Goal: Task Accomplishment & Management: Complete application form

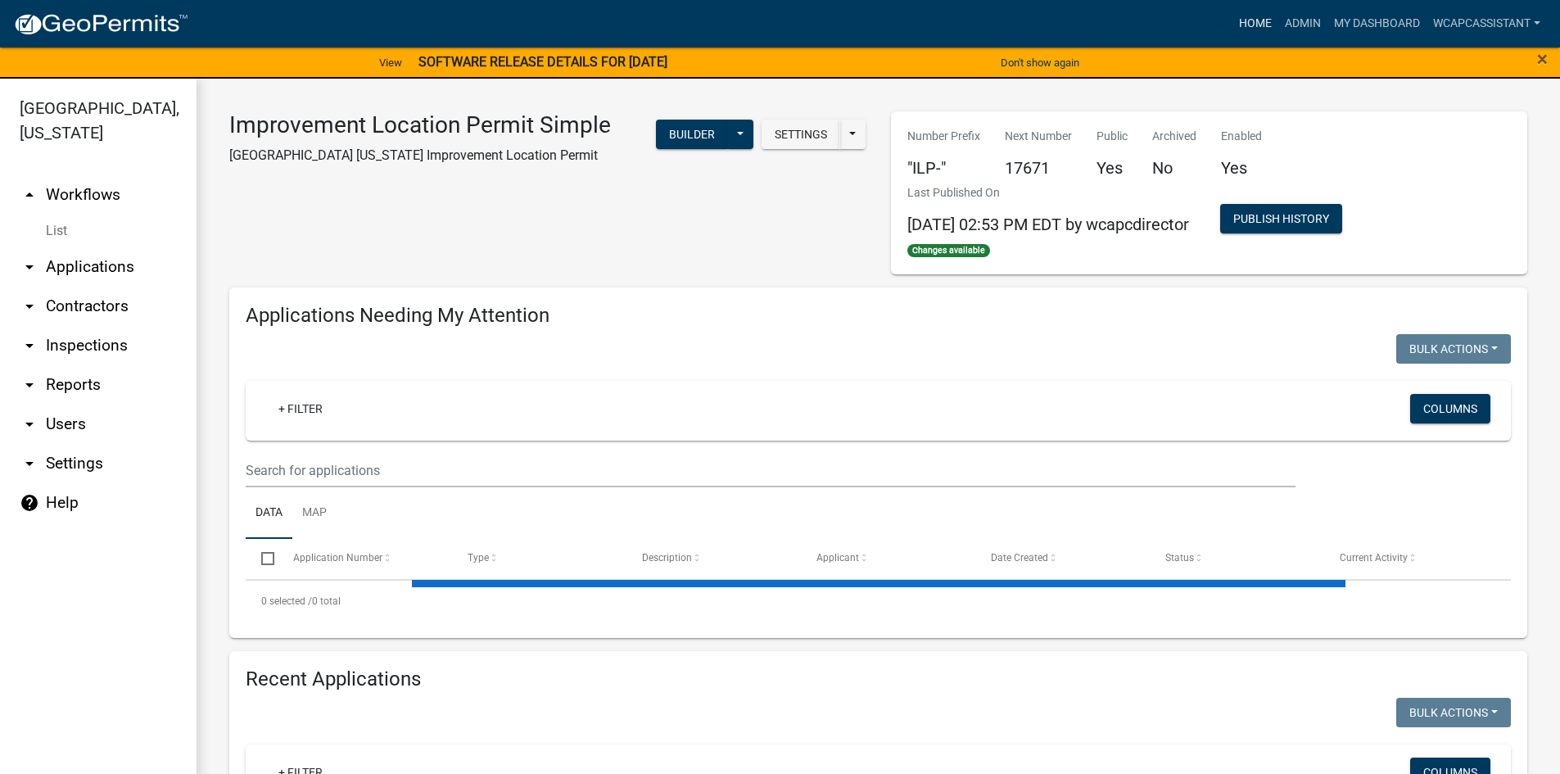
click at [1256, 25] on link "Home" at bounding box center [1256, 23] width 46 height 31
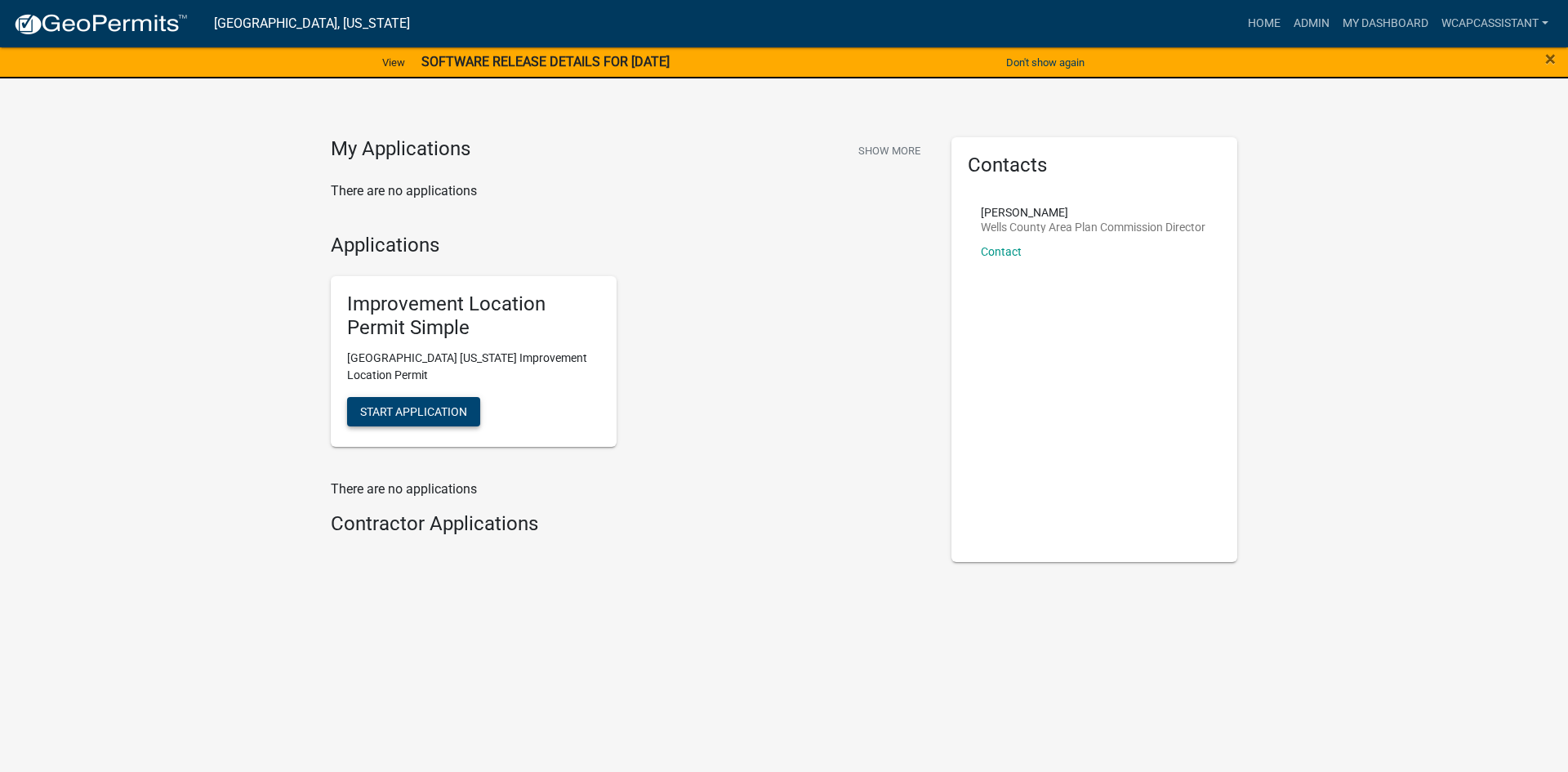
click at [429, 415] on span "Start Application" at bounding box center [413, 410] width 107 height 13
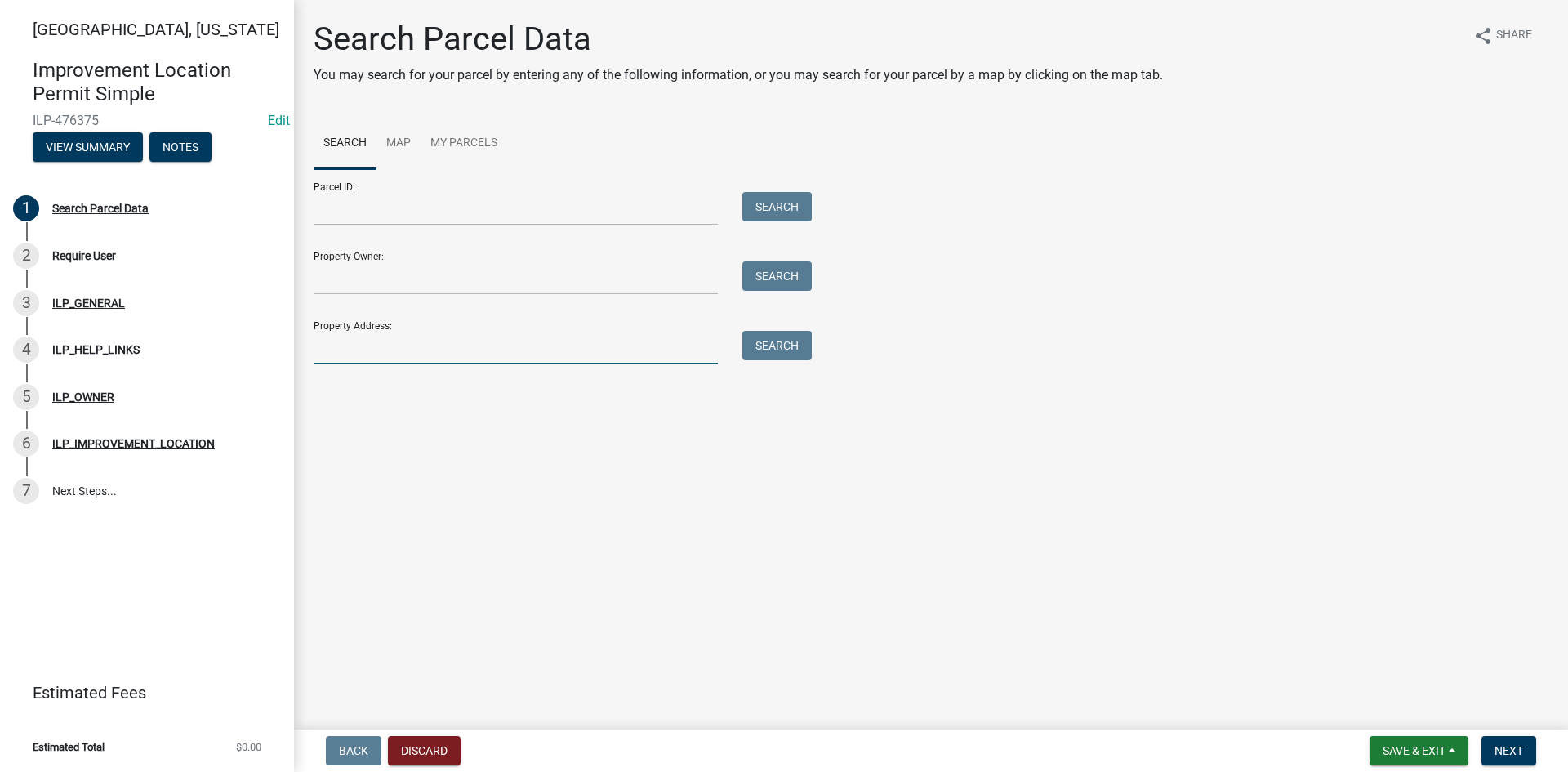
click at [325, 346] on input "Property Address:" at bounding box center [515, 348] width 404 height 34
click at [362, 338] on input "Property Address:" at bounding box center [515, 348] width 404 height 34
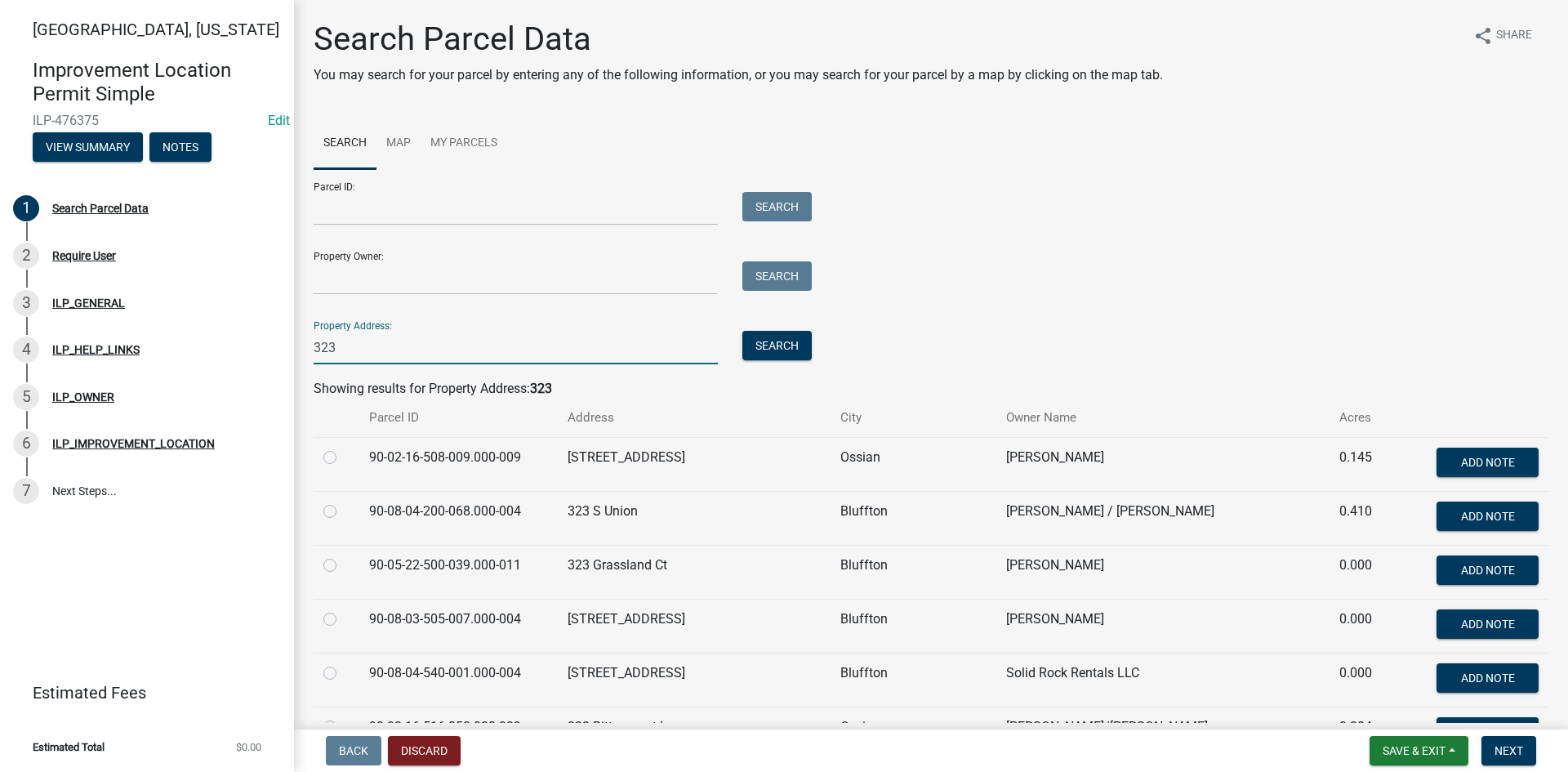
type input "323"
click at [343, 609] on label at bounding box center [343, 609] width 0 height 0
click at [343, 620] on input "radio" at bounding box center [348, 614] width 11 height 11
radio input "true"
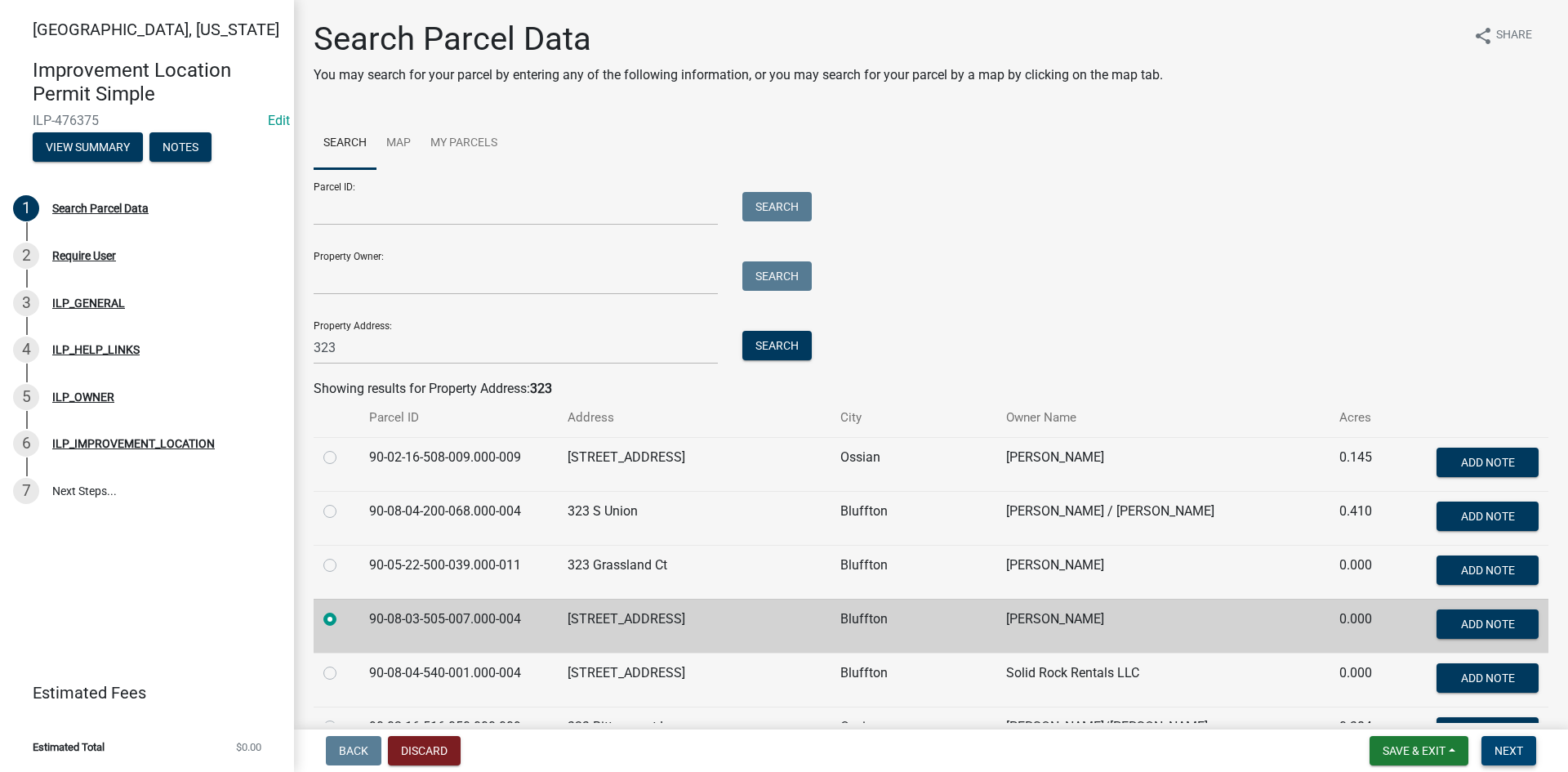
click at [1515, 743] on span "Next" at bounding box center [1508, 750] width 29 height 13
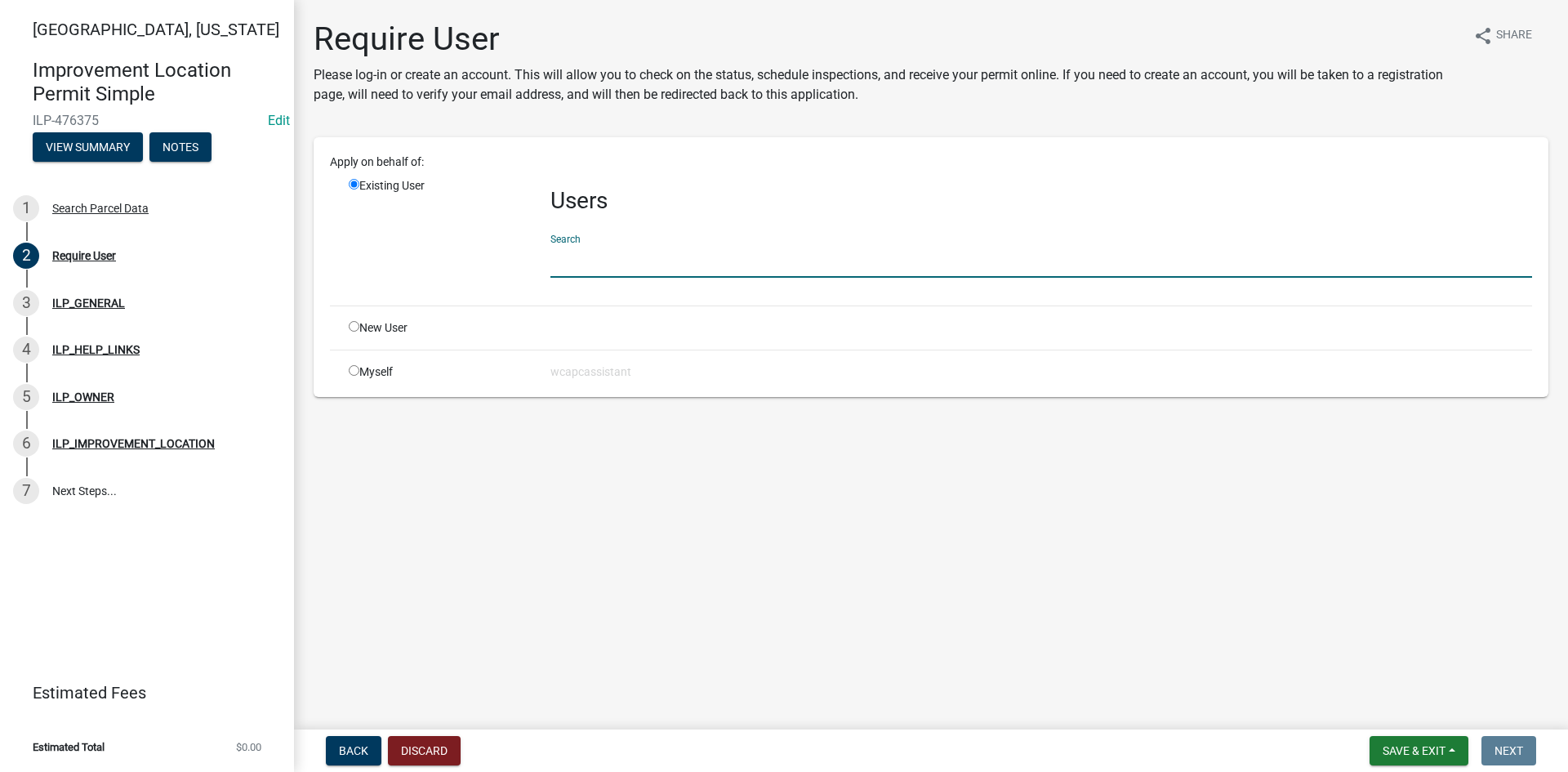
click at [590, 255] on input "text" at bounding box center [1041, 261] width 982 height 34
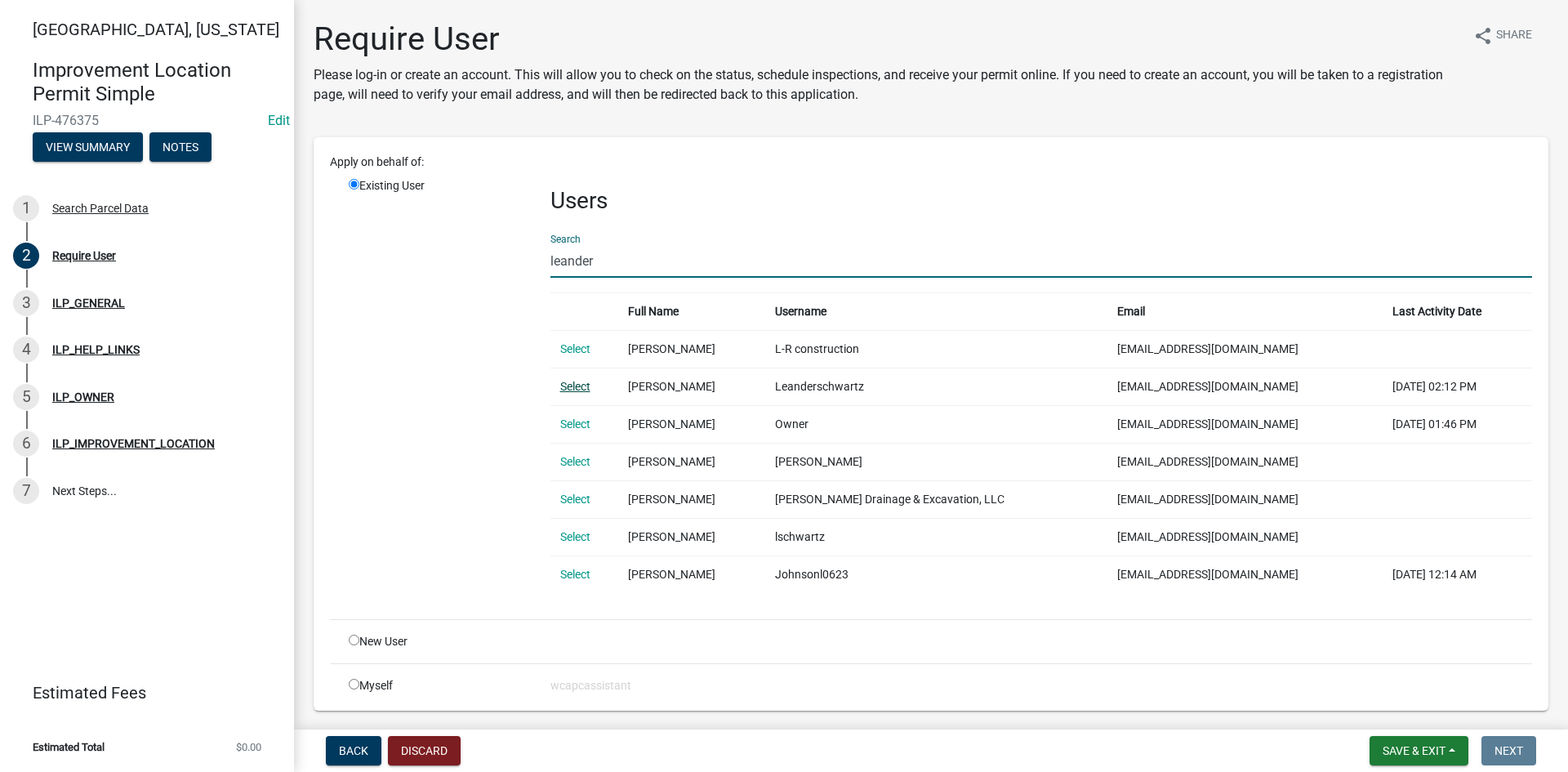
type input "leander"
click at [562, 388] on link "Select" at bounding box center [575, 386] width 30 height 13
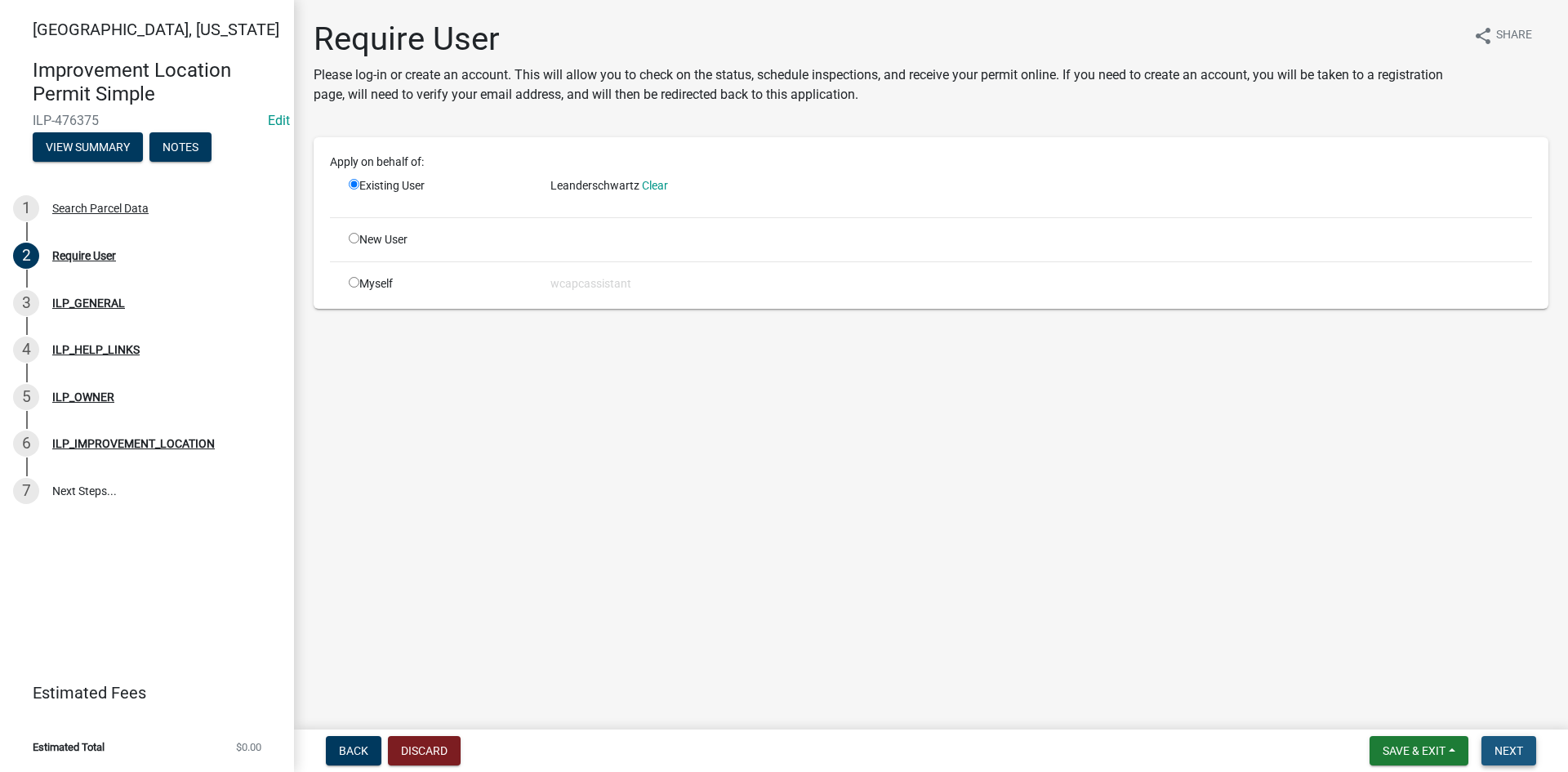
click at [1513, 743] on span "Next" at bounding box center [1508, 750] width 29 height 13
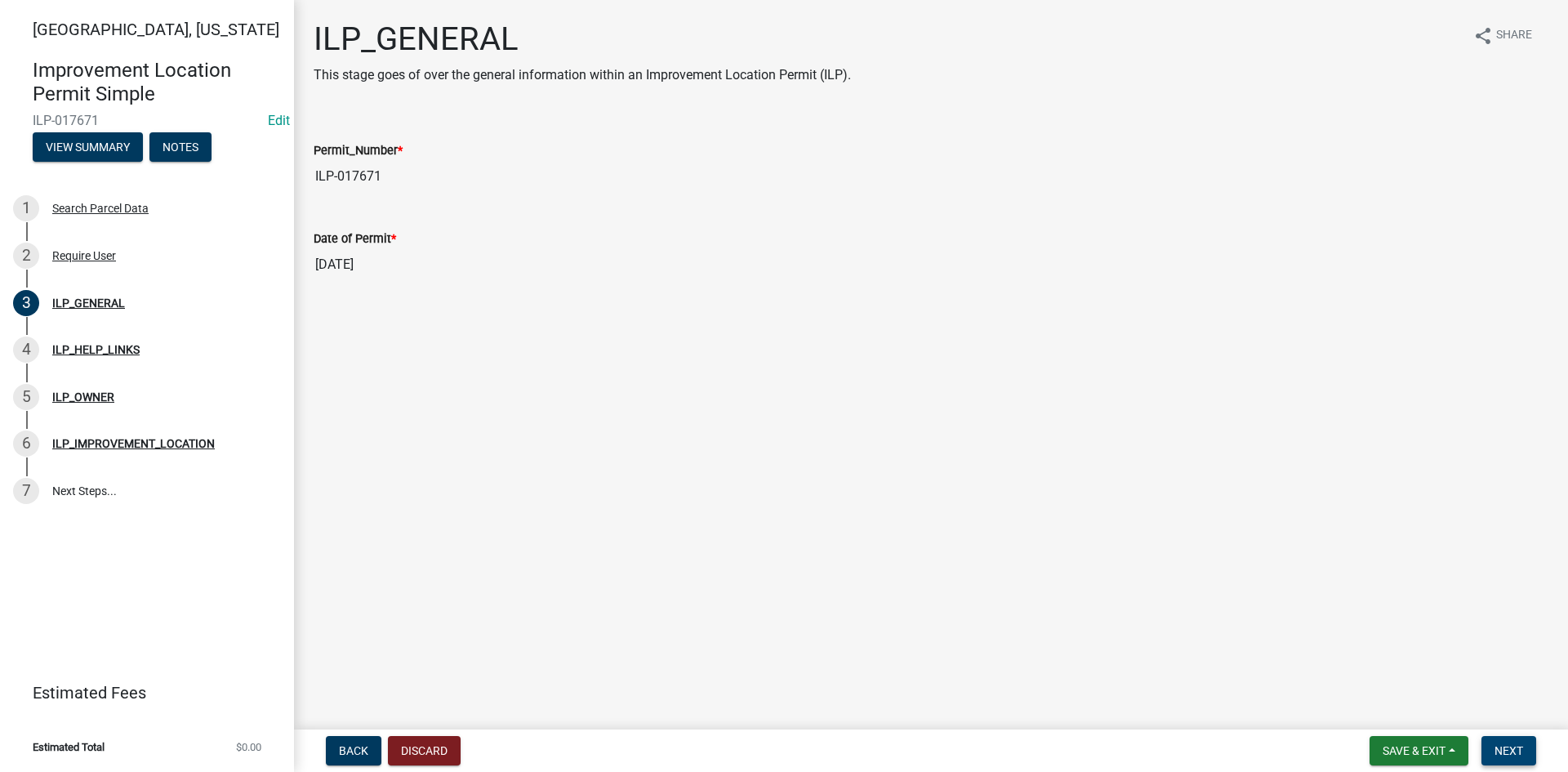
click at [1515, 743] on span "Next" at bounding box center [1508, 750] width 29 height 13
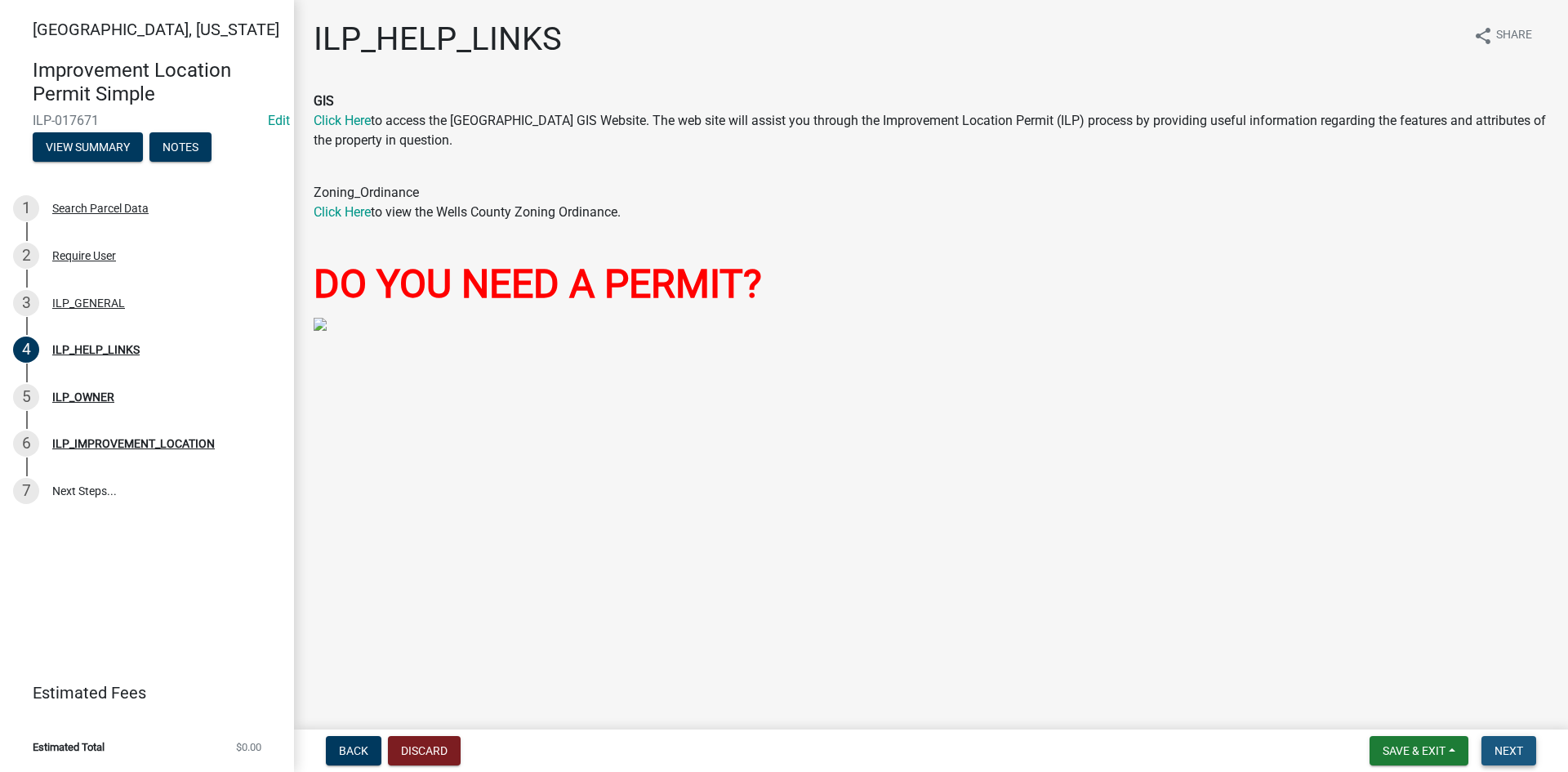
click at [1509, 743] on span "Next" at bounding box center [1508, 750] width 29 height 13
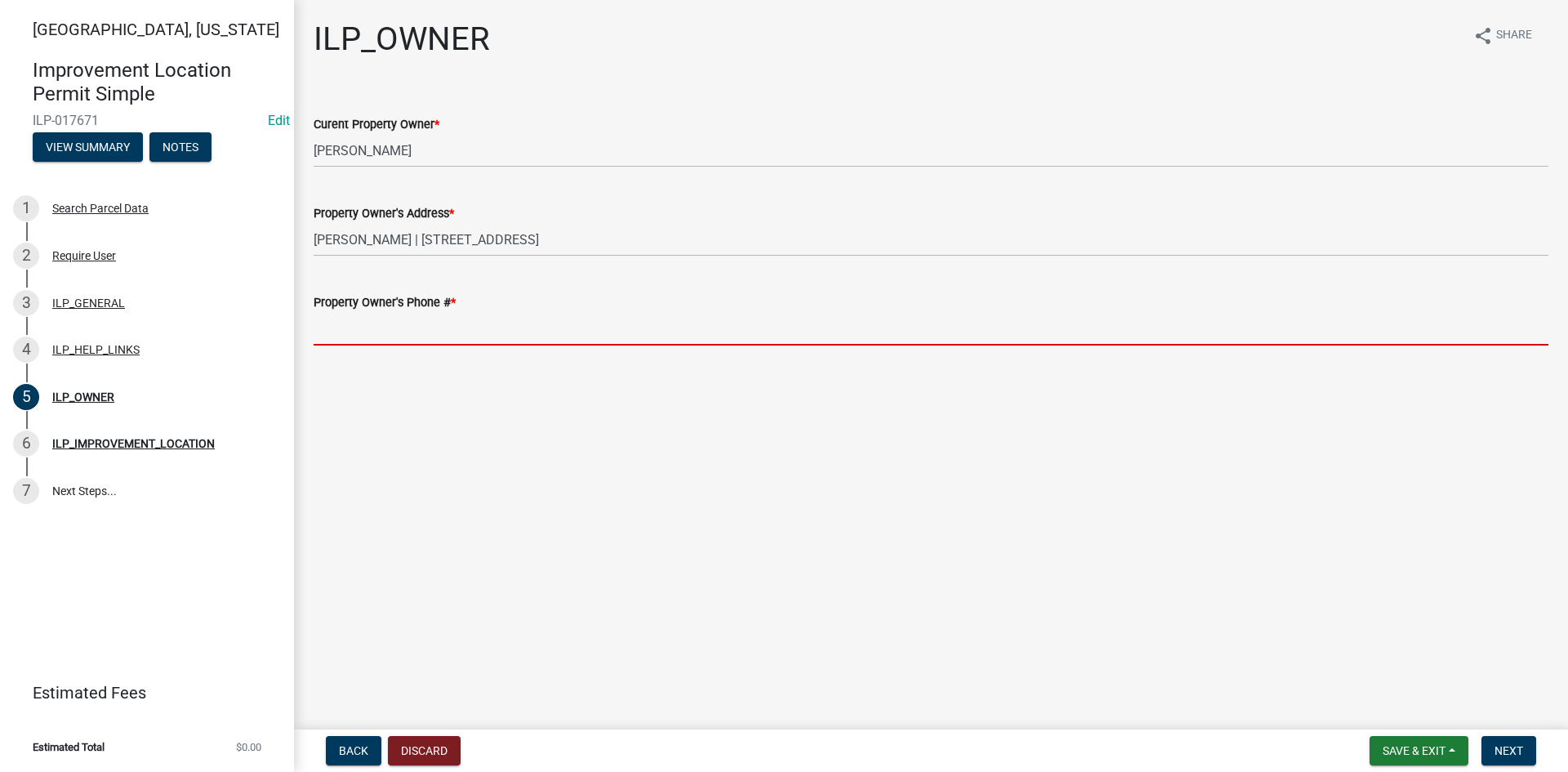
click at [366, 334] on input "Property Owner's Phone # *" at bounding box center [931, 329] width 1234 height 34
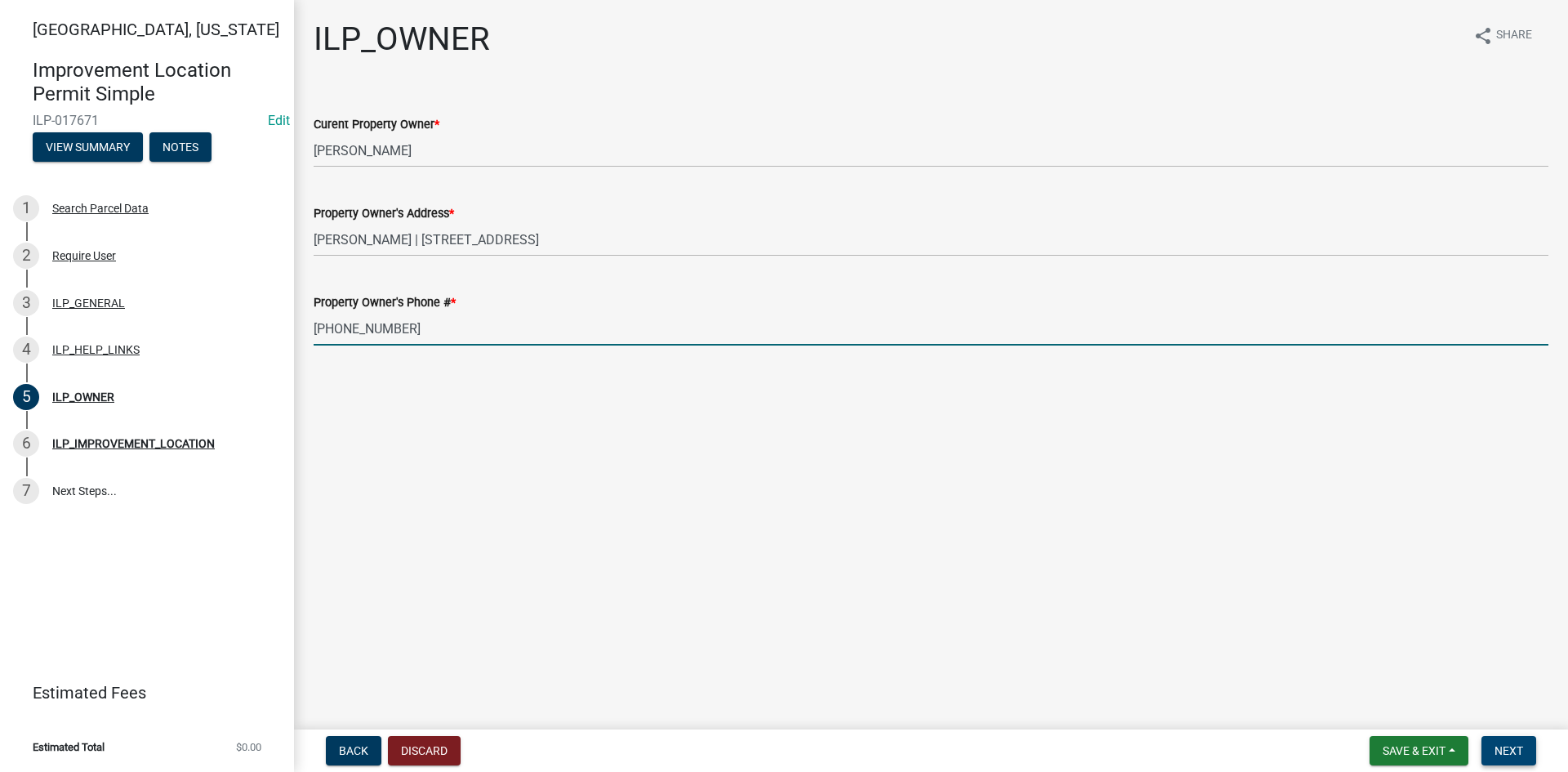
type input "260-273-0574"
click at [1513, 743] on span "Next" at bounding box center [1508, 750] width 29 height 13
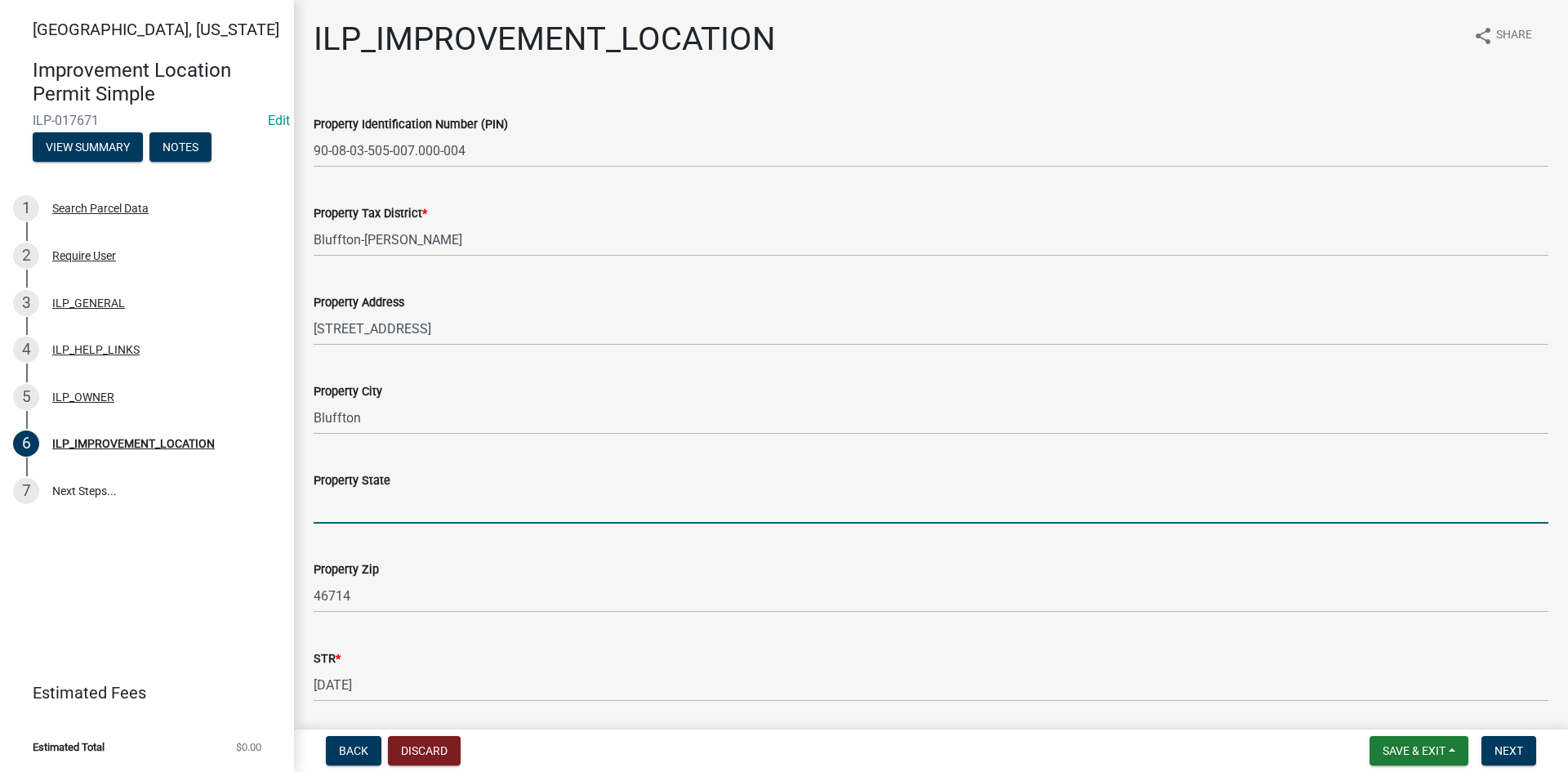
click at [376, 508] on input "Property State" at bounding box center [931, 507] width 1234 height 34
type input "IN"
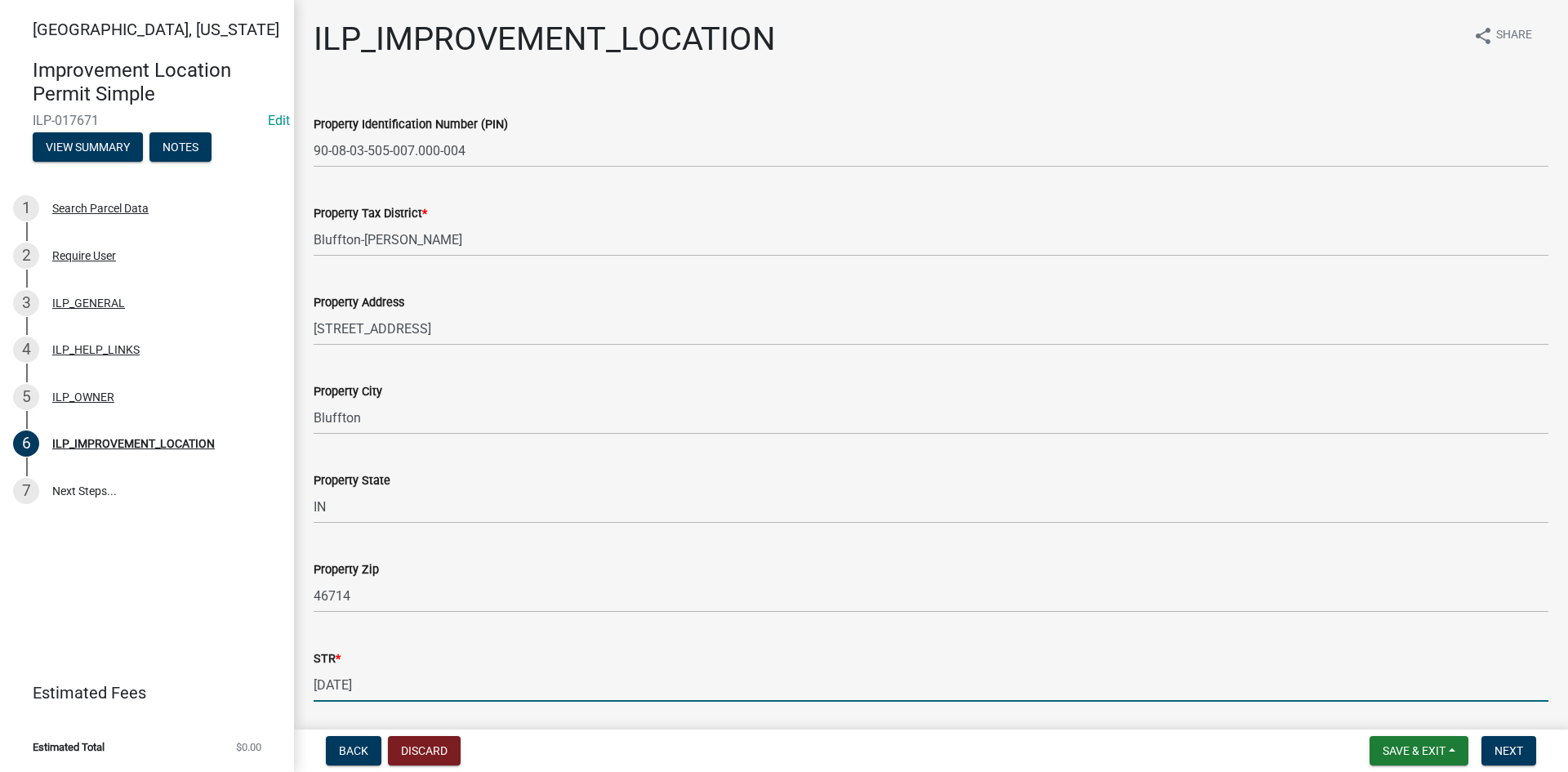
scroll to position [255, 0]
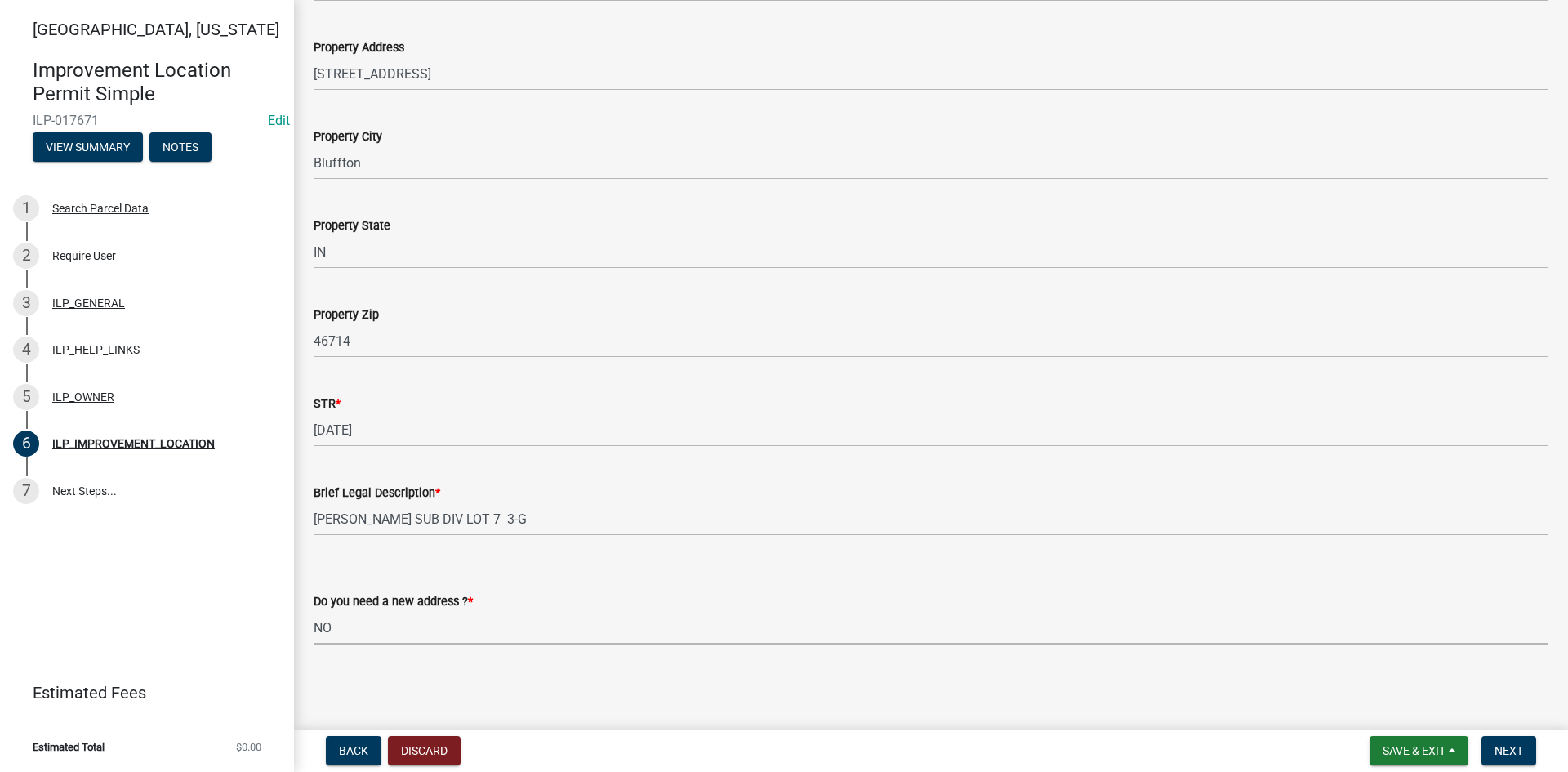
select select "03ef64e6-f0ff-43c9-aded-972c487e3507"
click at [1511, 743] on span "Next" at bounding box center [1508, 750] width 29 height 13
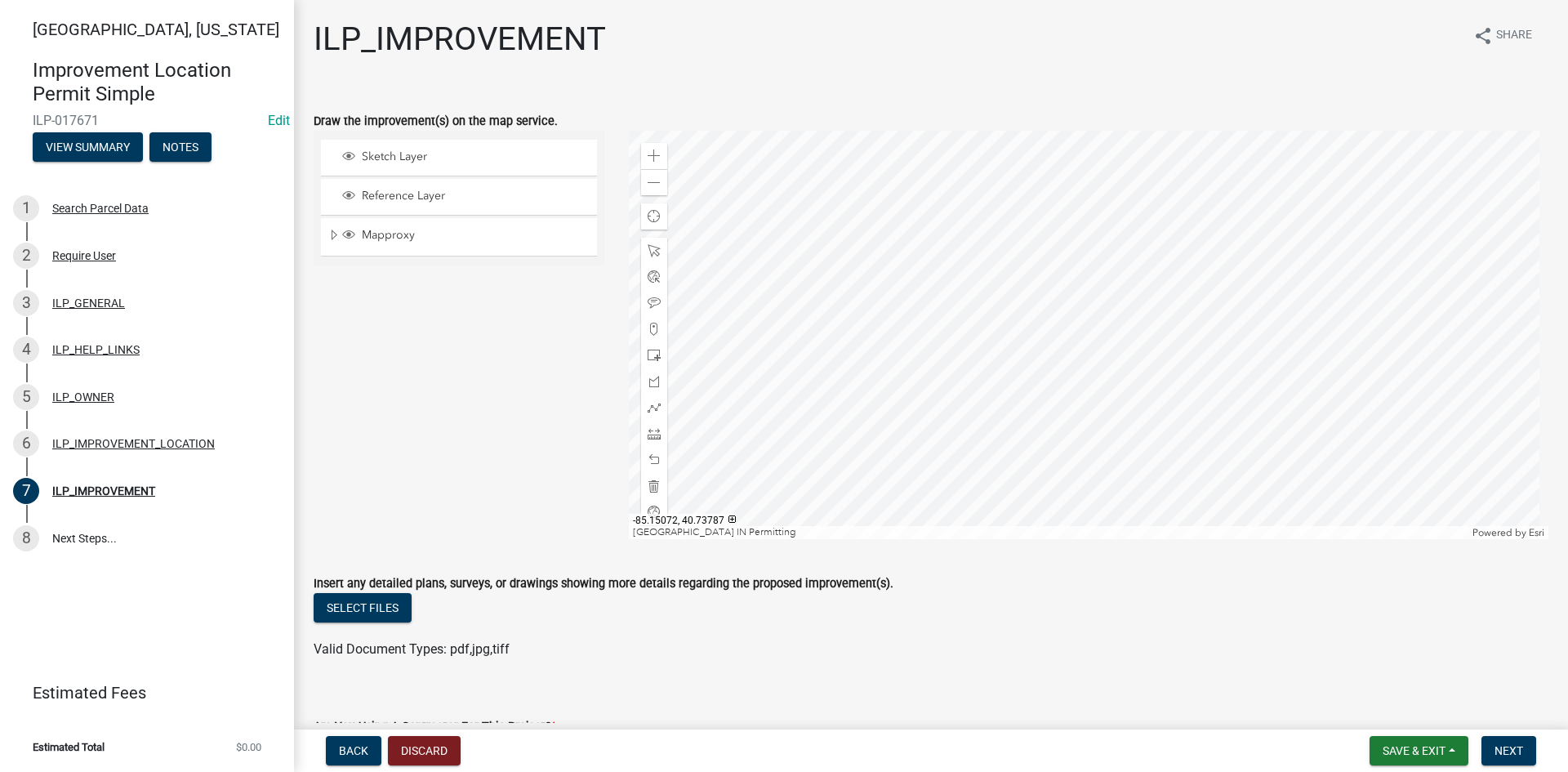
click at [1109, 318] on div at bounding box center [1089, 335] width 920 height 409
click at [654, 434] on span at bounding box center [654, 433] width 13 height 13
click at [1237, 281] on div at bounding box center [1089, 335] width 920 height 409
click at [1188, 216] on div at bounding box center [1089, 335] width 920 height 409
click at [1137, 258] on div at bounding box center [1089, 335] width 920 height 409
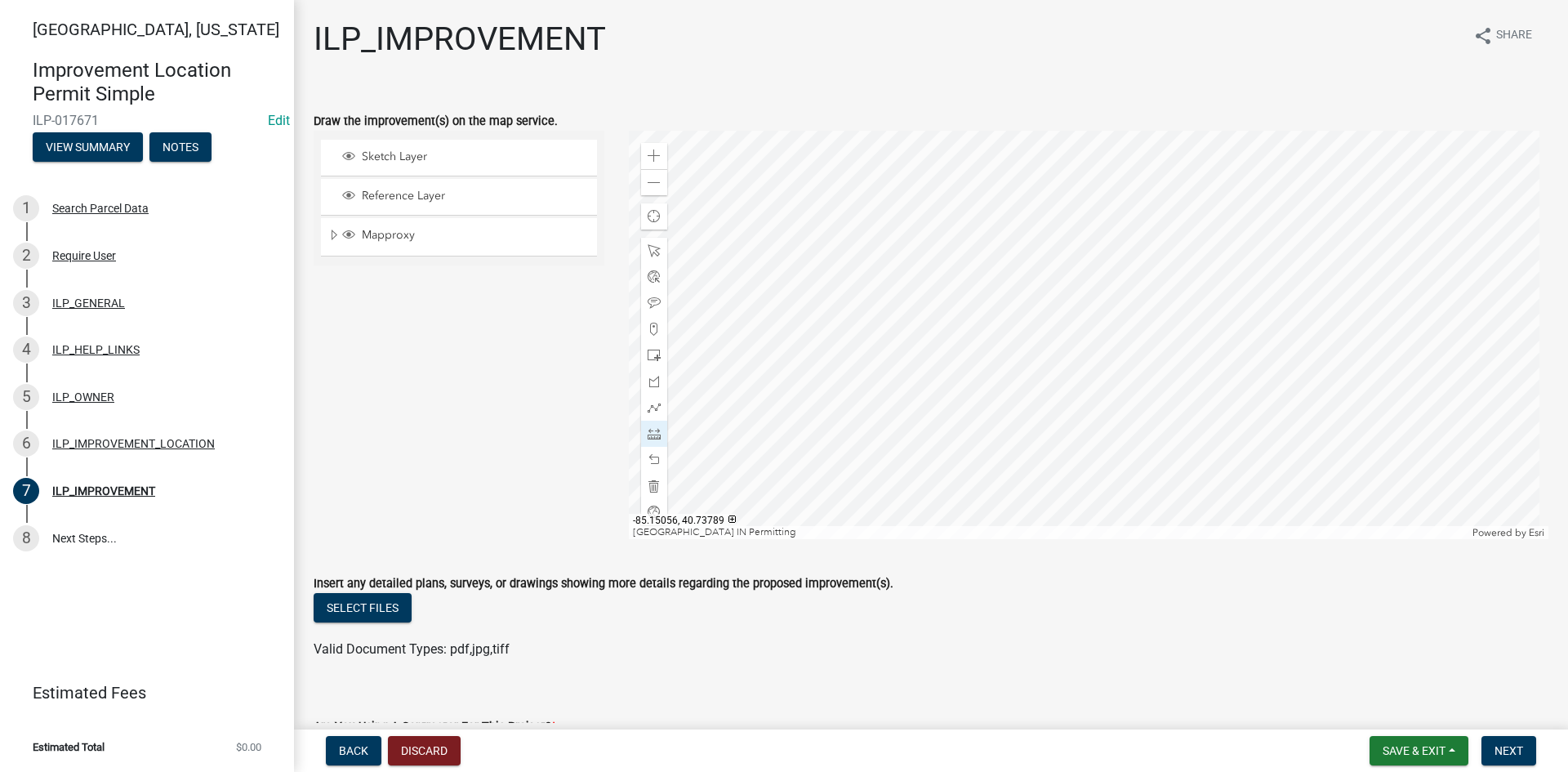
click at [1188, 320] on div at bounding box center [1089, 335] width 920 height 409
click at [1235, 282] on div at bounding box center [1089, 335] width 920 height 409
click at [1135, 259] on div at bounding box center [1089, 335] width 920 height 409
click at [1126, 259] on div at bounding box center [1089, 335] width 920 height 409
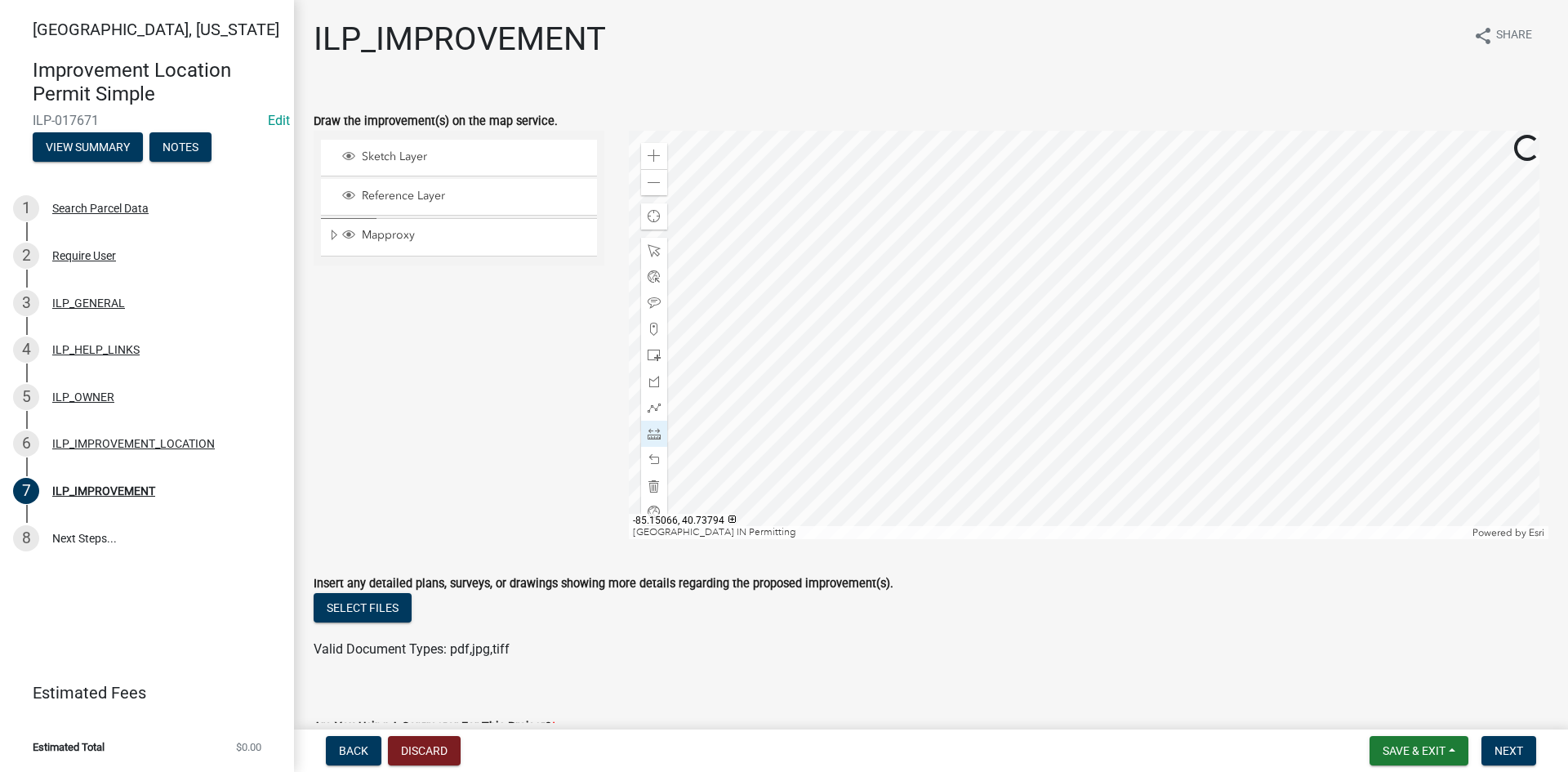
click at [1161, 309] on div at bounding box center [1089, 335] width 920 height 409
click at [1190, 284] on div at bounding box center [1089, 335] width 920 height 409
click at [1219, 594] on div "Select files" at bounding box center [931, 610] width 1234 height 34
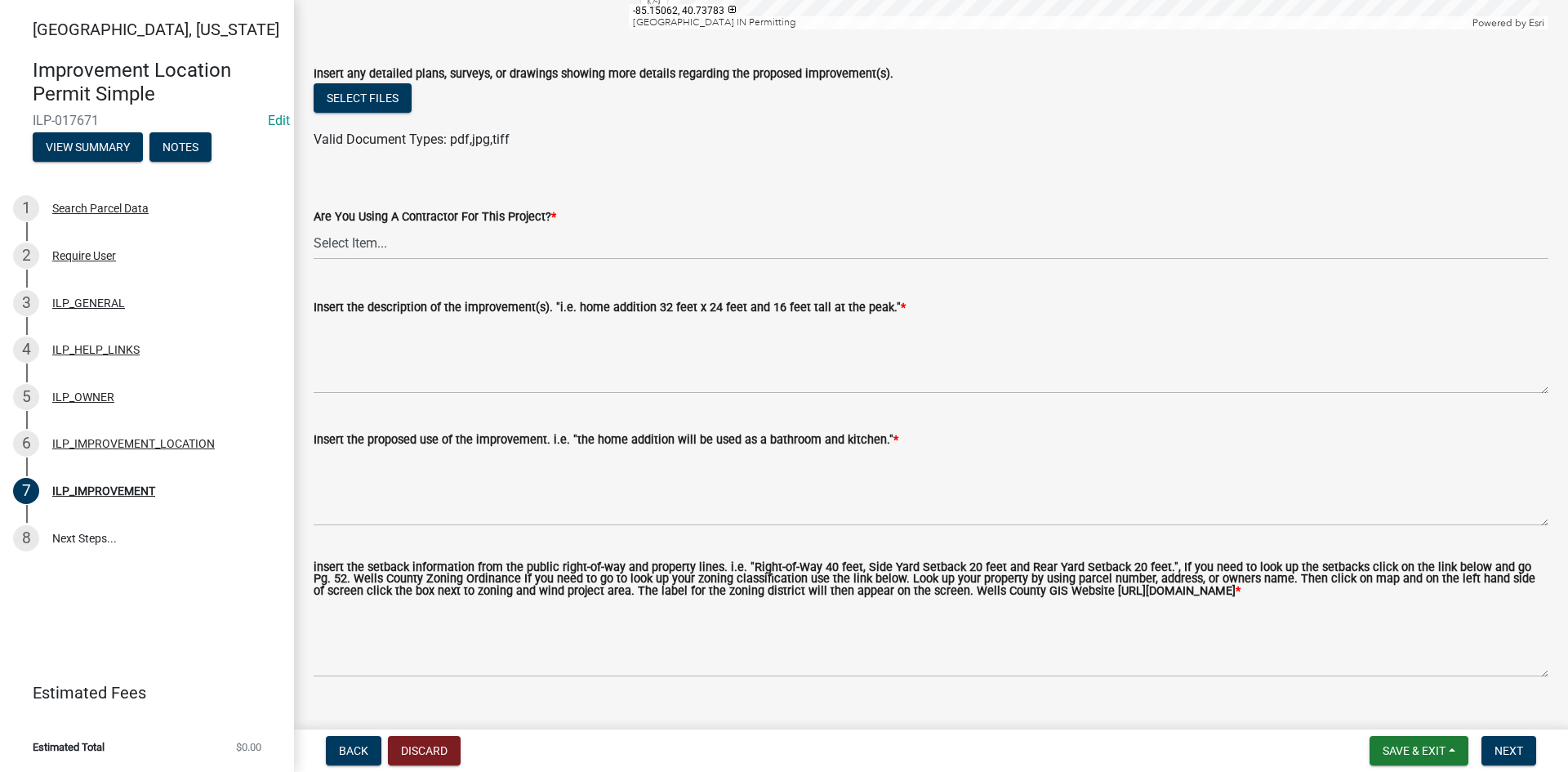
scroll to position [554, 0]
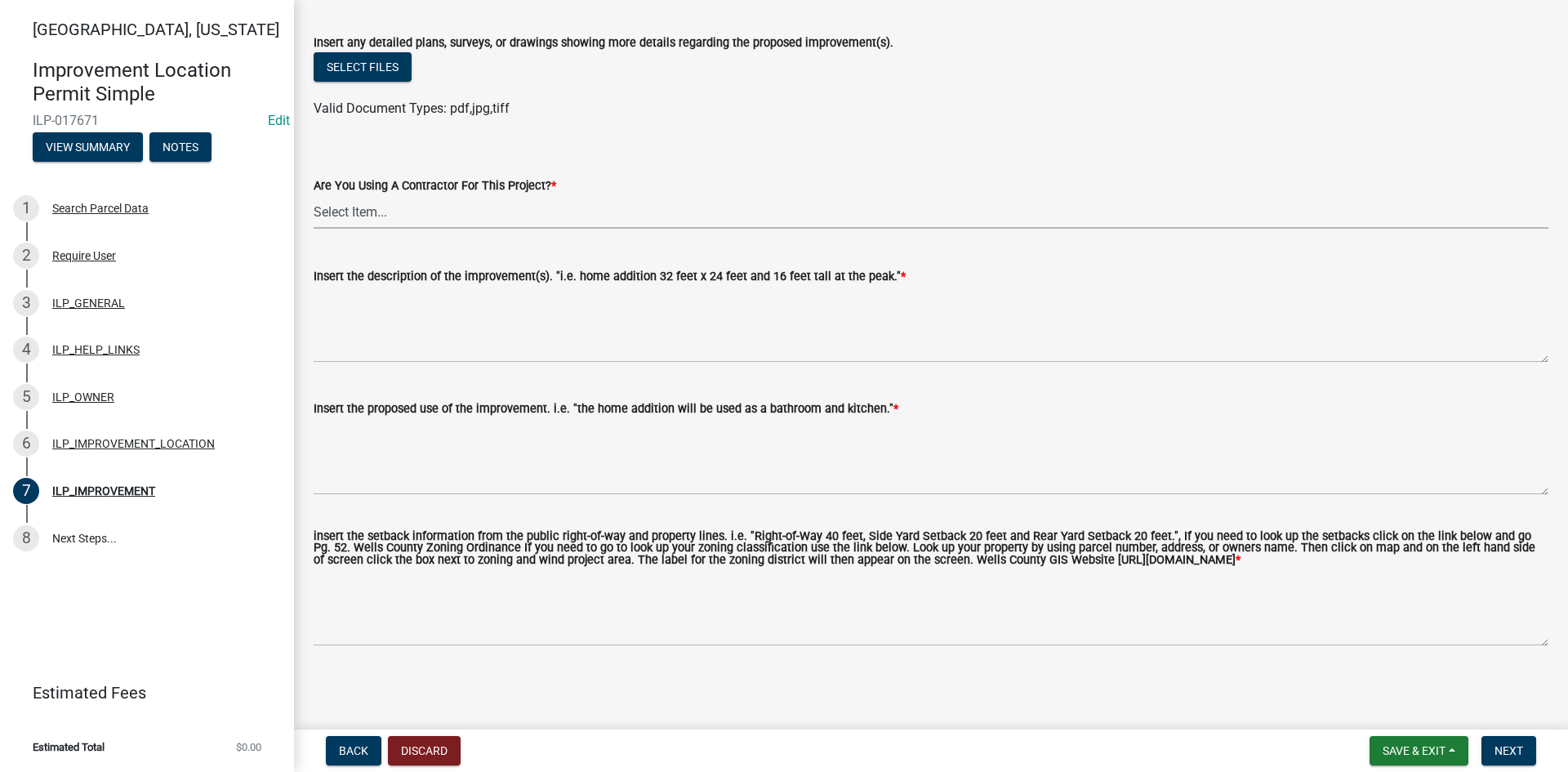
click at [449, 204] on select "Select Item... YES NO" at bounding box center [931, 212] width 1234 height 34
click at [314, 195] on select "Select Item... YES NO" at bounding box center [931, 212] width 1234 height 34
select select "71b507d0-569d-4a0a-b334-f72445909e69"
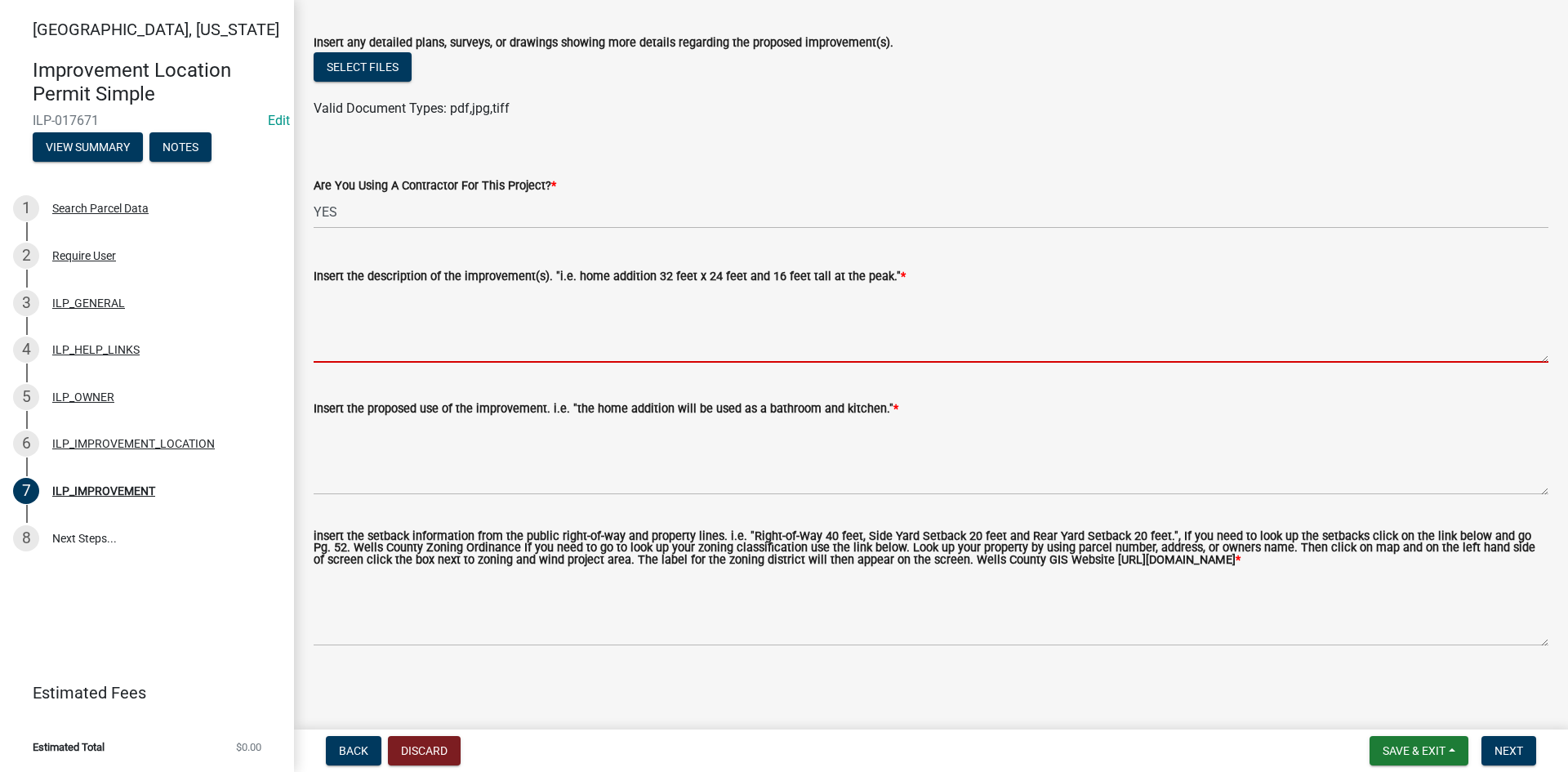
click at [458, 317] on textarea "Insert the description of the improvement(s). "i.e. home addition 32 feet x 24 …" at bounding box center [931, 324] width 1234 height 77
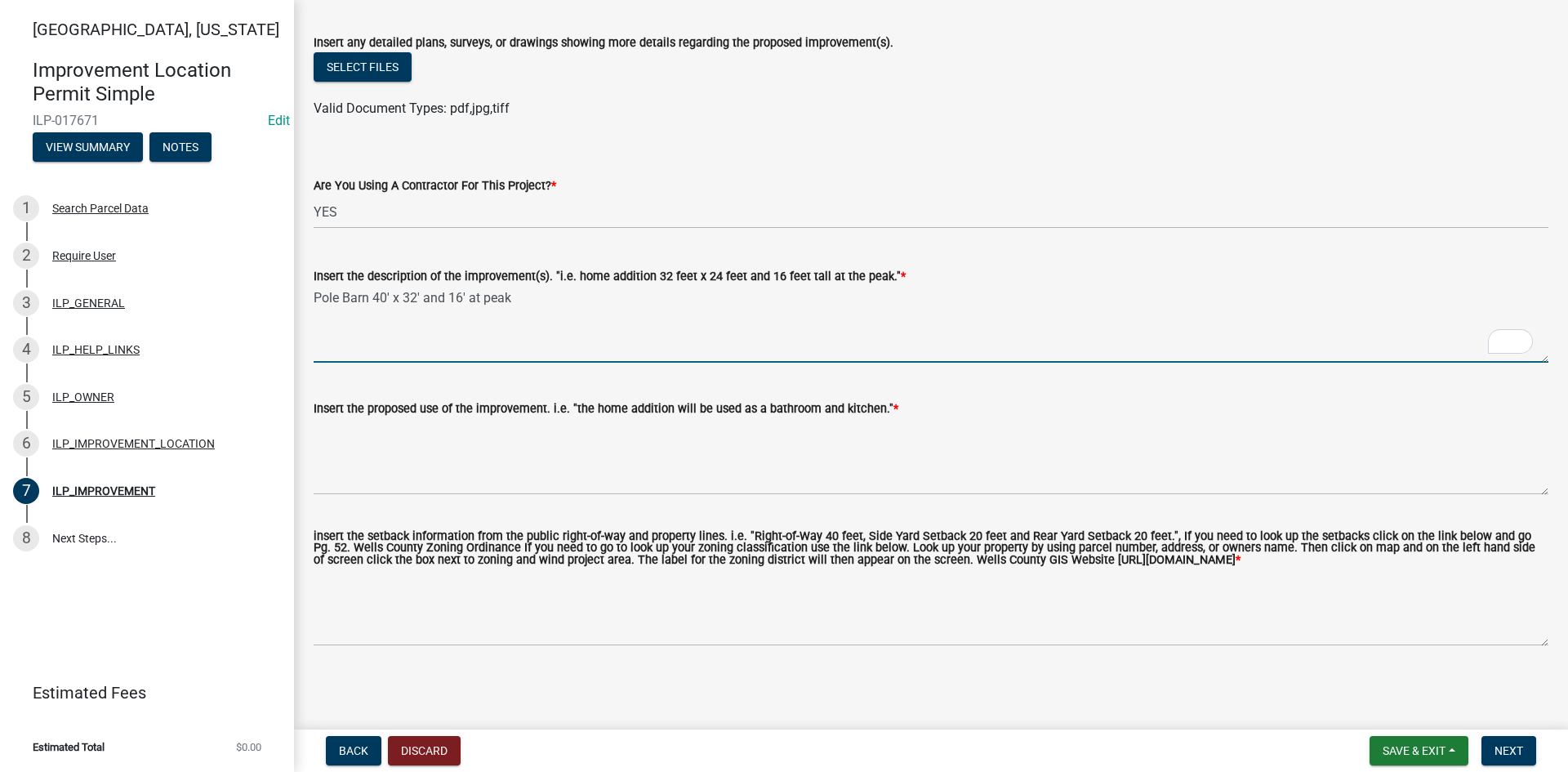
type textarea "Pole Barn 40' x 32' and 16' at peak"
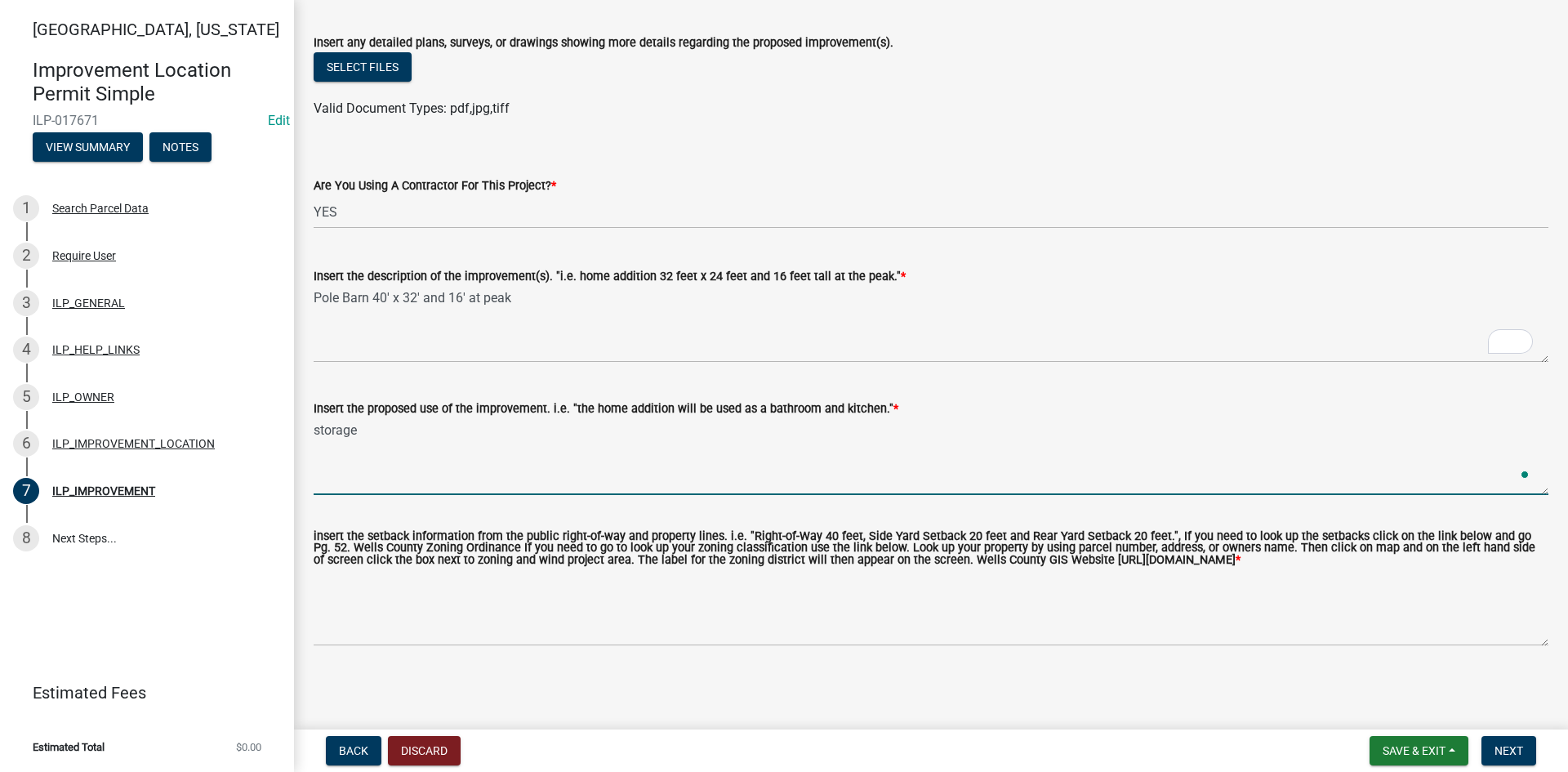
type textarea "storage"
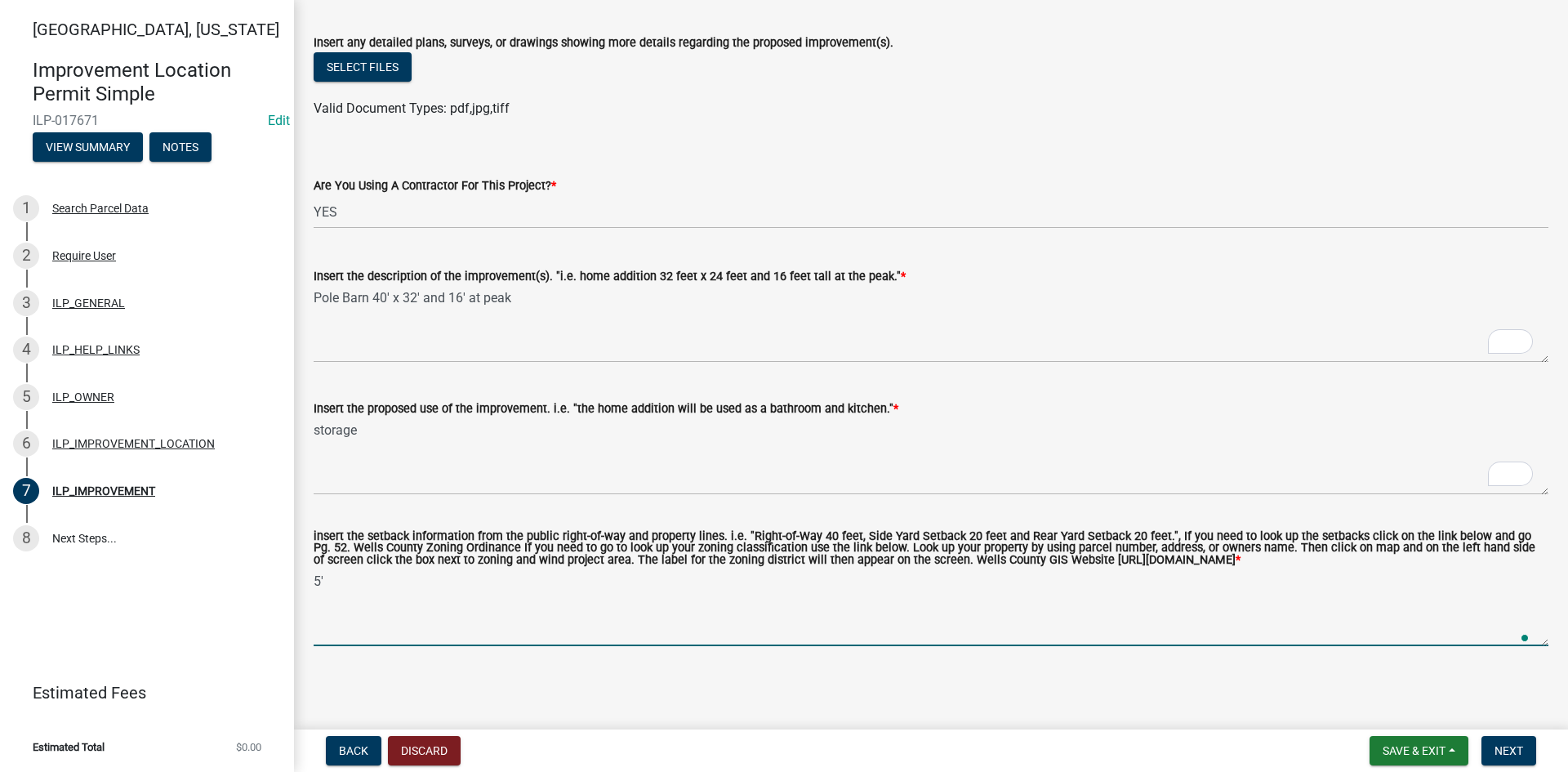
type textarea "5"
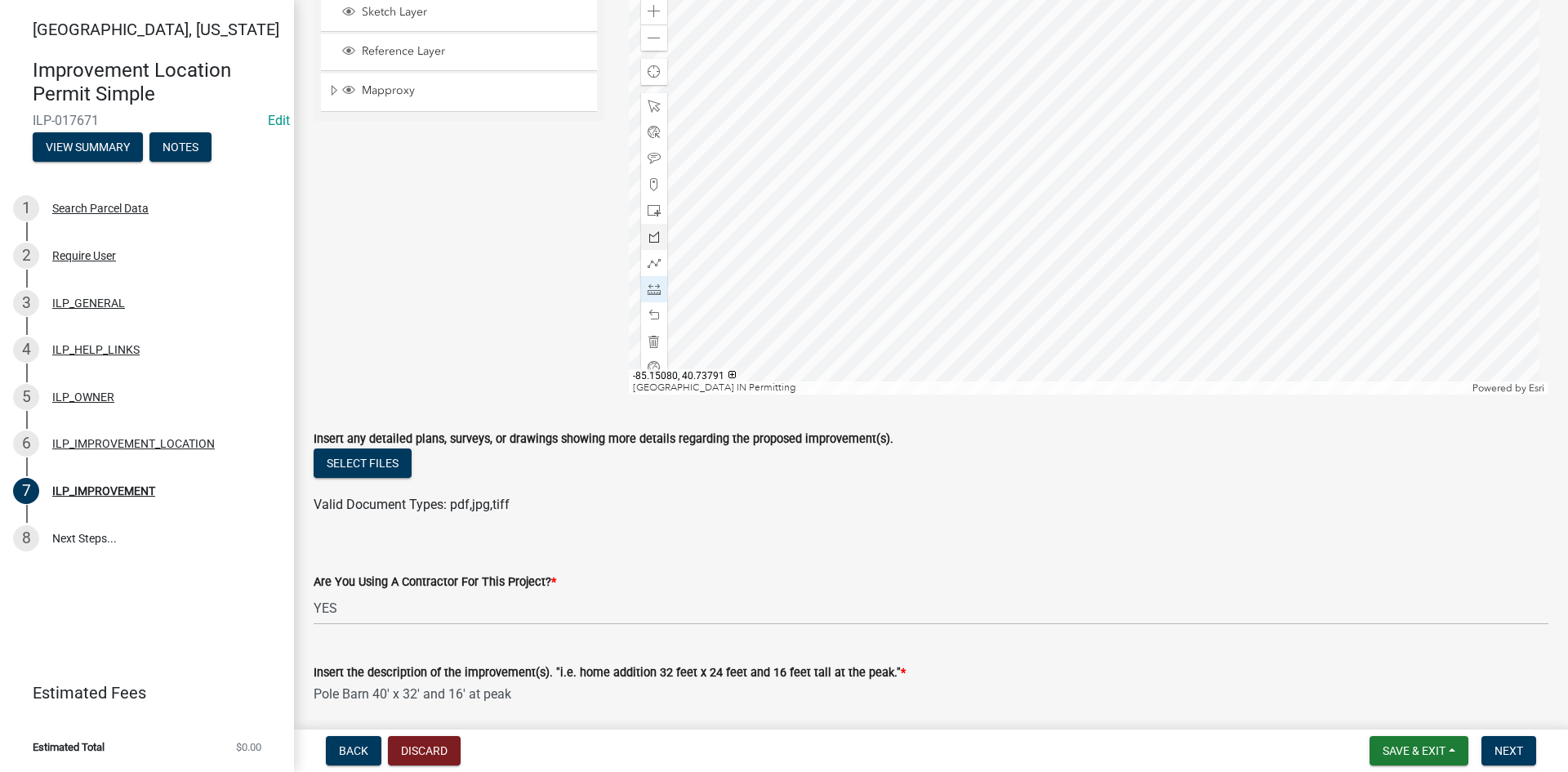
scroll to position [0, 0]
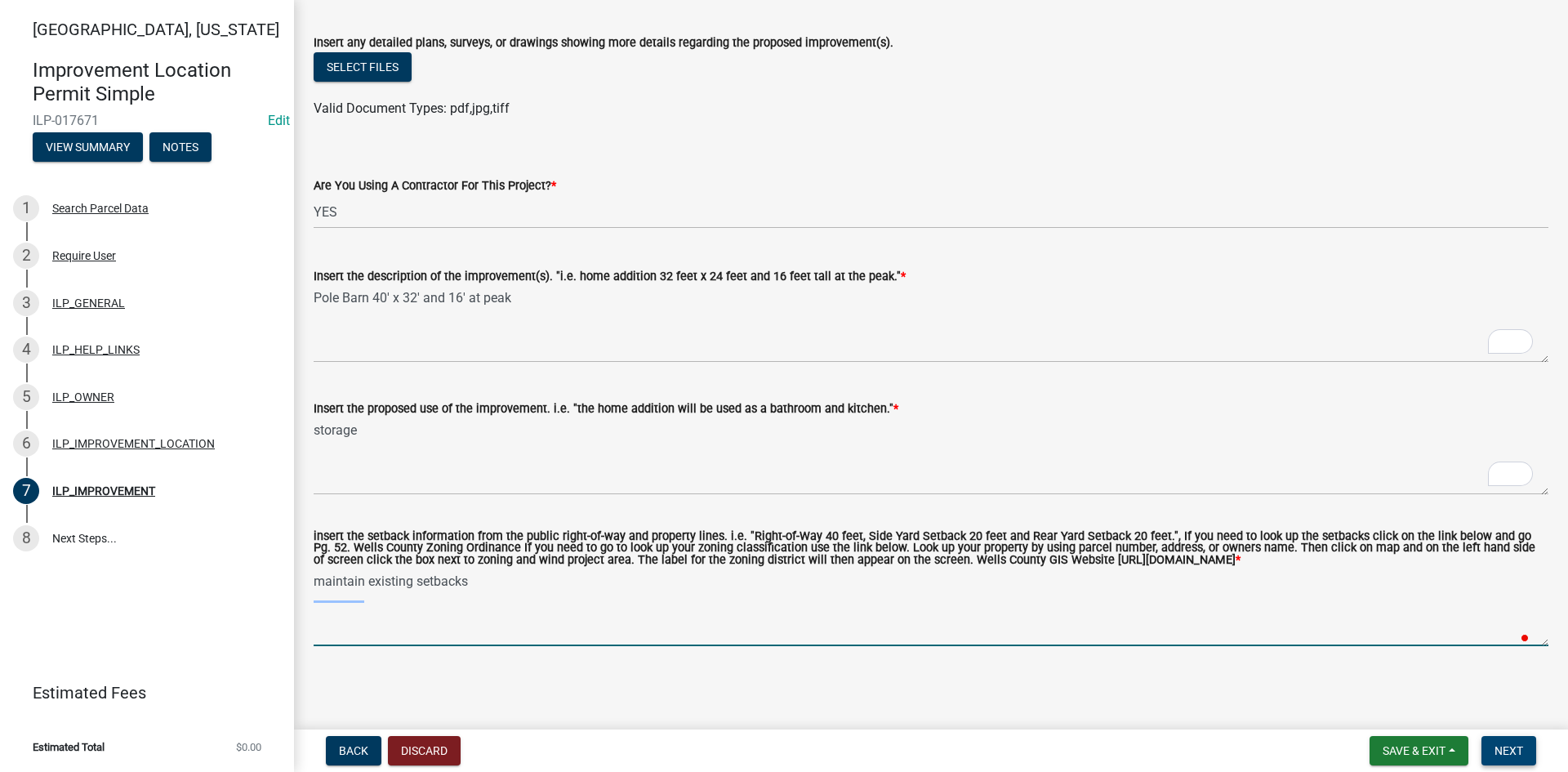
type textarea "maintain existing setbacks"
click at [1492, 743] on button "Next" at bounding box center [1508, 750] width 55 height 29
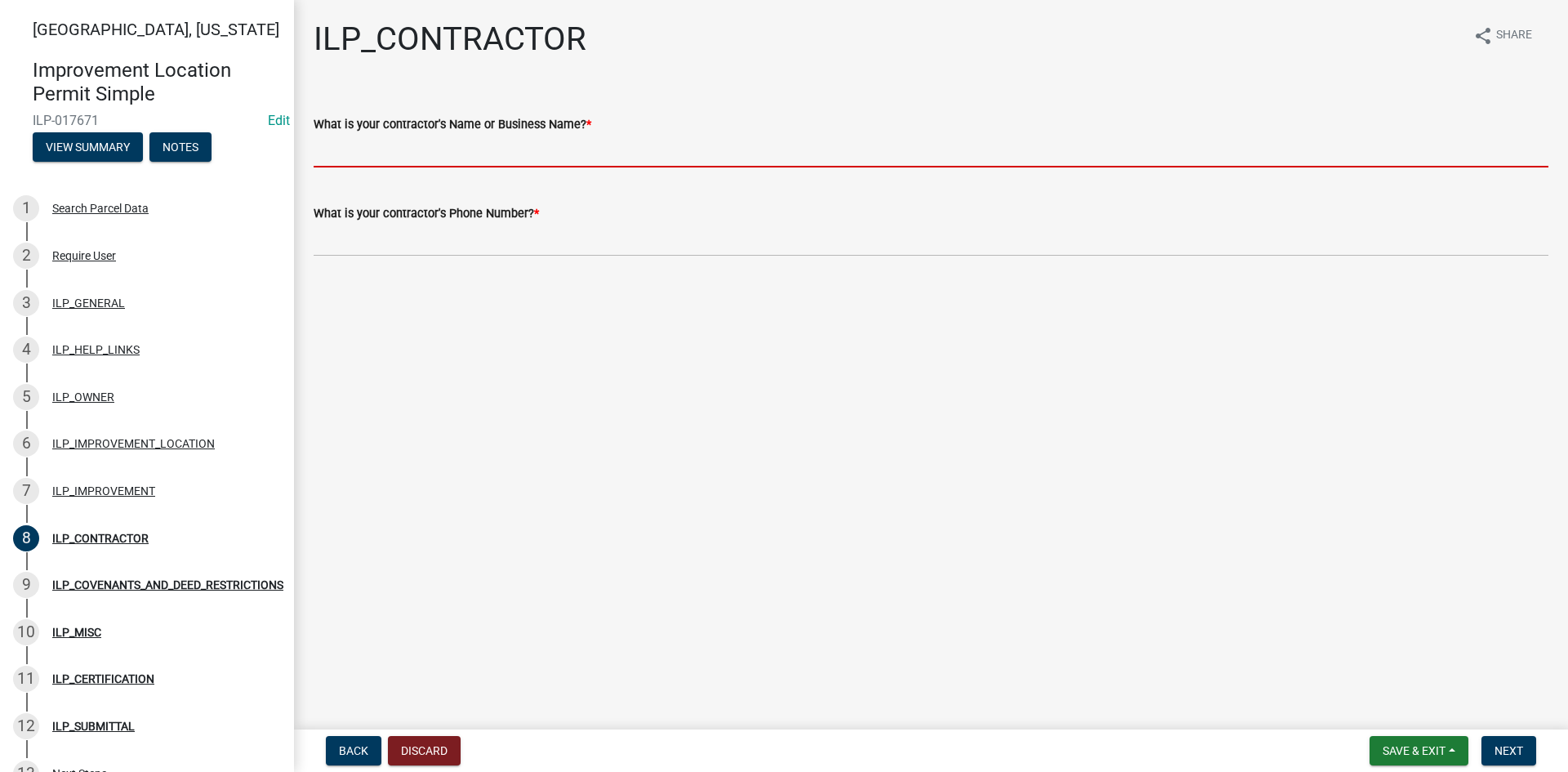
click at [411, 149] on input "What is your contractor's Name or Business Name? *" at bounding box center [931, 151] width 1234 height 34
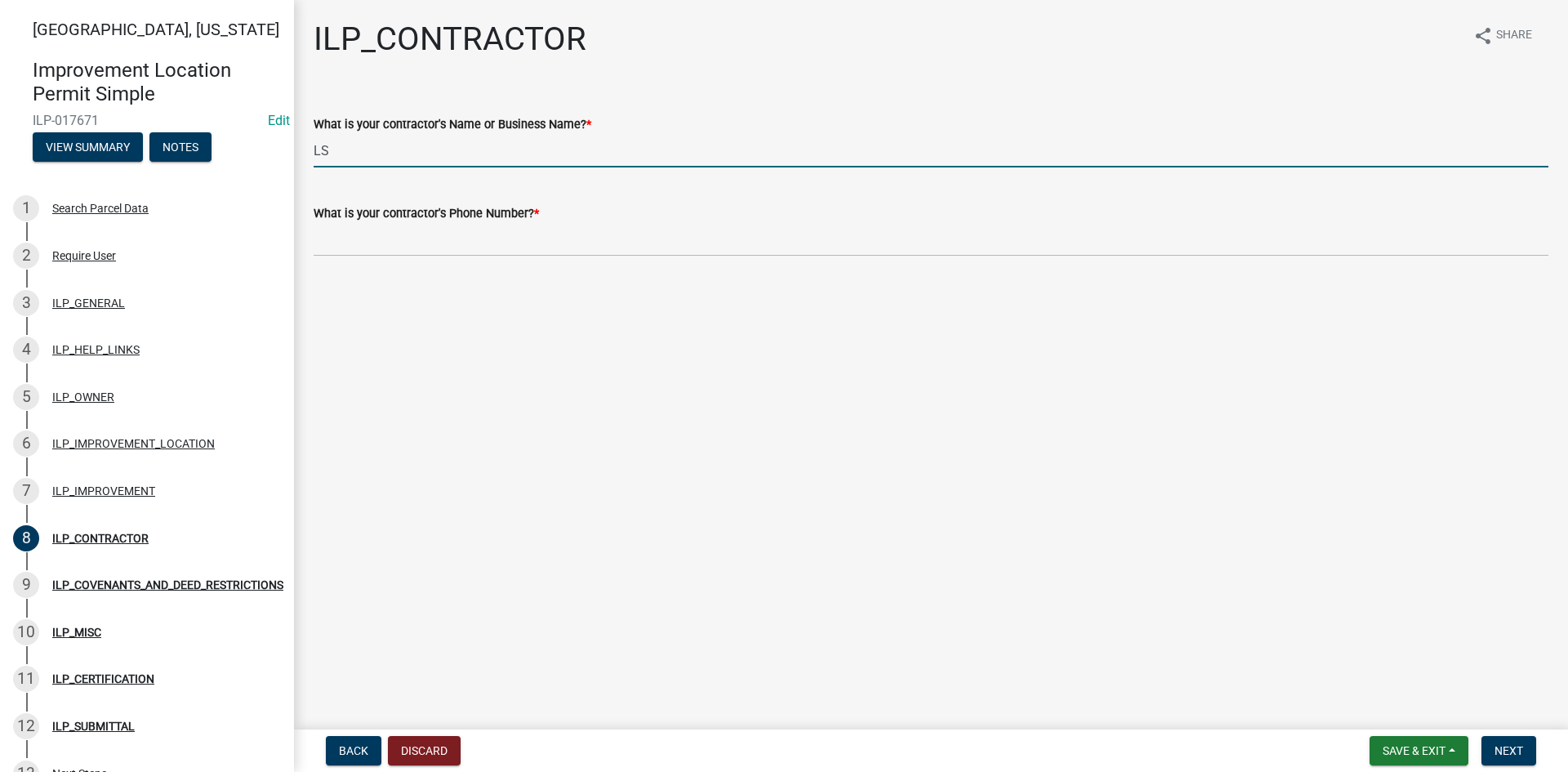
type input "L"
type input "LS Construction"
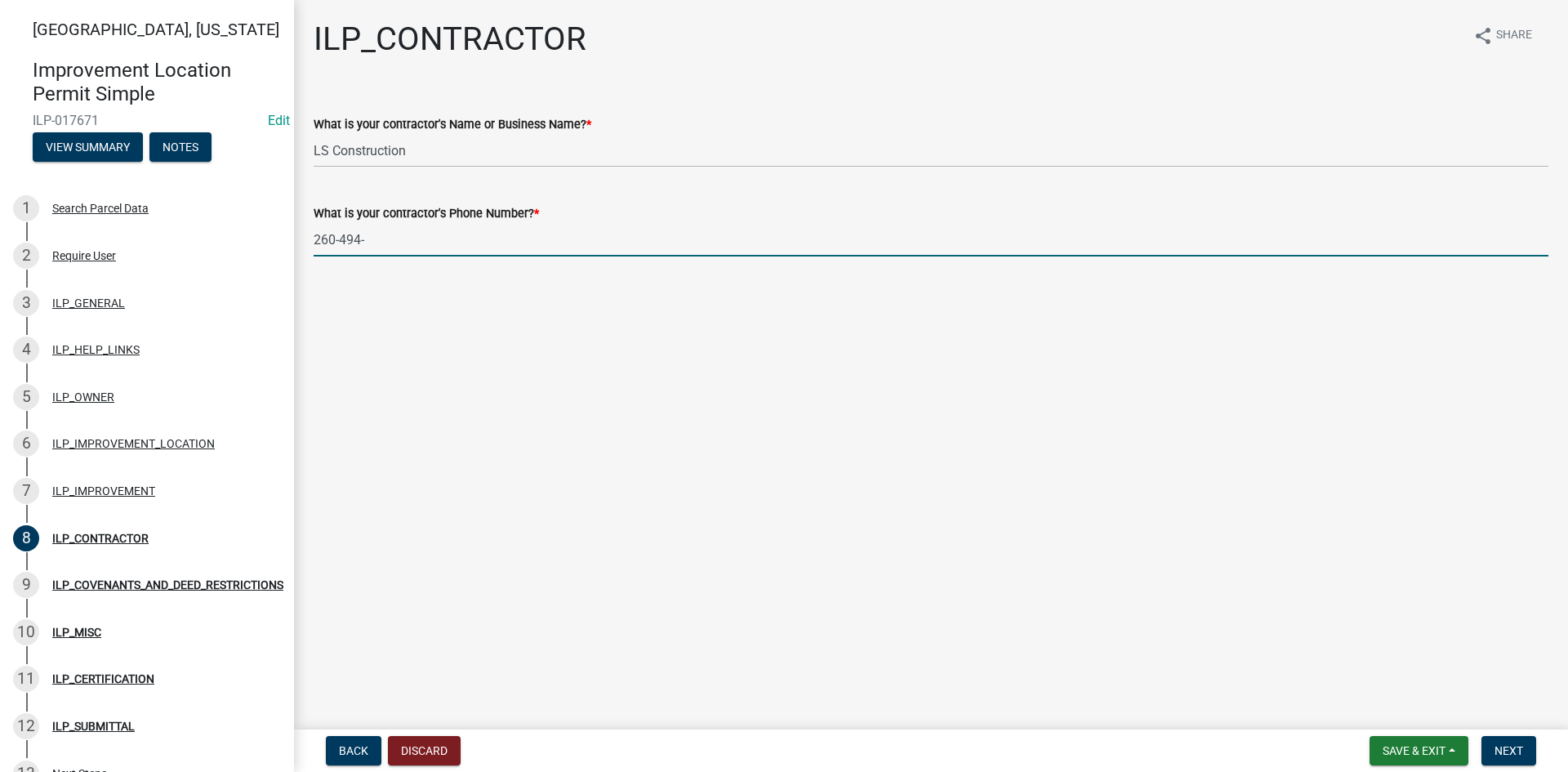
type input "260-494-6648"
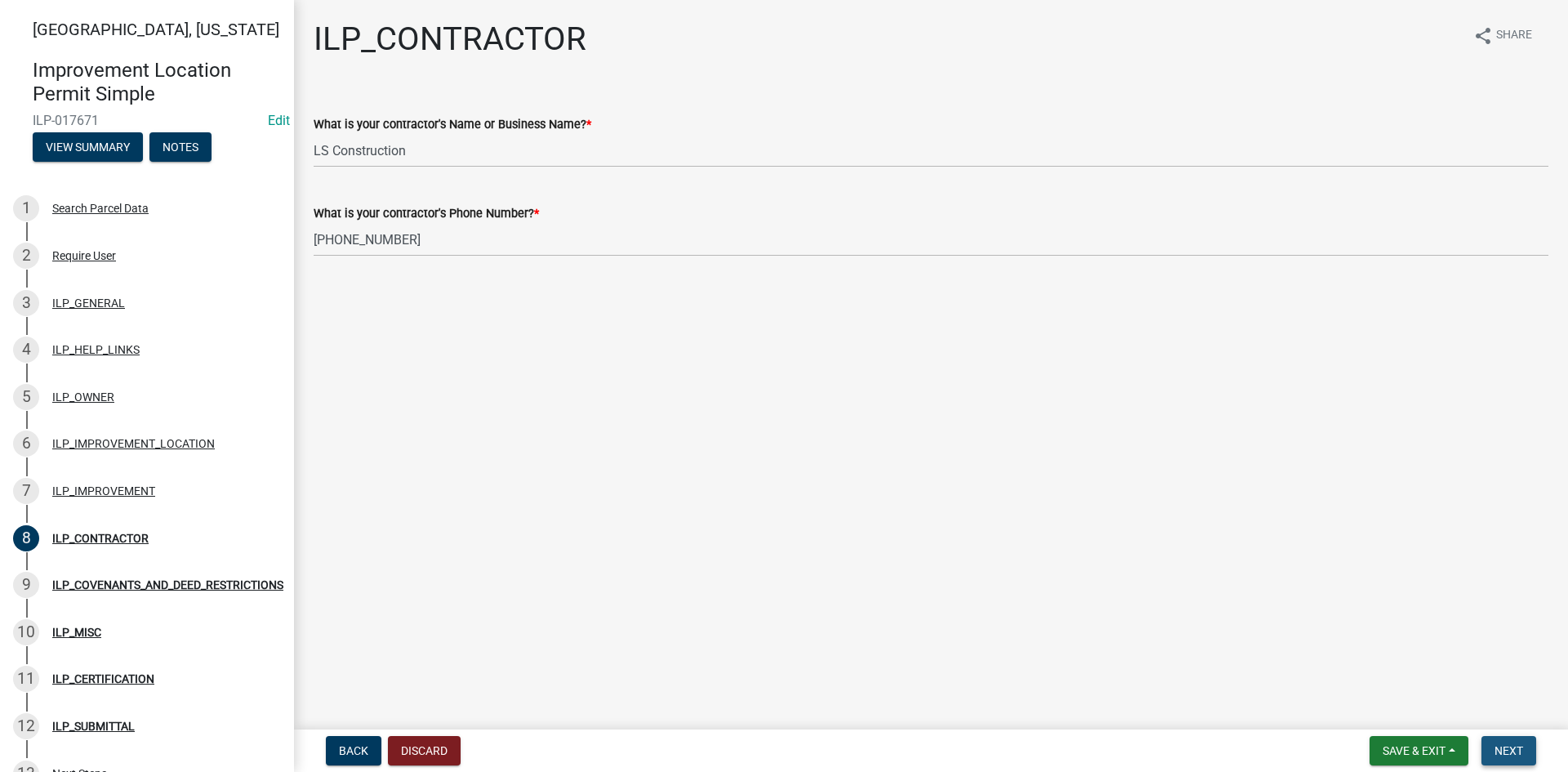
click at [1528, 743] on button "Next" at bounding box center [1508, 750] width 55 height 29
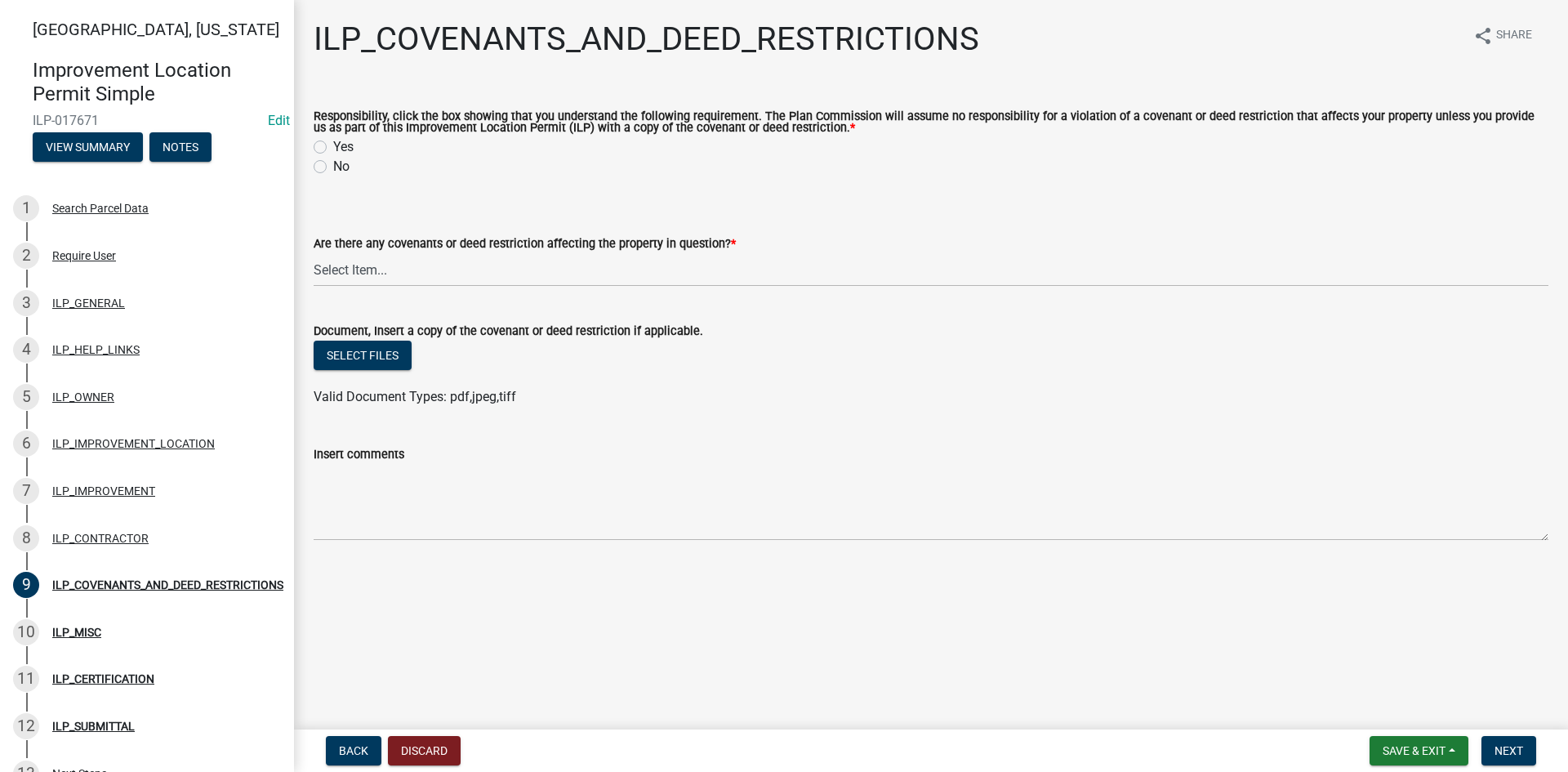
click at [333, 148] on label "Yes" at bounding box center [343, 148] width 20 height 20
click at [333, 148] on input "Yes" at bounding box center [338, 143] width 11 height 11
radio input "true"
click at [395, 274] on select "Select Item... YES NO" at bounding box center [931, 270] width 1234 height 34
click at [314, 254] on select "Select Item... YES NO" at bounding box center [931, 270] width 1234 height 34
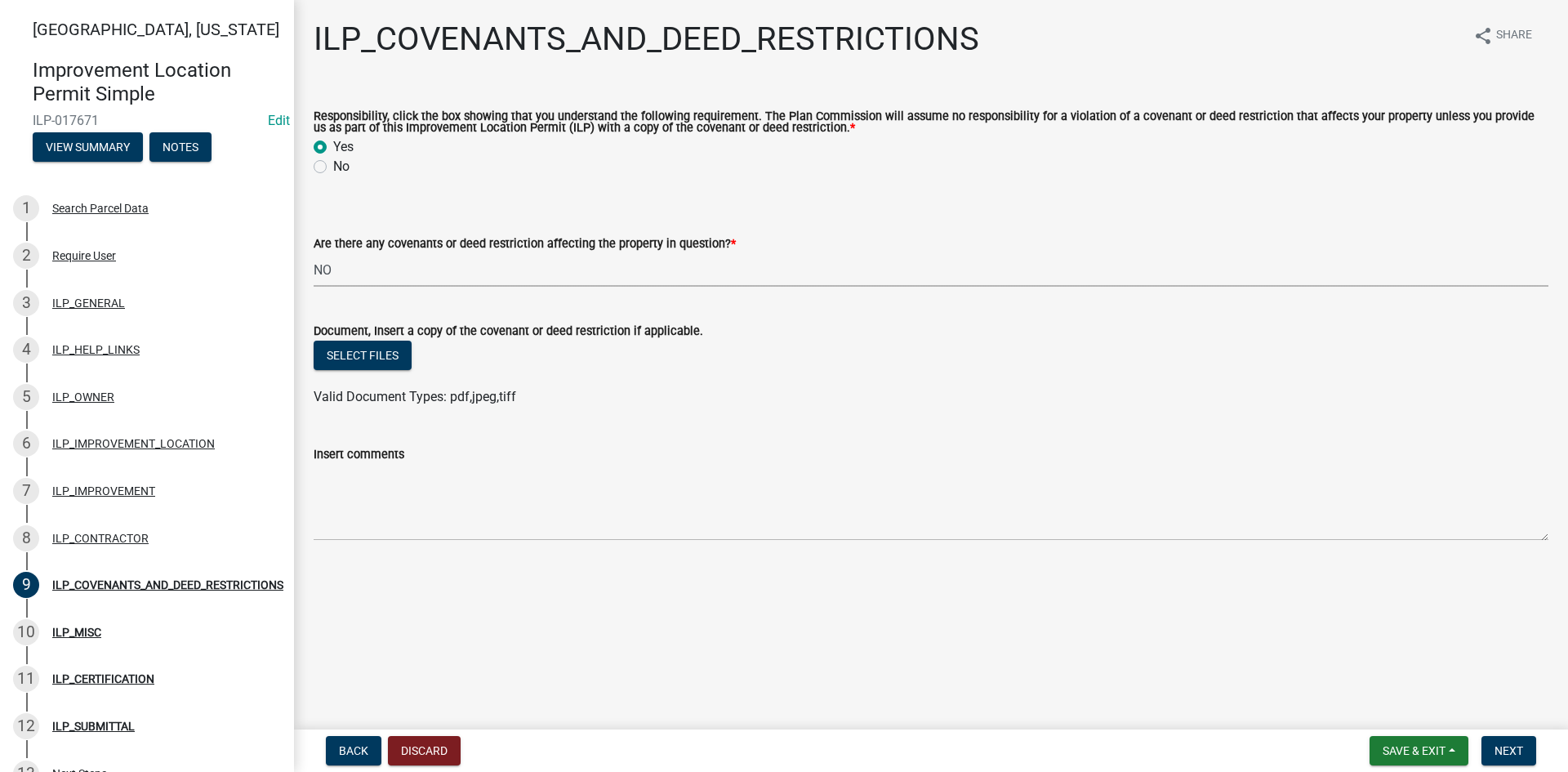
select select "8e2002f1-ace1-422c-92a0-aa7ffd64ff05"
click at [1531, 743] on button "Next" at bounding box center [1508, 750] width 55 height 29
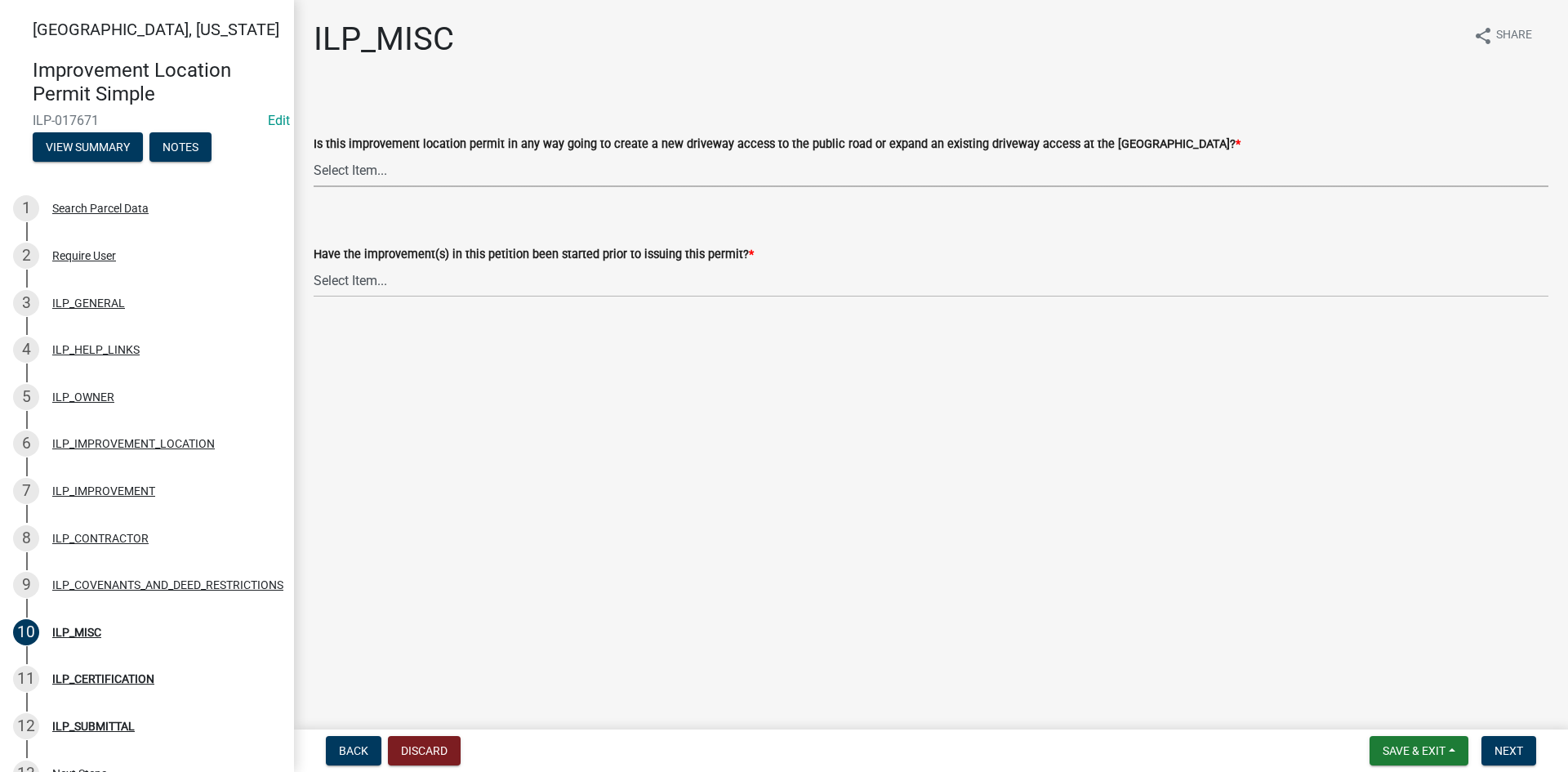
click at [786, 177] on select "Select Item... YES NO" at bounding box center [931, 171] width 1234 height 34
click at [314, 154] on select "Select Item... YES NO" at bounding box center [931, 171] width 1234 height 34
select select "efdfc372-da28-48aa-82f0-d86e80c7002d"
click at [784, 273] on select "Select Item... YES NO" at bounding box center [931, 281] width 1234 height 34
click at [314, 264] on select "Select Item... YES NO" at bounding box center [931, 281] width 1234 height 34
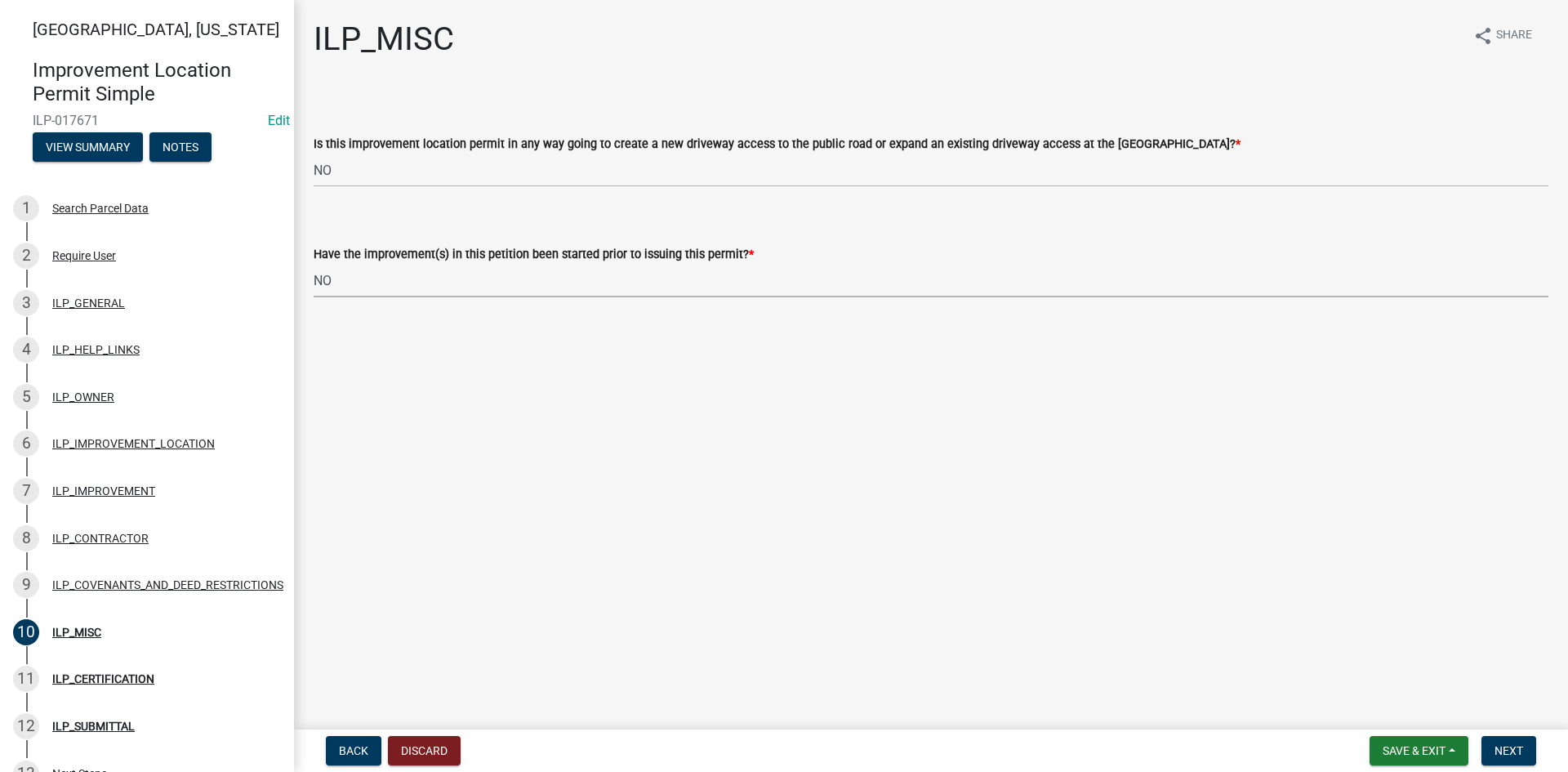
select select "87690217-1c5d-4f3f-89a3-85c12ce3295a"
click at [1507, 743] on span "Next" at bounding box center [1508, 750] width 29 height 13
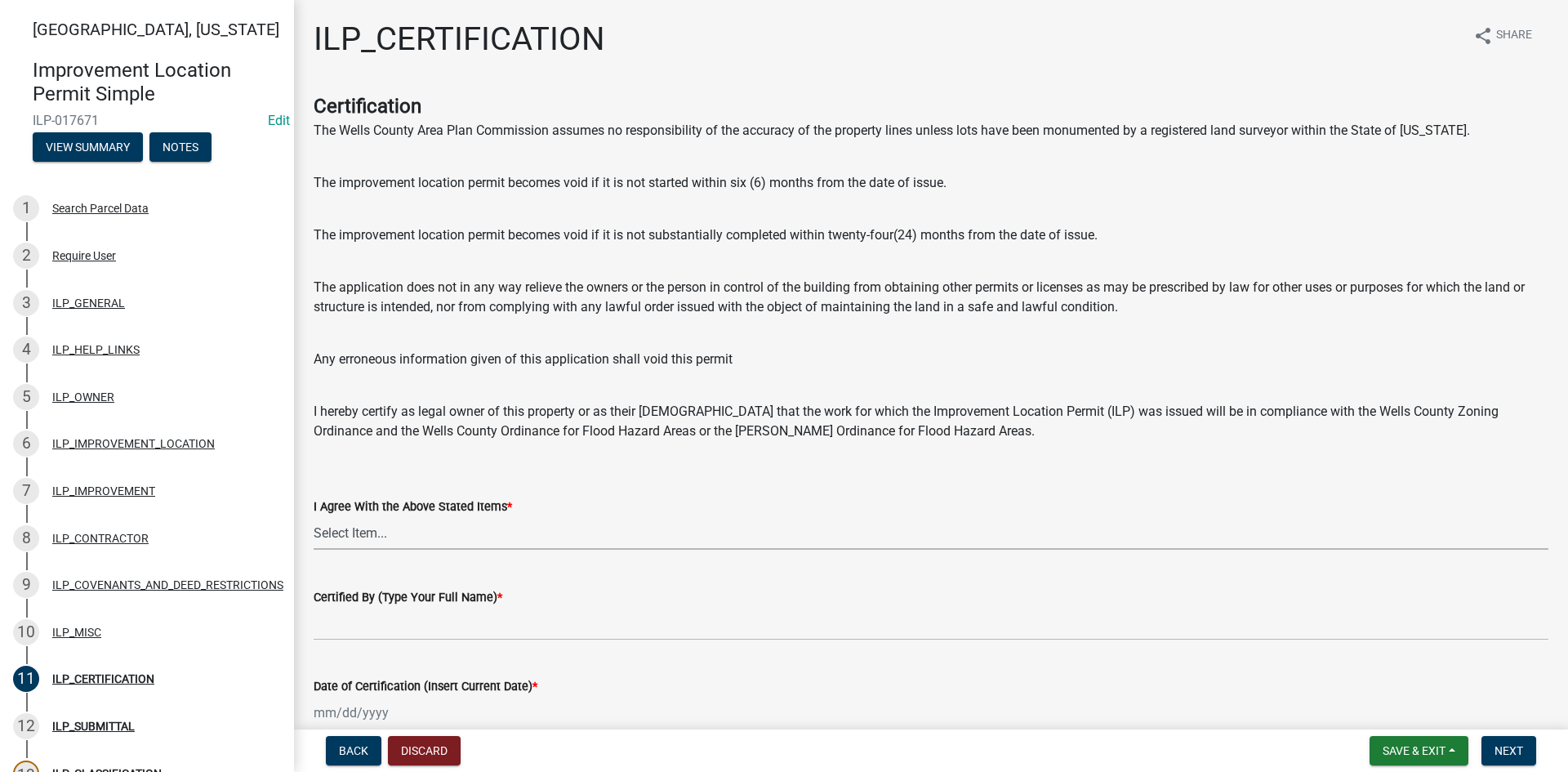
click at [529, 537] on select "Select Item... Yes" at bounding box center [931, 534] width 1234 height 34
click at [314, 517] on select "Select Item... Yes" at bounding box center [931, 534] width 1234 height 34
select select "bd96893d-fc5a-4886-96bc-c23f48f60341"
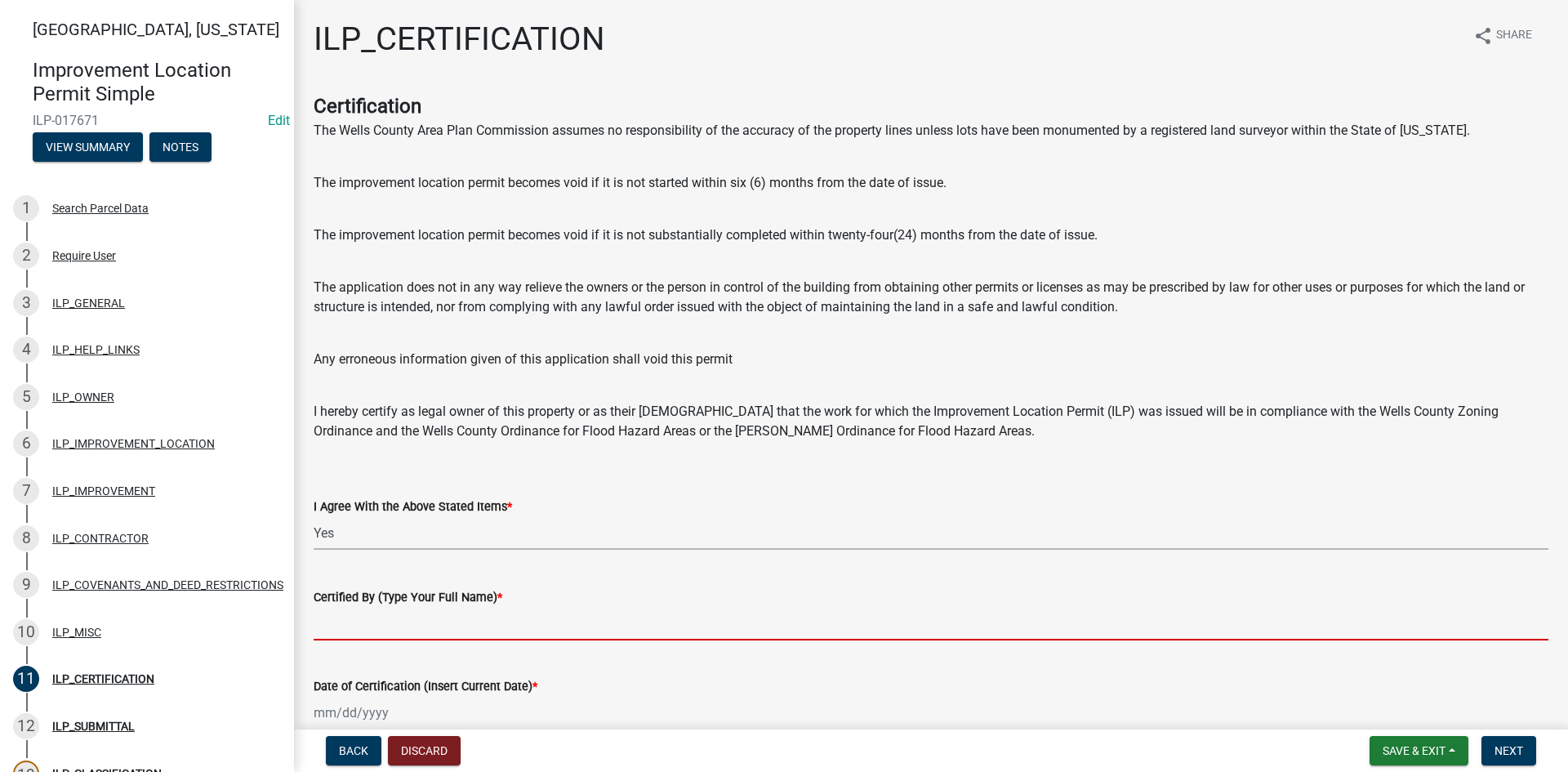
click at [524, 620] on input "Certified By (Type Your Full Name) *" at bounding box center [931, 624] width 1234 height 34
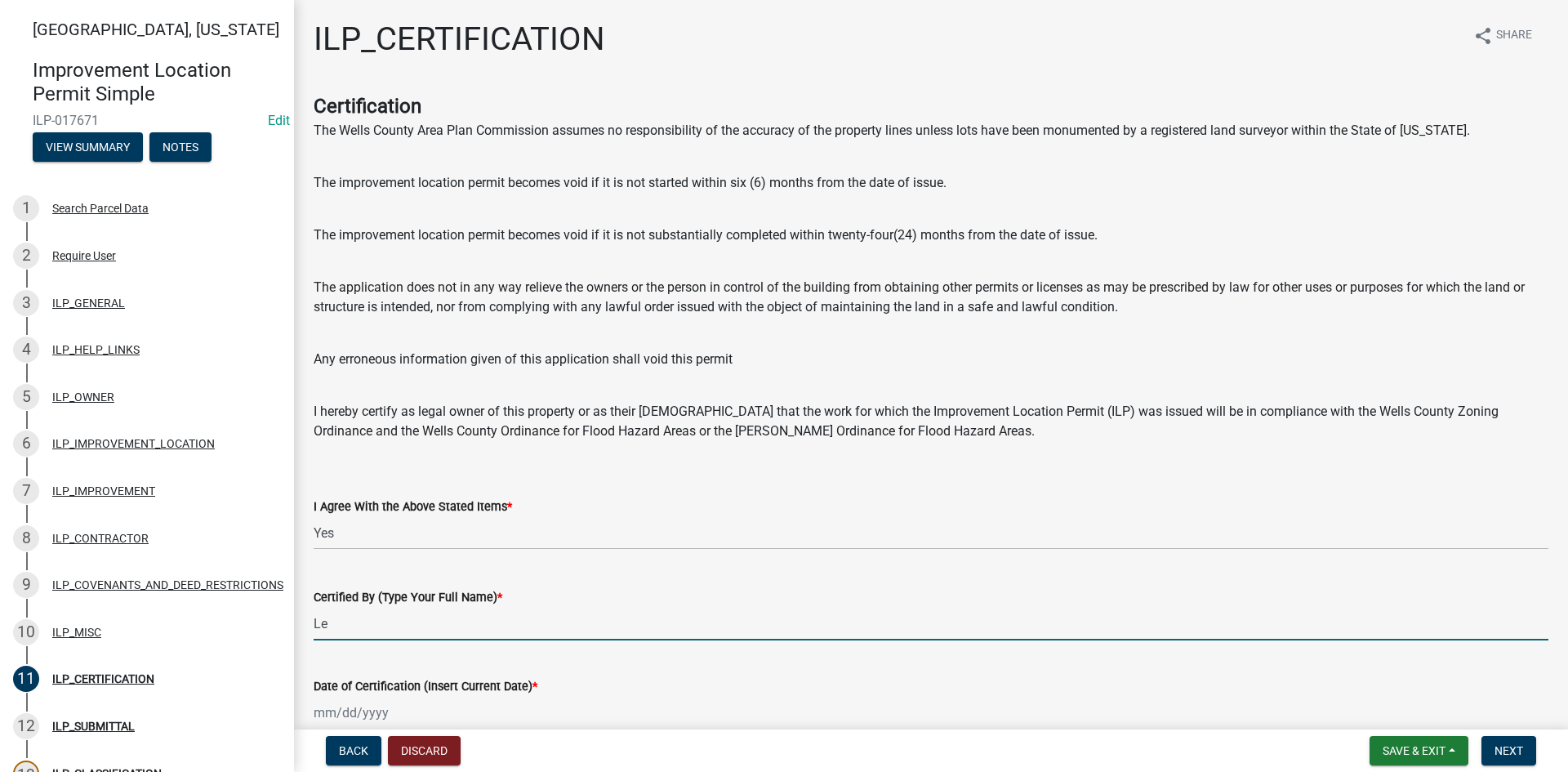
type input "L"
type input "Leander Schwartz"
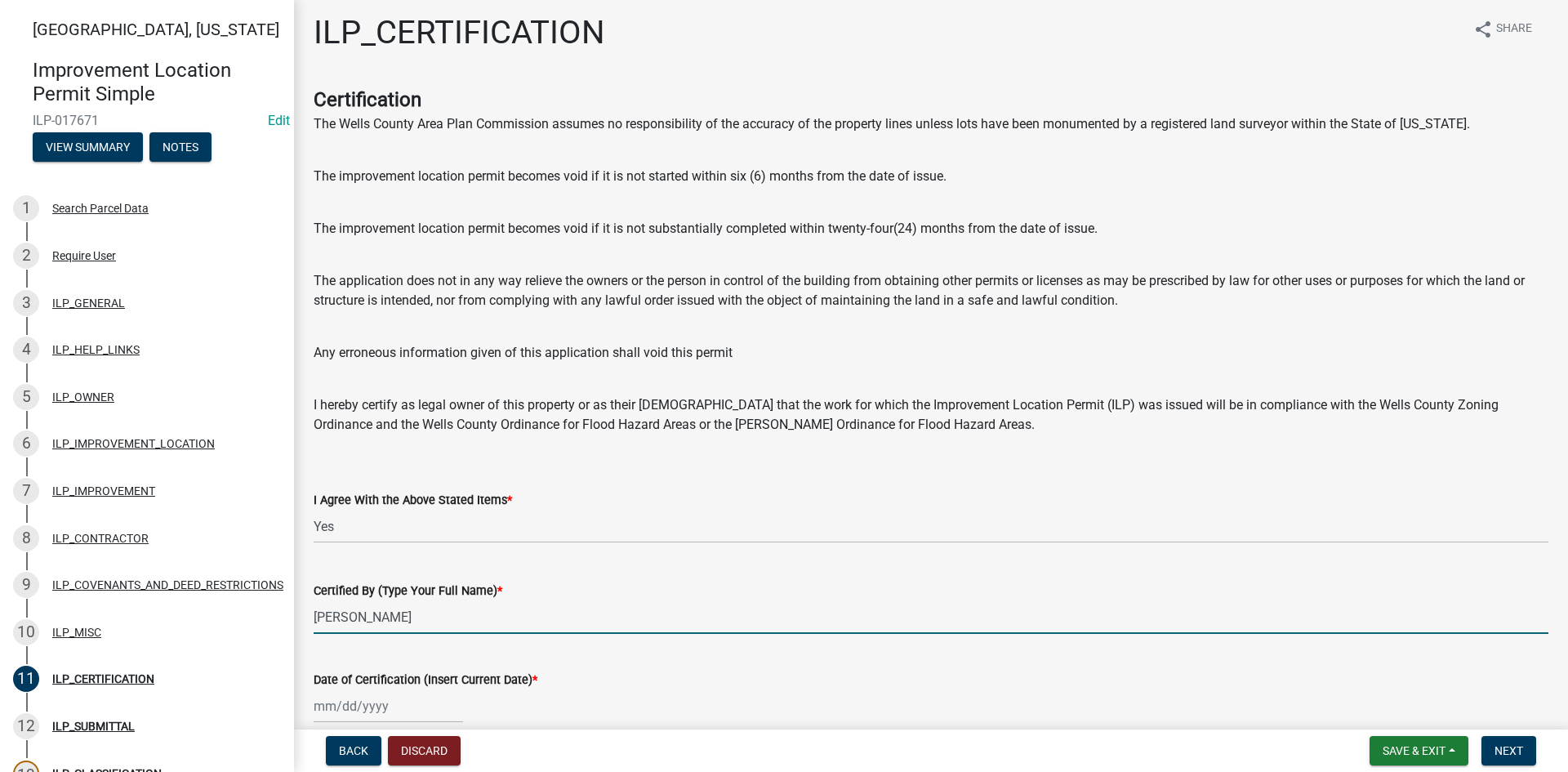
select select "9"
select select "2025"
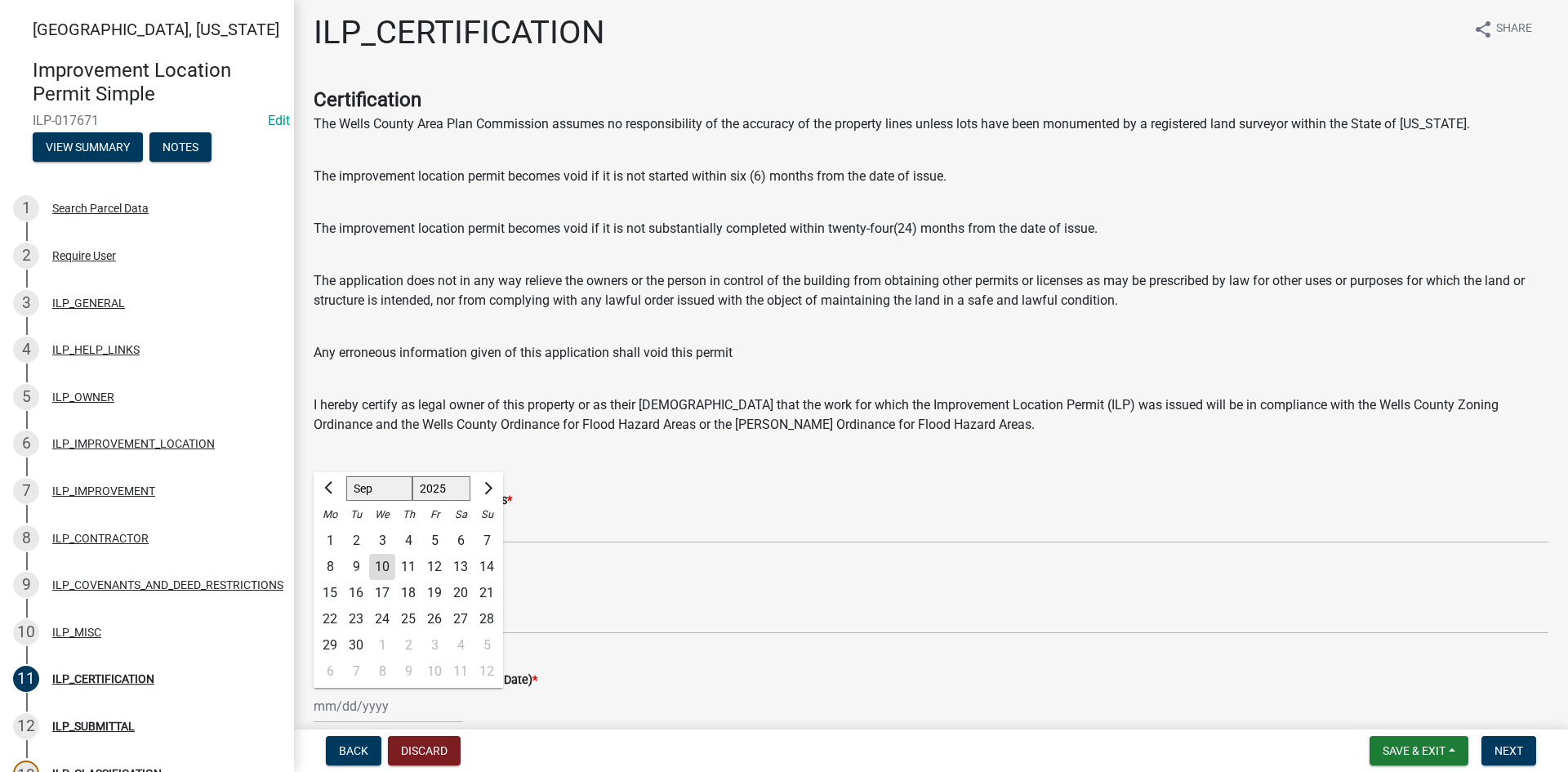
type input "[DATE]"
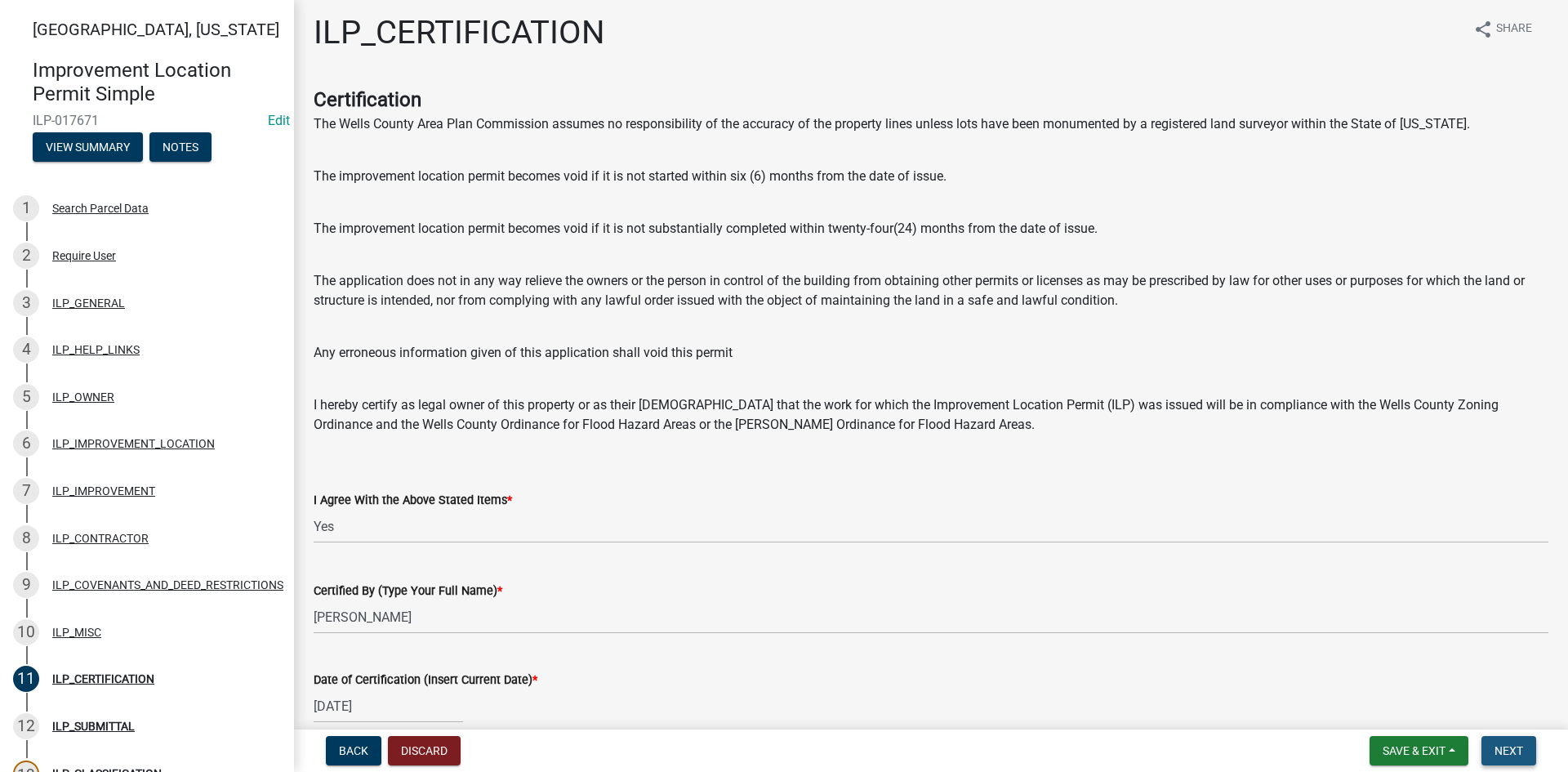
click at [1496, 743] on span "Next" at bounding box center [1508, 750] width 29 height 13
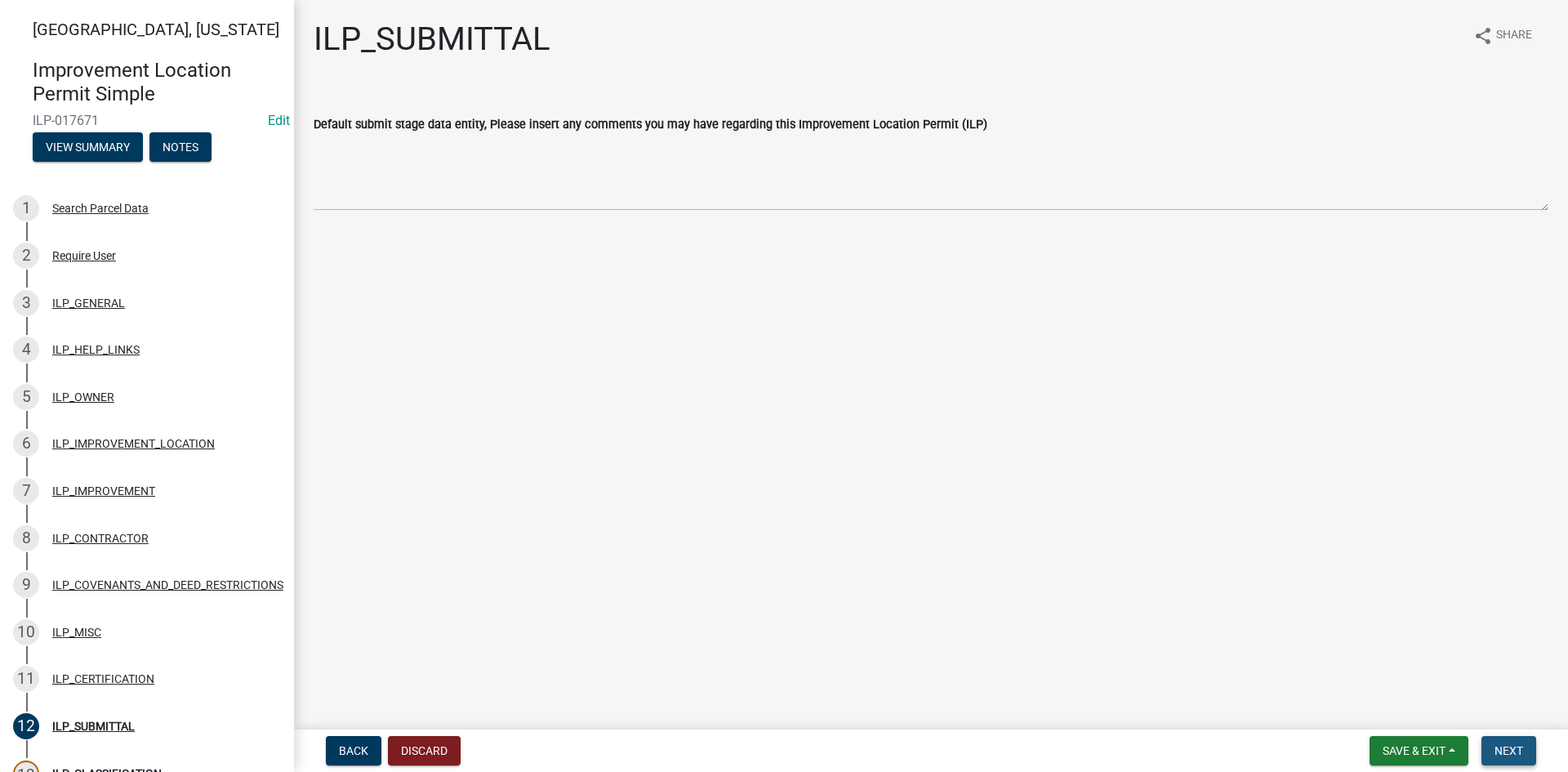
click at [1509, 743] on span "Next" at bounding box center [1508, 750] width 29 height 13
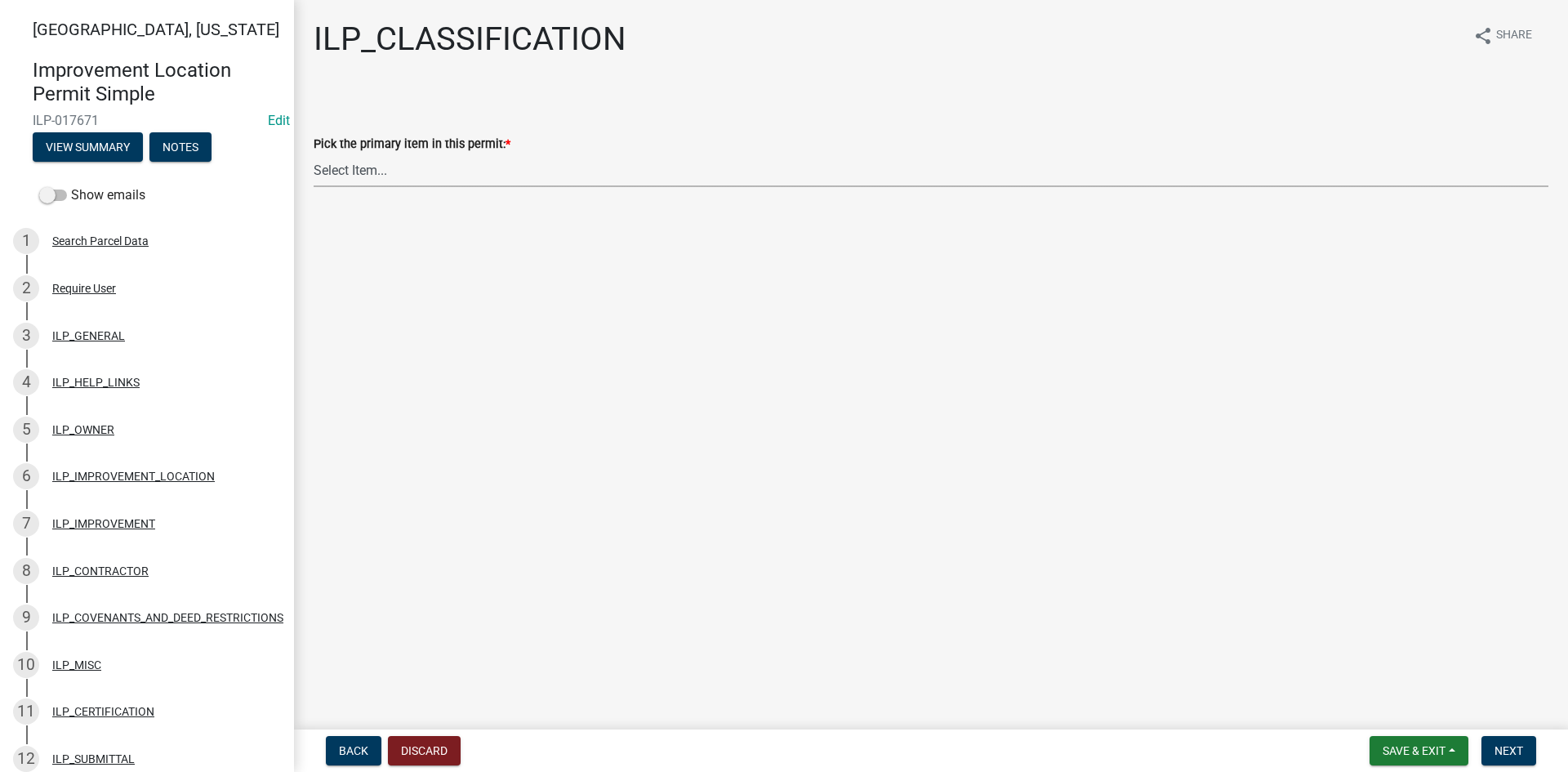
click at [475, 183] on select "Select Item... Accessory Structure (Addition) Accessory Structure (NEW) Busines…" at bounding box center [931, 171] width 1234 height 34
click at [314, 154] on select "Select Item... Accessory Structure (Addition) Accessory Structure (NEW) Busines…" at bounding box center [931, 171] width 1234 height 34
select select "119b830e-a7a9-4285-be0b-a69d75da8c1b"
click at [1501, 743] on span "Next" at bounding box center [1508, 750] width 29 height 13
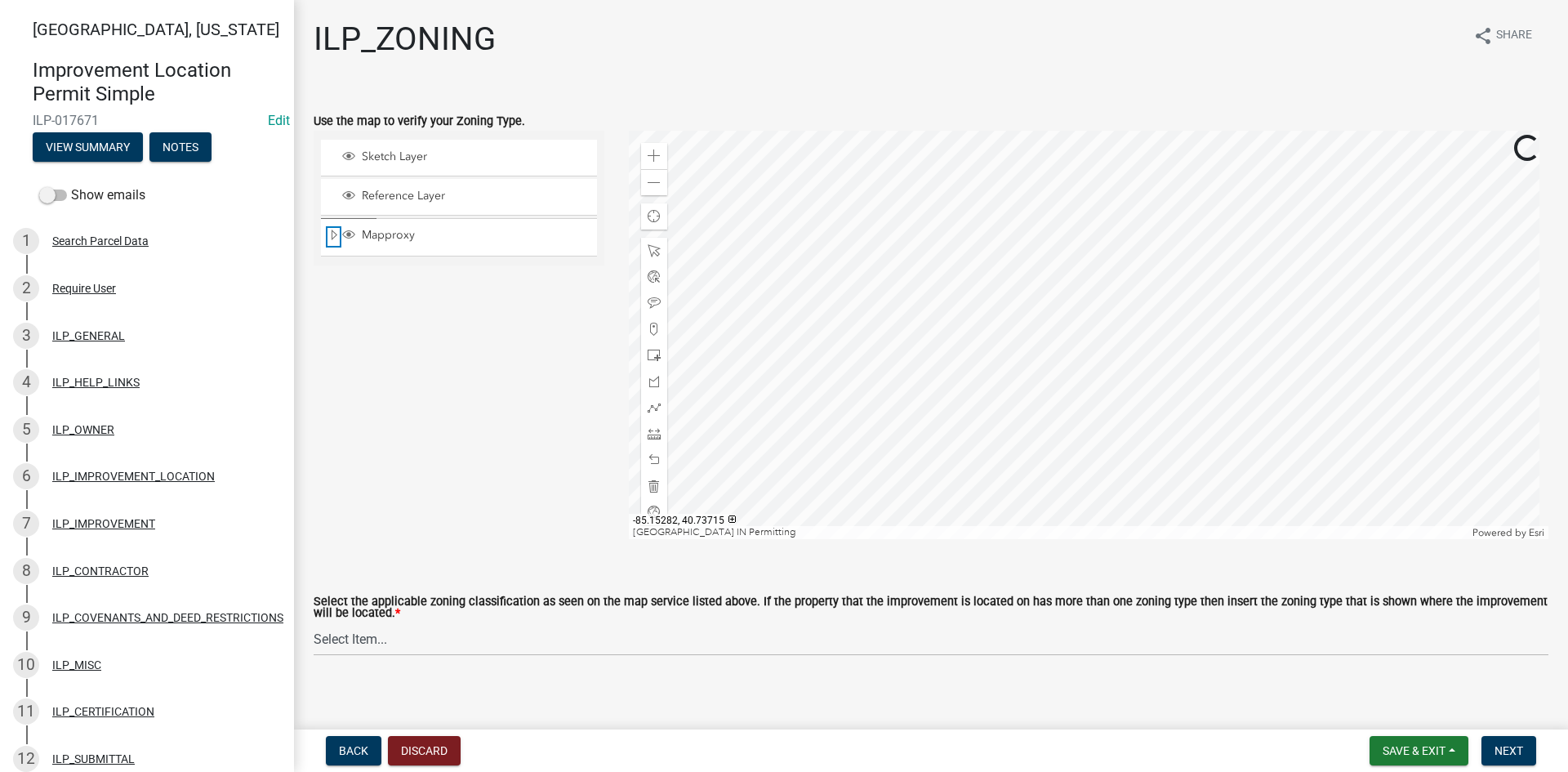
click at [332, 234] on span "Expand" at bounding box center [333, 236] width 13 height 16
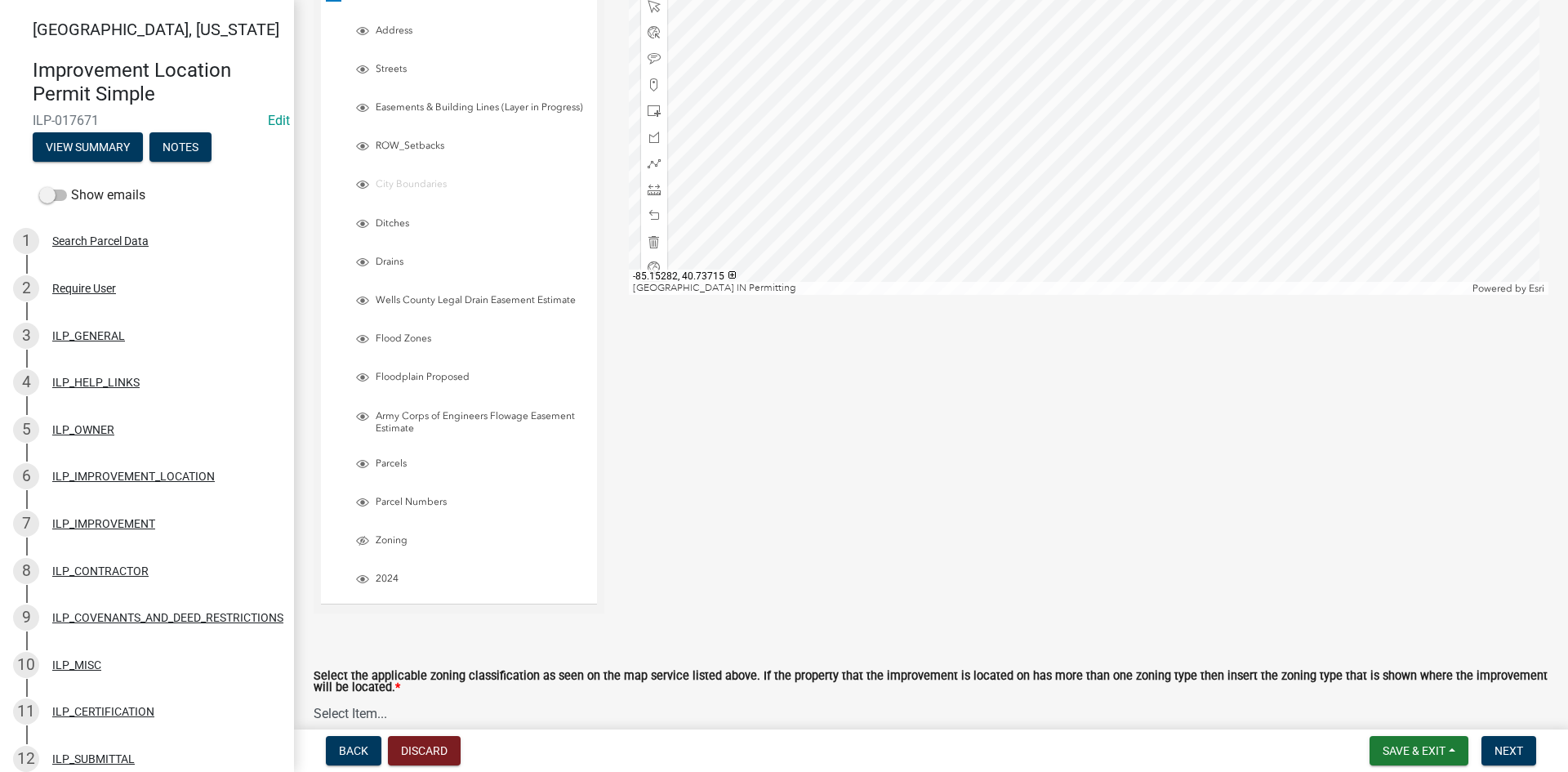
scroll to position [340, 0]
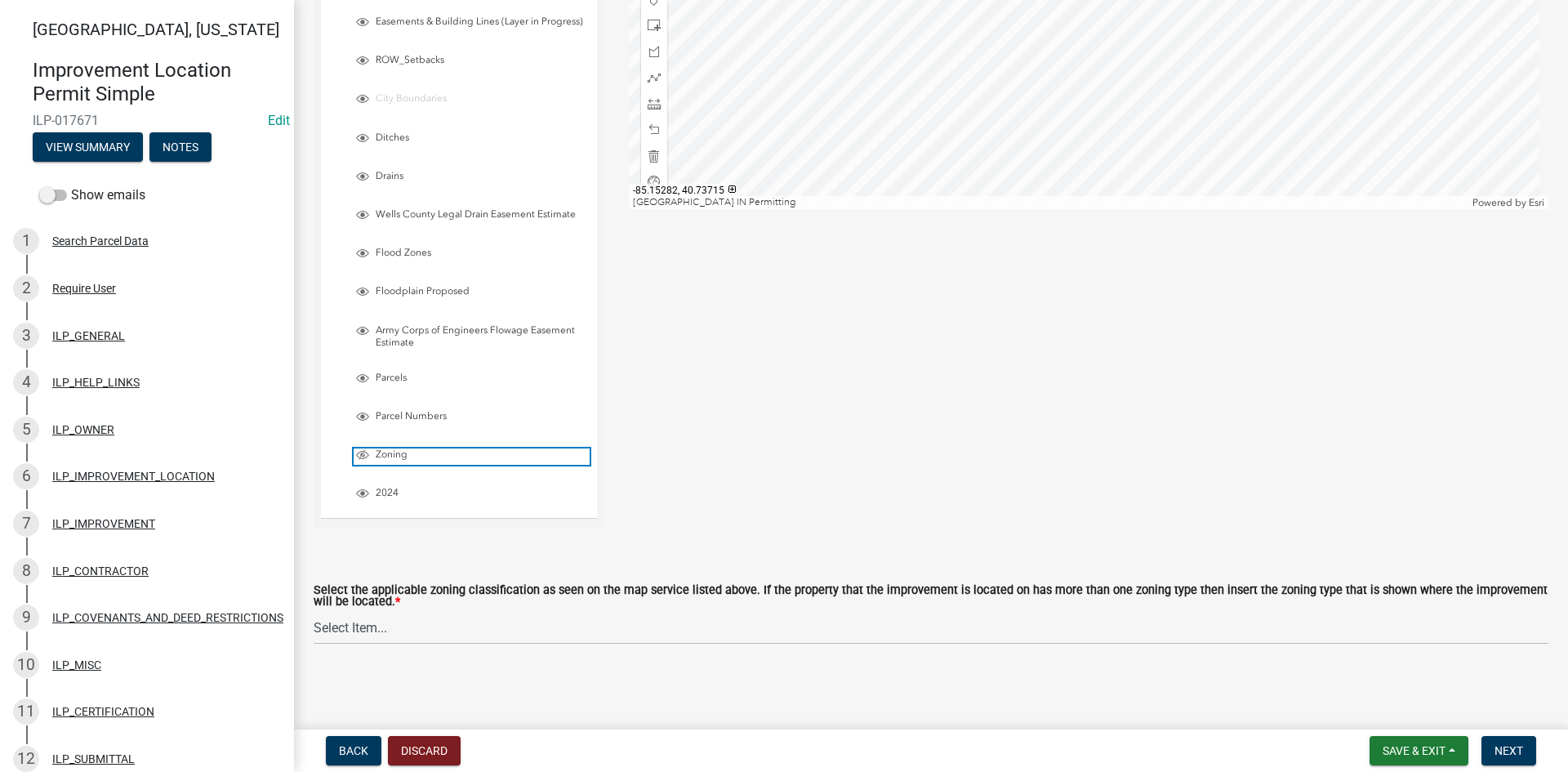
click at [360, 456] on span "Layer List" at bounding box center [362, 455] width 13 height 13
click at [750, 629] on select "Select Item... A-1 "Agricultural Intensive" A-R "Agricultural Residential" S-1 …" at bounding box center [931, 628] width 1234 height 34
click at [314, 611] on select "Select Item... A-1 "Agricultural Intensive" A-R "Agricultural Residential" S-1 …" at bounding box center [931, 628] width 1234 height 34
select select "d694ffb5-15d0-4049-a719-dd374d5d5d55"
click at [1505, 743] on span "Next" at bounding box center [1508, 750] width 29 height 13
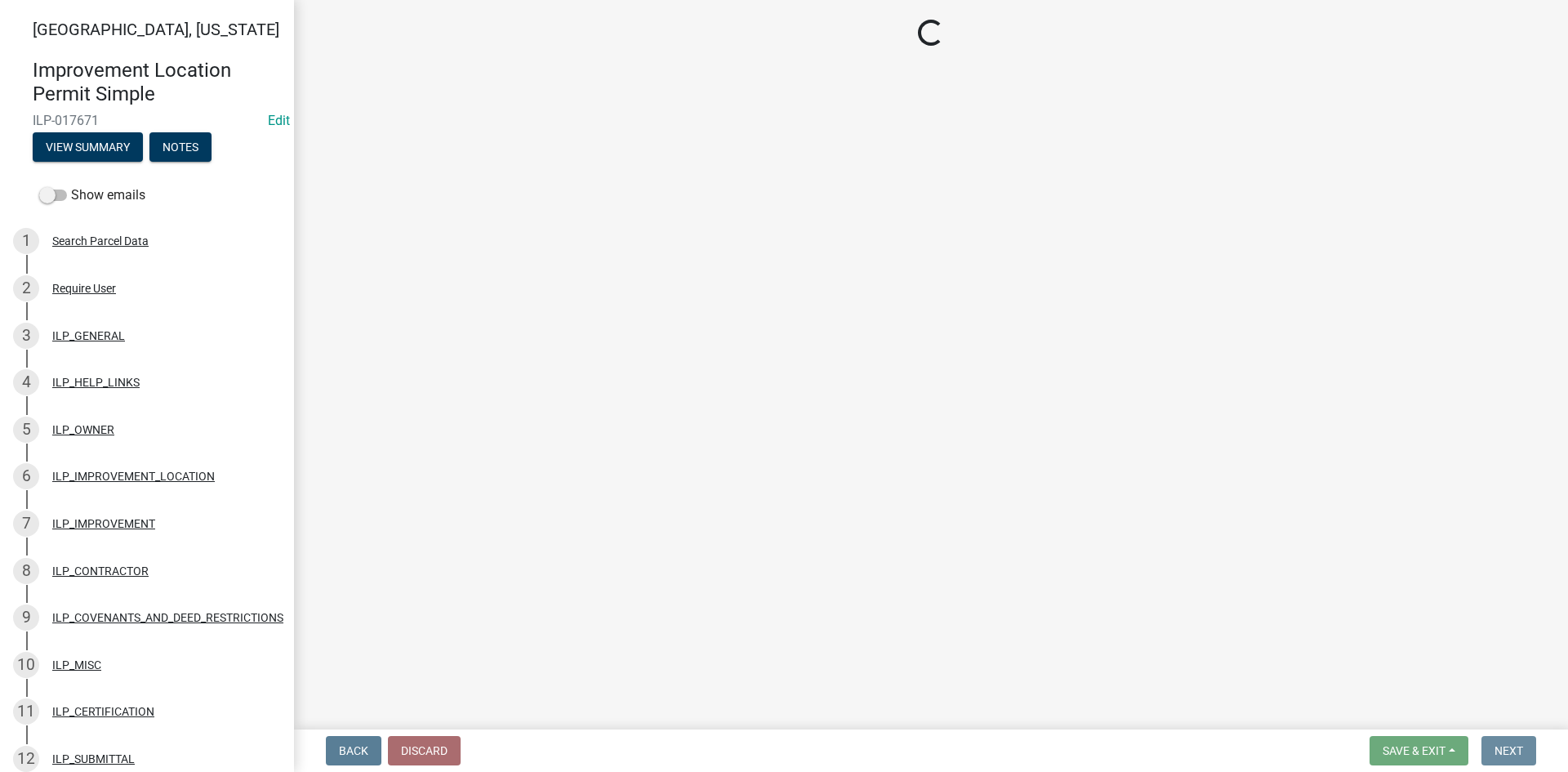
scroll to position [0, 0]
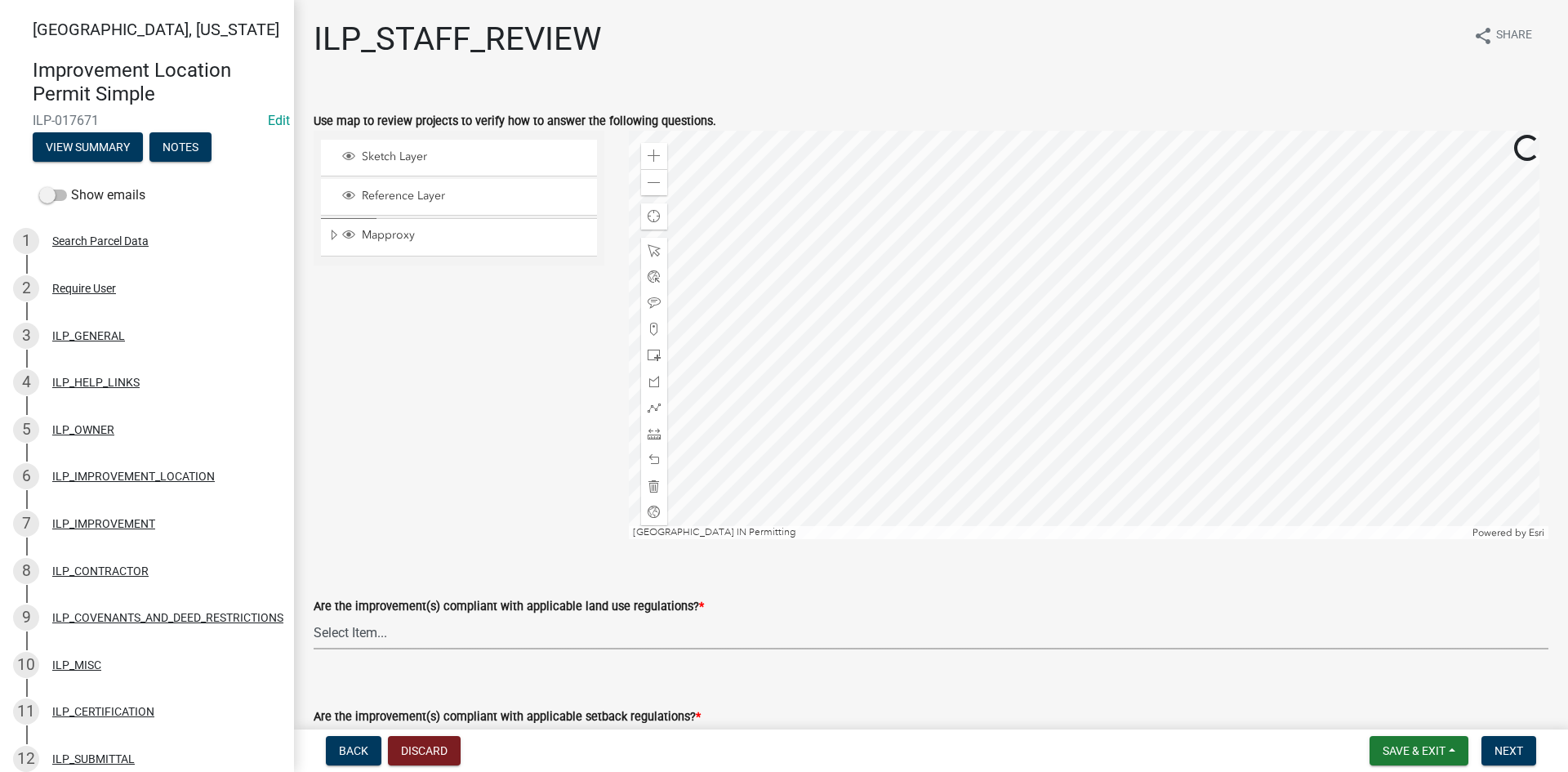
click at [715, 638] on select "Select Item... YES NO" at bounding box center [931, 633] width 1234 height 34
click at [314, 616] on select "Select Item... YES NO" at bounding box center [931, 633] width 1234 height 34
select select "83ffa5df-1258-41bd-a108-9f2370541ef9"
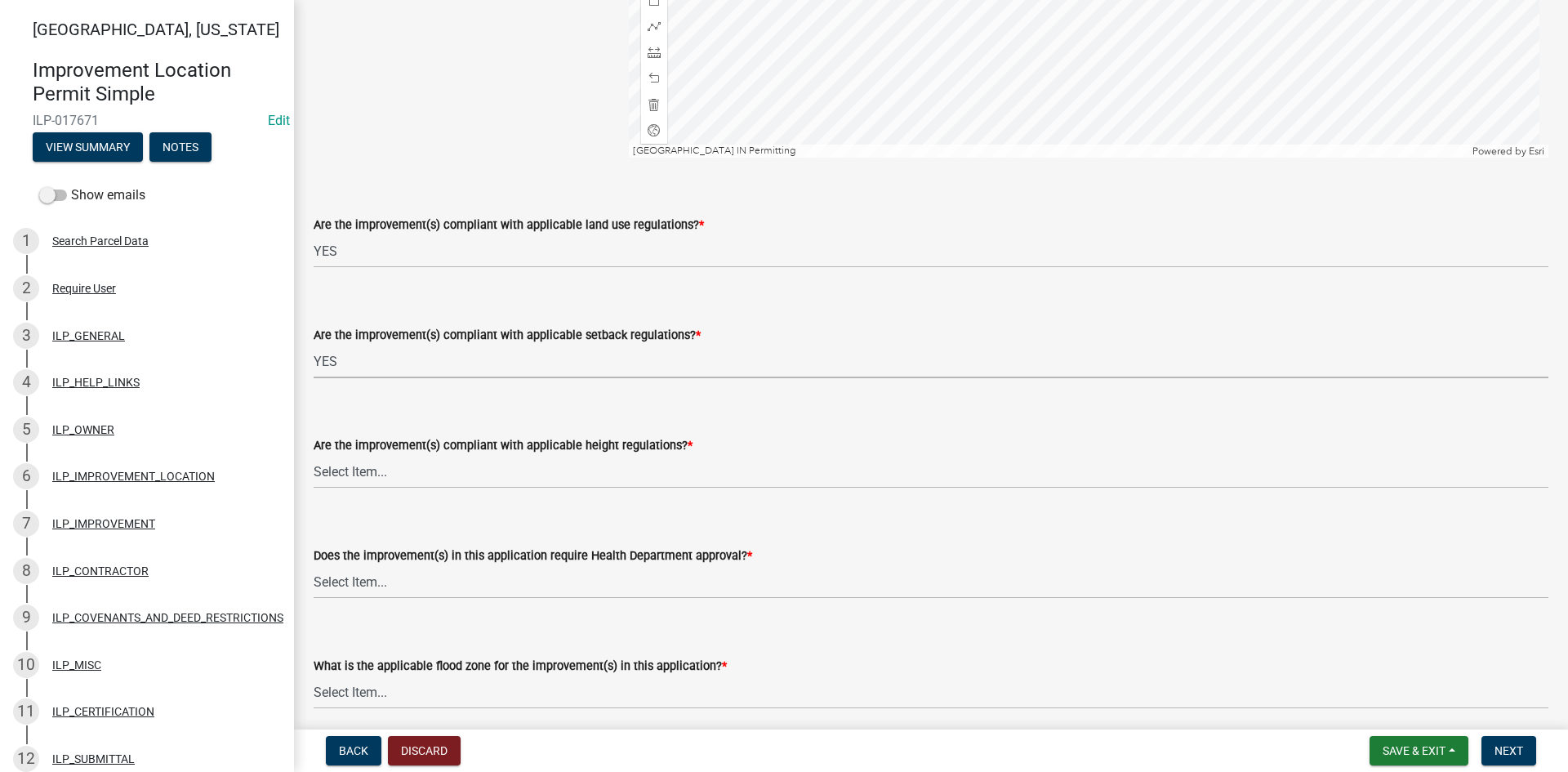
select select "e76e6c03-c199-4125-95d7-daca193c3739"
select select "b2795382-5a5c-496e-8f40-9eac2bba8e54"
select select "2cf99e9a-fd48-429a-ab01-6241dd9ef86f"
select select "546a9c8a-0bf2-4128-b2a0-21aece03a164"
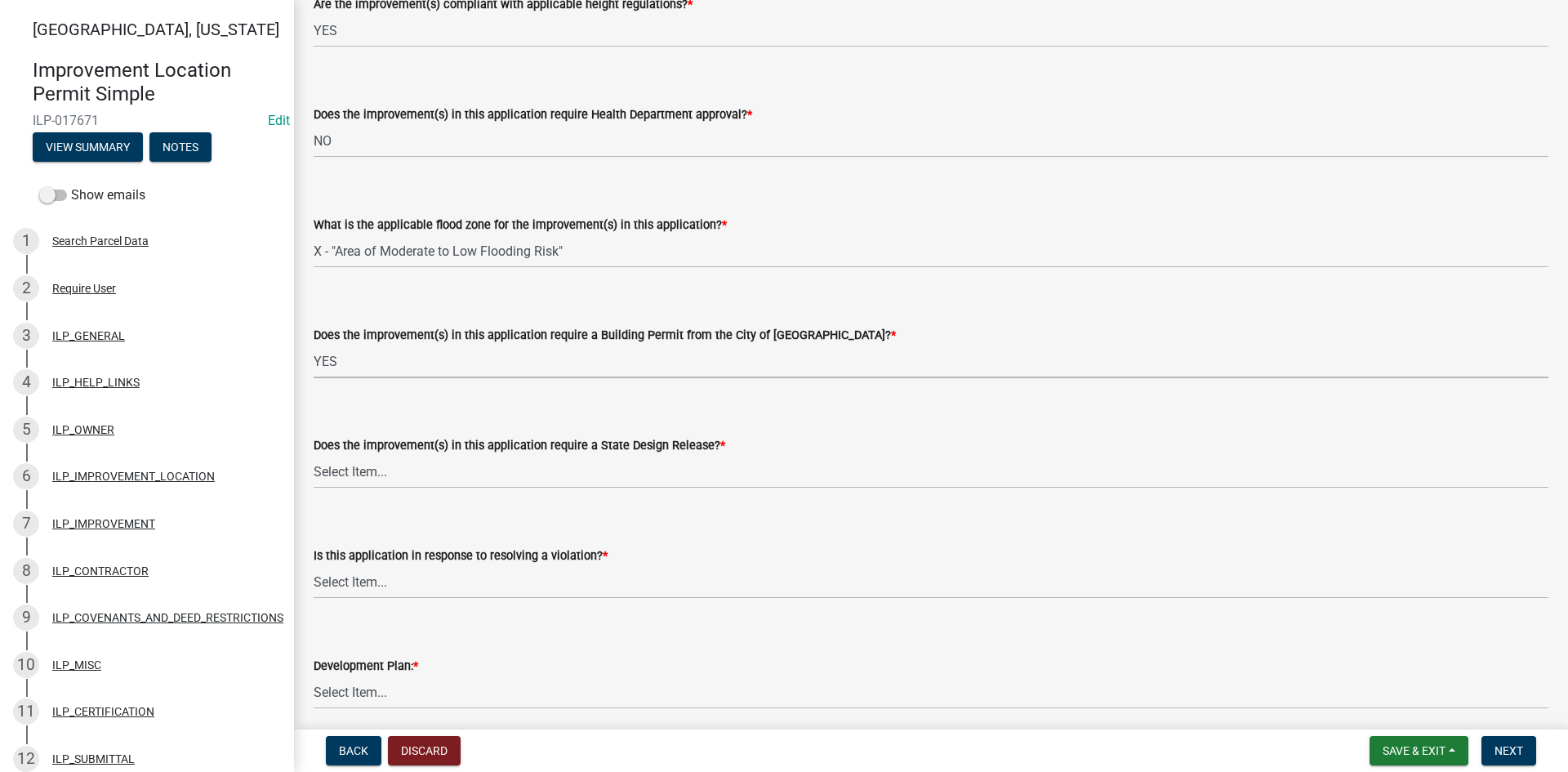
select select "12e37edc-2480-466d-9e86-8f142ffa6713"
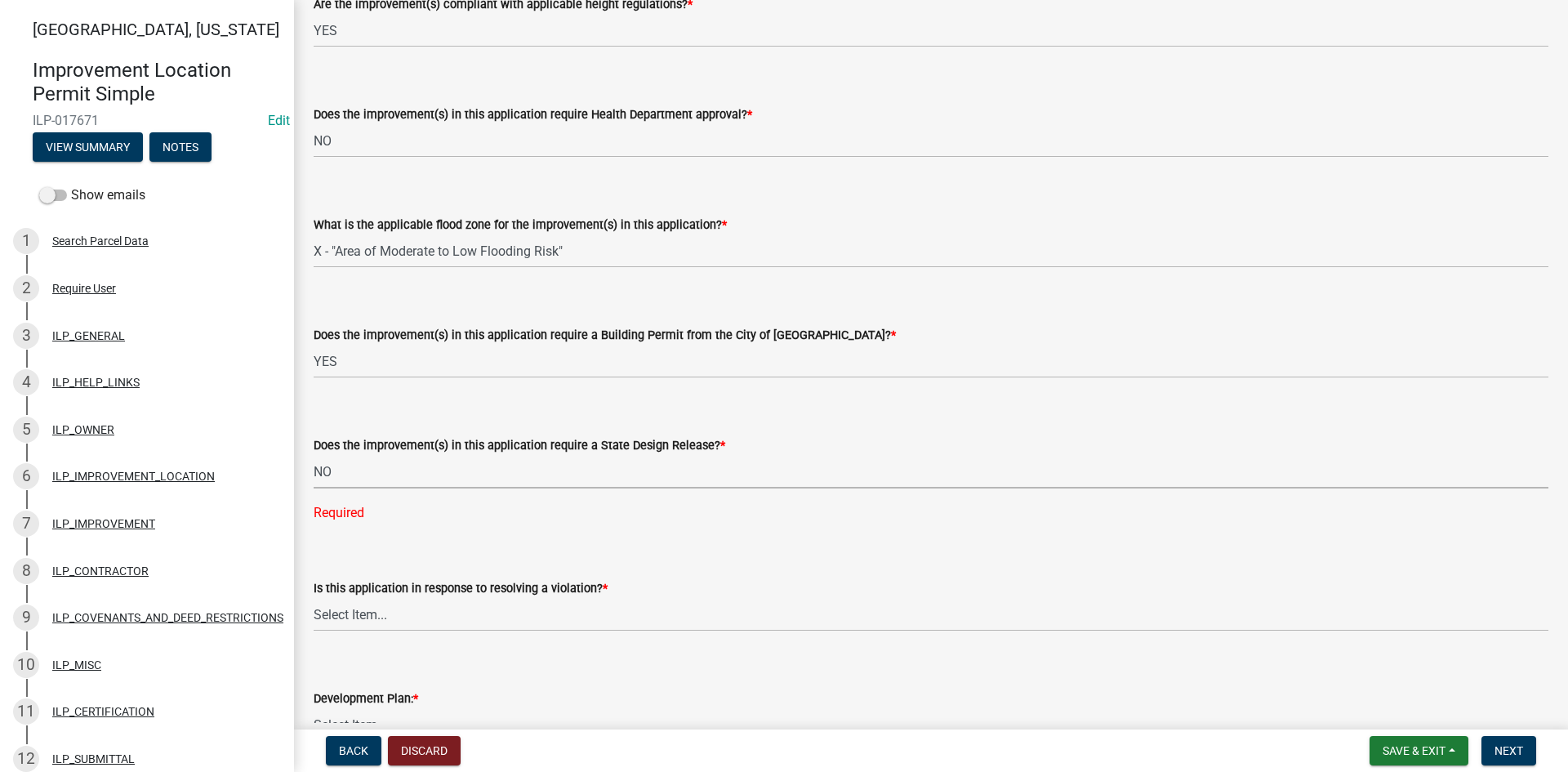
select select "3e29b85e-0a39-40b5-813f-a0c180e4f93d"
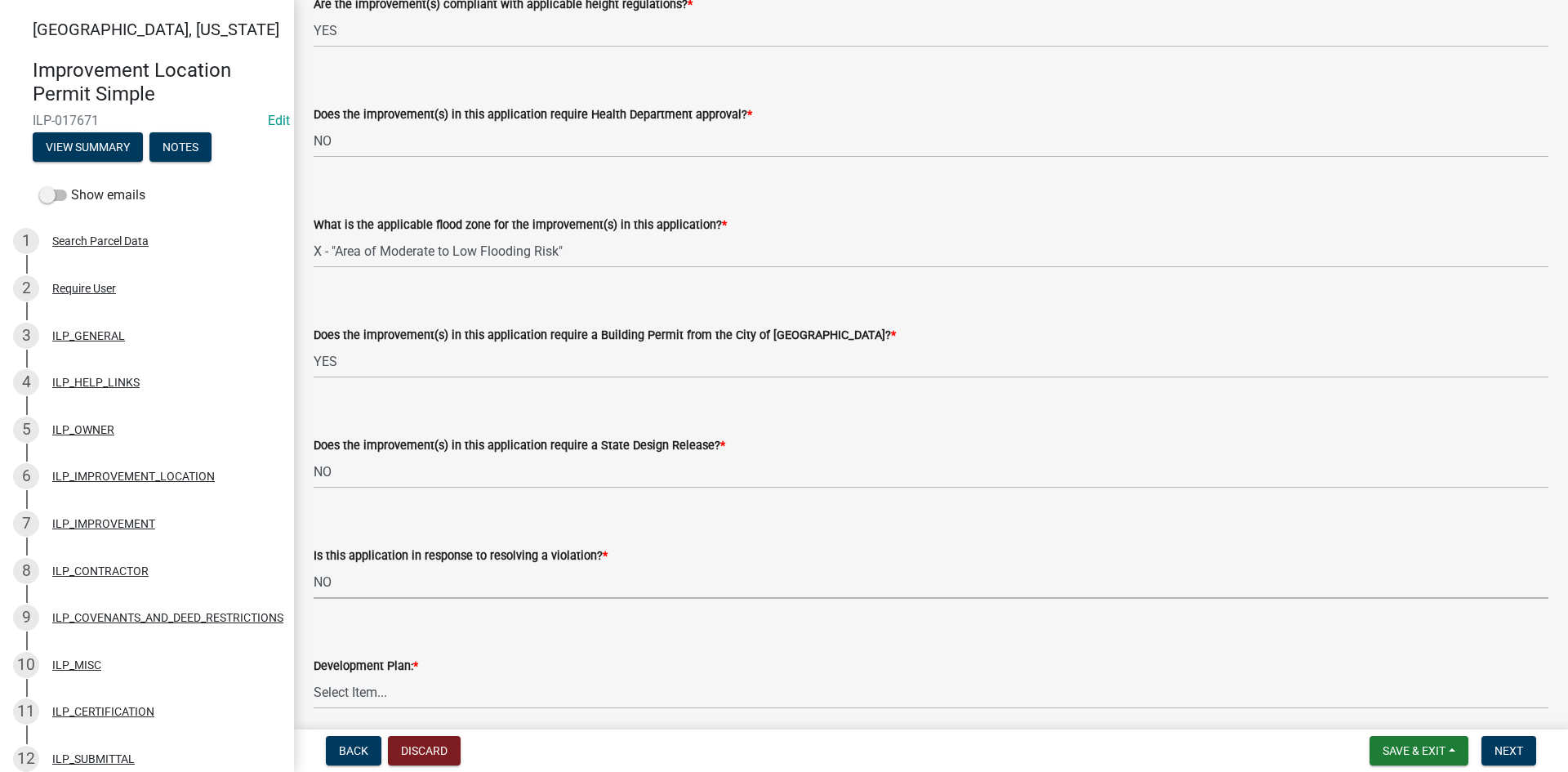
select select "296d3b28-03f6-4b85-9592-a9e1e0e51d18"
select select "f492072b-a2fa-4f7c-8f99-9e809c6c526f"
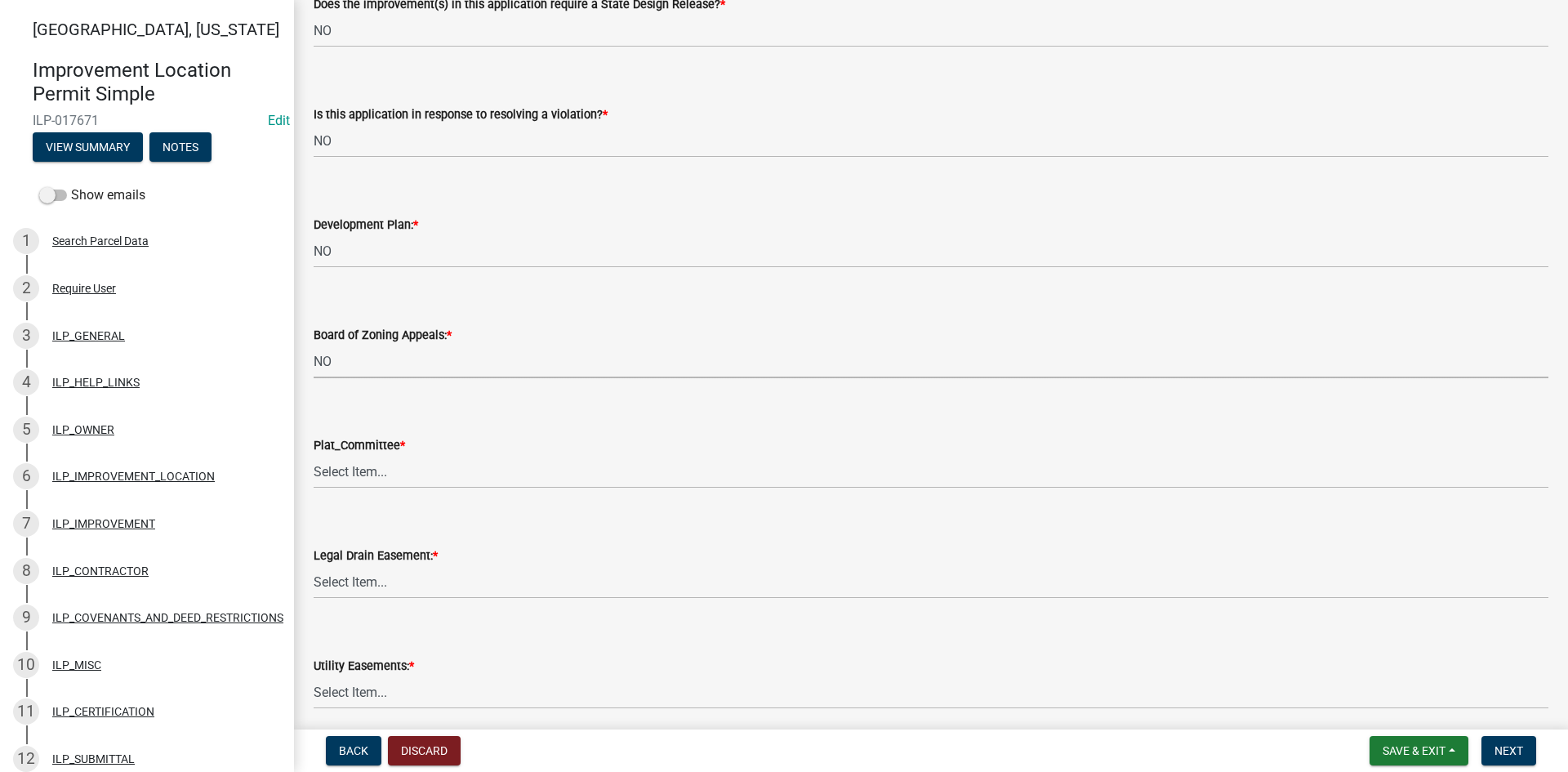
select select "91f2ca91-6260-441c-87d8-e38016df5c96"
select select "63238f16-a362-487f-83af-24d0c8cf3edd"
select select "4de29e95-b13a-4926-a5fe-83364331169b"
select select "8e424161-7bf1-4e33-adf9-a347c03eff2b"
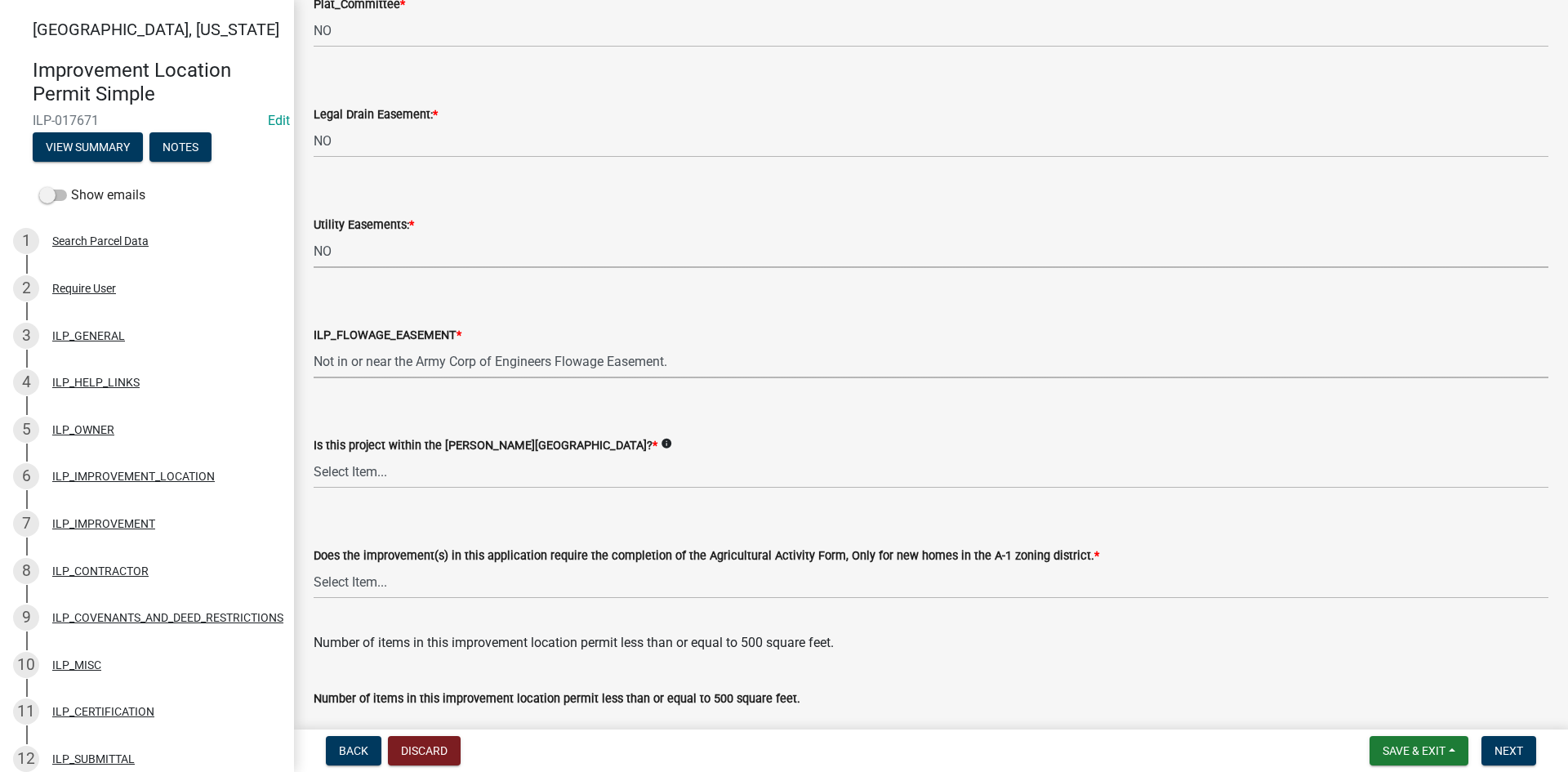
select select "bdd9c930-c7fe-4770-81ee-2c29cf953f8b"
select select "c22a6da1-a4b9-4a20-9552-3c4da3c32bc7"
select select "b8432f74-40d2-4ff6-ba31-770d91760c6e"
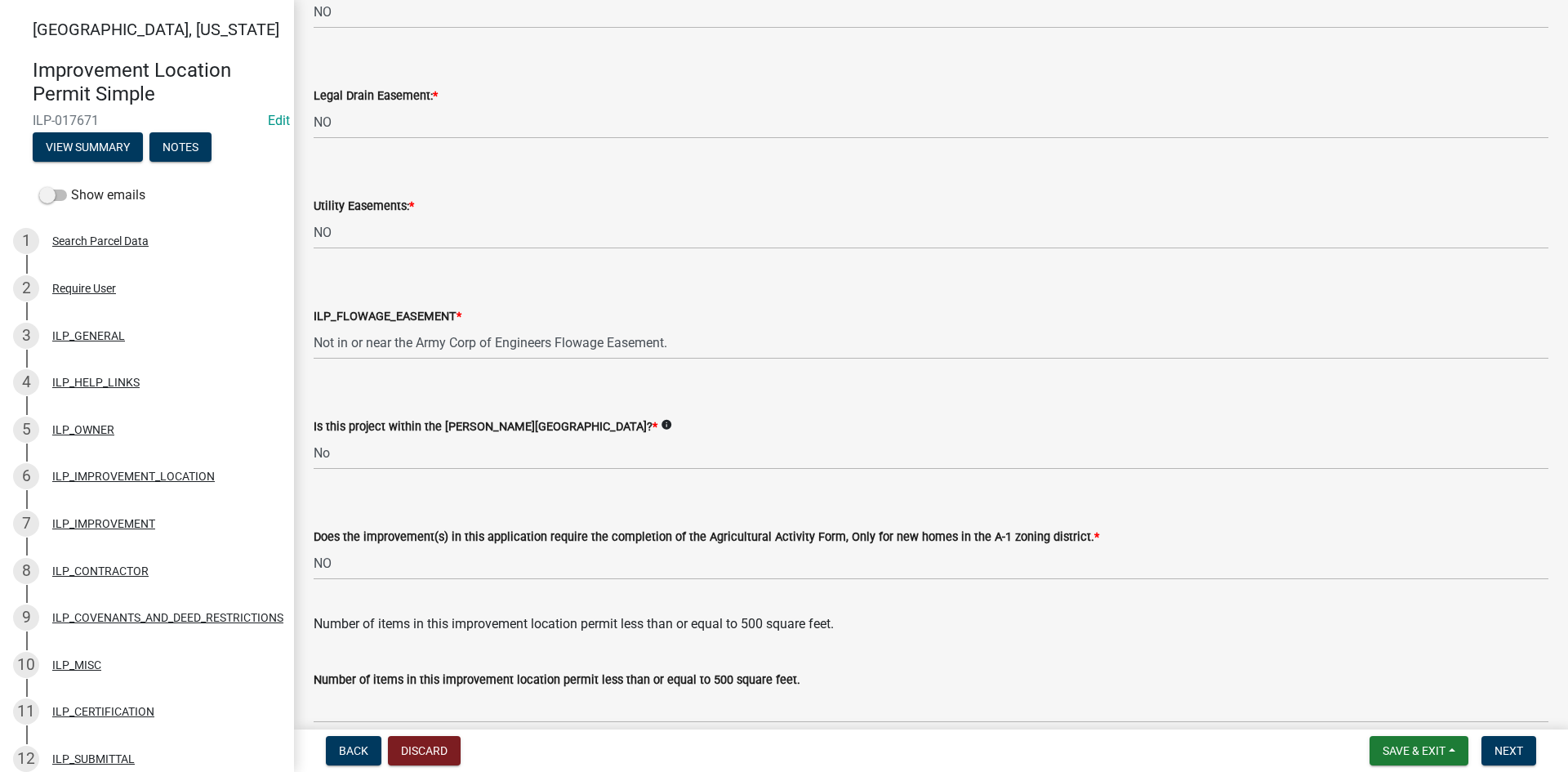
scroll to position [2107, 0]
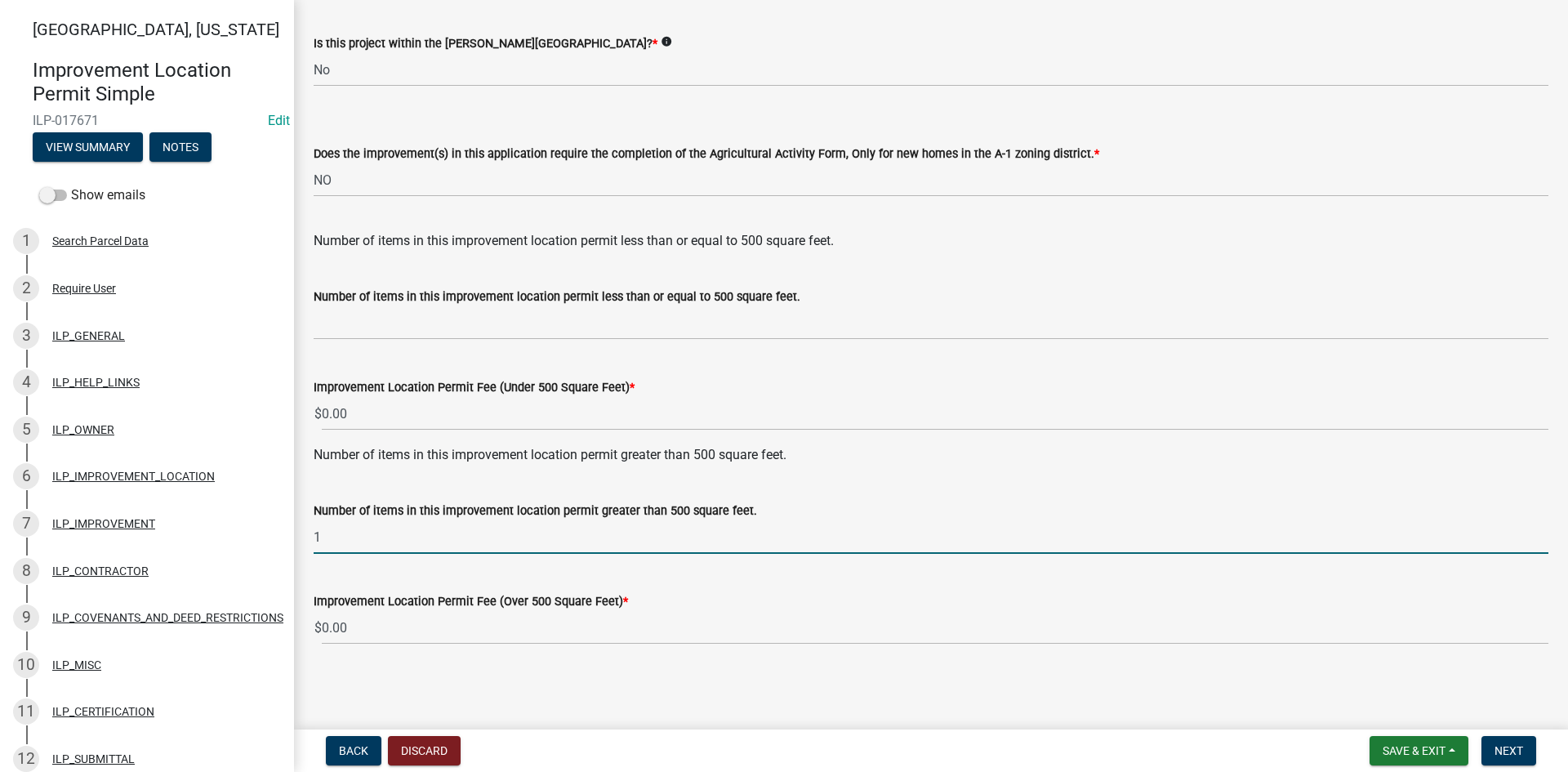
type input "1"
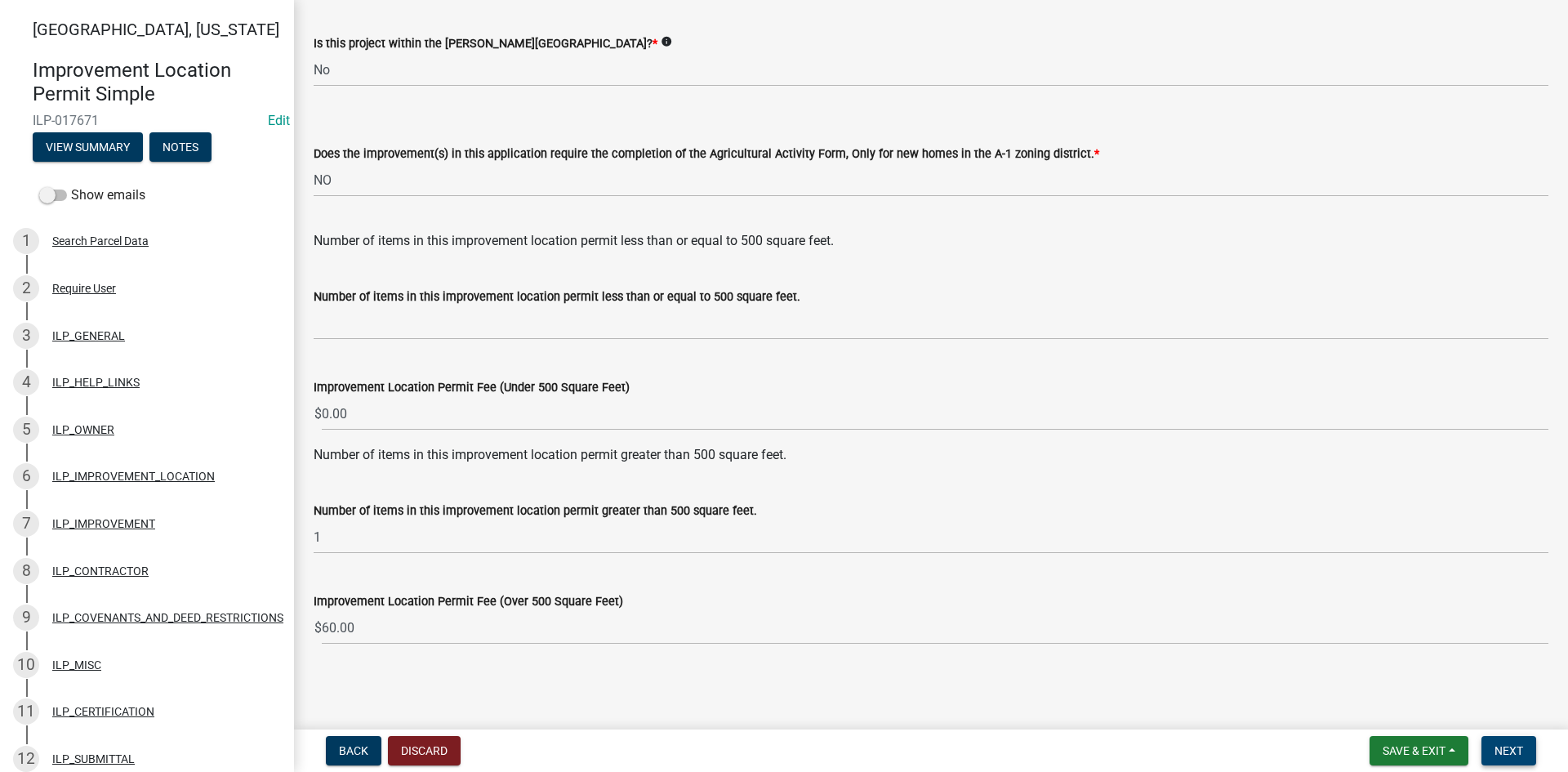
click at [1501, 743] on span "Next" at bounding box center [1508, 750] width 29 height 13
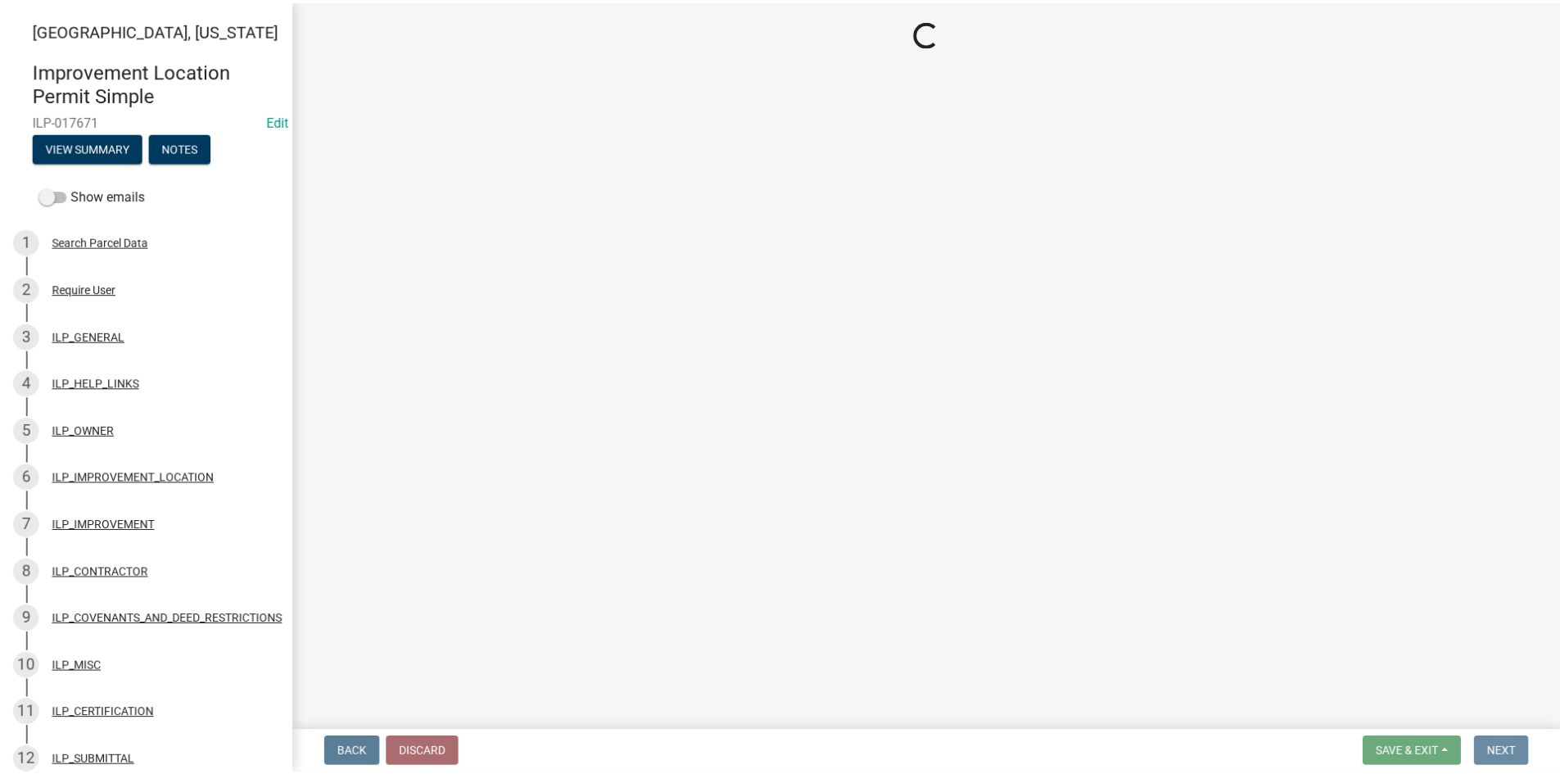
scroll to position [0, 0]
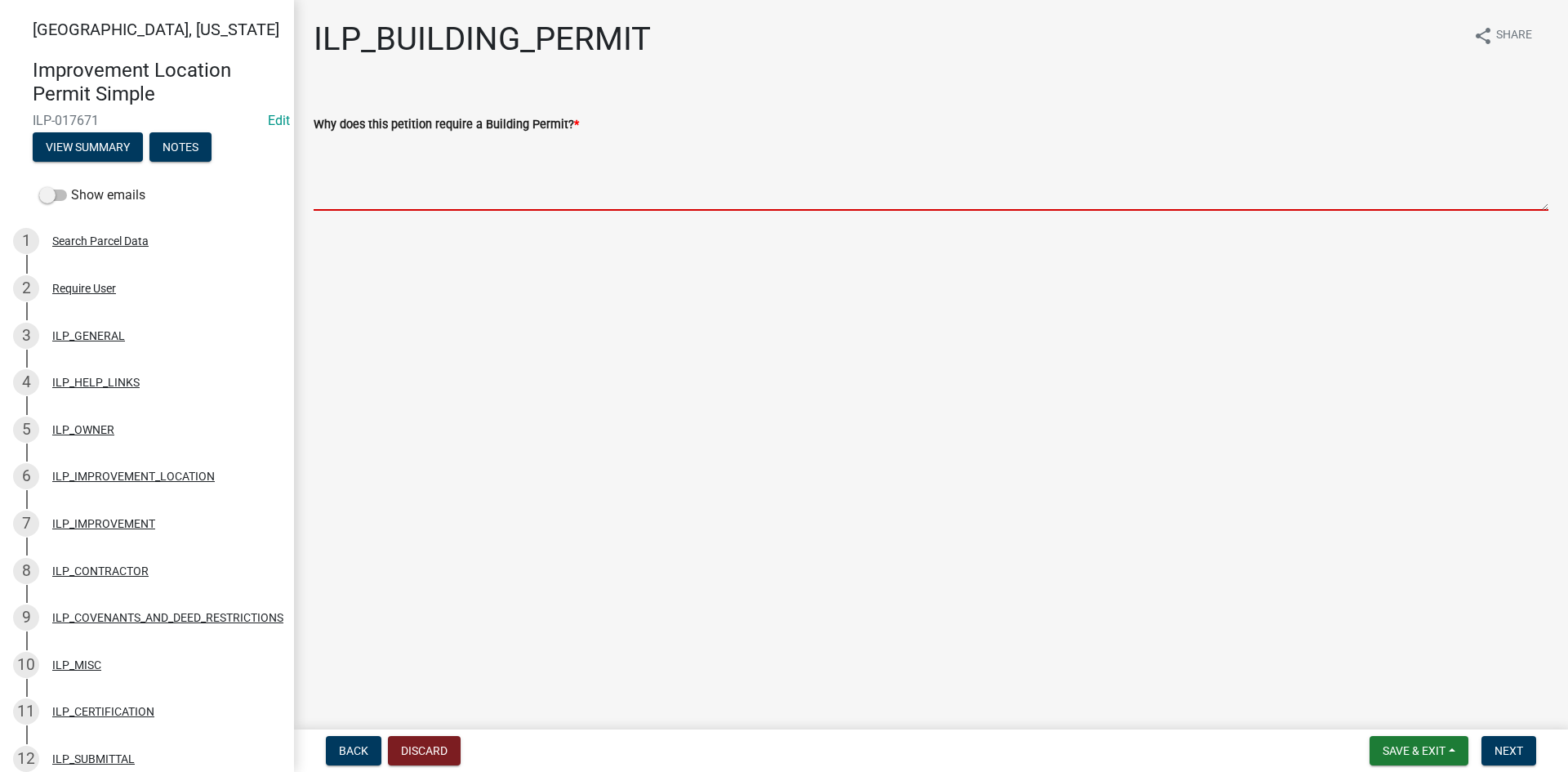
click at [747, 196] on textarea "Why does this petition require a Building Permit? *" at bounding box center [931, 172] width 1234 height 77
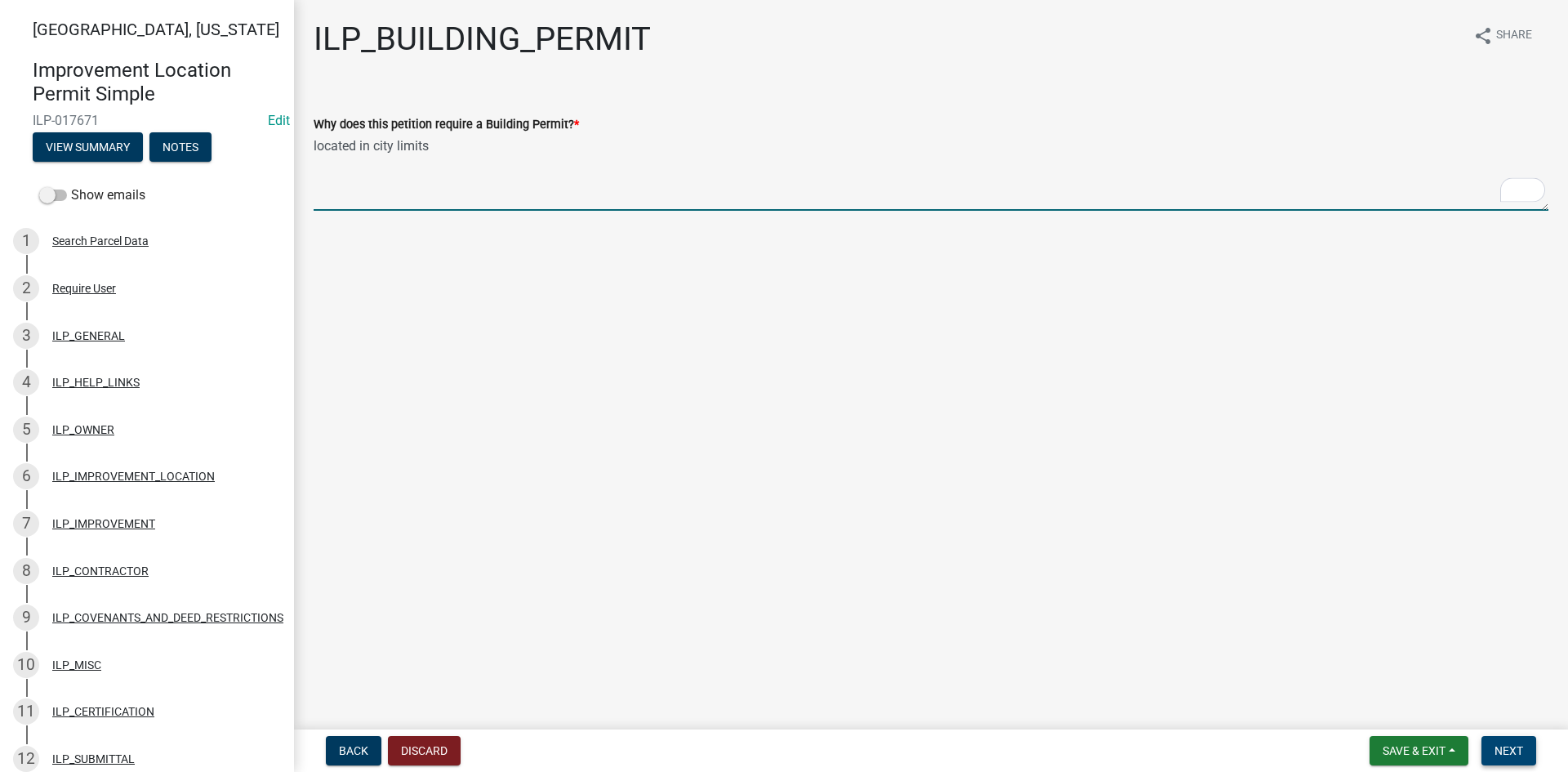
type textarea "located in city limits"
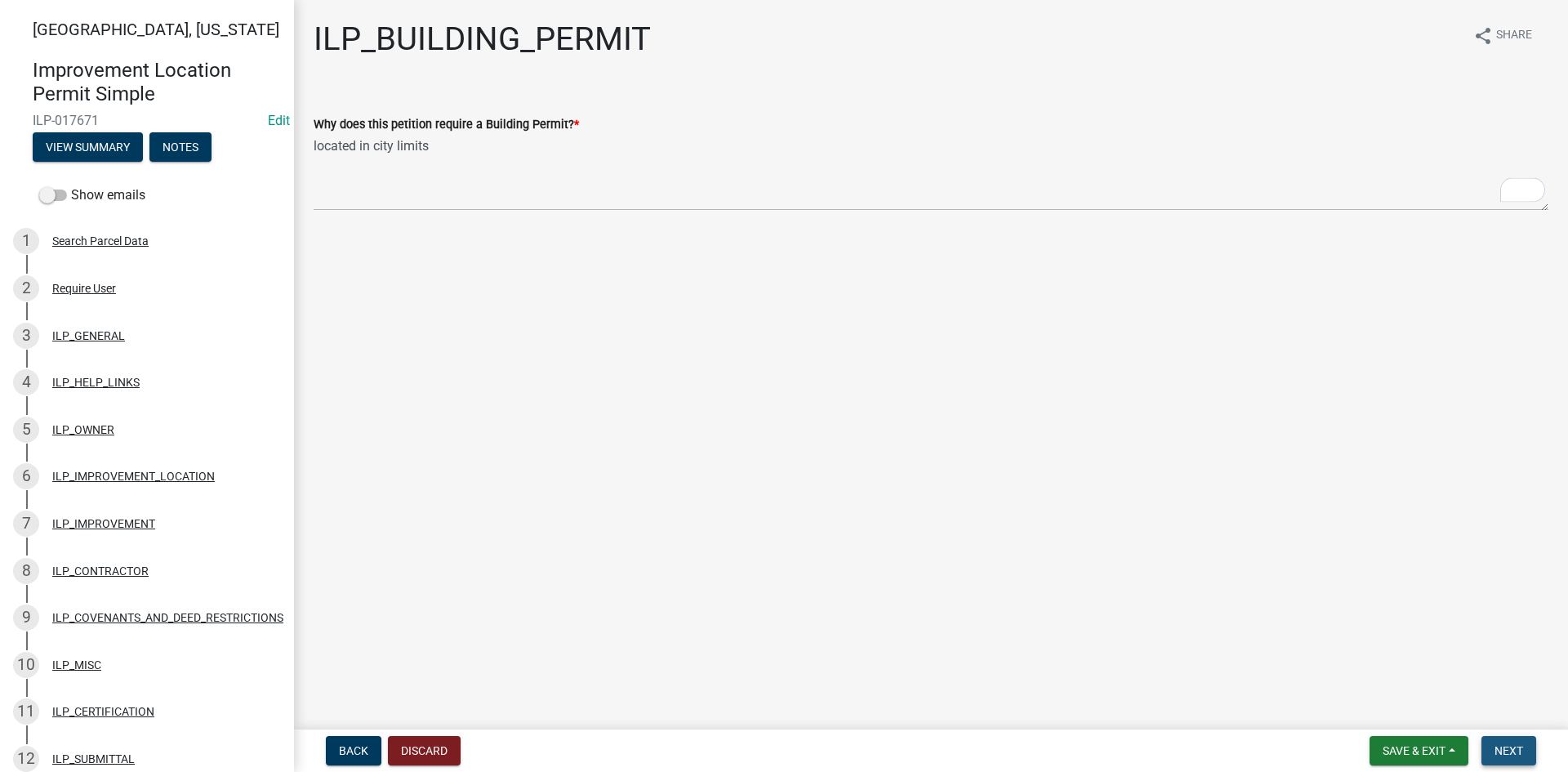
click at [1510, 743] on span "Next" at bounding box center [1508, 750] width 29 height 13
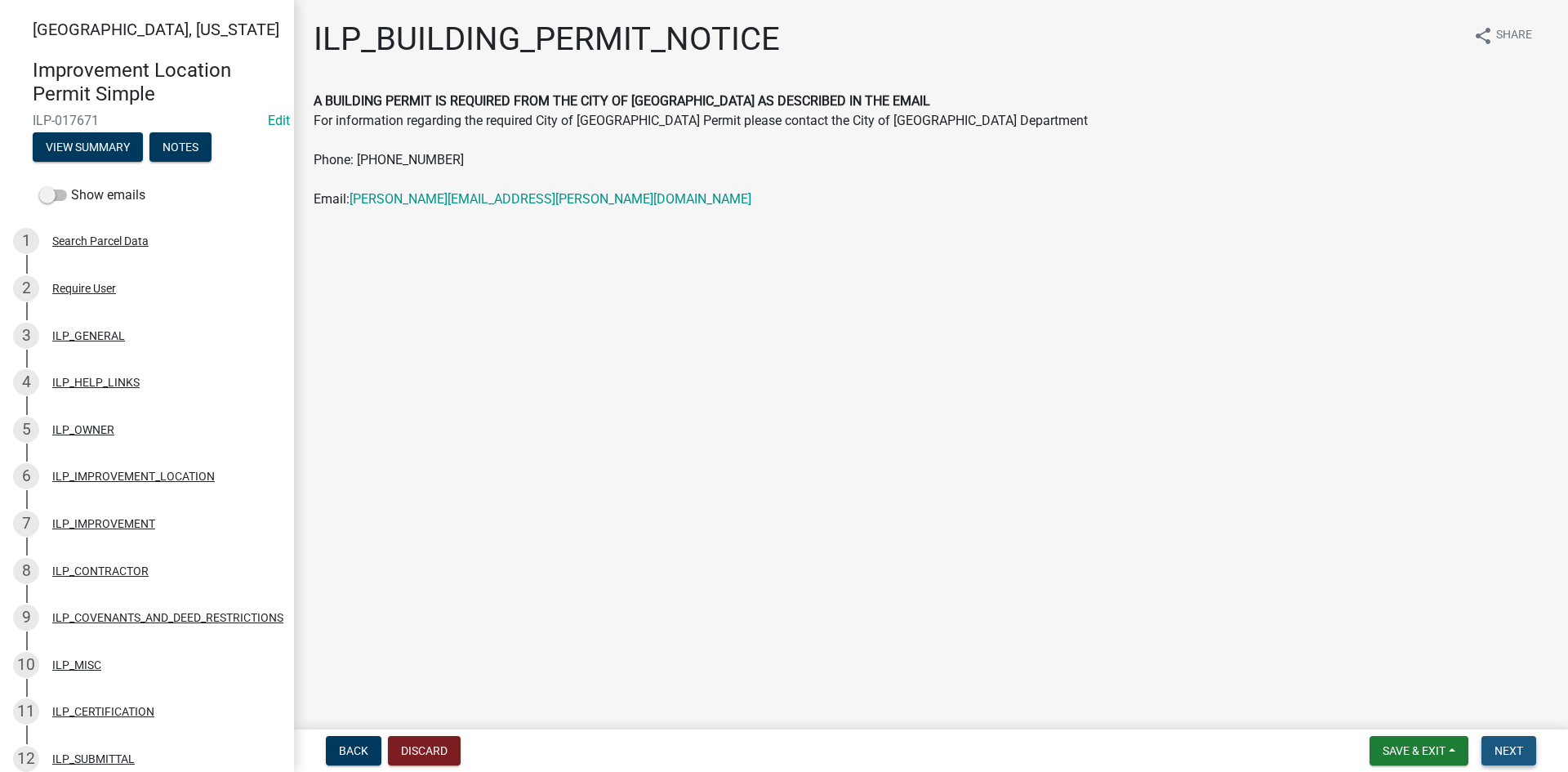
click at [1497, 743] on span "Next" at bounding box center [1508, 750] width 29 height 13
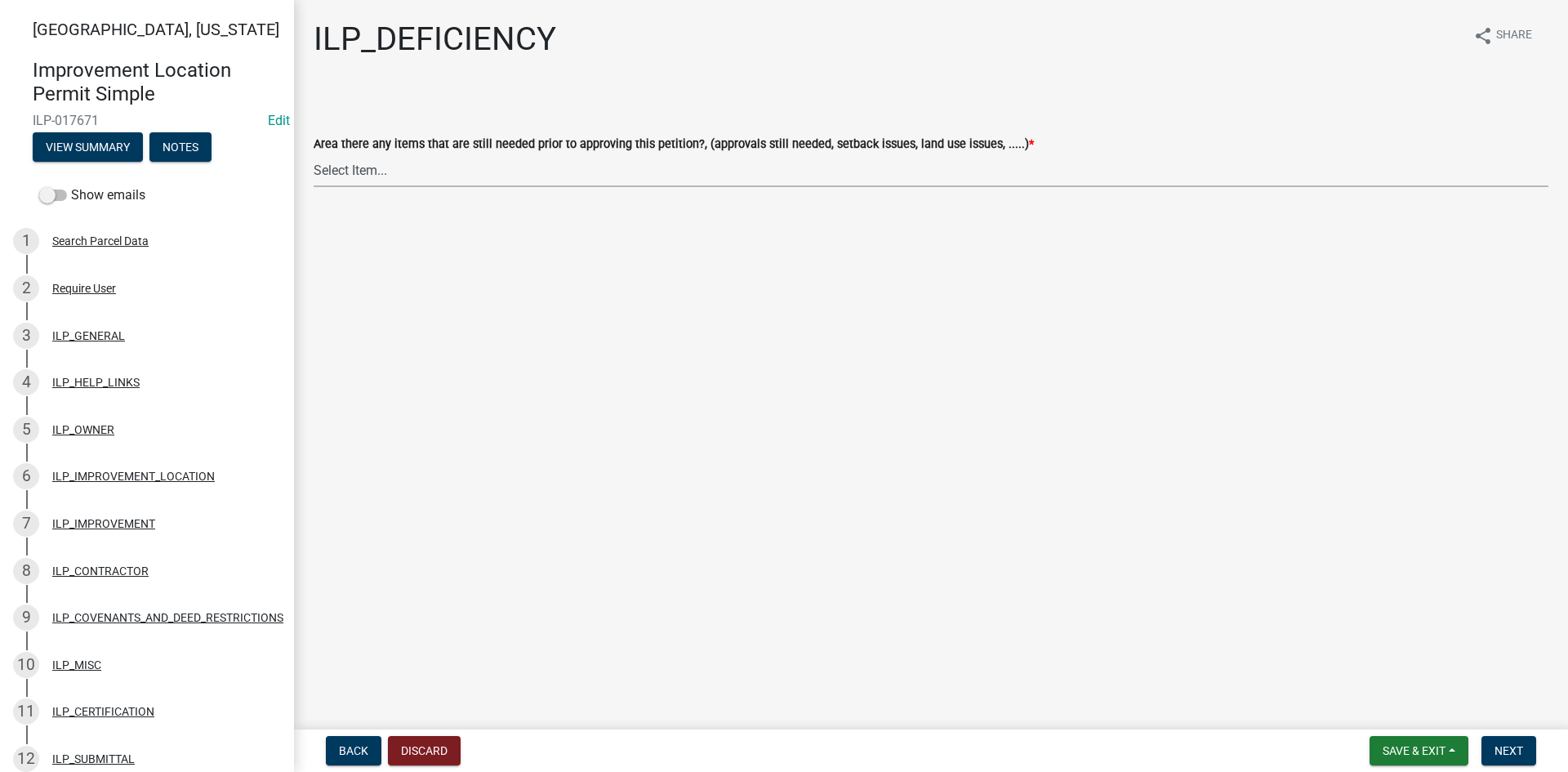
click at [491, 179] on select "Select Item... YES NO" at bounding box center [931, 171] width 1234 height 34
click at [314, 154] on select "Select Item... YES NO" at bounding box center [931, 171] width 1234 height 34
select select "88f51f67-ad00-412f-ad25-d9a24cd42bdb"
click at [1503, 739] on button "Next" at bounding box center [1508, 750] width 55 height 29
click at [504, 178] on select "Select Item... Denied Approved" at bounding box center [931, 171] width 1234 height 34
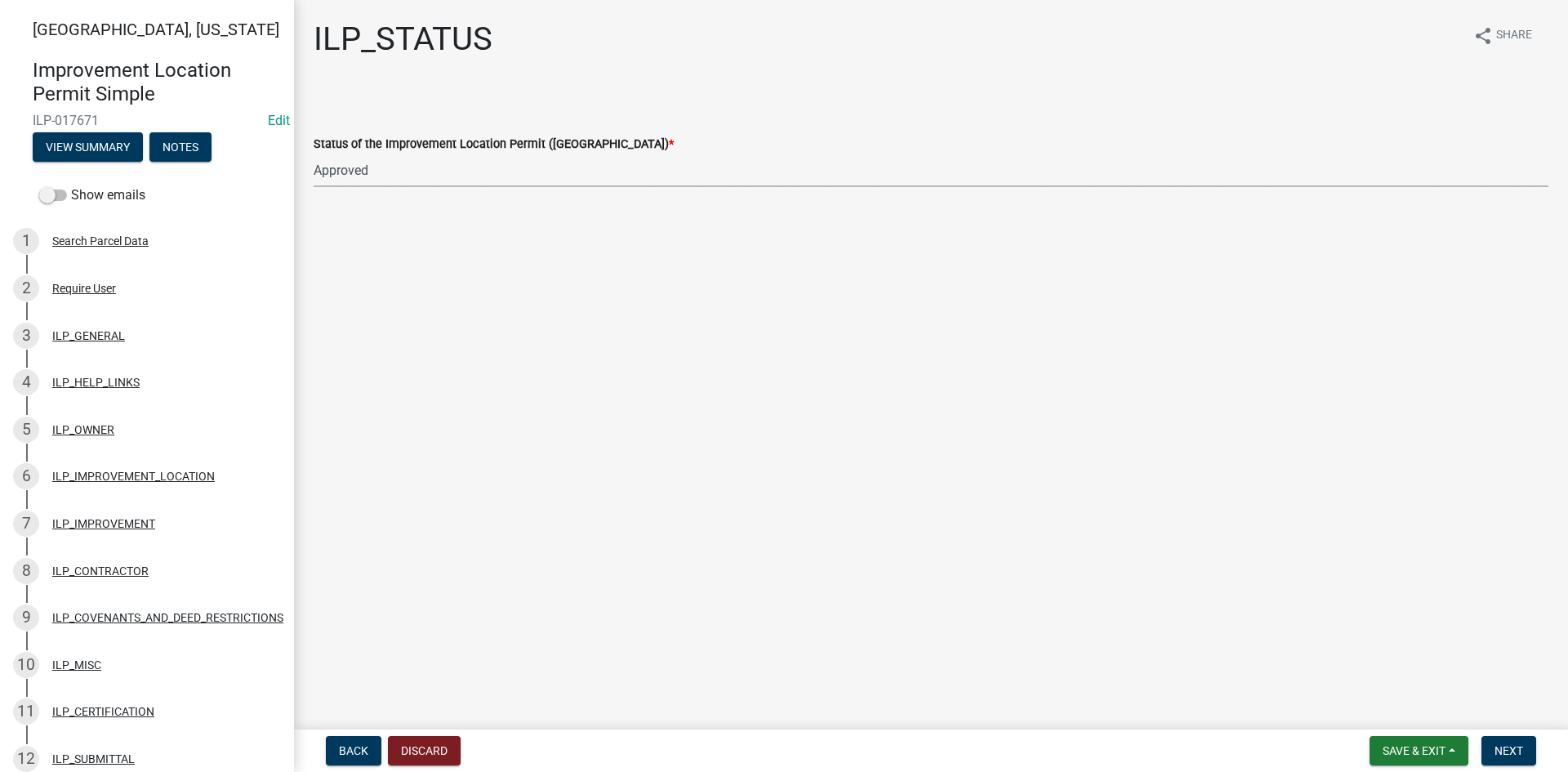
click at [314, 154] on select "Select Item... Denied Approved" at bounding box center [931, 171] width 1234 height 34
select select "676ca0ef-d742-4b5a-a79e-763cf2a28fc9"
click at [1505, 743] on span "Next" at bounding box center [1508, 750] width 29 height 13
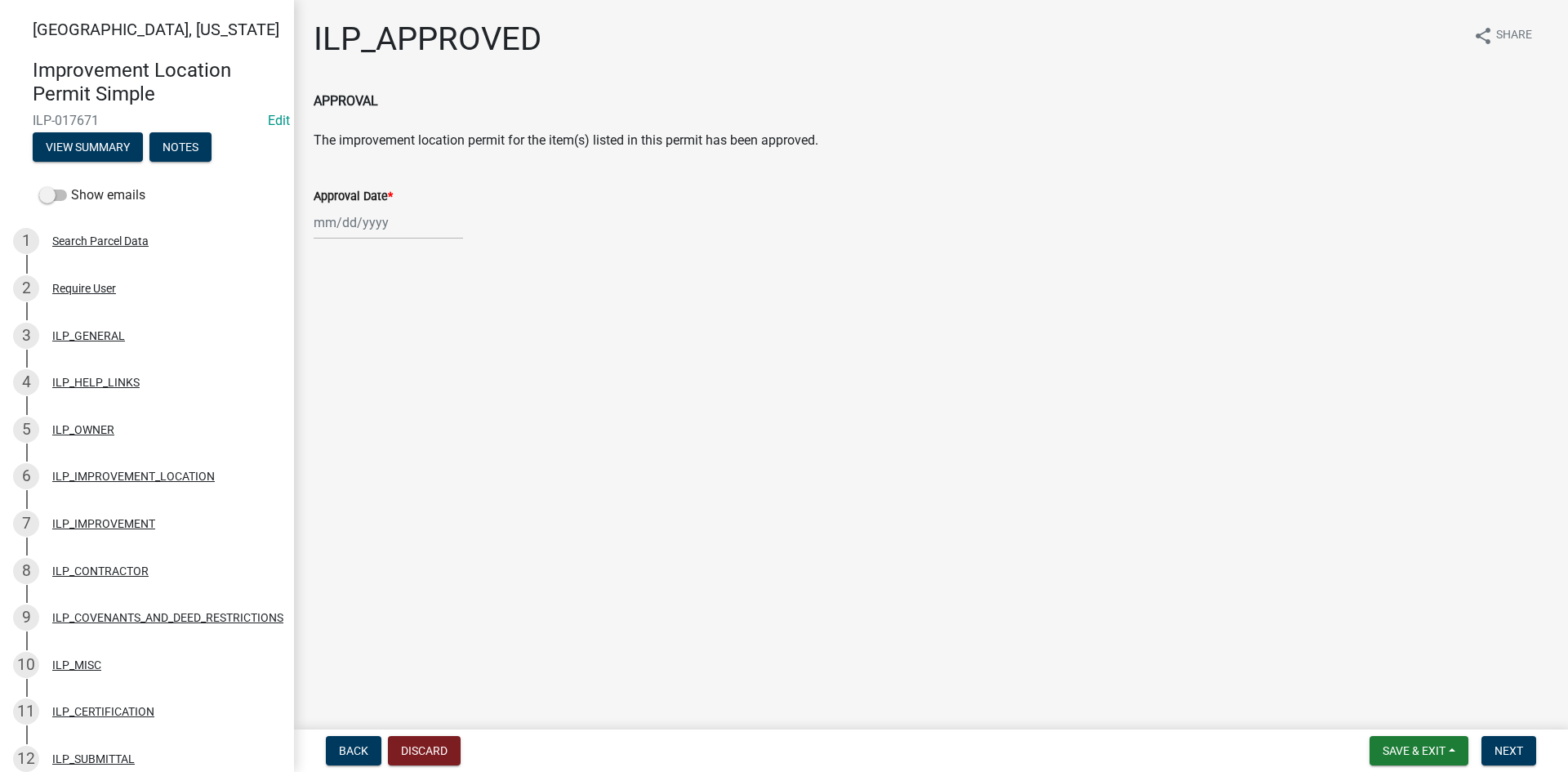
click at [369, 226] on div at bounding box center [389, 222] width 150 height 34
select select "9"
select select "2025"
click at [383, 336] on div "10" at bounding box center [382, 336] width 26 height 26
type input "[DATE]"
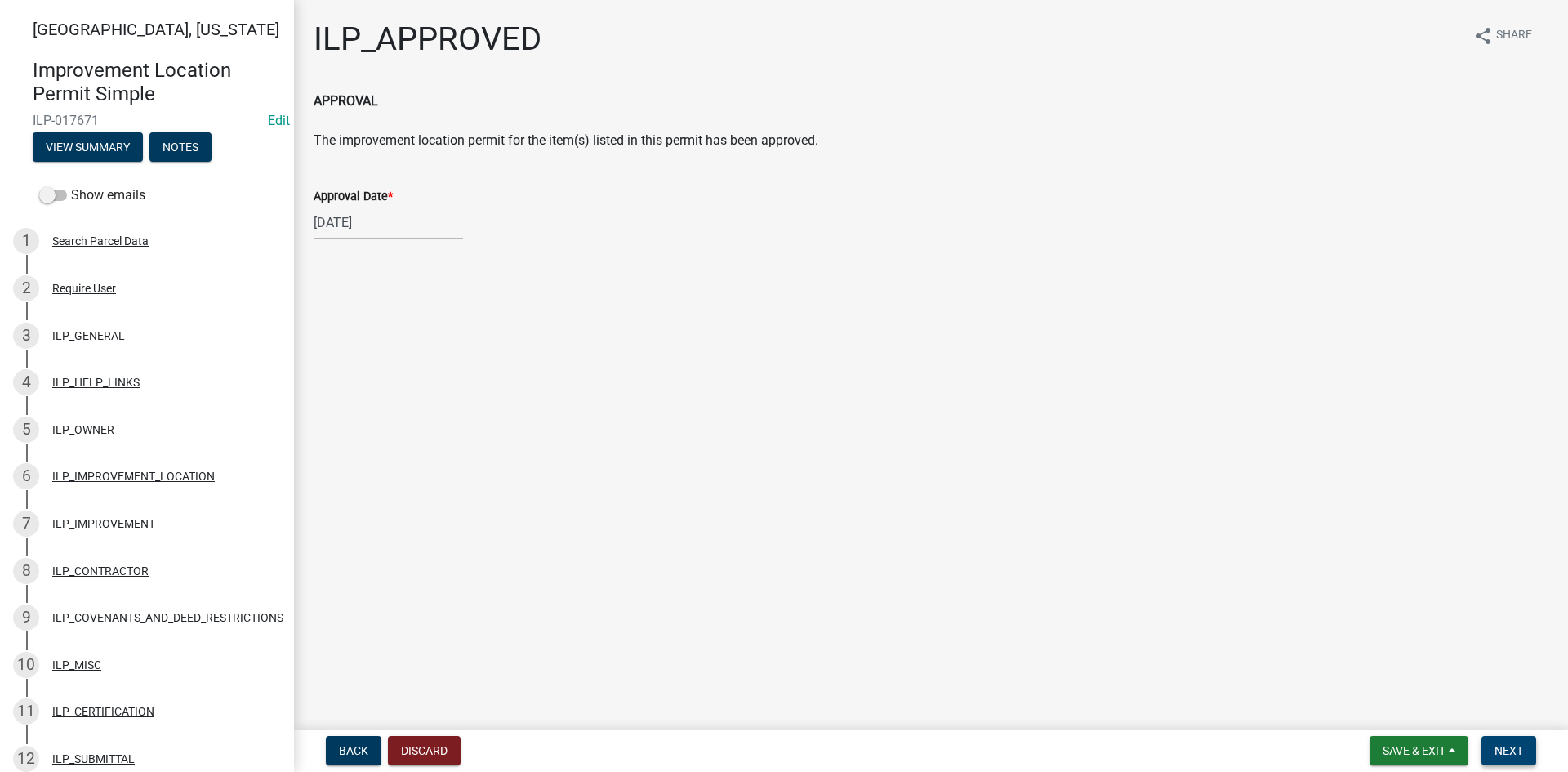
click at [1509, 743] on span "Next" at bounding box center [1508, 750] width 29 height 13
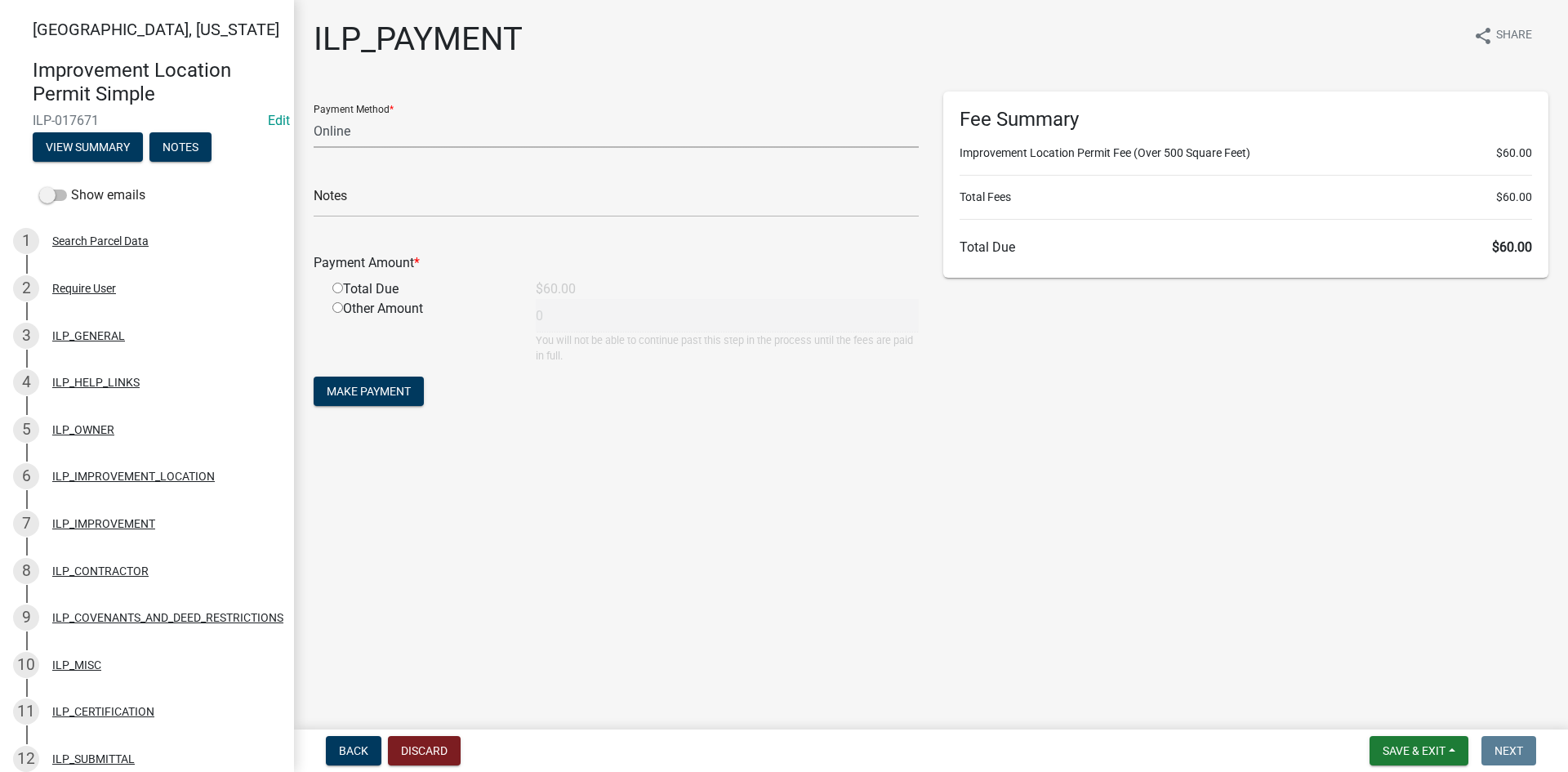
click at [363, 135] on select "Credit Card POS Check Cash Online" at bounding box center [616, 132] width 605 height 34
select select "1: 0"
click at [314, 115] on select "Credit Card POS Check Cash Online" at bounding box center [616, 132] width 605 height 34
click at [369, 201] on input "text" at bounding box center [616, 200] width 605 height 34
type input "1790"
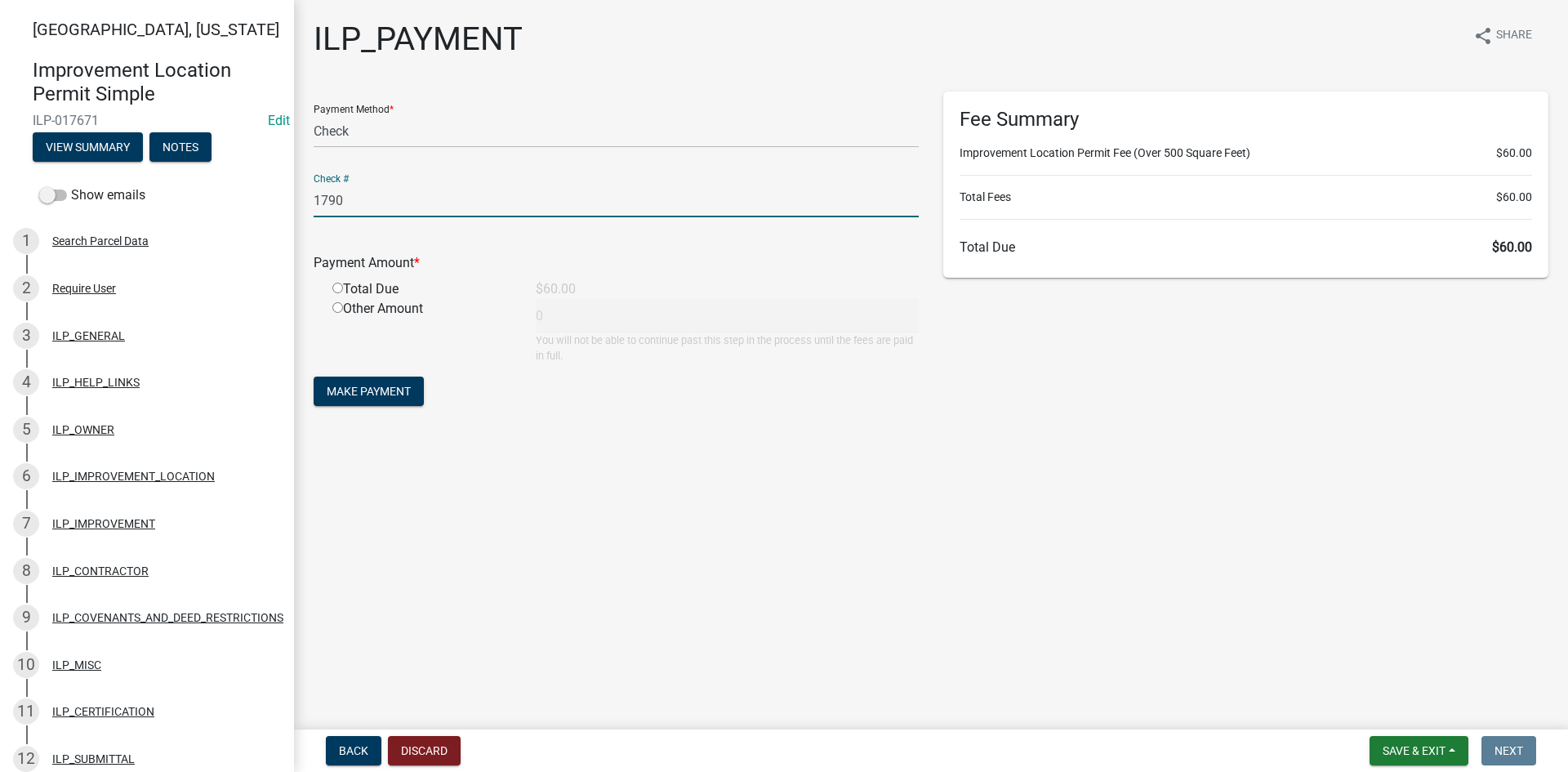
click at [341, 284] on input "radio" at bounding box center [337, 287] width 11 height 11
radio input "true"
type input "60"
click at [386, 395] on span "Make Payment" at bounding box center [369, 391] width 84 height 13
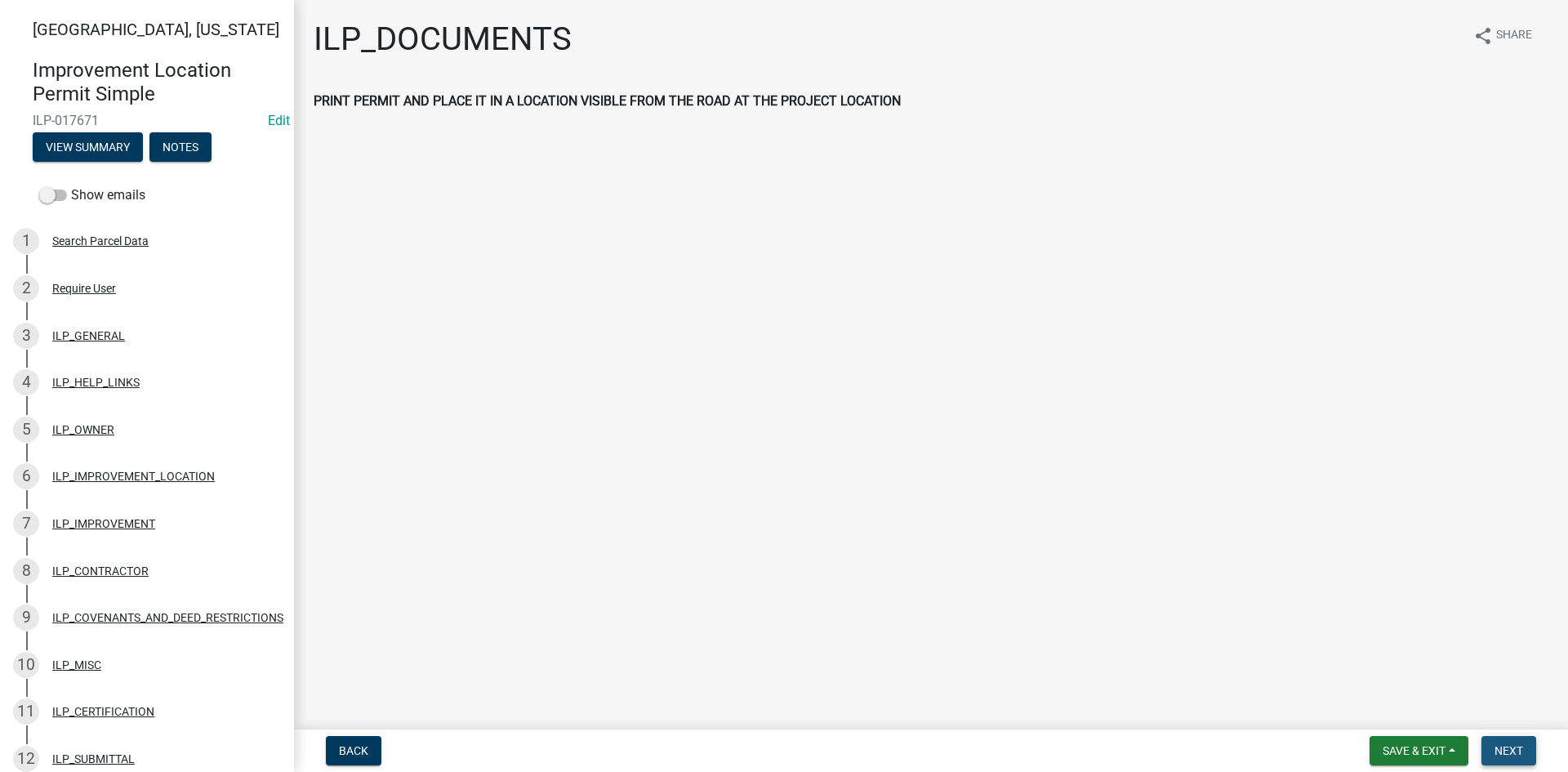
click at [1514, 743] on span "Next" at bounding box center [1508, 750] width 29 height 13
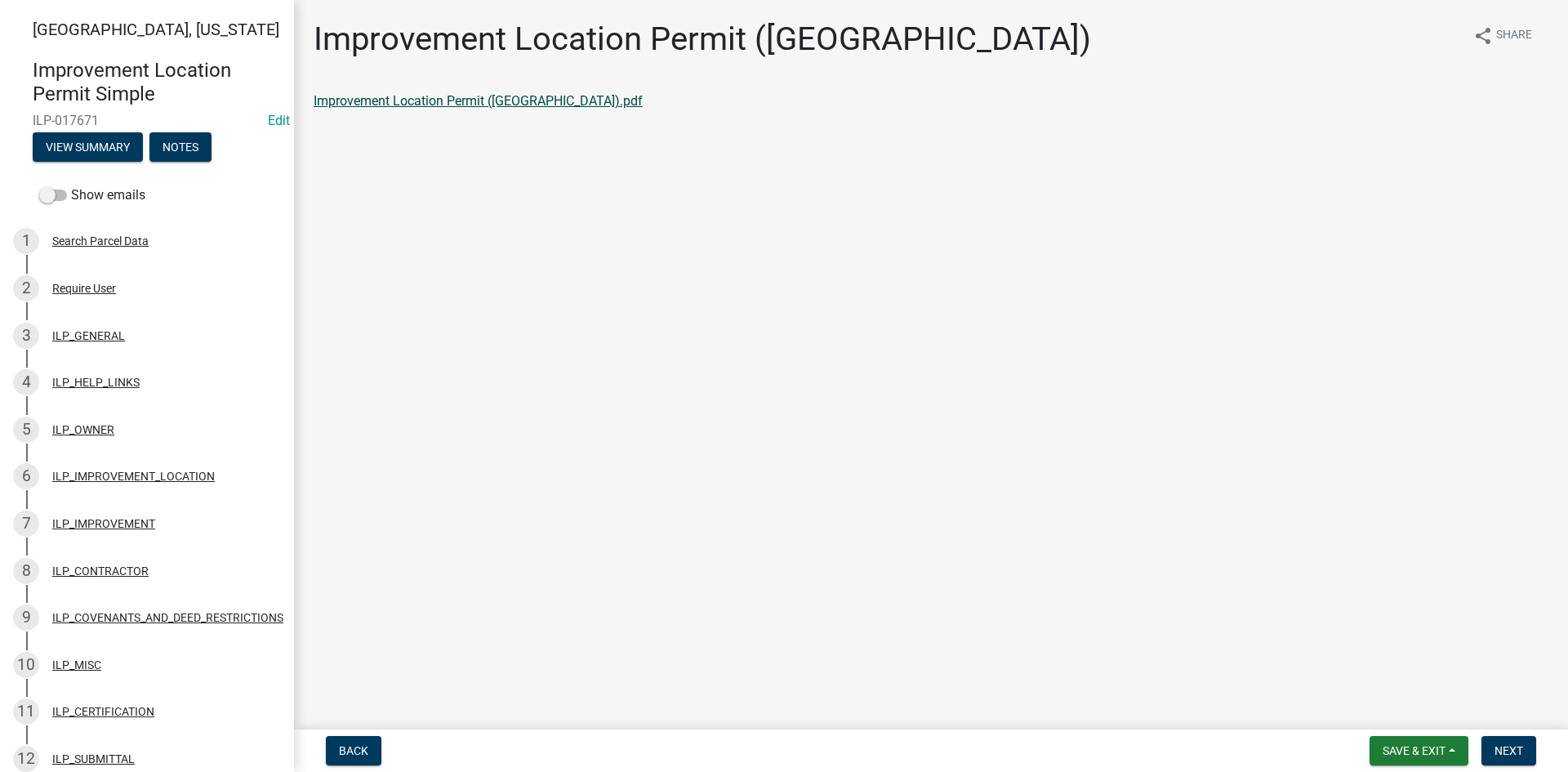
click at [418, 99] on link "Improvement Location Permit ([GEOGRAPHIC_DATA]).pdf" at bounding box center [478, 101] width 329 height 16
click at [1518, 743] on span "Next" at bounding box center [1508, 750] width 29 height 13
click at [461, 102] on link "Improvement Location Permit (ILP)(Form).pdf" at bounding box center [446, 101] width 264 height 16
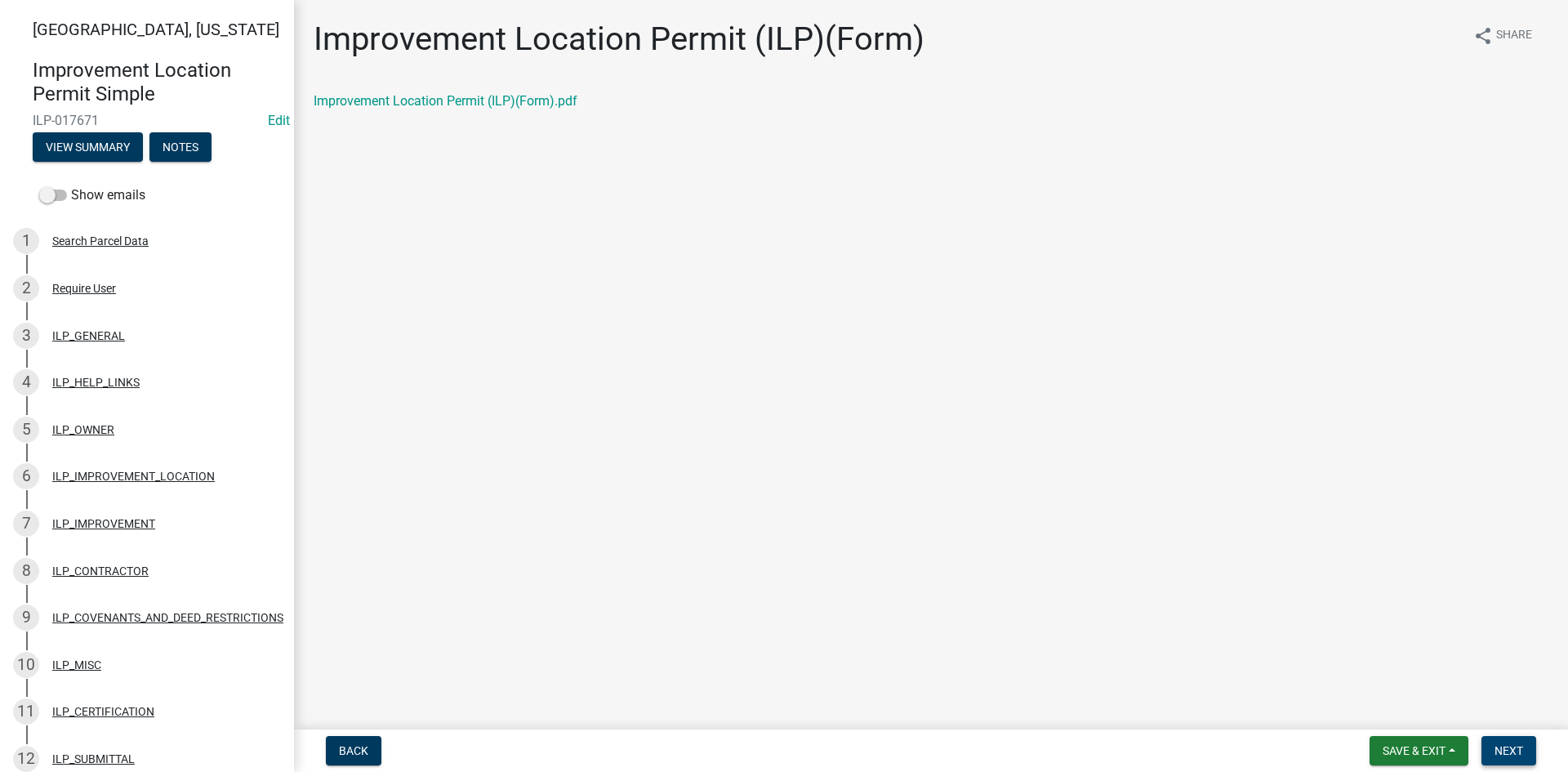
click at [1514, 743] on span "Next" at bounding box center [1508, 750] width 29 height 13
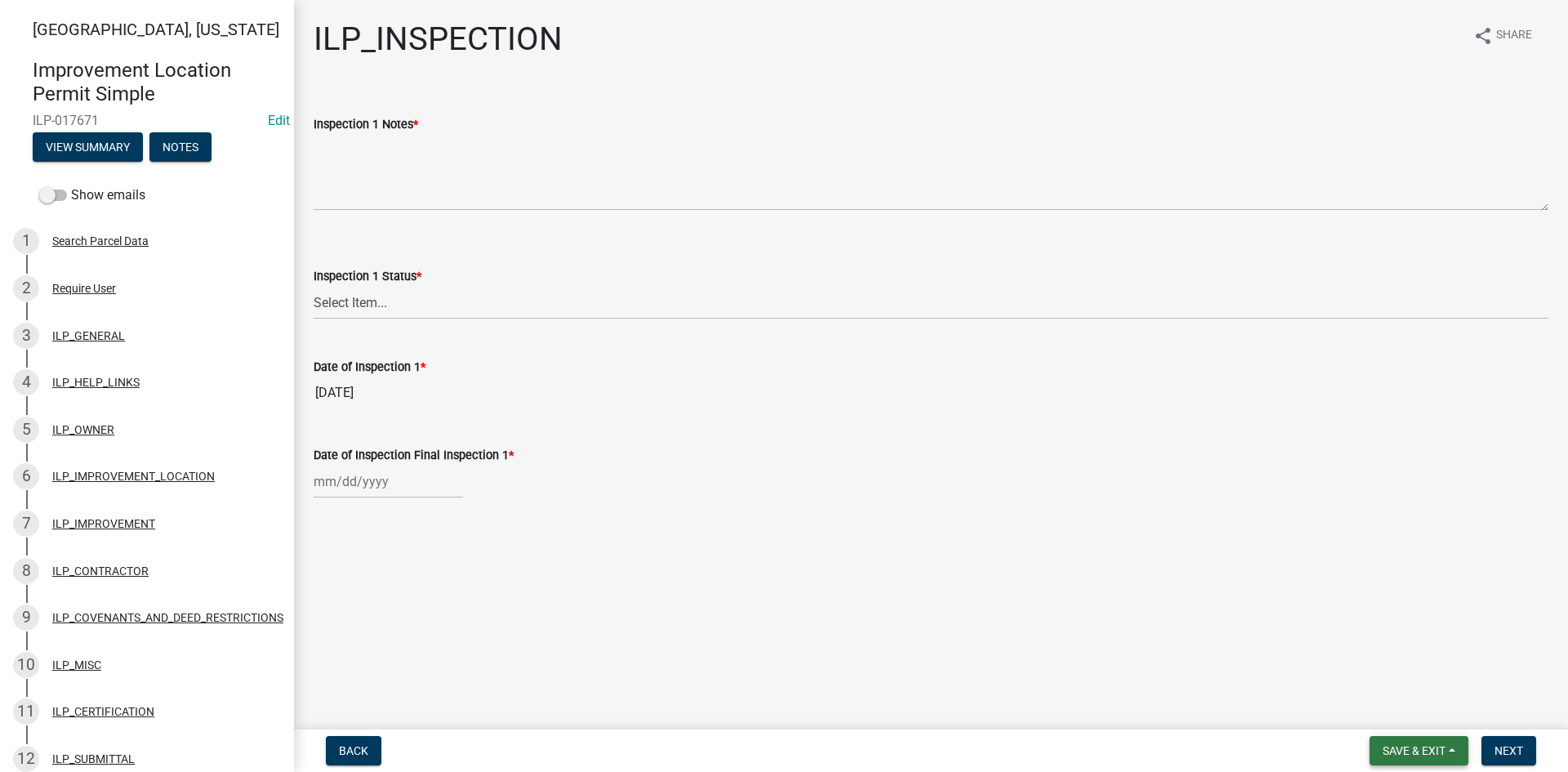
click at [1442, 743] on span "Save & Exit" at bounding box center [1413, 750] width 63 height 13
click at [1417, 712] on button "Save & Exit" at bounding box center [1403, 707] width 131 height 39
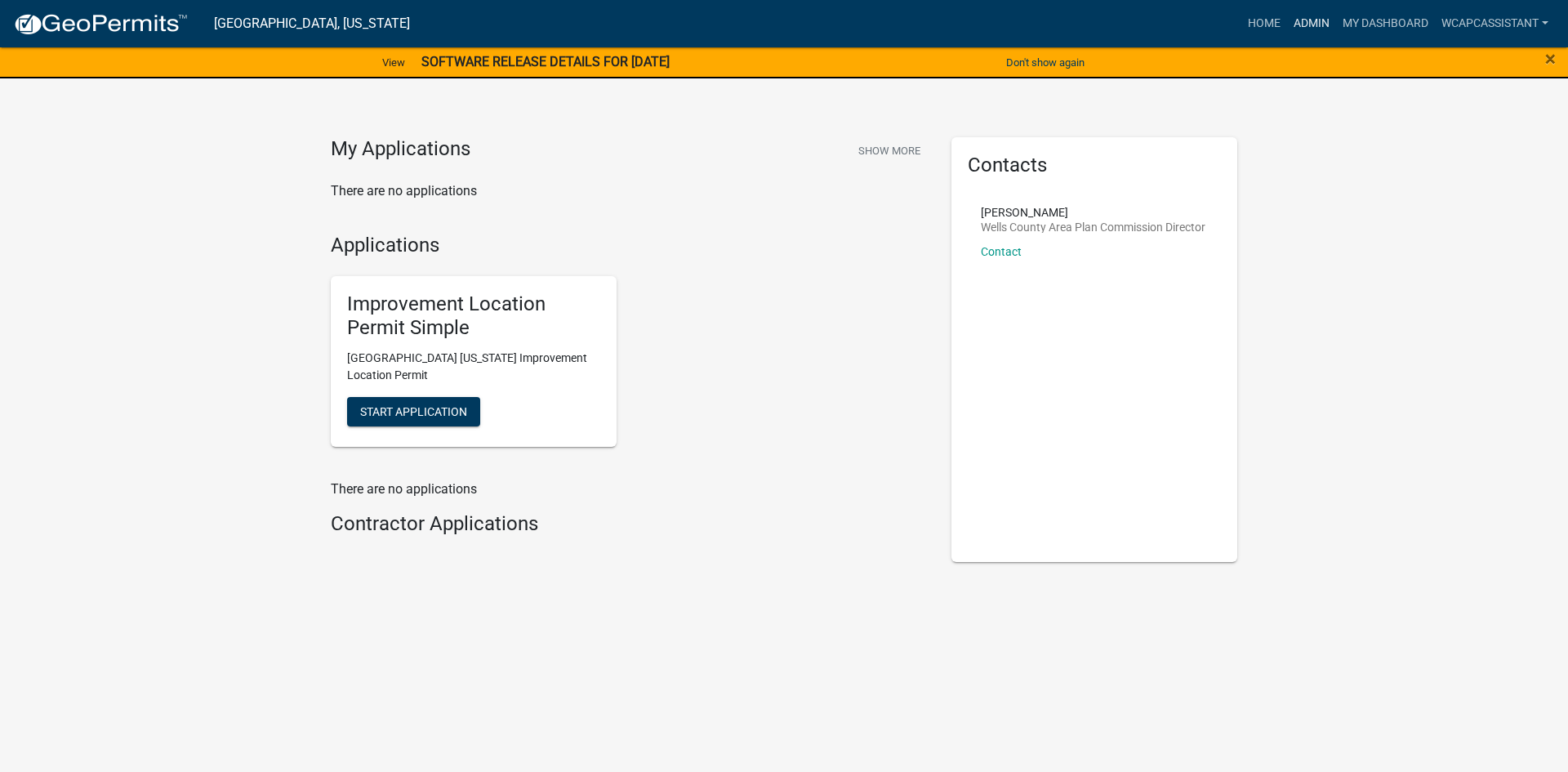
click at [1307, 25] on link "Admin" at bounding box center [1311, 23] width 49 height 31
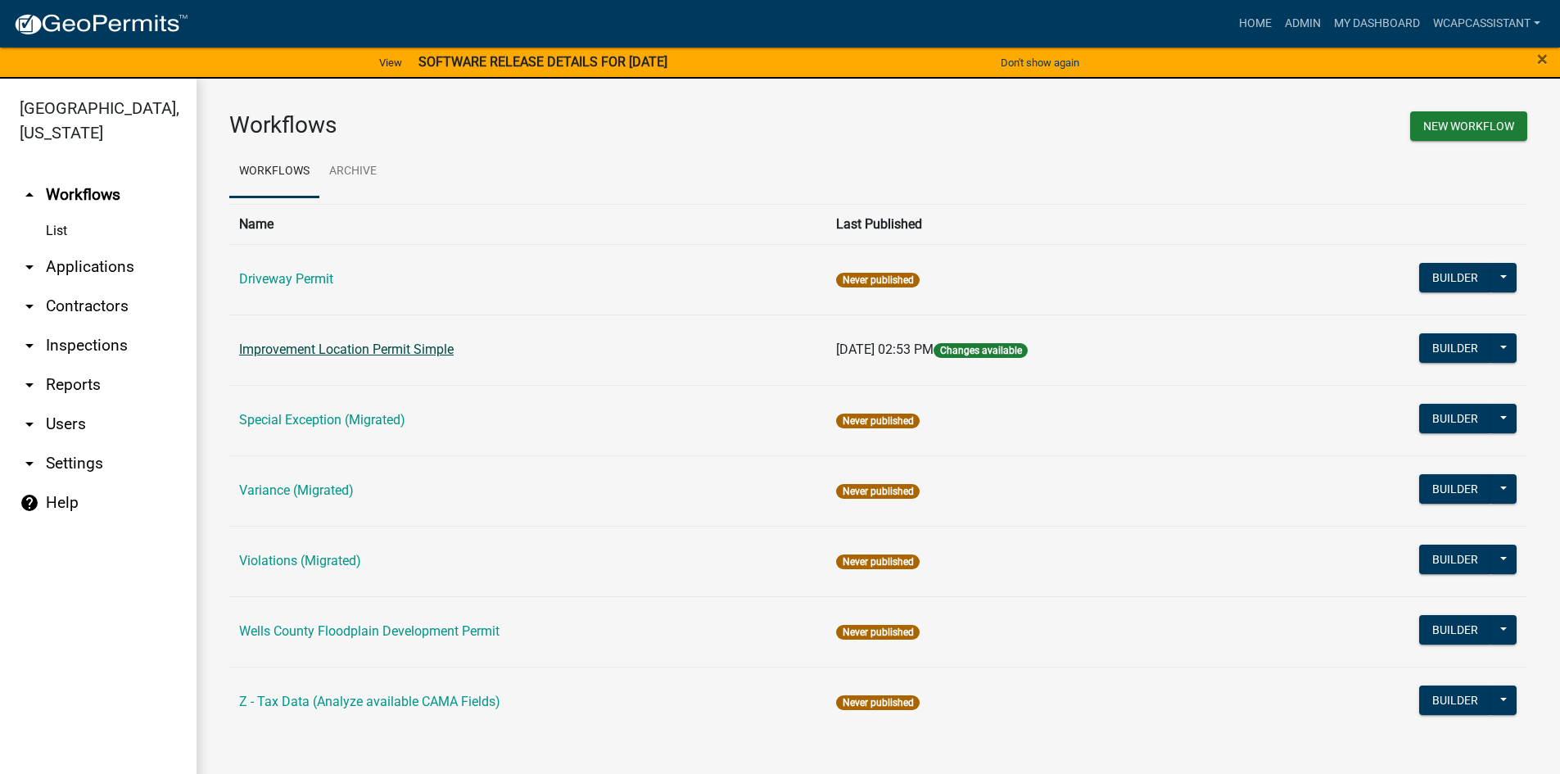
click at [428, 351] on link "Improvement Location Permit Simple" at bounding box center [346, 350] width 215 height 16
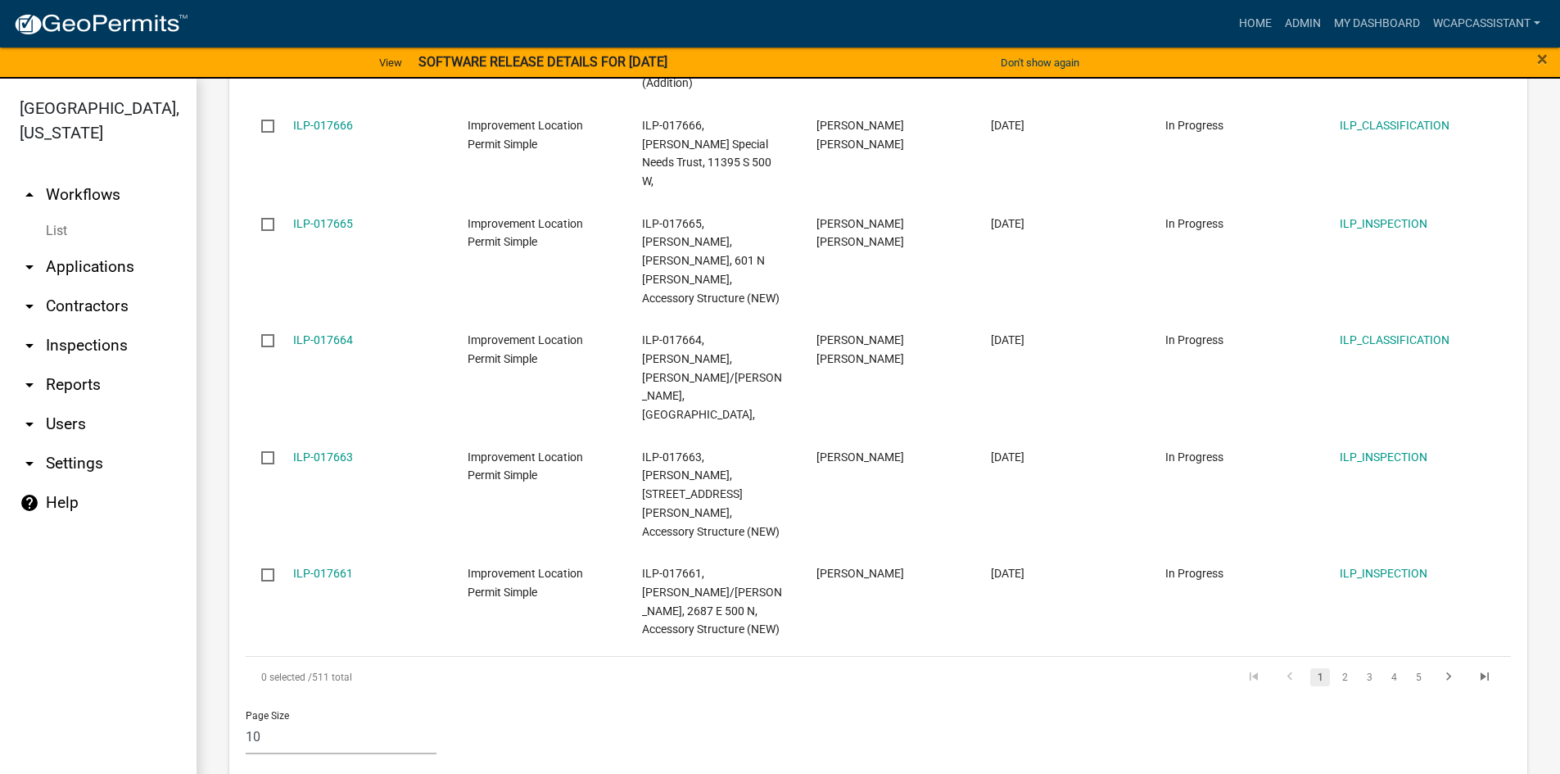
scroll to position [1229, 0]
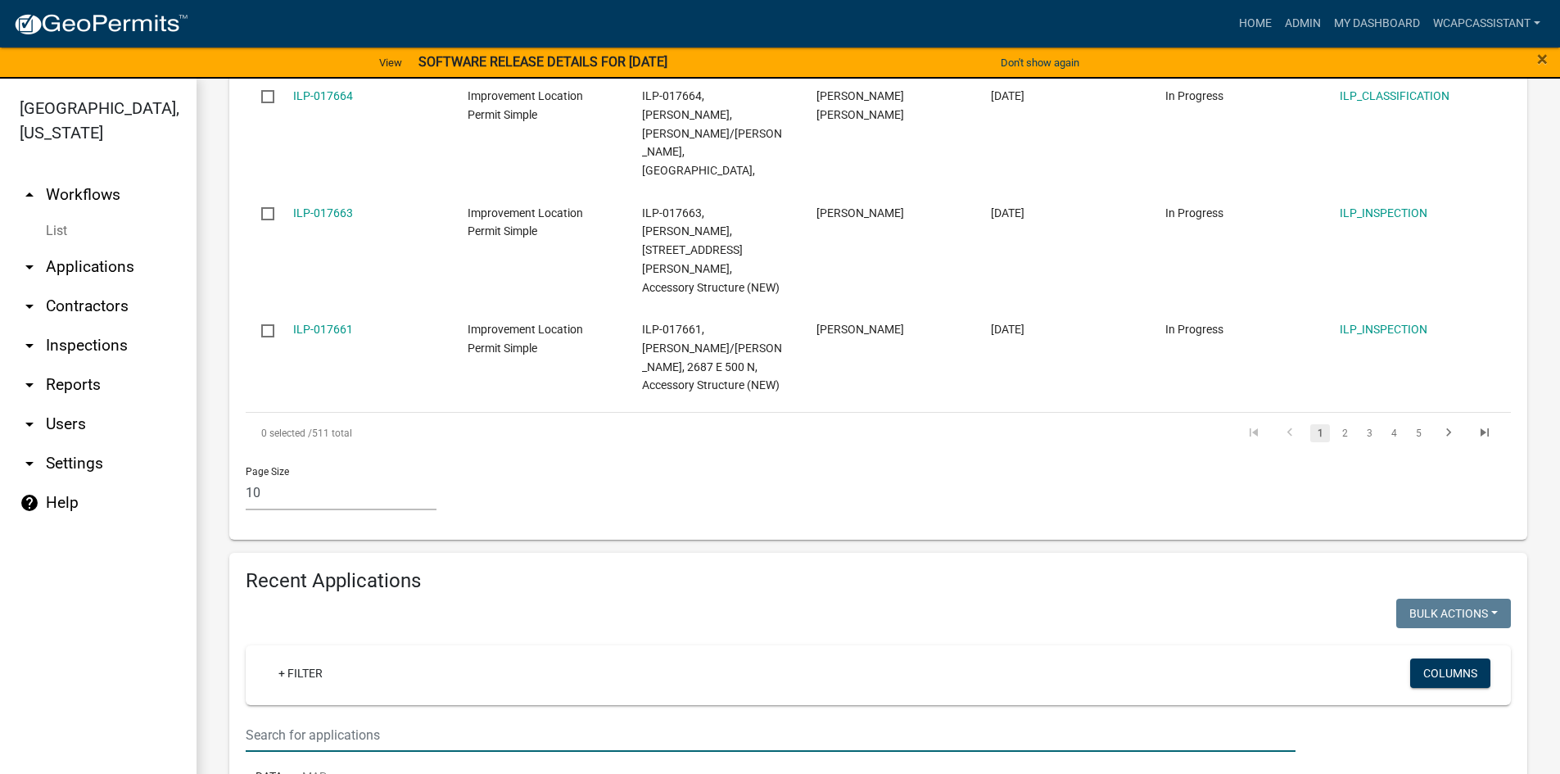
click at [408, 718] on input "text" at bounding box center [771, 735] width 1050 height 34
type input "d"
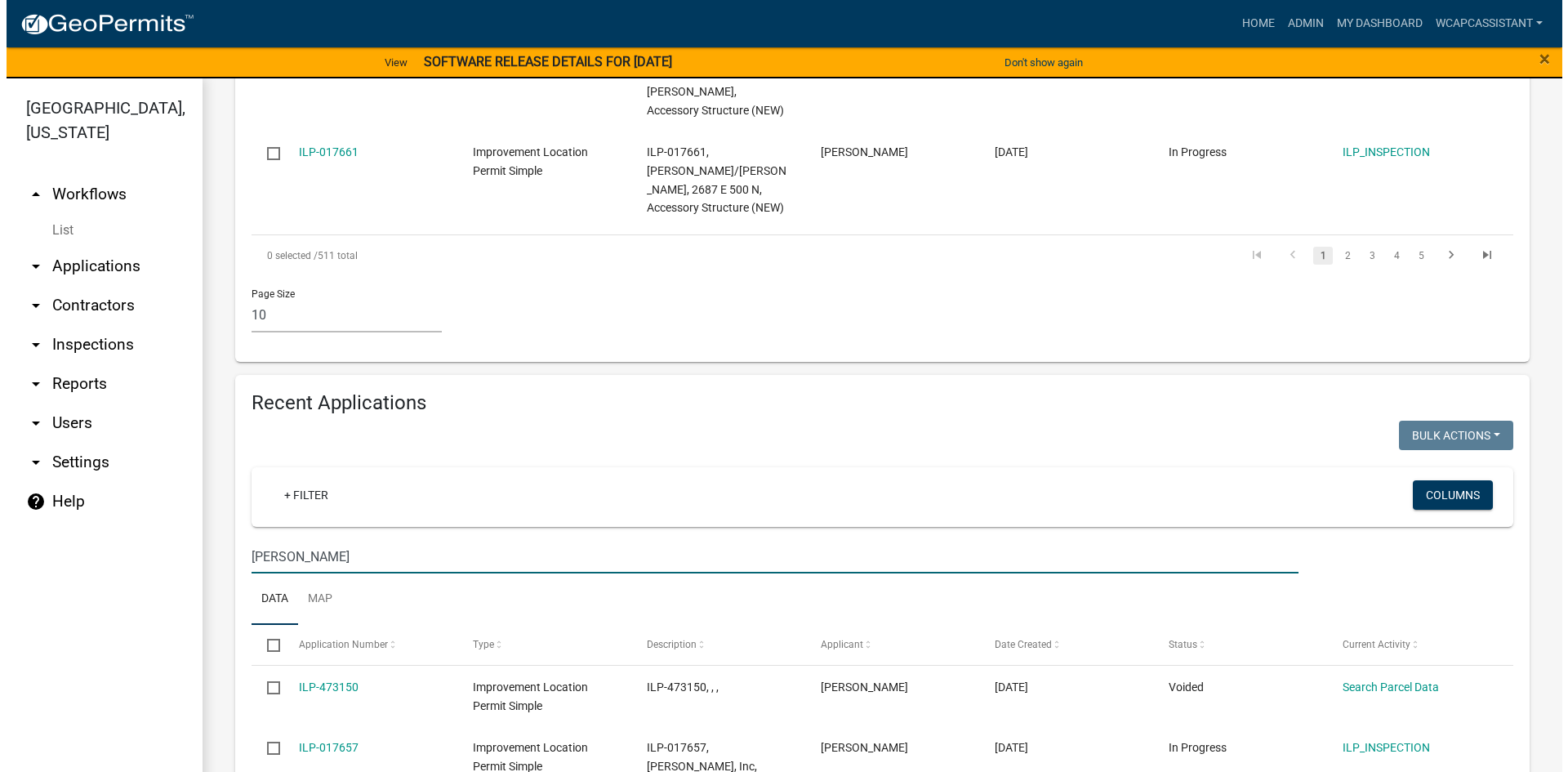
scroll to position [1157, 0]
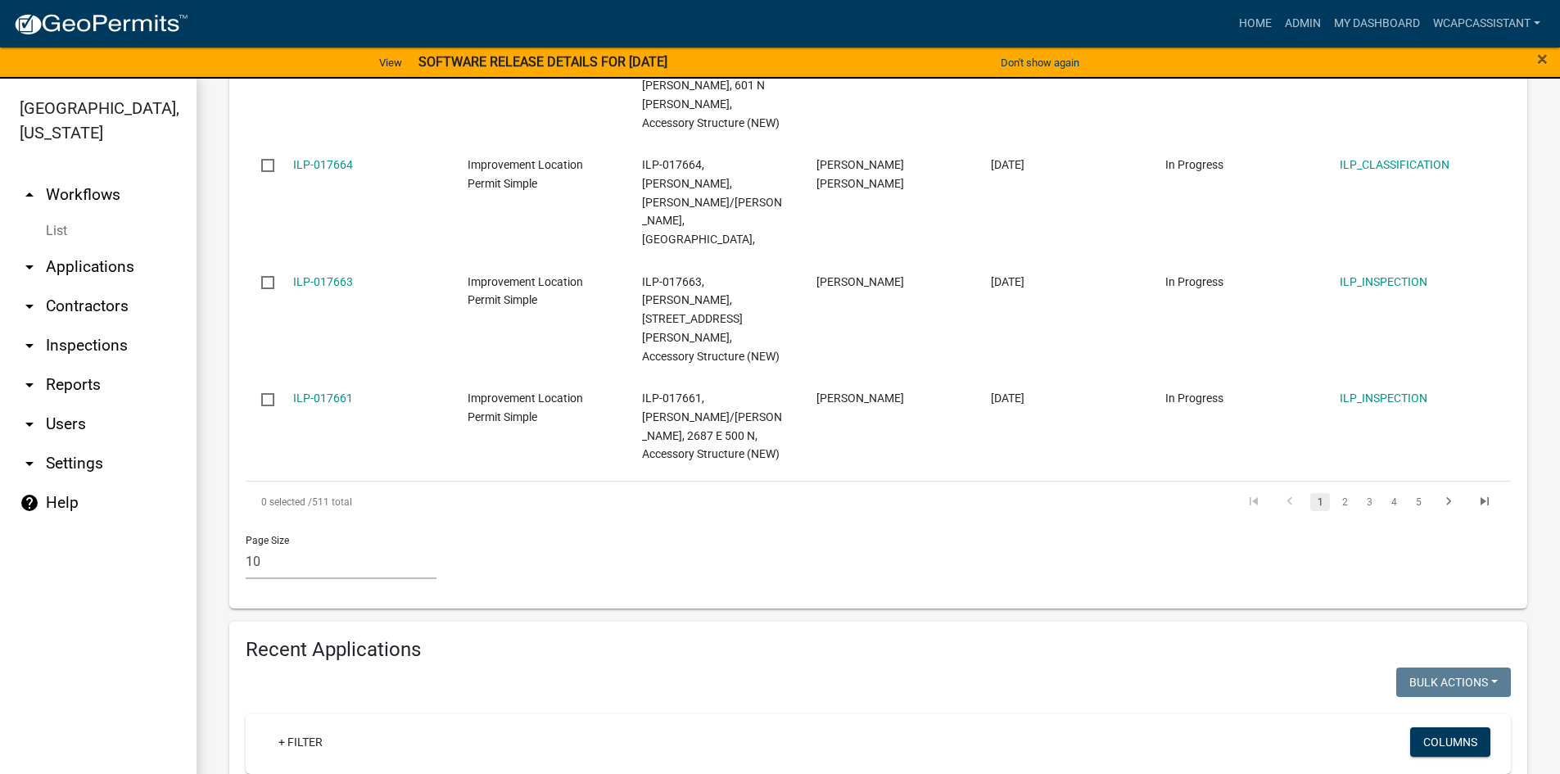
type input "s"
type input "hinshaw"
click at [1260, 19] on link "Home" at bounding box center [1256, 23] width 46 height 31
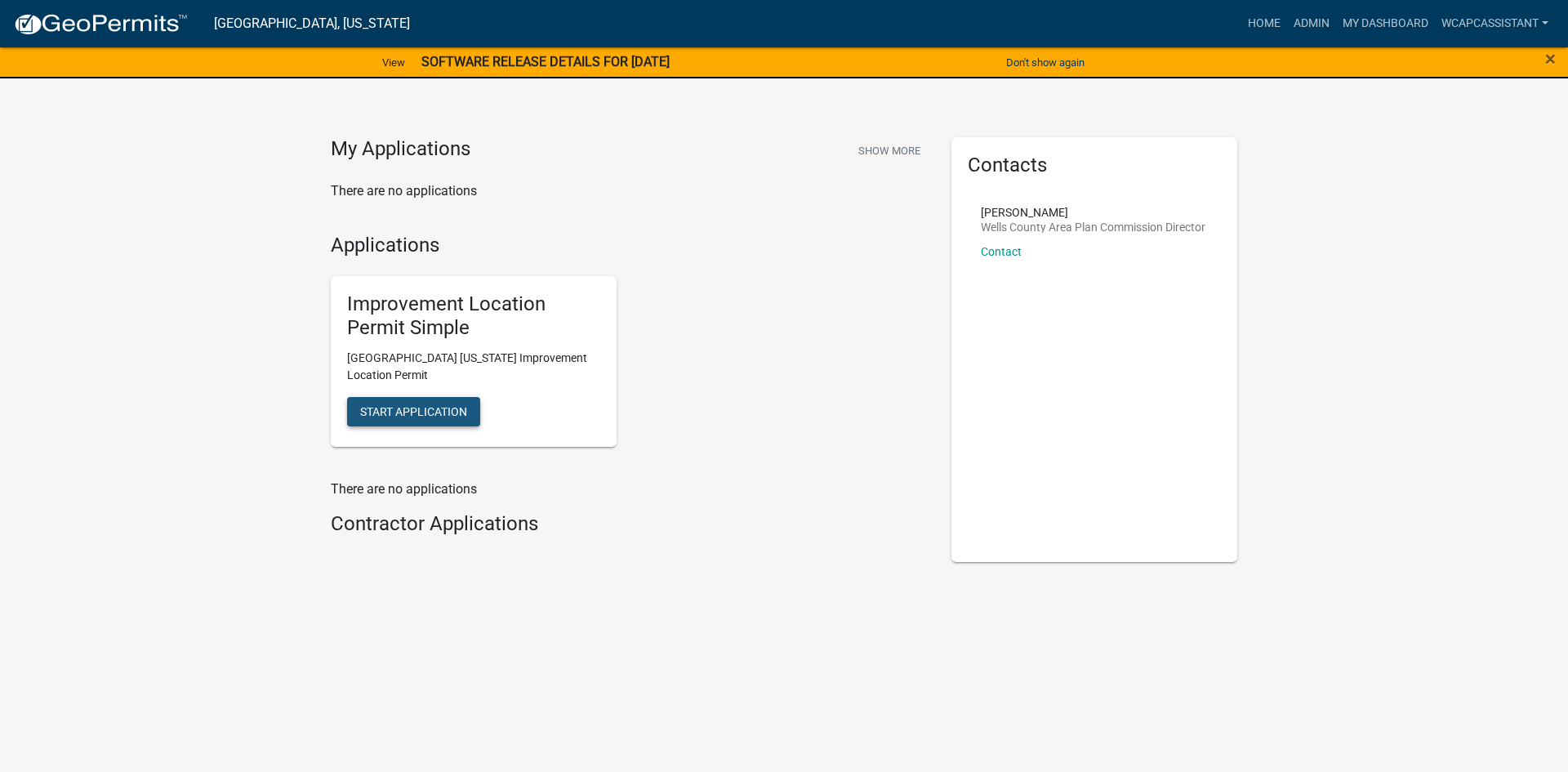
click at [457, 418] on span "Start Application" at bounding box center [413, 410] width 107 height 13
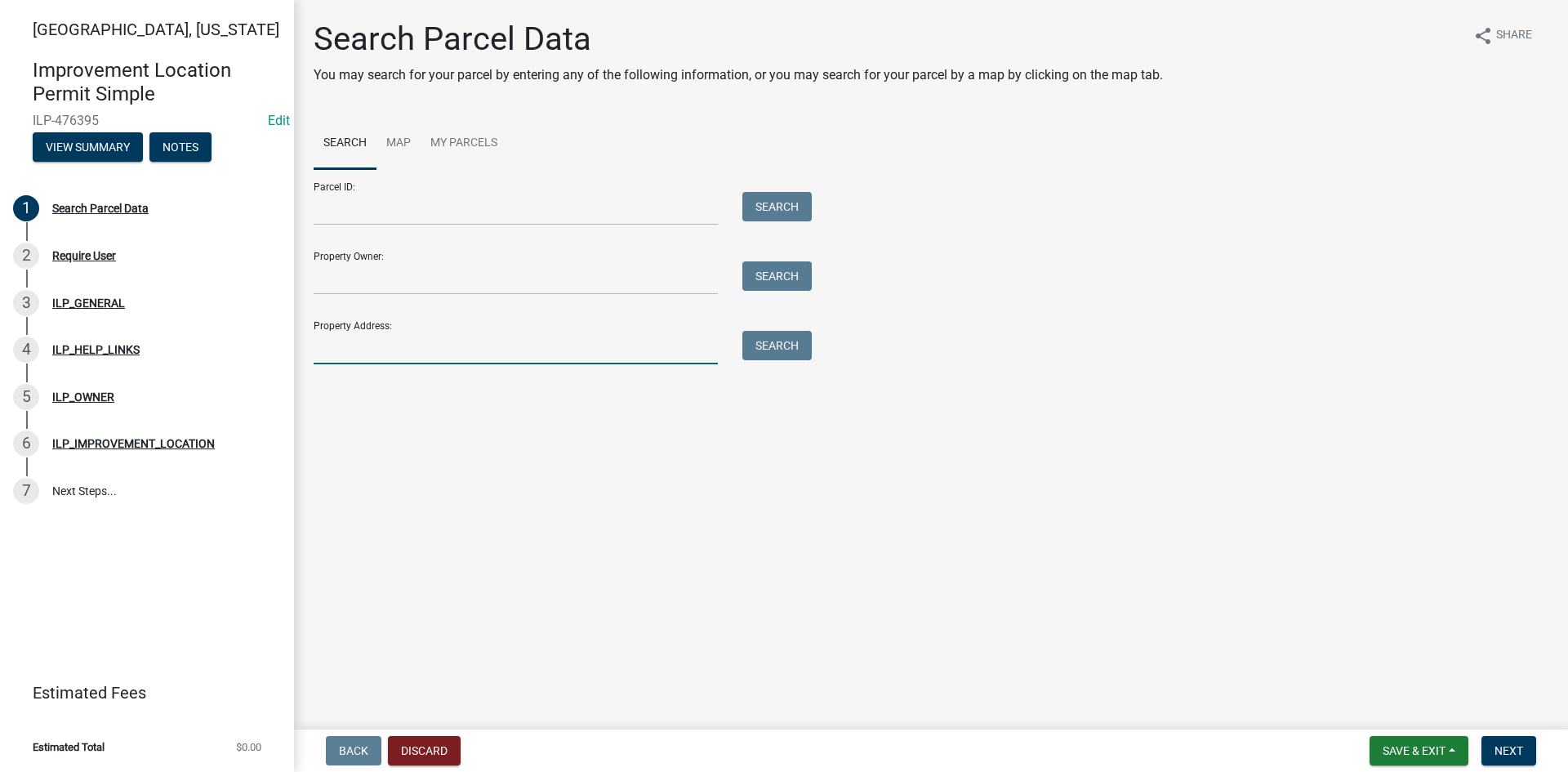
click at [382, 347] on input "Property Address:" at bounding box center [515, 348] width 404 height 34
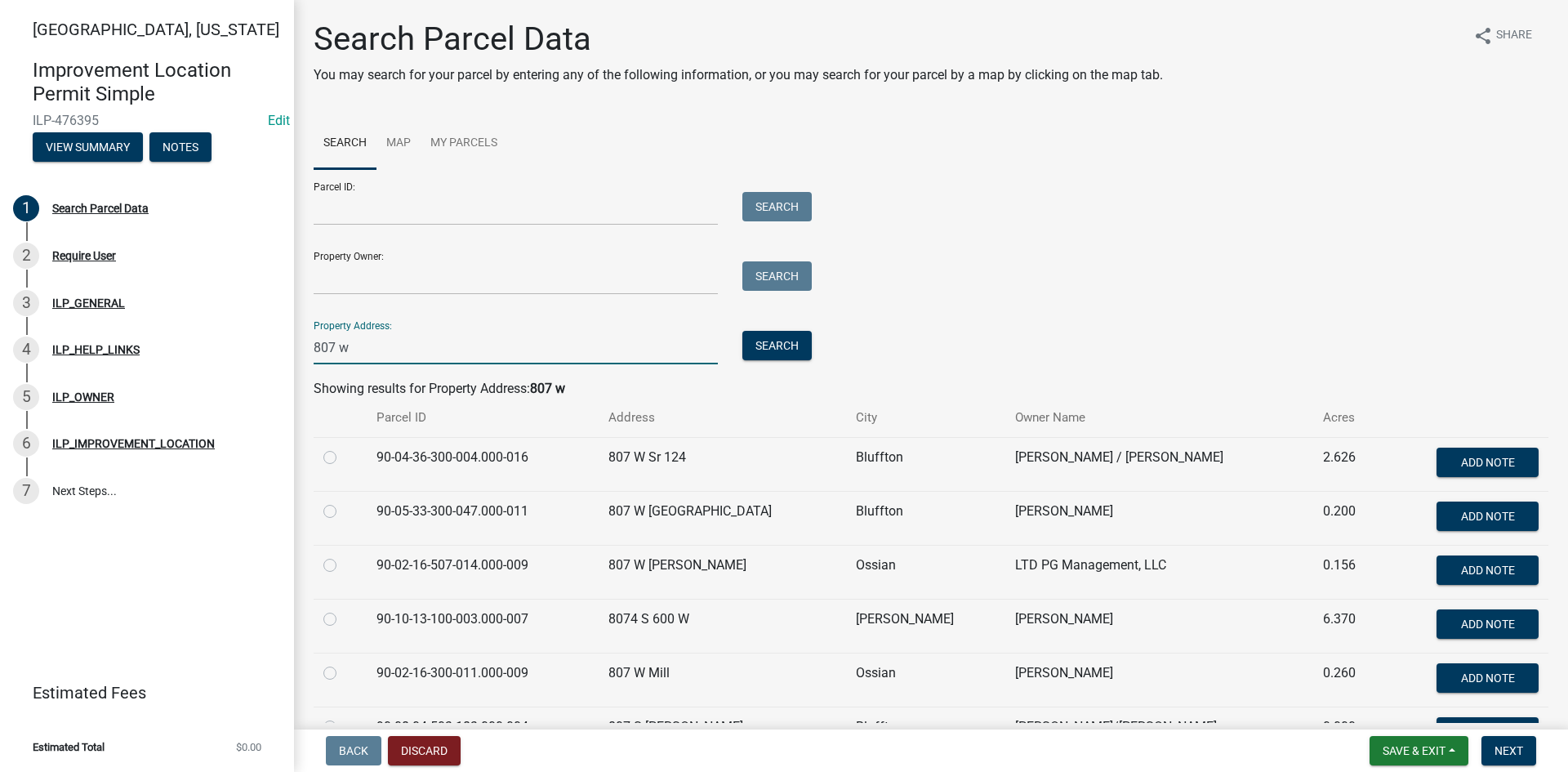
type input "807 w"
click at [343, 448] on label at bounding box center [343, 448] width 0 height 0
click at [343, 456] on input "radio" at bounding box center [348, 453] width 11 height 11
radio input "true"
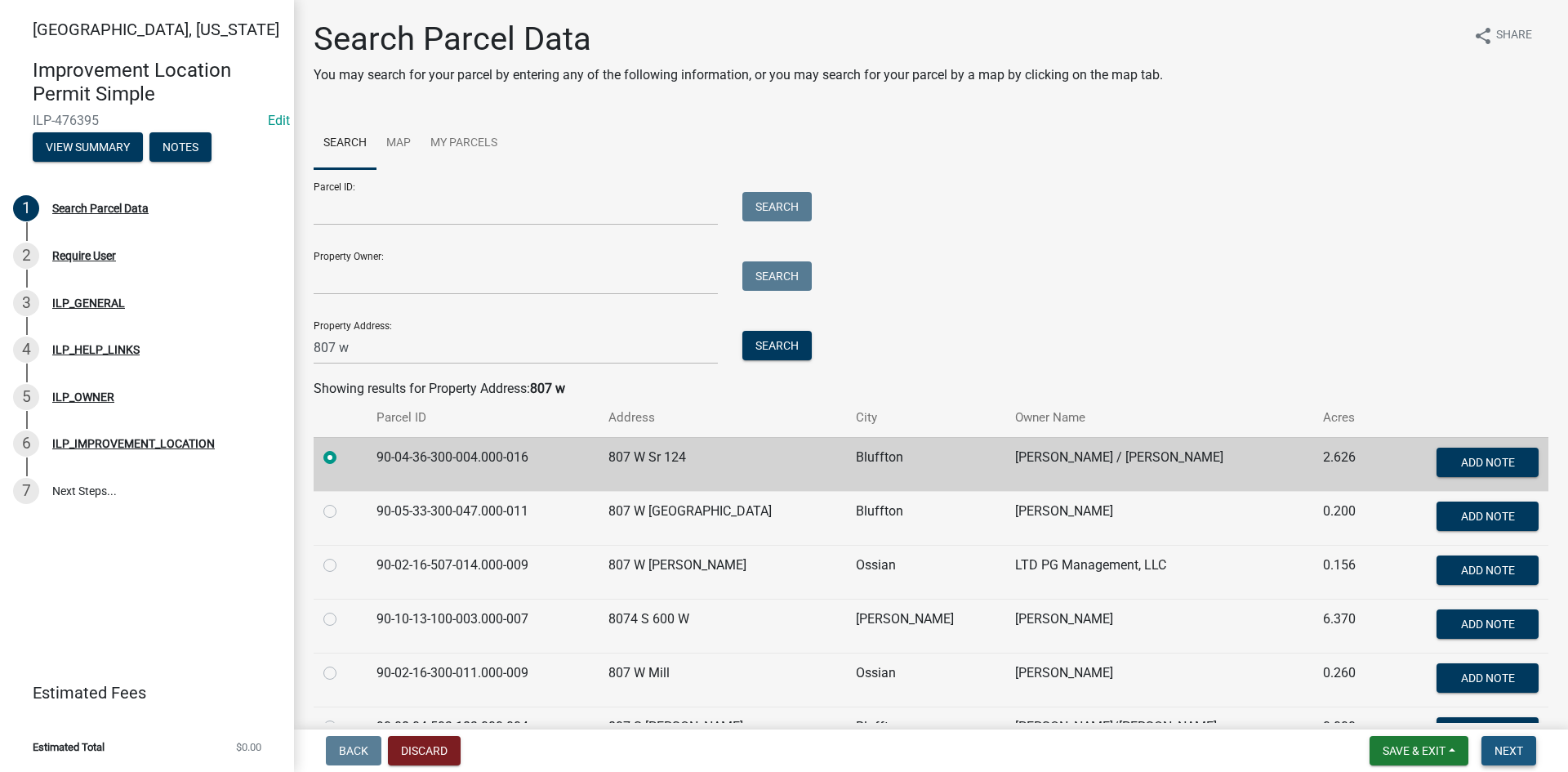
click at [1518, 743] on button "Next" at bounding box center [1508, 750] width 55 height 29
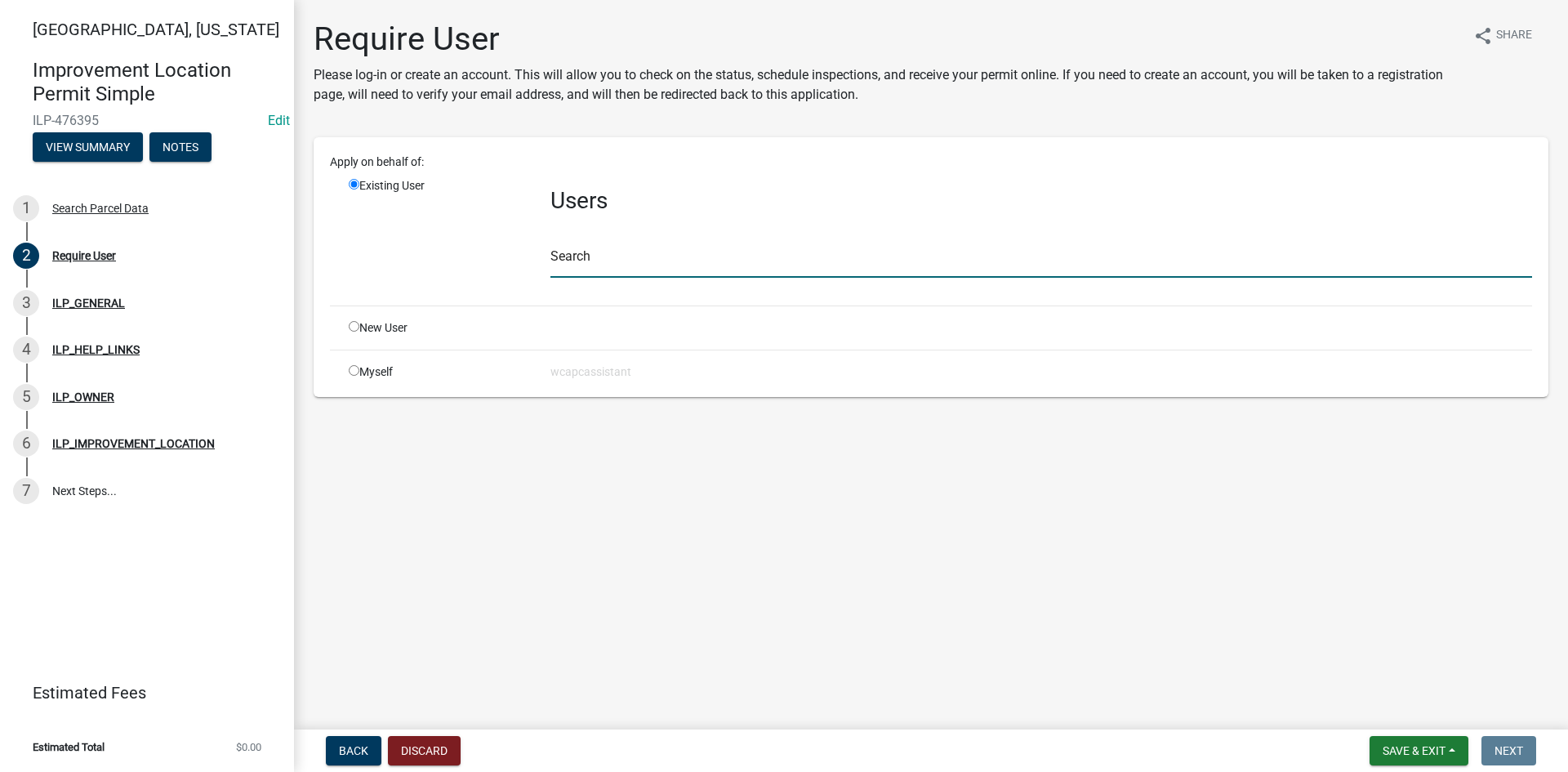
click at [649, 263] on input "text" at bounding box center [1041, 261] width 982 height 34
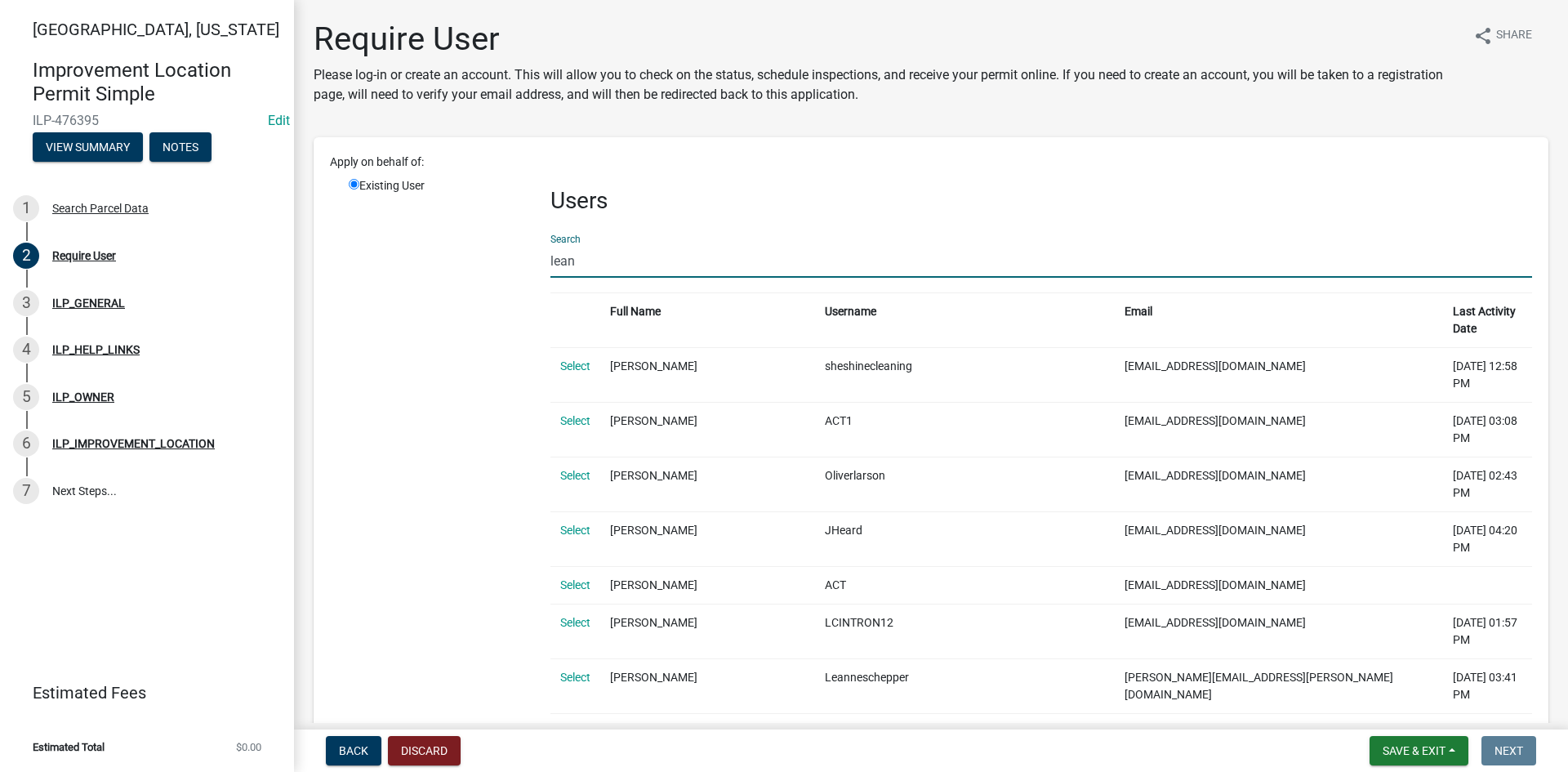
type input "leander"
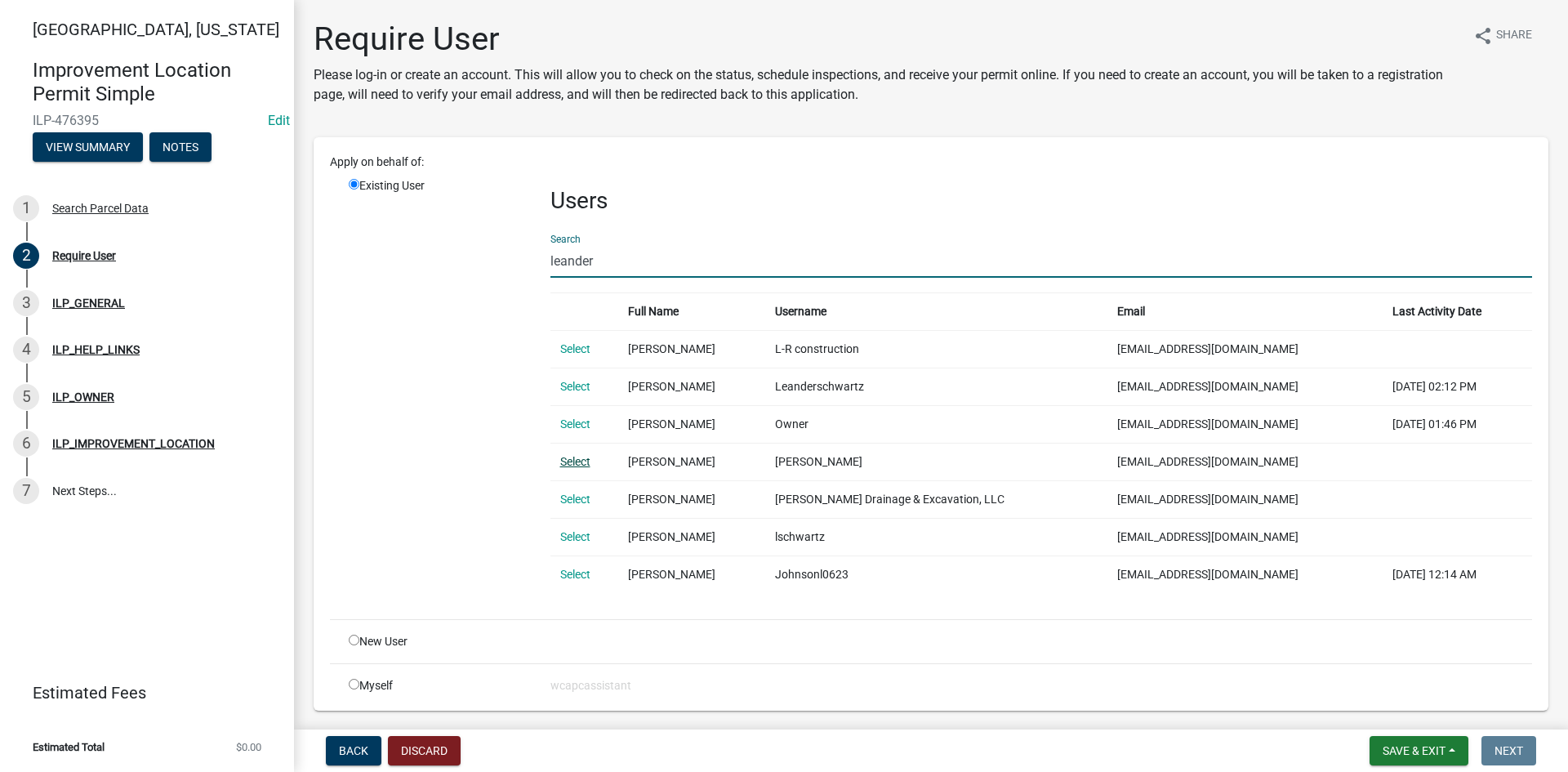
click at [571, 463] on link "Select" at bounding box center [575, 461] width 30 height 13
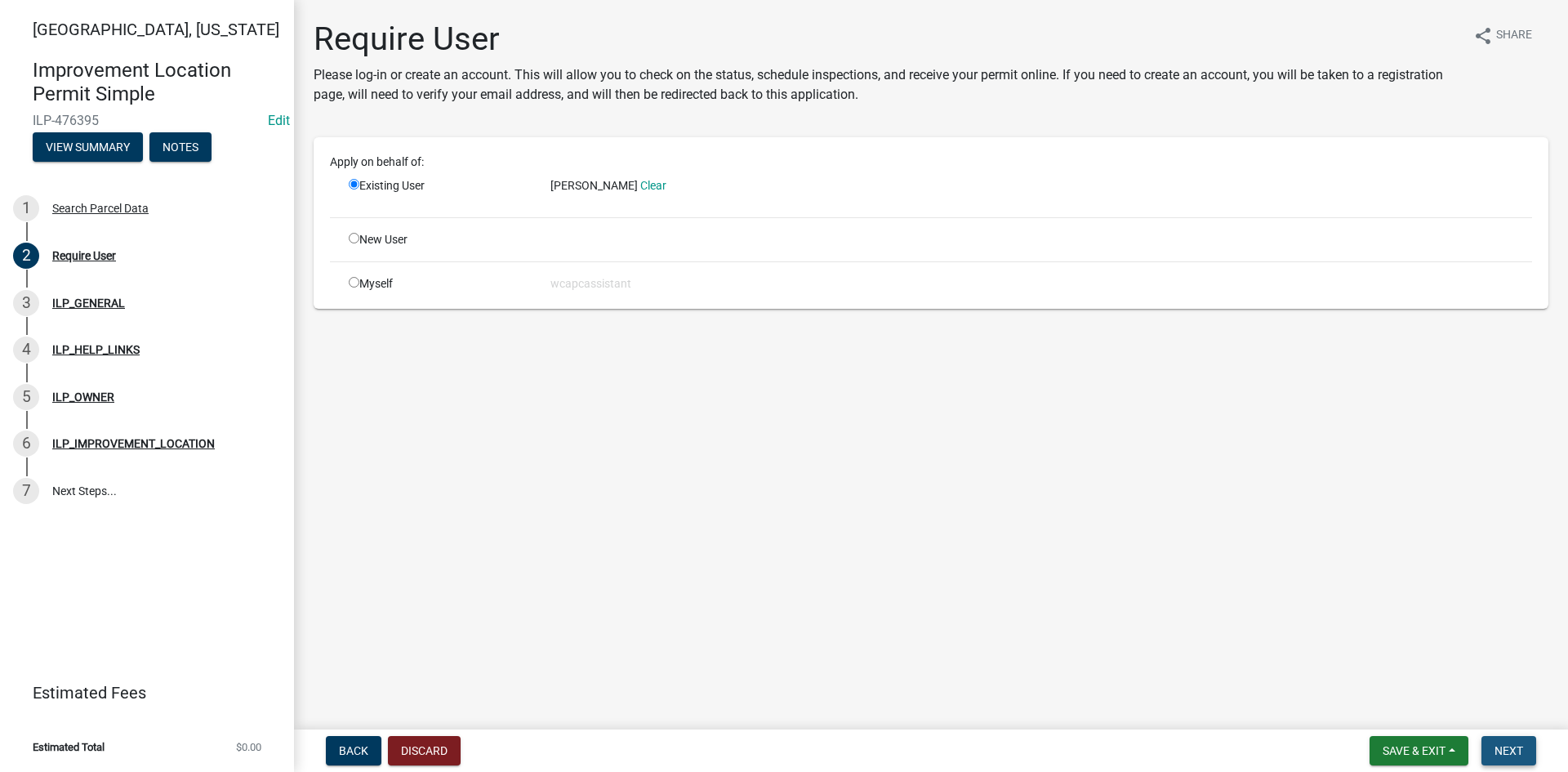
click at [1506, 743] on span "Next" at bounding box center [1508, 750] width 29 height 13
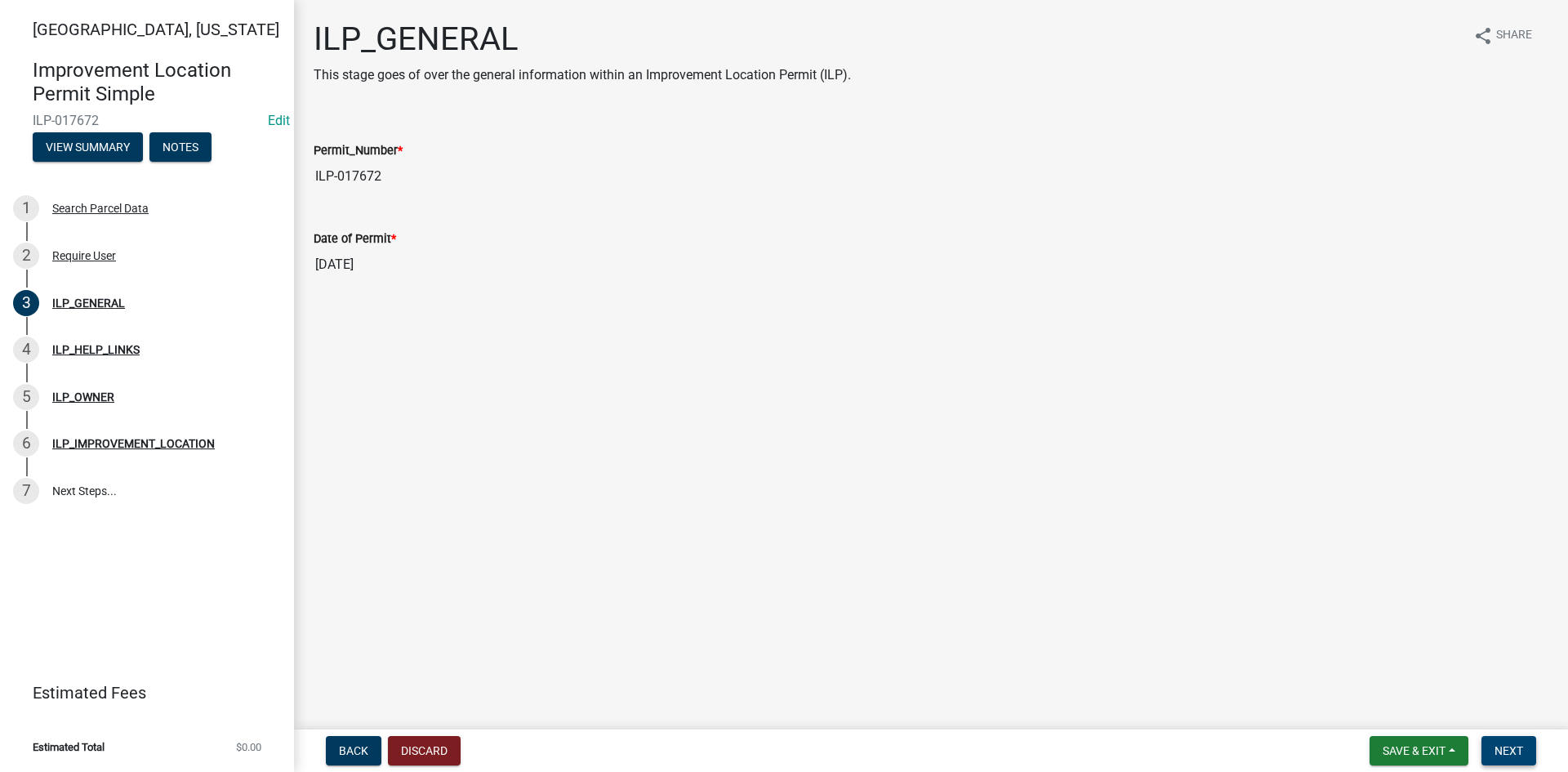
click at [1517, 741] on button "Next" at bounding box center [1508, 750] width 55 height 29
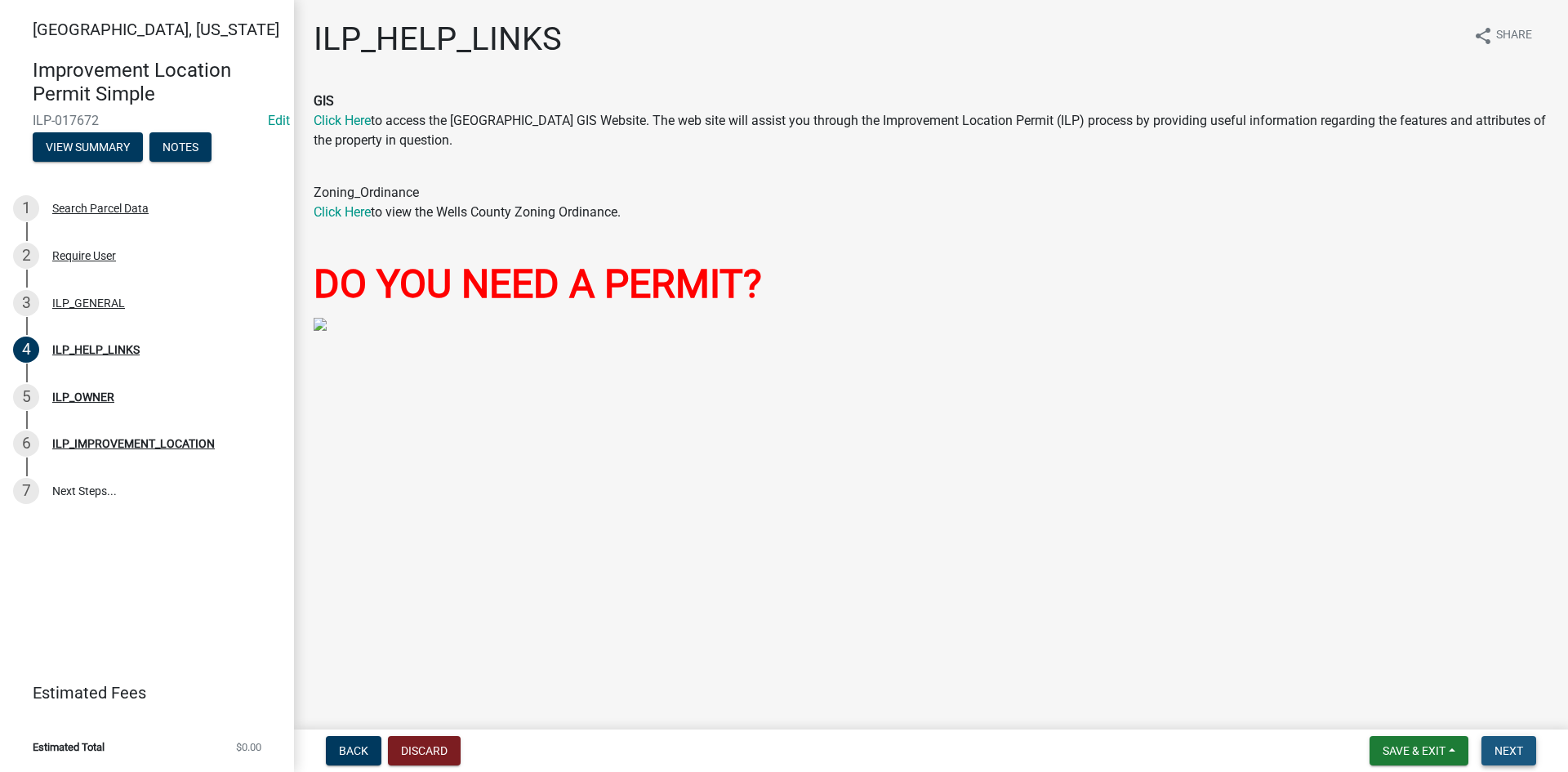
click at [1510, 743] on span "Next" at bounding box center [1508, 750] width 29 height 13
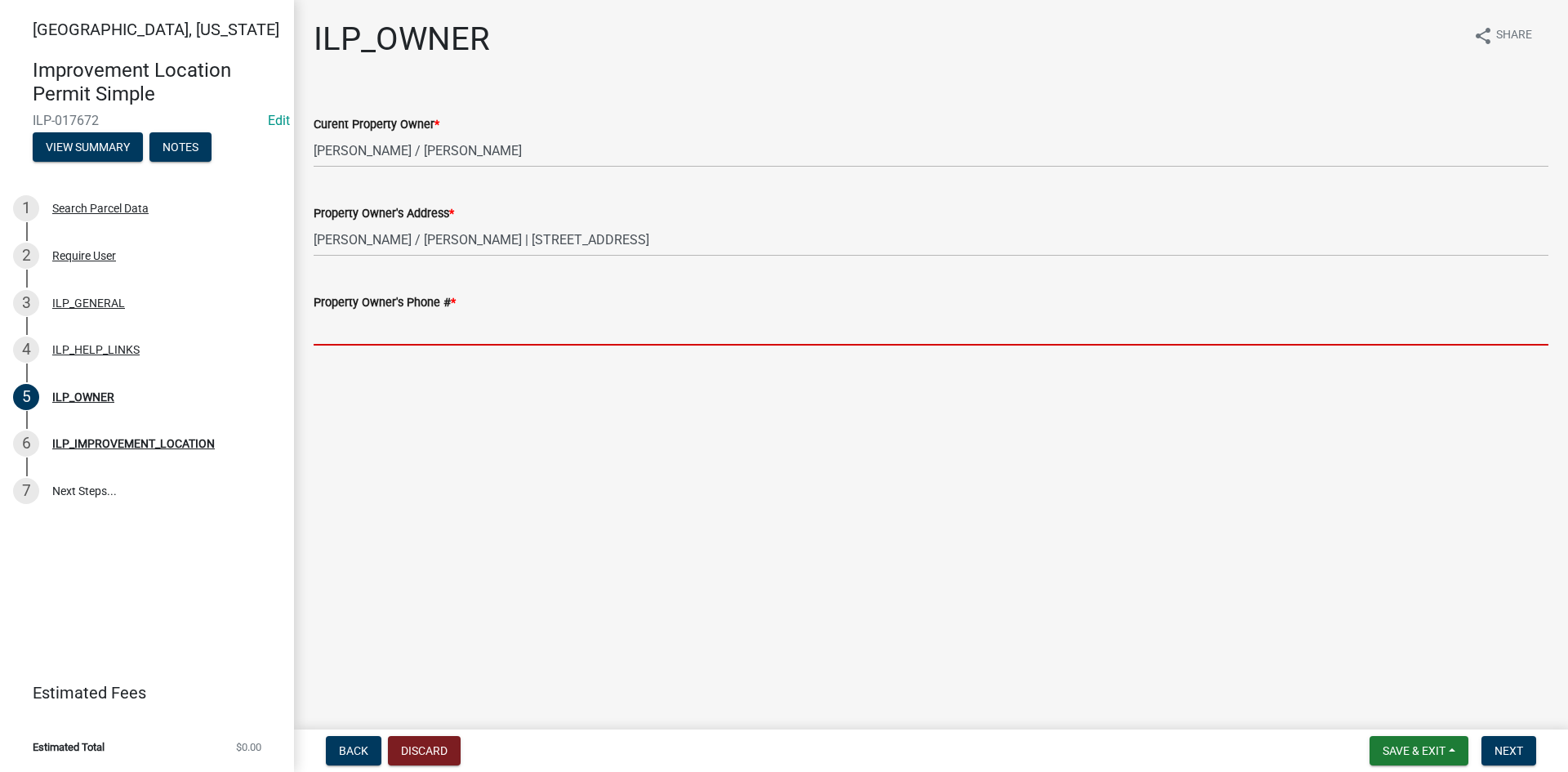
click at [471, 318] on input "Property Owner's Phone # *" at bounding box center [931, 329] width 1234 height 34
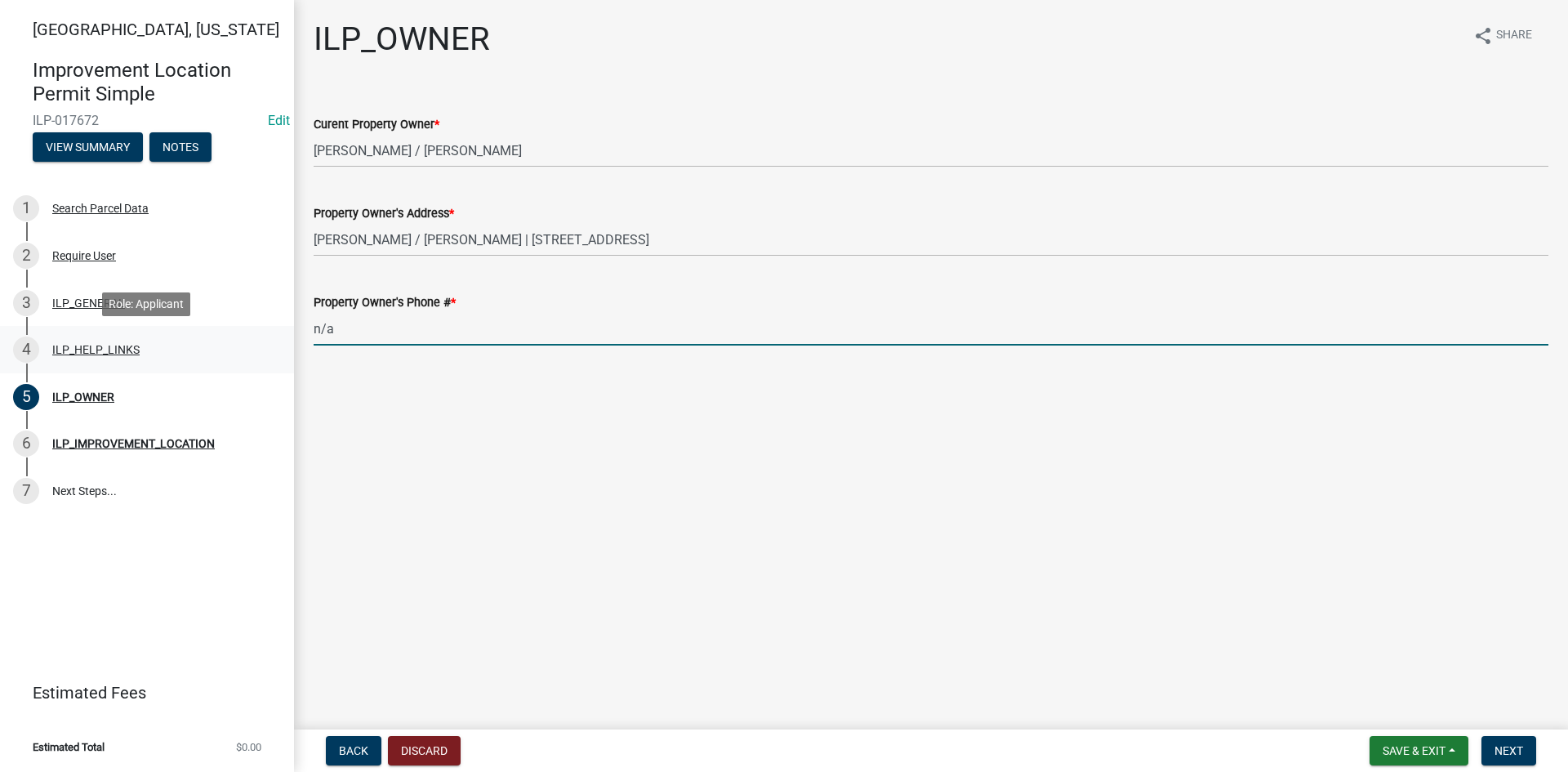
drag, startPoint x: 378, startPoint y: 332, endPoint x: 241, endPoint y: 332, distance: 137.0
click at [241, 332] on div "Wells County, Indiana Improvement Location Permit Simple ILP-017672 Edit View S…" at bounding box center [784, 386] width 1568 height 772
type input "260-273-2617"
click at [1492, 743] on button "Next" at bounding box center [1508, 750] width 55 height 29
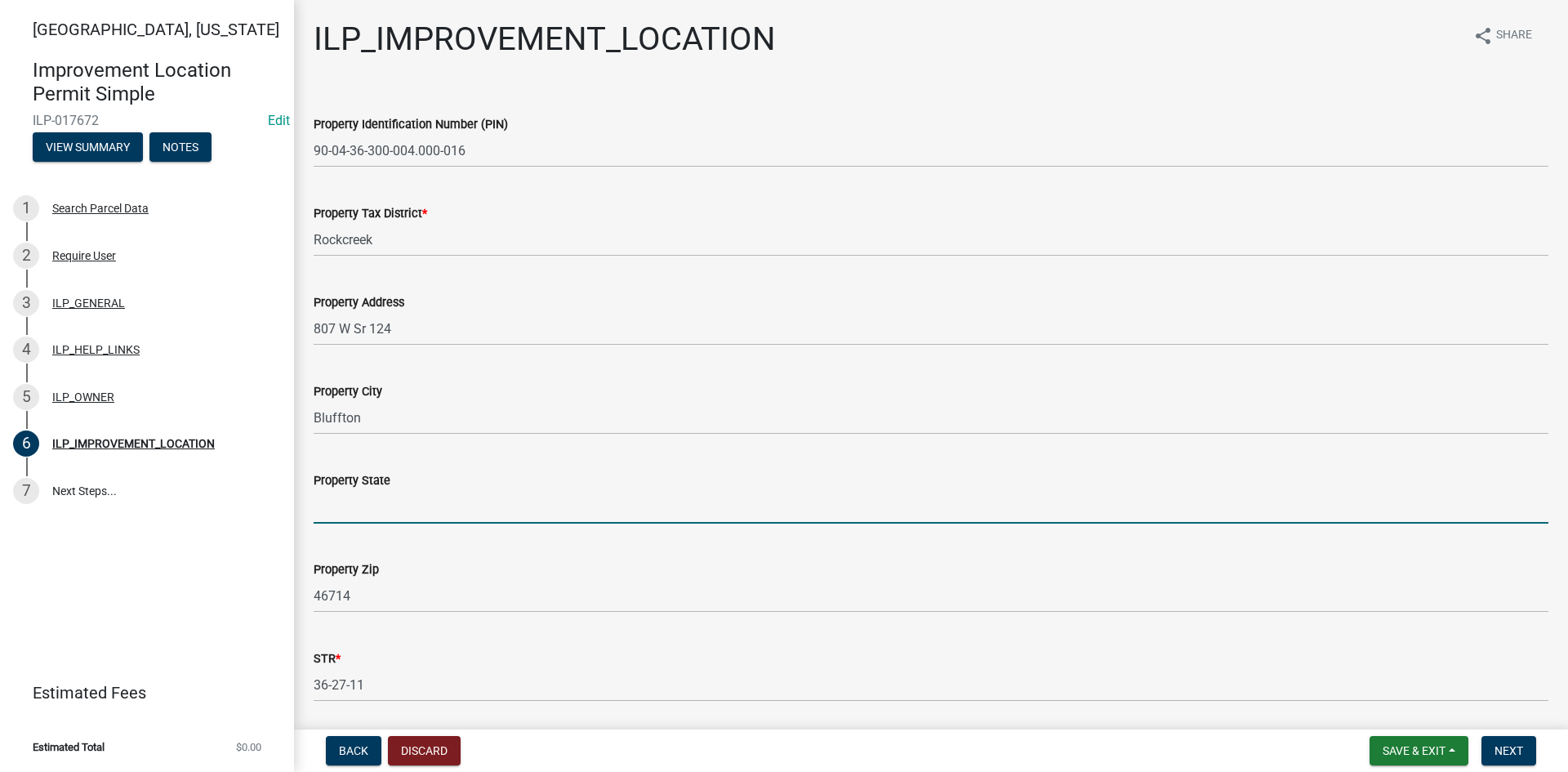
click at [359, 505] on input "Property State" at bounding box center [931, 507] width 1234 height 34
type input "IN"
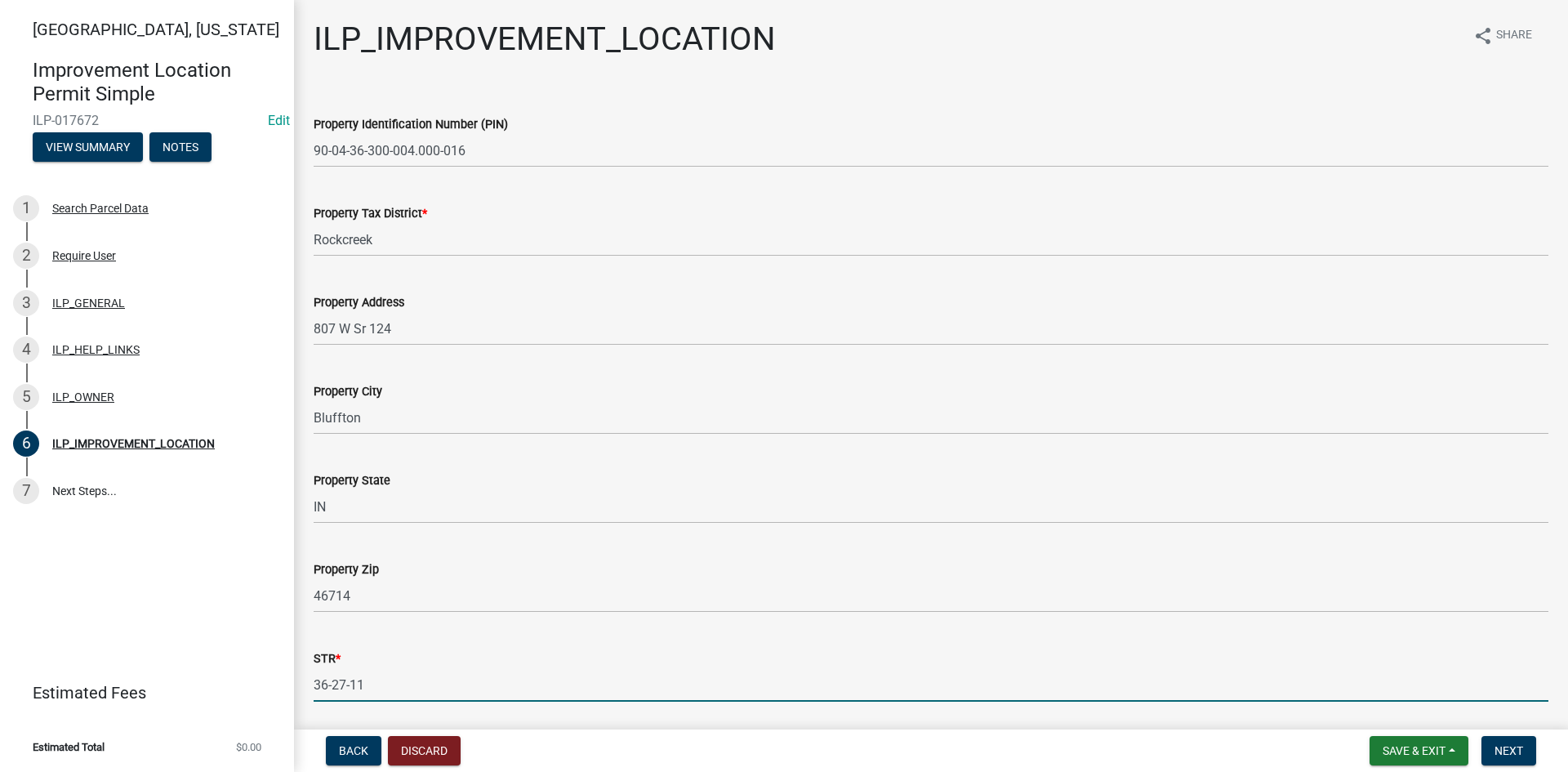
scroll to position [255, 0]
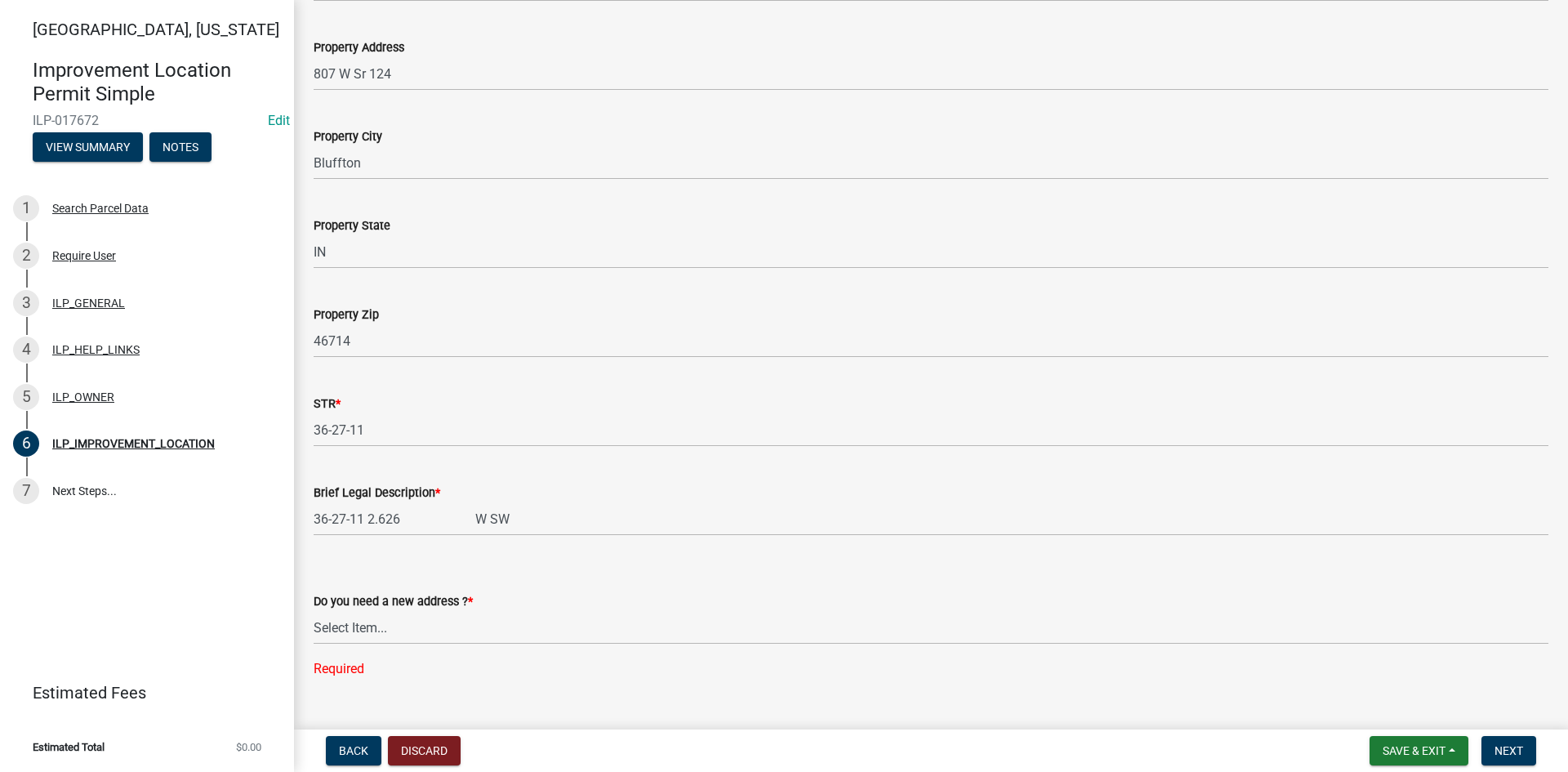
click at [424, 608] on div "Do you need a new address ? *" at bounding box center [931, 601] width 1234 height 20
click at [419, 627] on select "Select Item... YES NO" at bounding box center [931, 628] width 1234 height 34
click at [314, 611] on select "Select Item... YES NO" at bounding box center [931, 628] width 1234 height 34
select select "03ef64e6-f0ff-43c9-aded-972c487e3507"
click at [1514, 743] on span "Next" at bounding box center [1508, 750] width 29 height 13
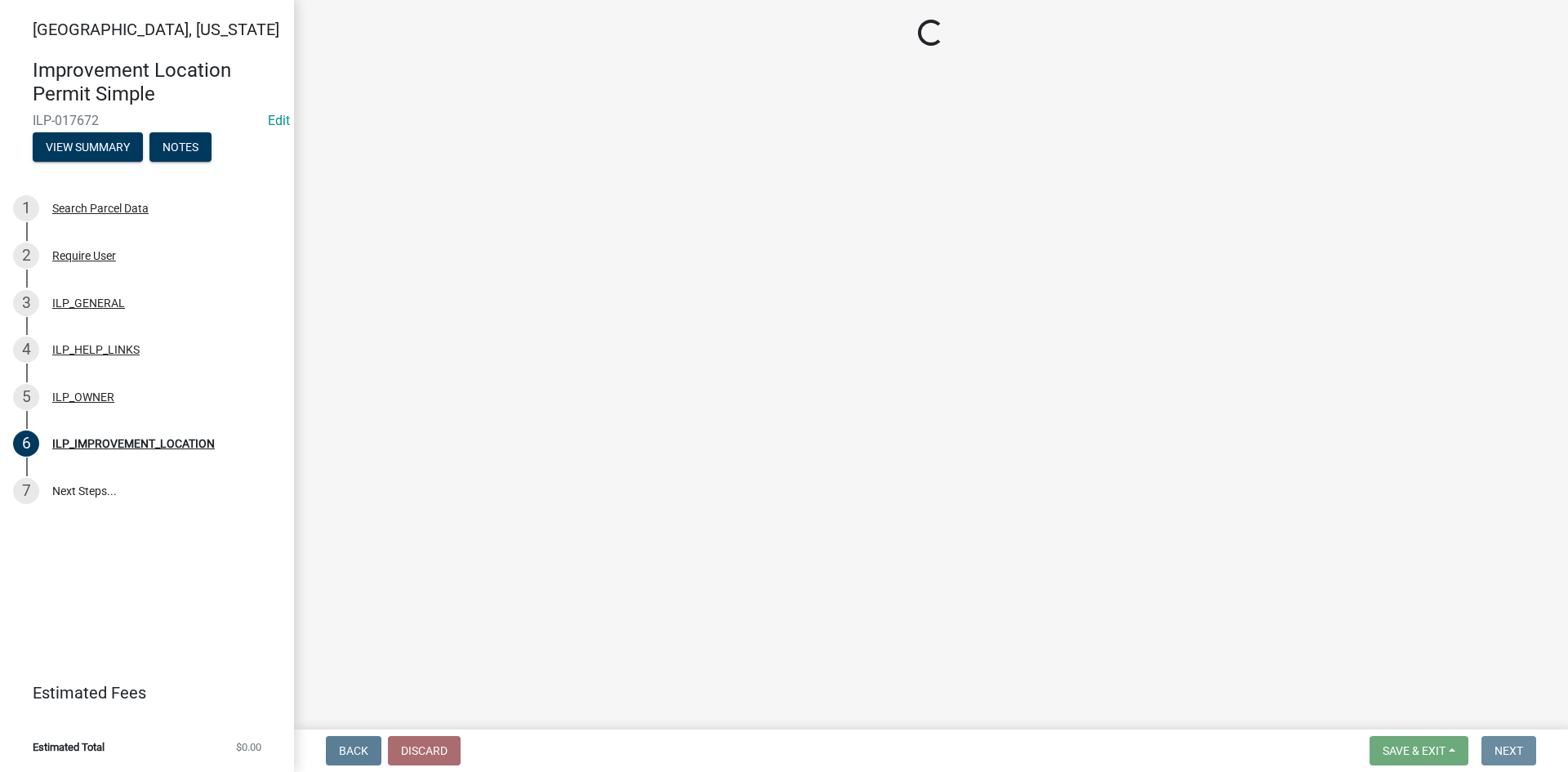
scroll to position [0, 0]
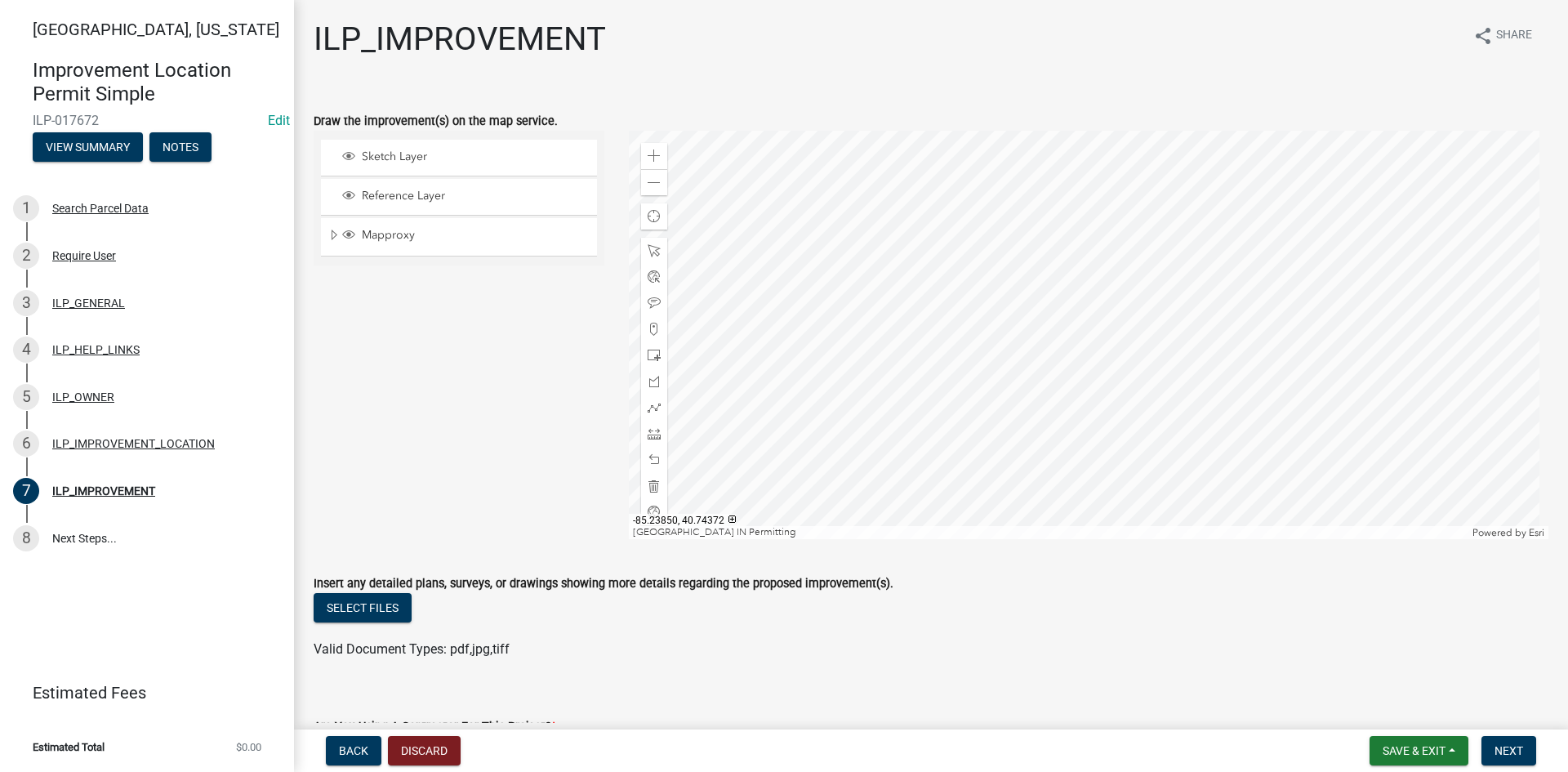
click at [1061, 278] on div at bounding box center [1089, 335] width 920 height 409
click at [1088, 395] on div at bounding box center [1089, 335] width 920 height 409
click at [650, 436] on span at bounding box center [654, 433] width 13 height 13
click at [1068, 299] on div at bounding box center [1089, 335] width 920 height 409
click at [1007, 300] on div at bounding box center [1089, 335] width 920 height 409
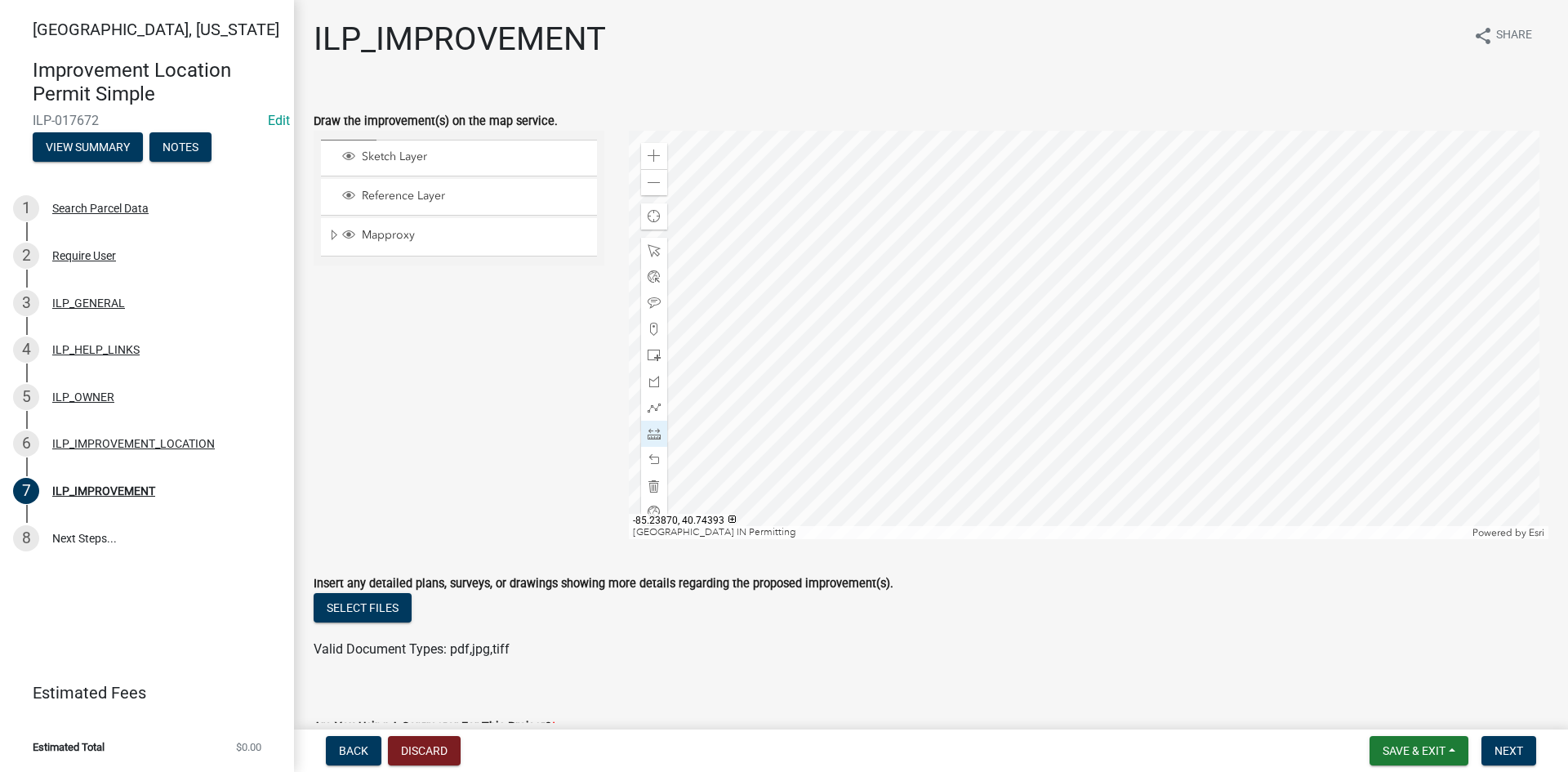
click at [1007, 300] on div at bounding box center [1089, 335] width 920 height 409
click at [648, 484] on span at bounding box center [654, 486] width 13 height 13
click at [972, 306] on div at bounding box center [1089, 335] width 920 height 409
click at [1045, 305] on div at bounding box center [1089, 335] width 920 height 409
click at [1046, 376] on div at bounding box center [1089, 335] width 920 height 409
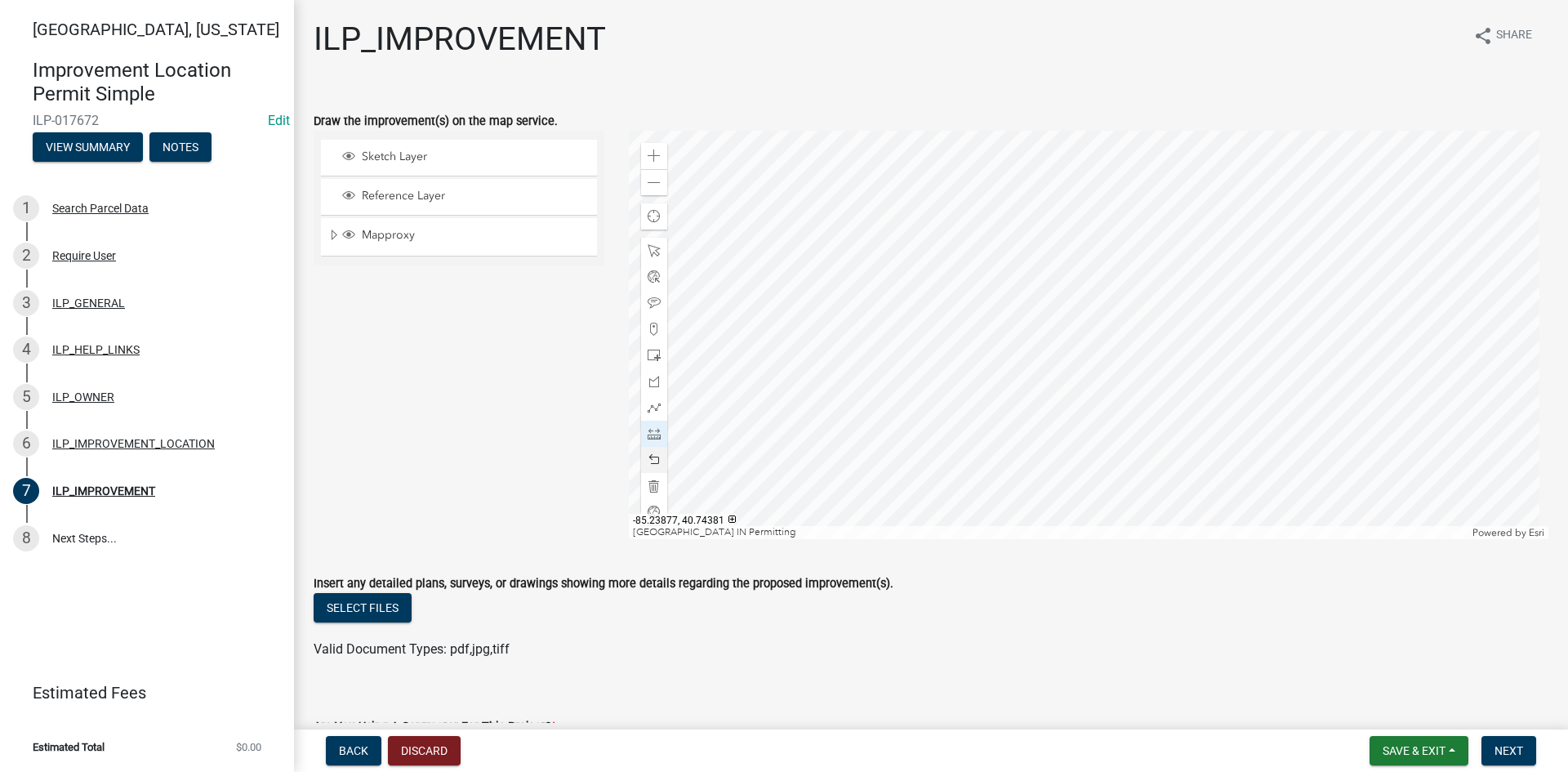
click at [971, 377] on div at bounding box center [1089, 335] width 920 height 409
click at [973, 309] on div at bounding box center [1089, 335] width 920 height 409
click at [980, 585] on div "Insert any detailed plans, surveys, or drawings showing more details regarding …" at bounding box center [931, 583] width 1234 height 20
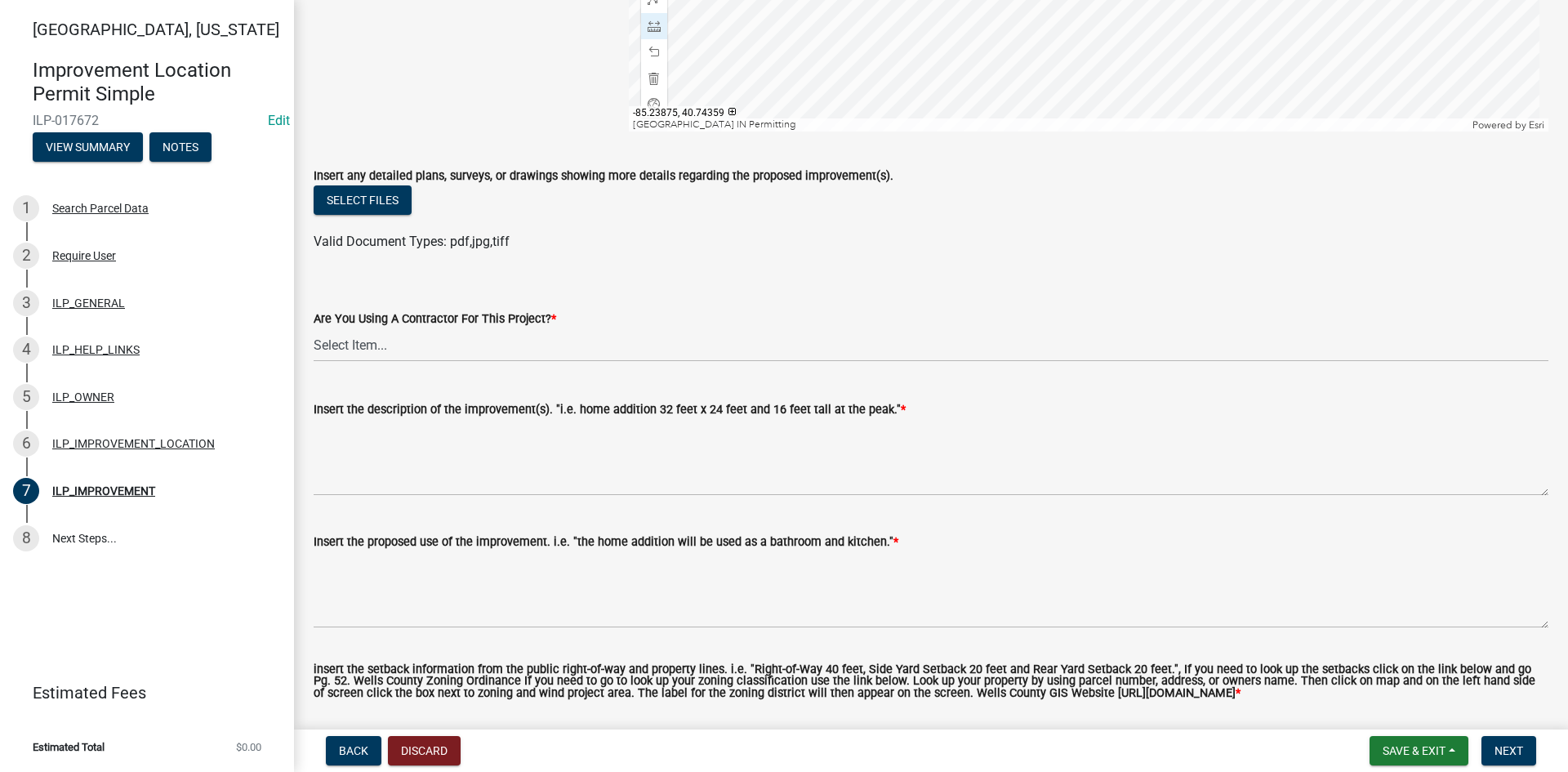
scroll to position [409, 0]
click at [543, 345] on select "Select Item... YES NO" at bounding box center [931, 344] width 1234 height 34
click at [314, 327] on select "Select Item... YES NO" at bounding box center [931, 344] width 1234 height 34
select select "71b507d0-569d-4a0a-b334-f72445909e69"
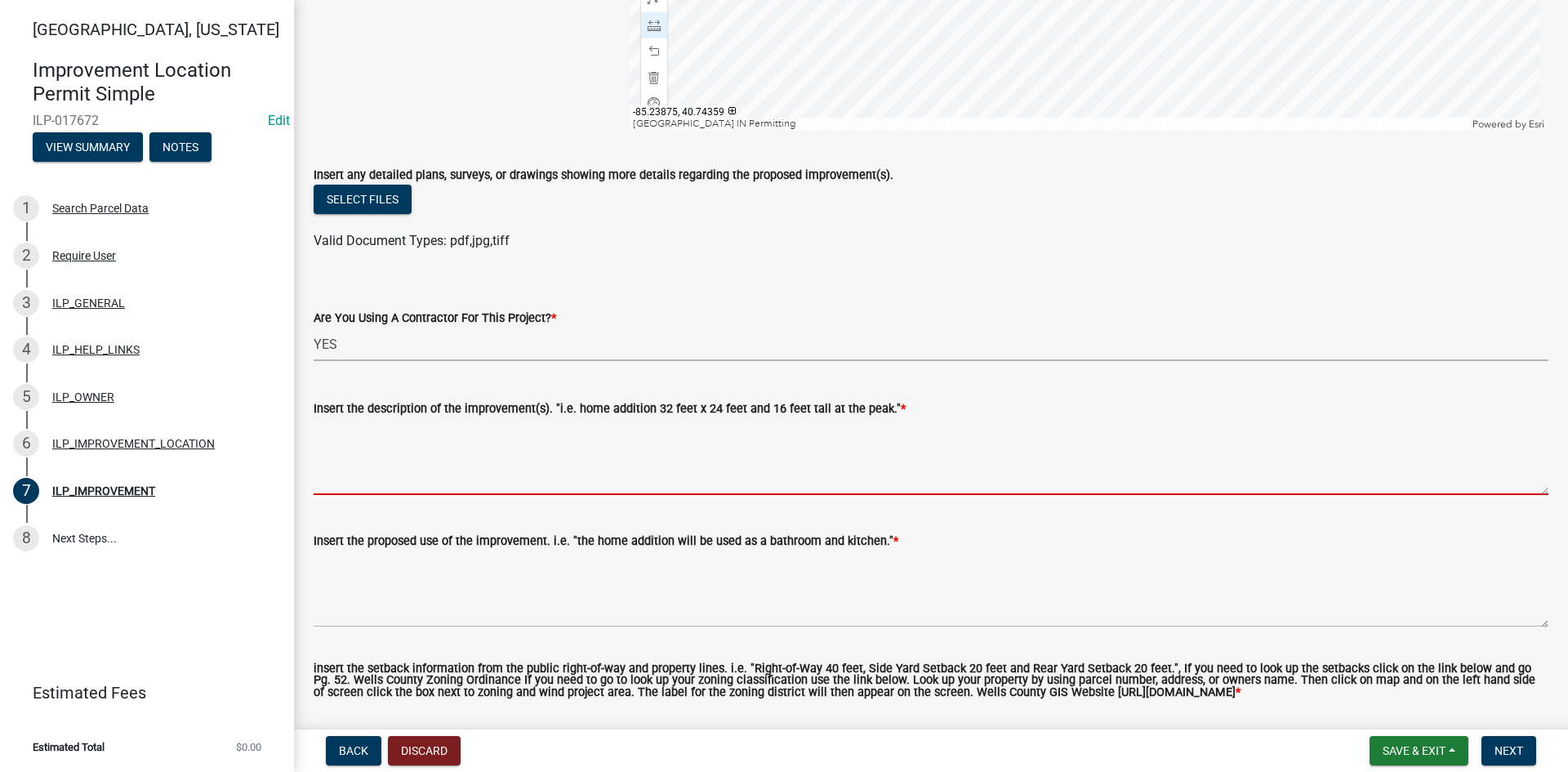
click at [541, 475] on textarea "Insert the description of the improvement(s). "i.e. home addition 32 feet x 24 …" at bounding box center [931, 456] width 1234 height 77
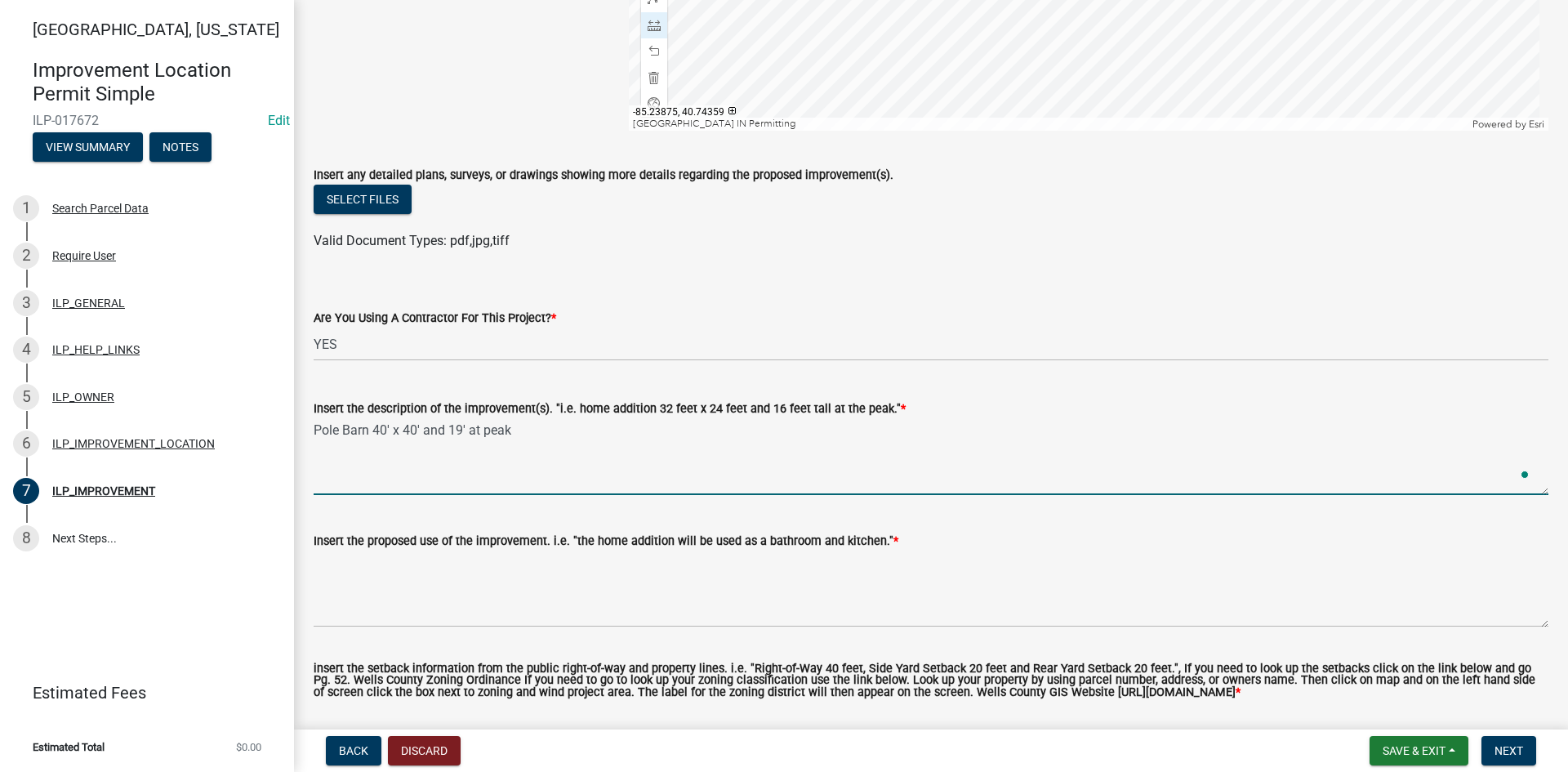
type textarea "Pole Barn 40' x 40' and 19' at peak"
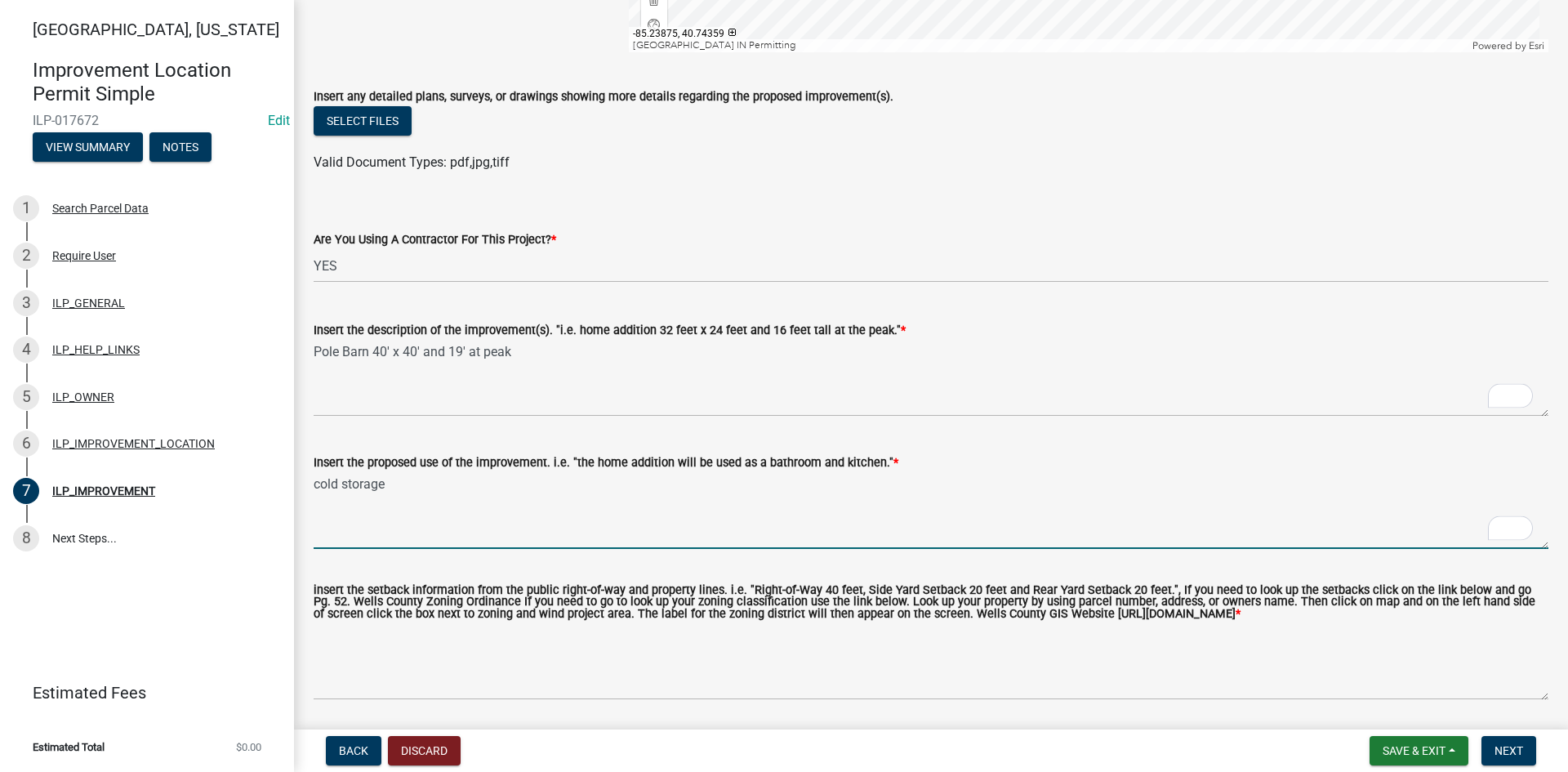
scroll to position [554, 0]
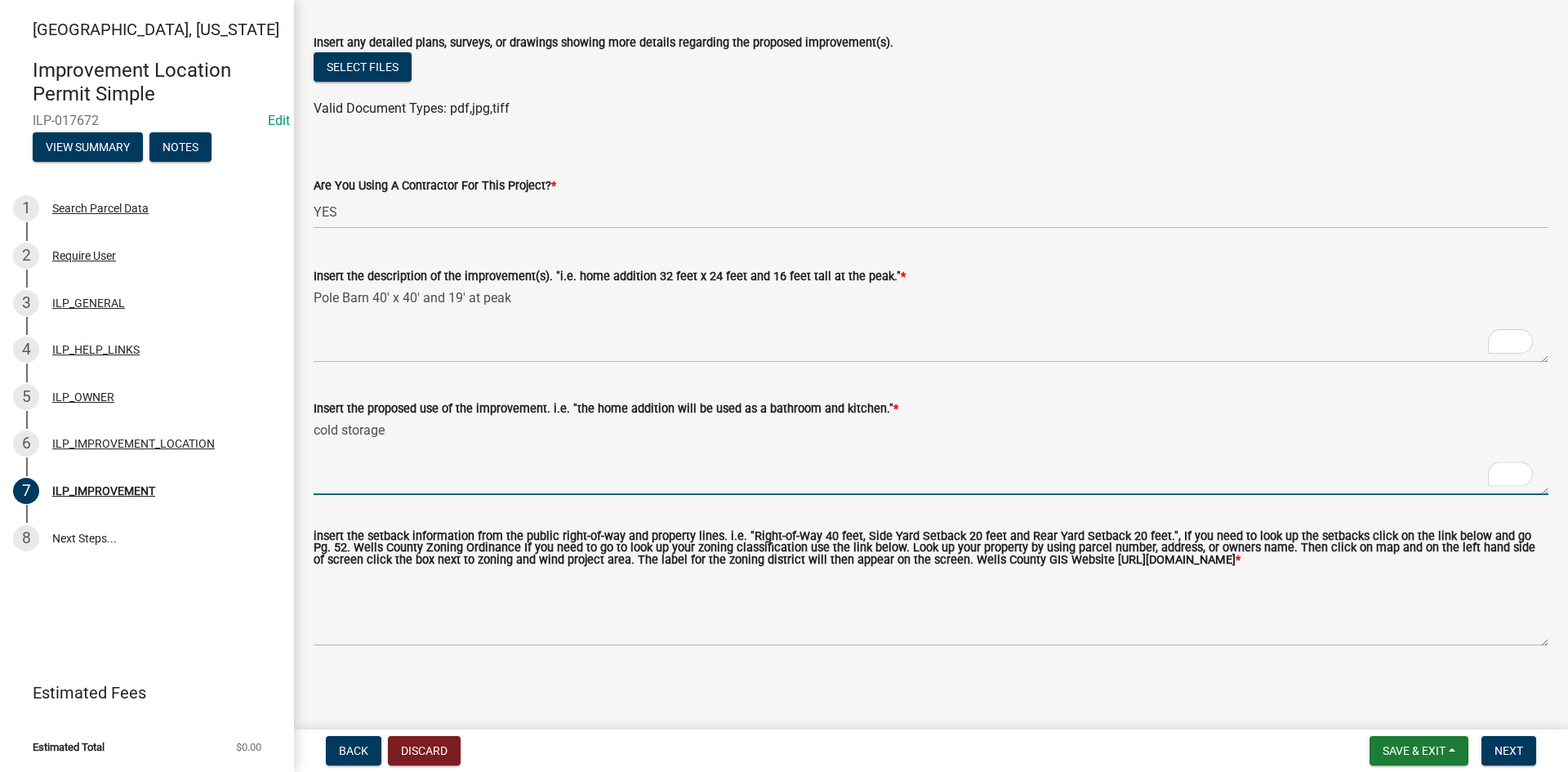
type textarea "cold storage"
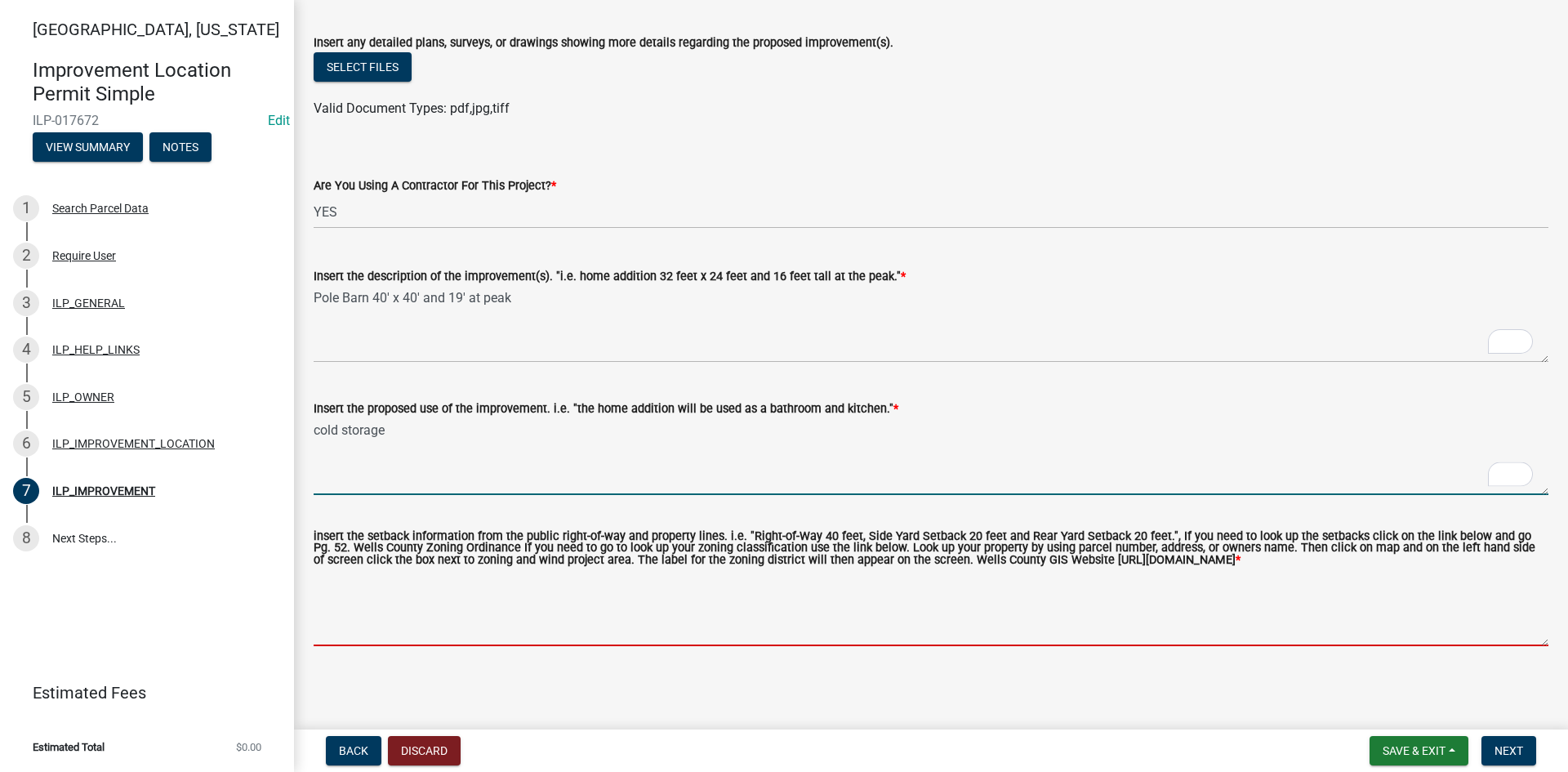
click at [511, 627] on textarea "insert the setback information from the public right-of-way and property lines.…" at bounding box center [931, 607] width 1234 height 77
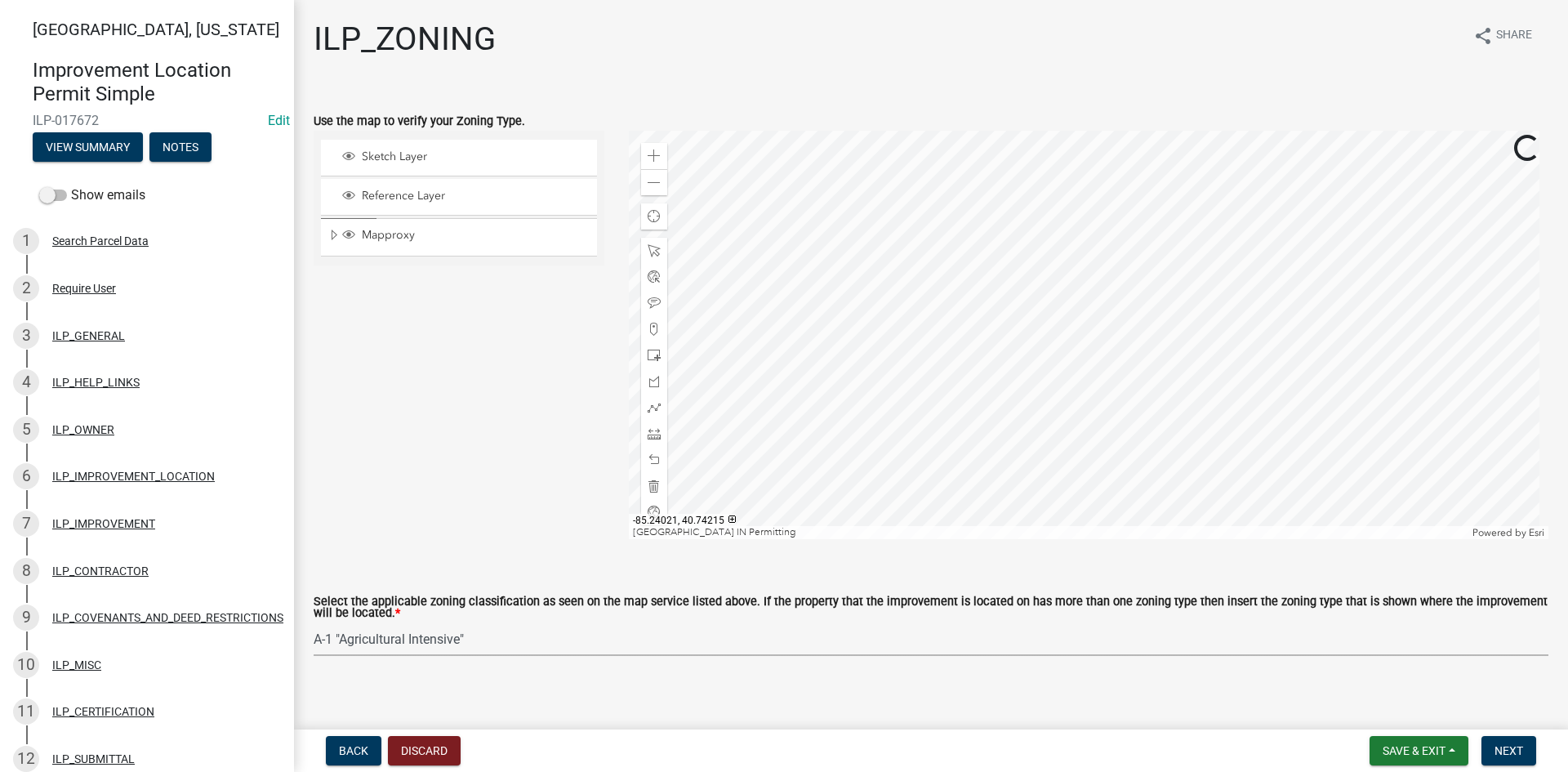
select select "077e72d7-ee28-42b3-b13f-4b6ba4a9753a"
click at [1515, 748] on span "Next" at bounding box center [1508, 750] width 29 height 13
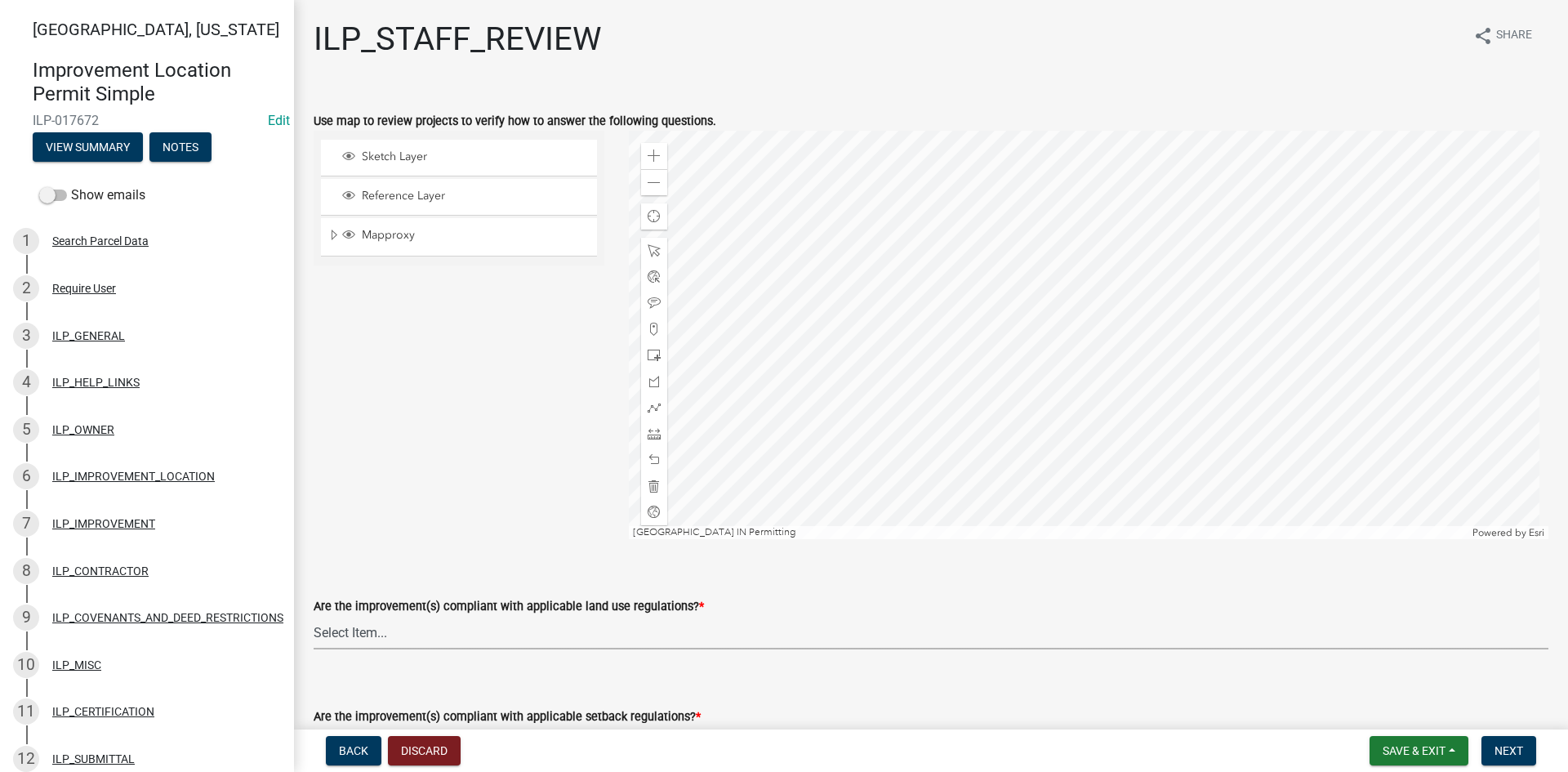
click at [580, 630] on select "Select Item... YES NO" at bounding box center [931, 633] width 1234 height 34
click at [314, 616] on select "Select Item... YES NO" at bounding box center [931, 633] width 1234 height 34
select select "83ffa5df-1258-41bd-a108-9f2370541ef9"
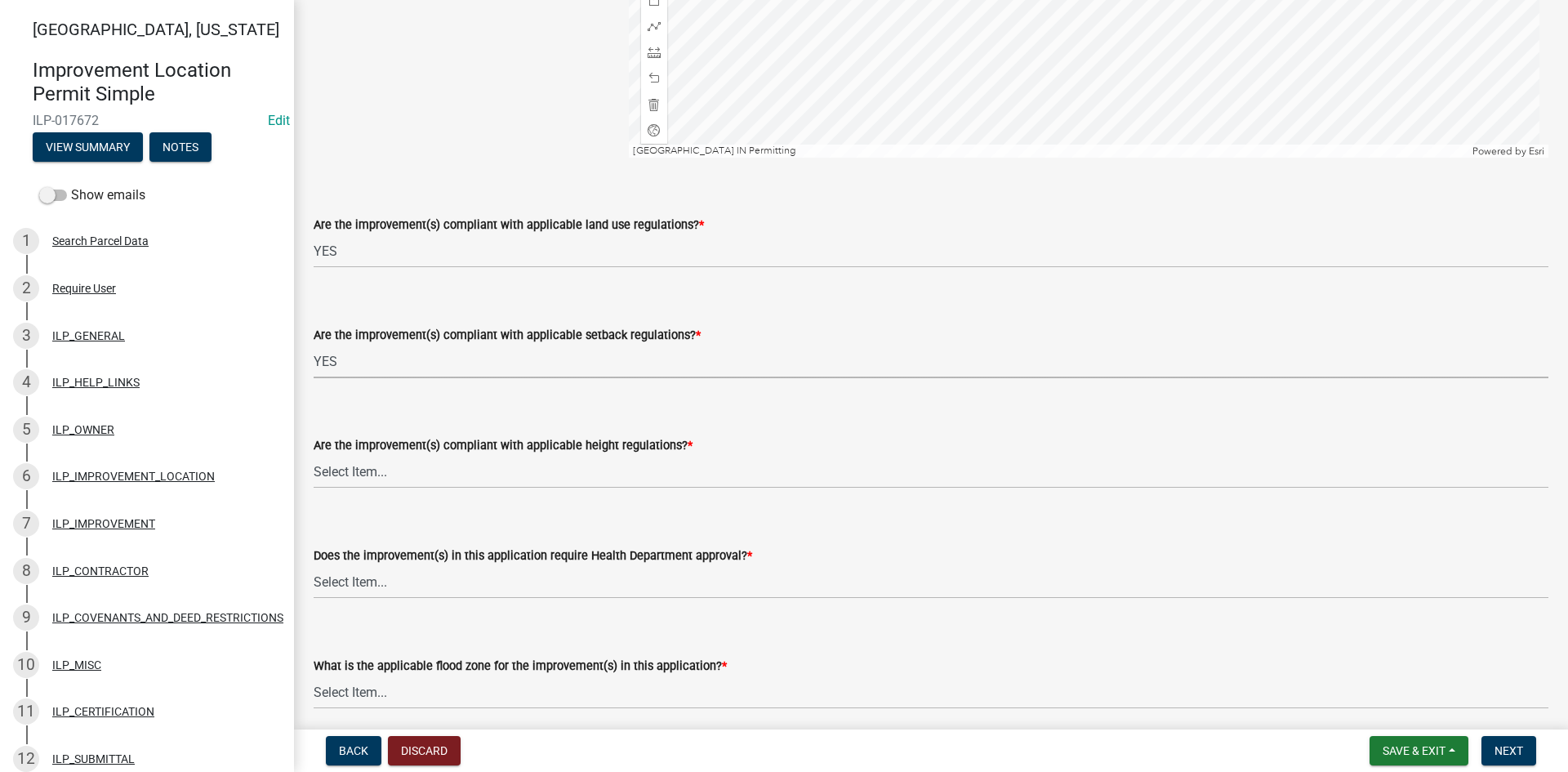
select select "e76e6c03-c199-4125-95d7-daca193c3739"
select select "b2795382-5a5c-496e-8f40-9eac2bba8e54"
select select "2cf99e9a-fd48-429a-ab01-6241dd9ef86f"
select select "546a9c8a-0bf2-4128-b2a0-21aece03a164"
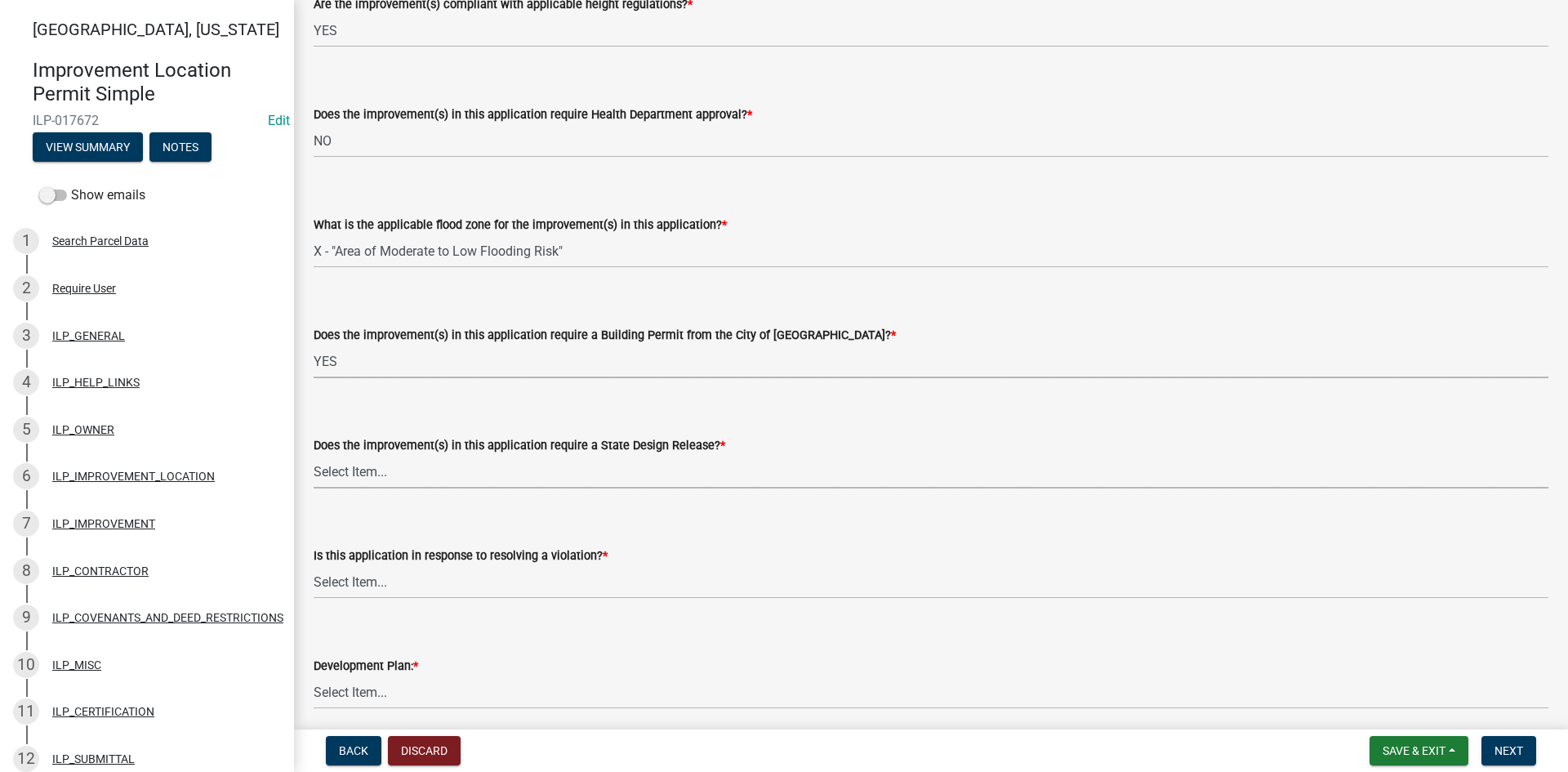
click at [367, 357] on select "Select Item... YES NO" at bounding box center [931, 362] width 1234 height 34
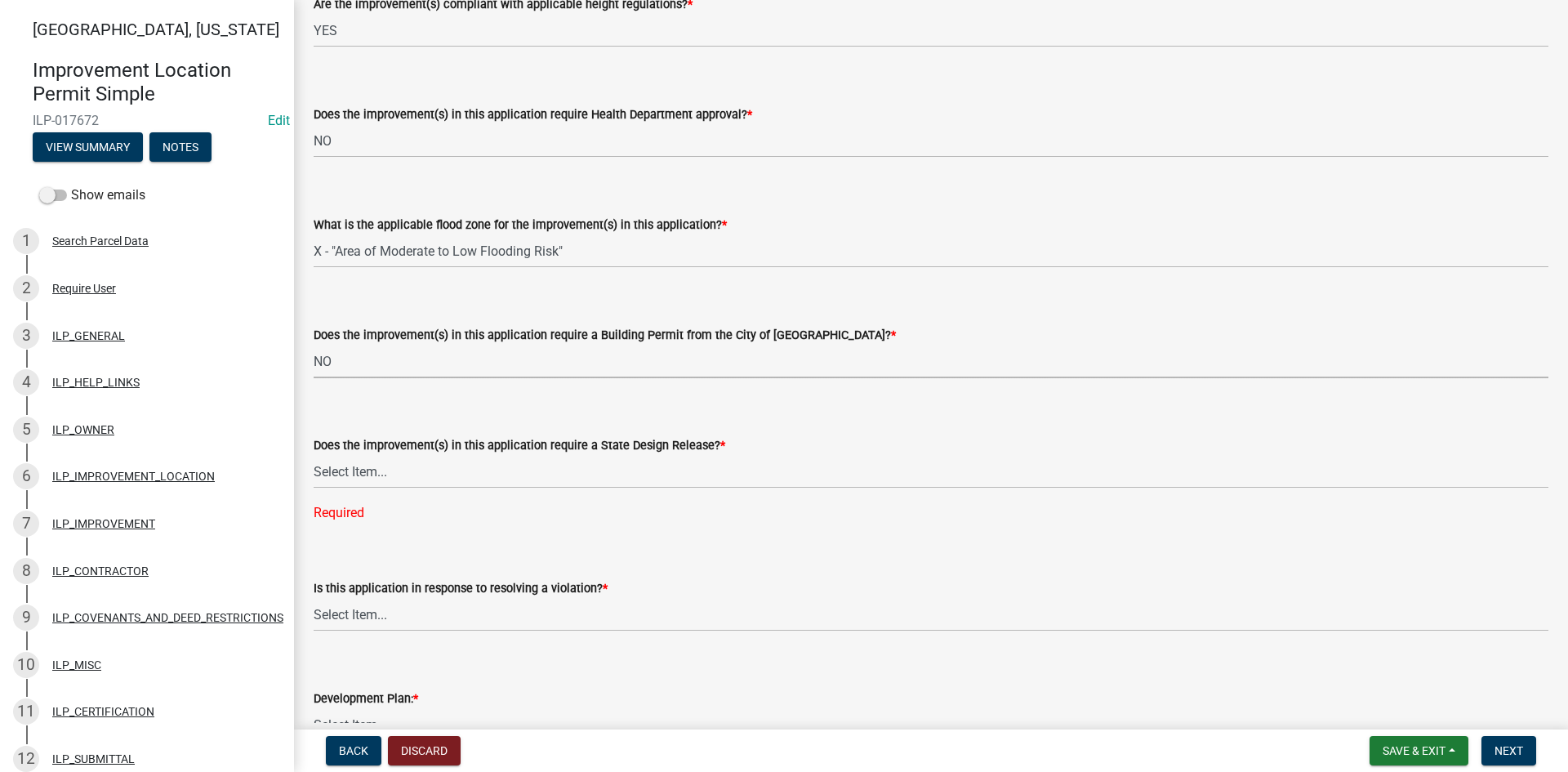
click at [314, 345] on select "Select Item... YES NO" at bounding box center [931, 362] width 1234 height 34
select select "3dde91a6-95a6-42fe-ae60-c75c292f8dd0"
select select "3e29b85e-0a39-40b5-813f-a0c180e4f93d"
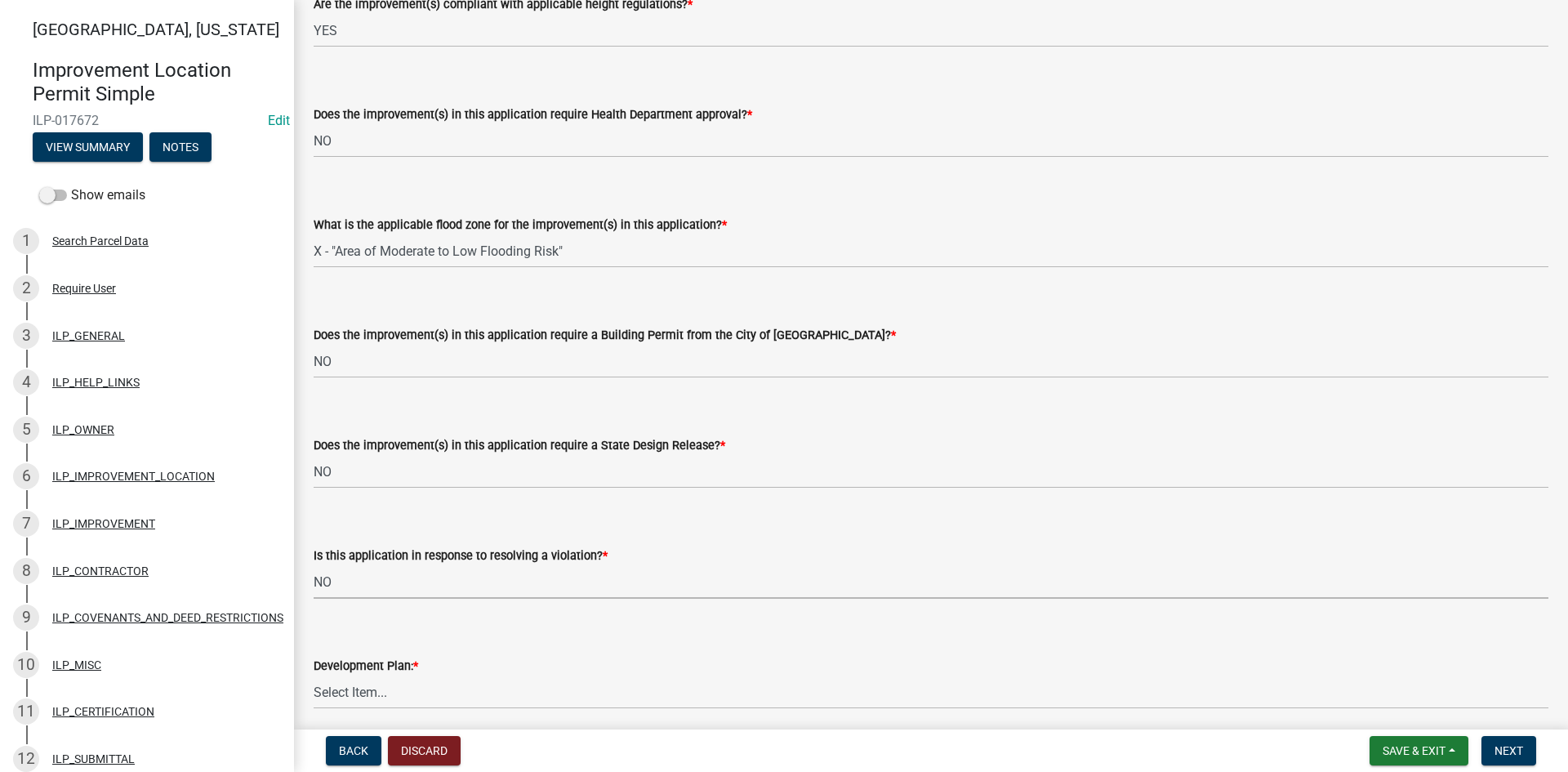
select select "296d3b28-03f6-4b85-9592-a9e1e0e51d18"
select select "f492072b-a2fa-4f7c-8f99-9e809c6c526f"
select select "91f2ca91-6260-441c-87d8-e38016df5c96"
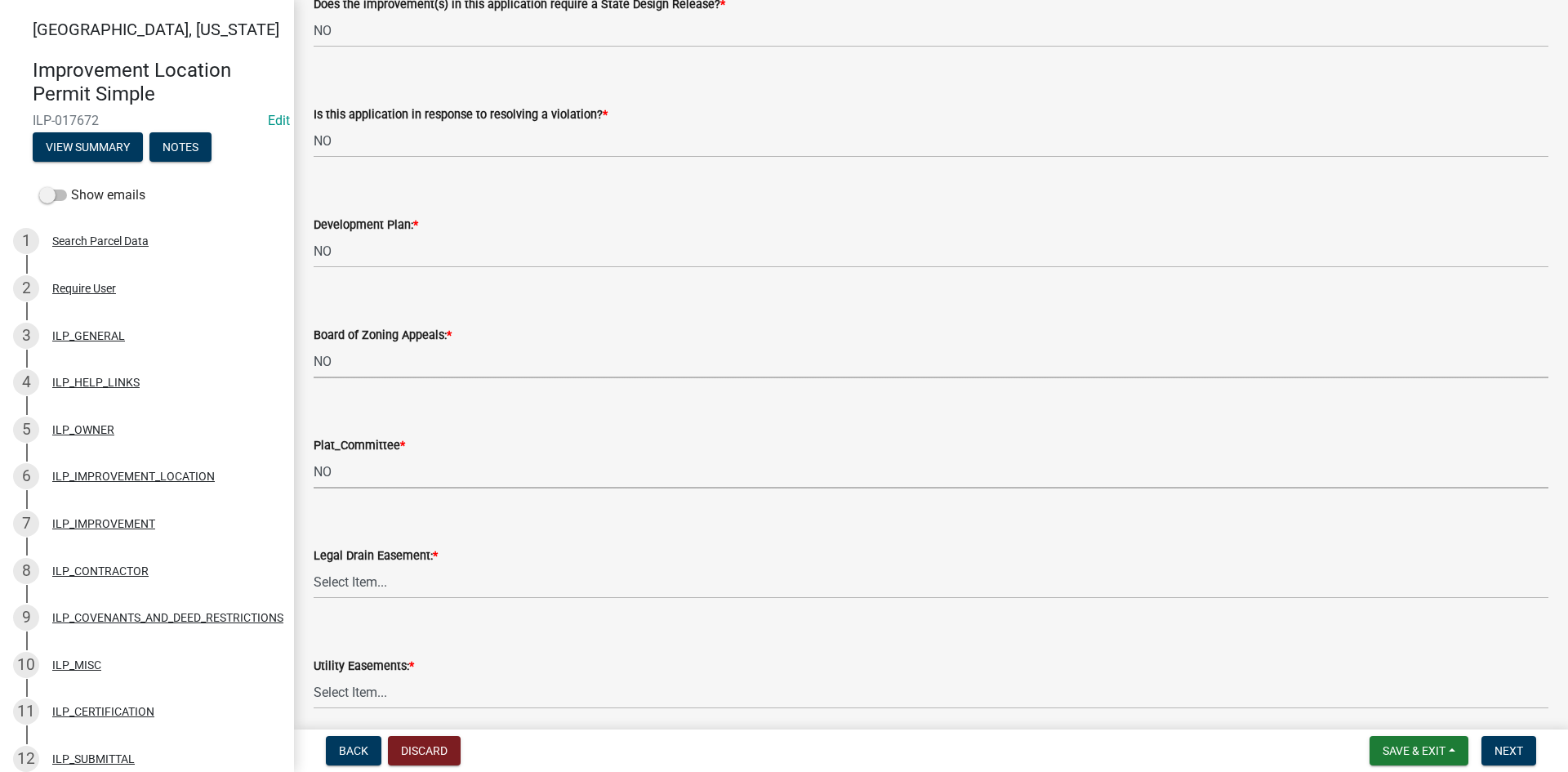
select select "63238f16-a362-487f-83af-24d0c8cf3edd"
select select "4de29e95-b13a-4926-a5fe-83364331169b"
select select "8e424161-7bf1-4e33-adf9-a347c03eff2b"
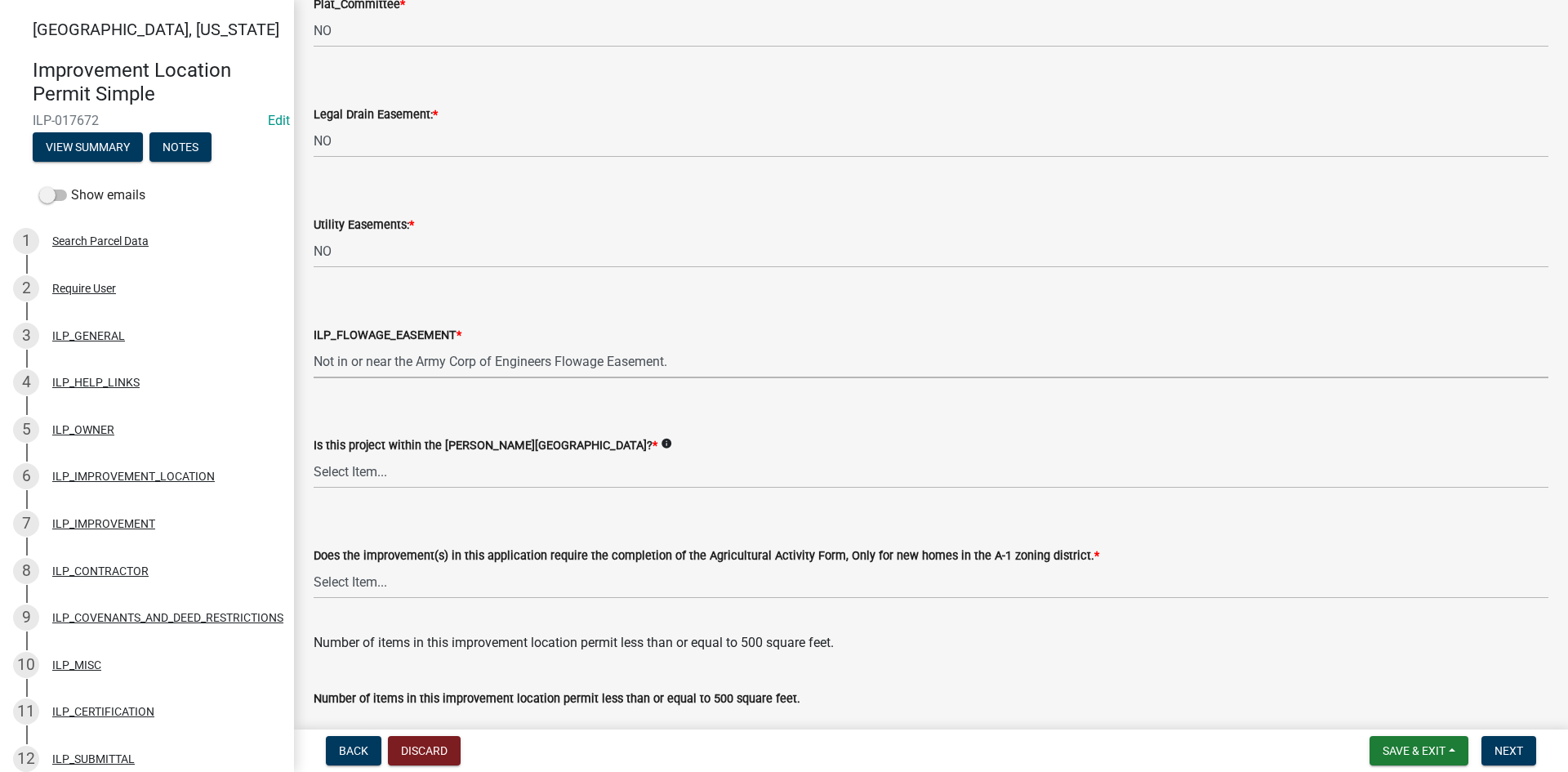
select select "bdd9c930-c7fe-4770-81ee-2c29cf953f8b"
select select "c22a6da1-a4b9-4a20-9552-3c4da3c32bc7"
select select "b8432f74-40d2-4ff6-ba31-770d91760c6e"
type input "n"
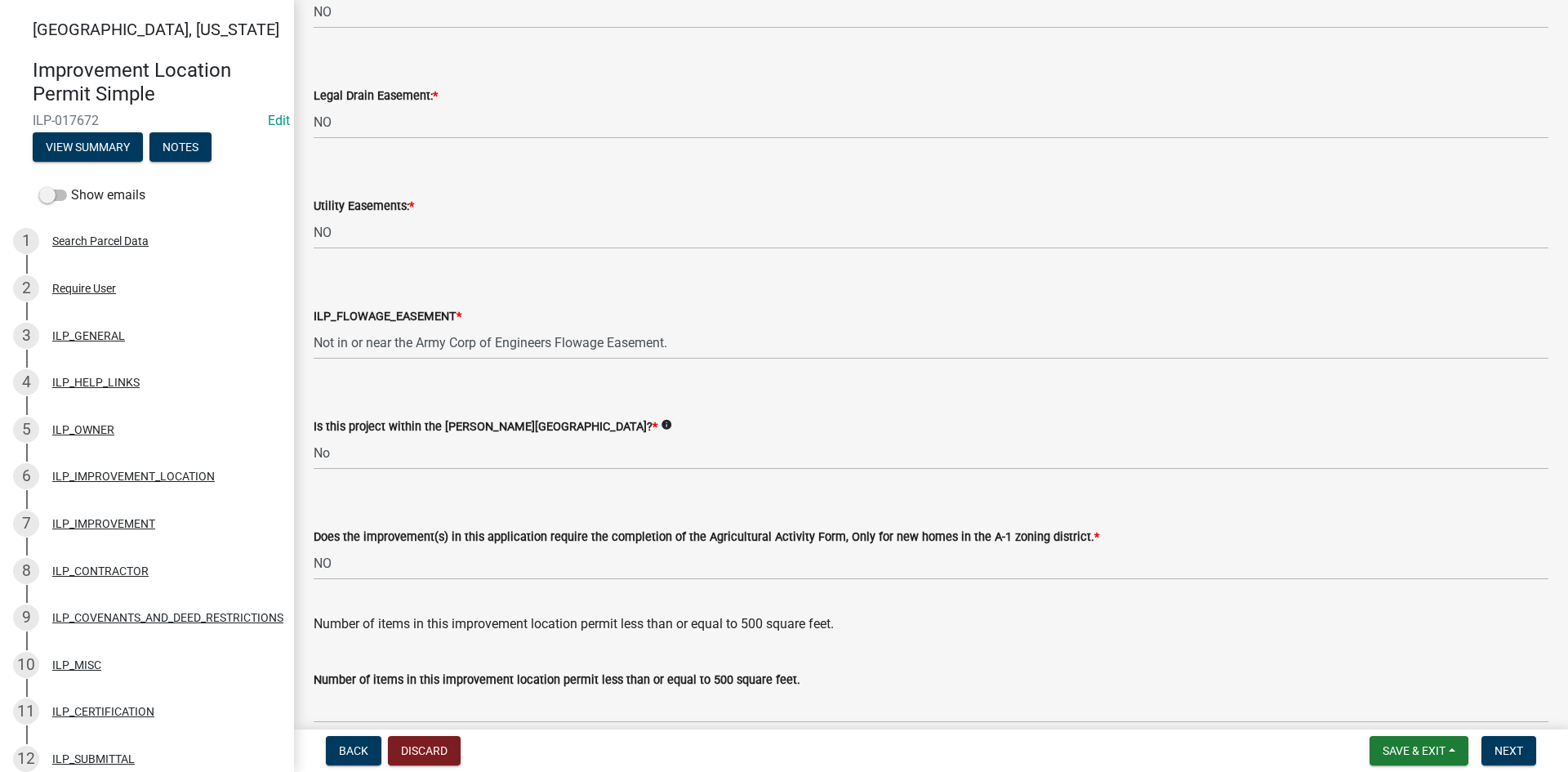
scroll to position [2045, 0]
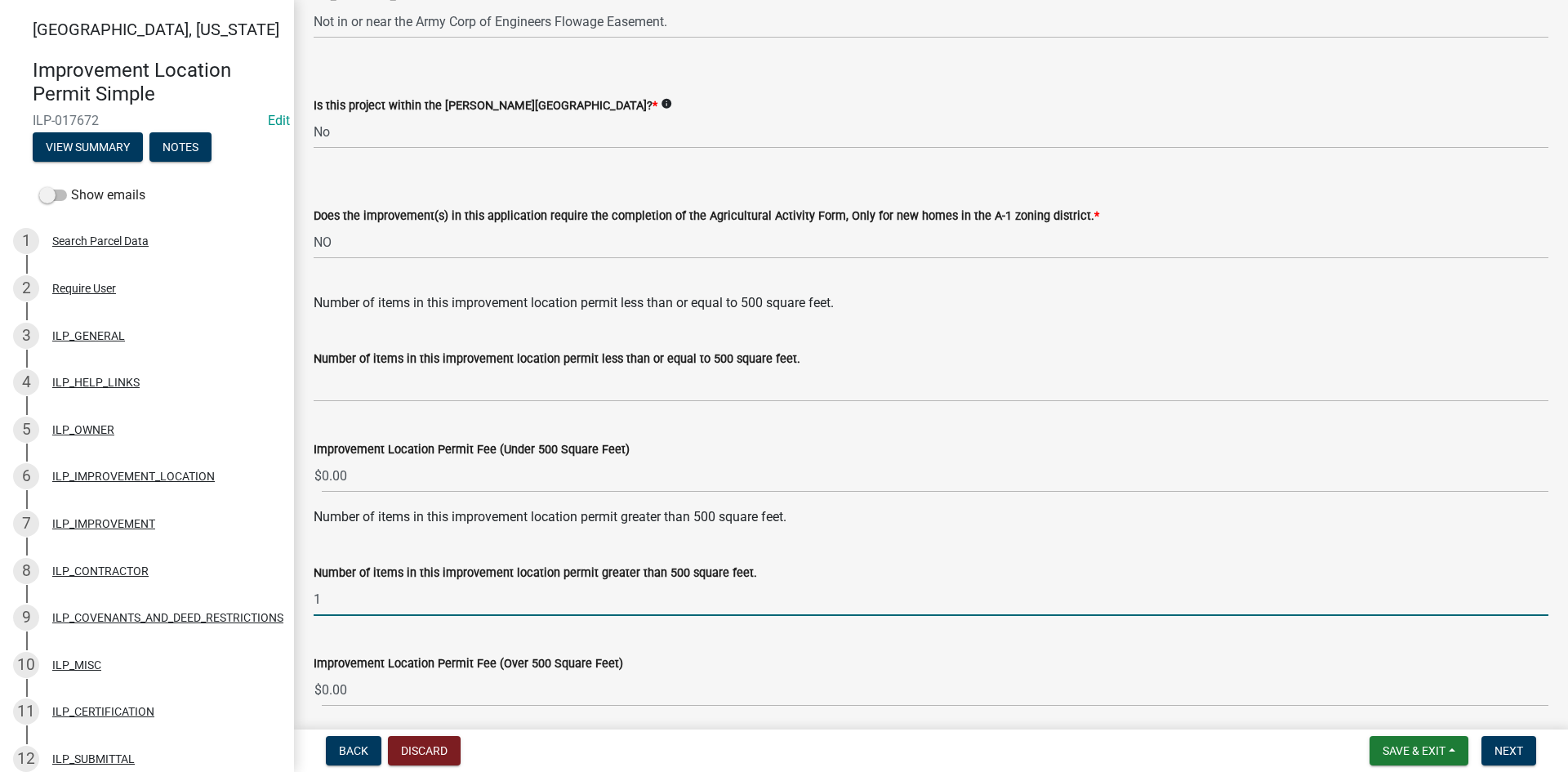
type input "1"
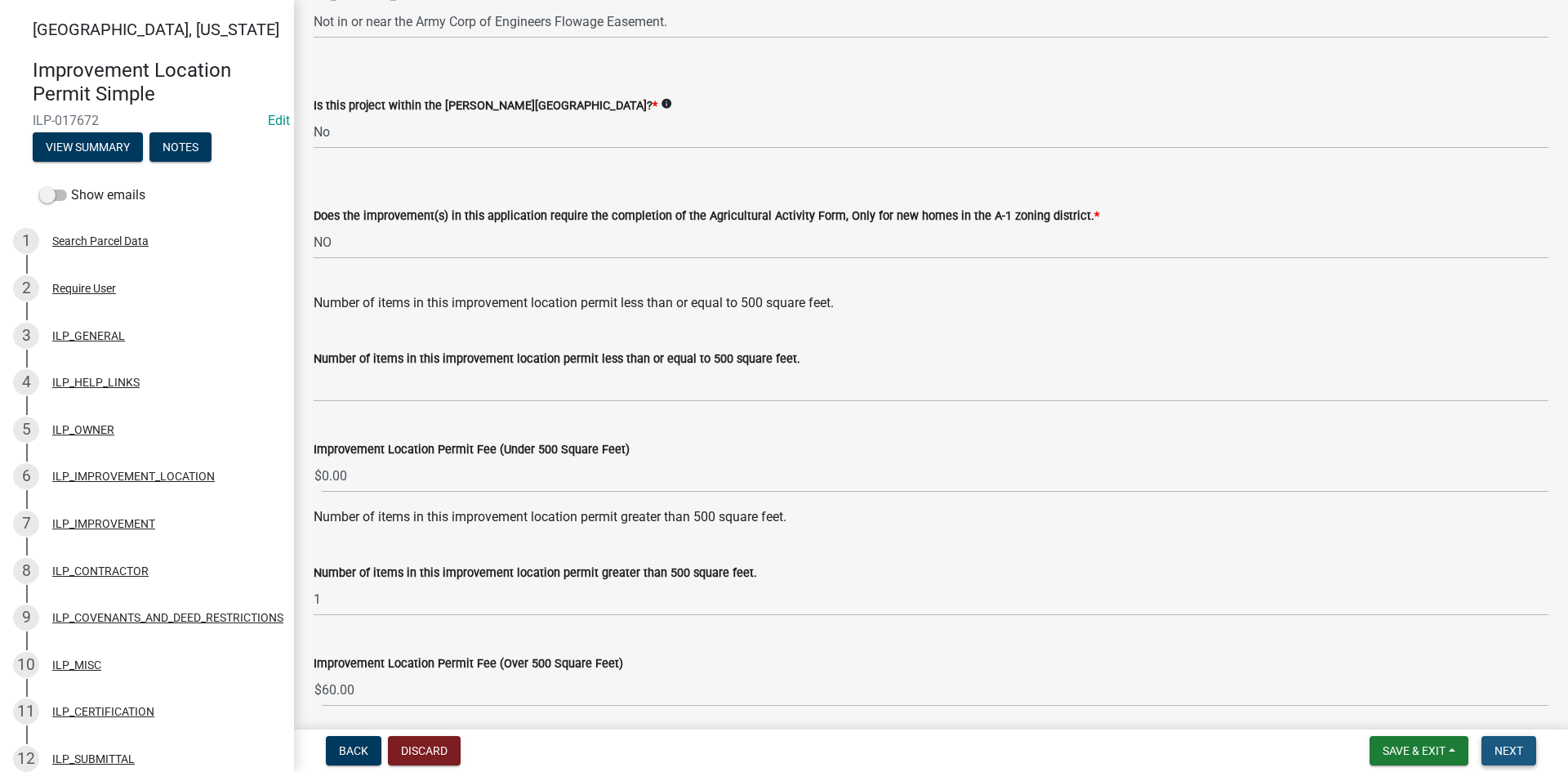
click at [1511, 749] on span "Next" at bounding box center [1508, 750] width 29 height 13
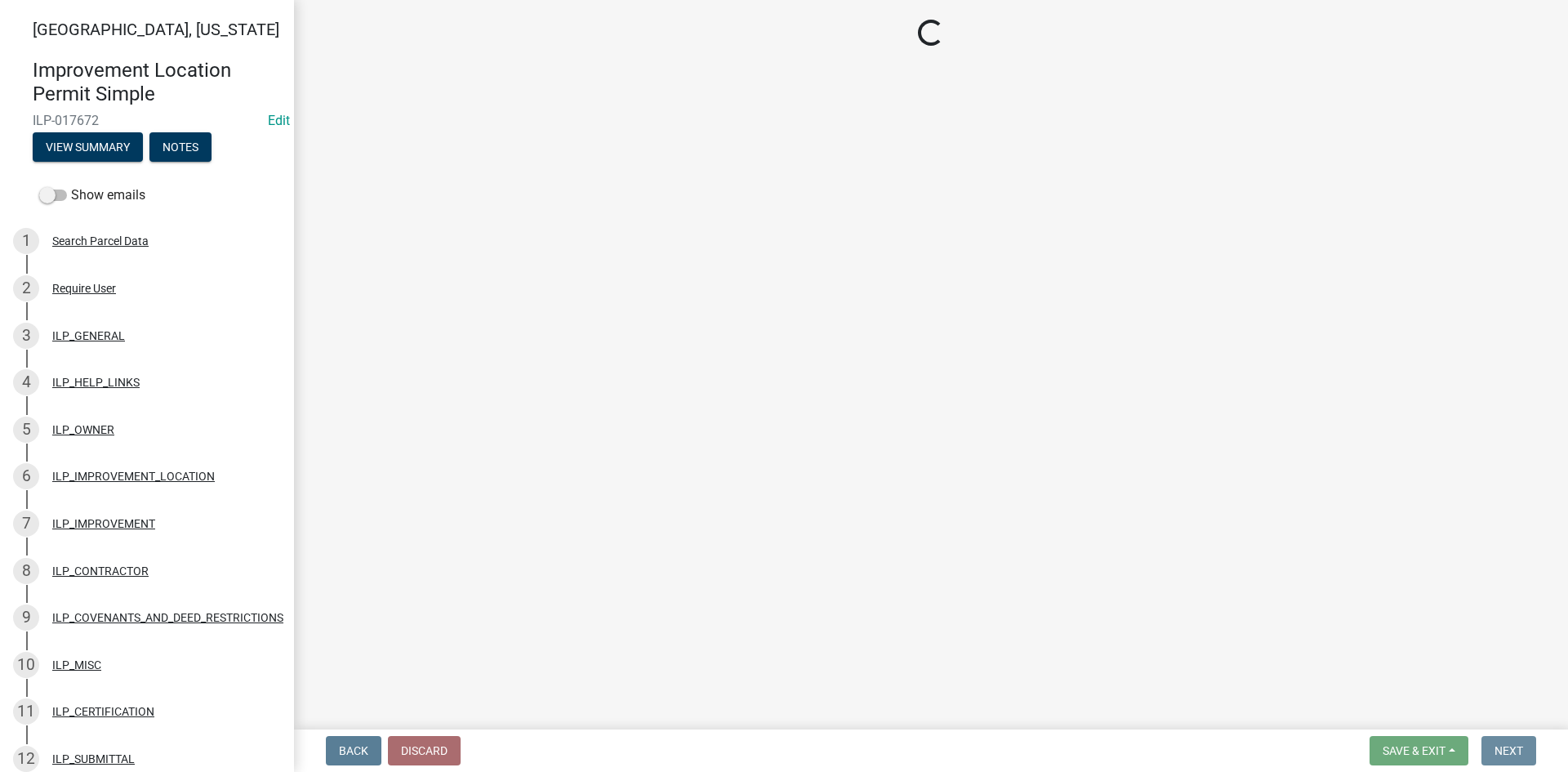
scroll to position [0, 0]
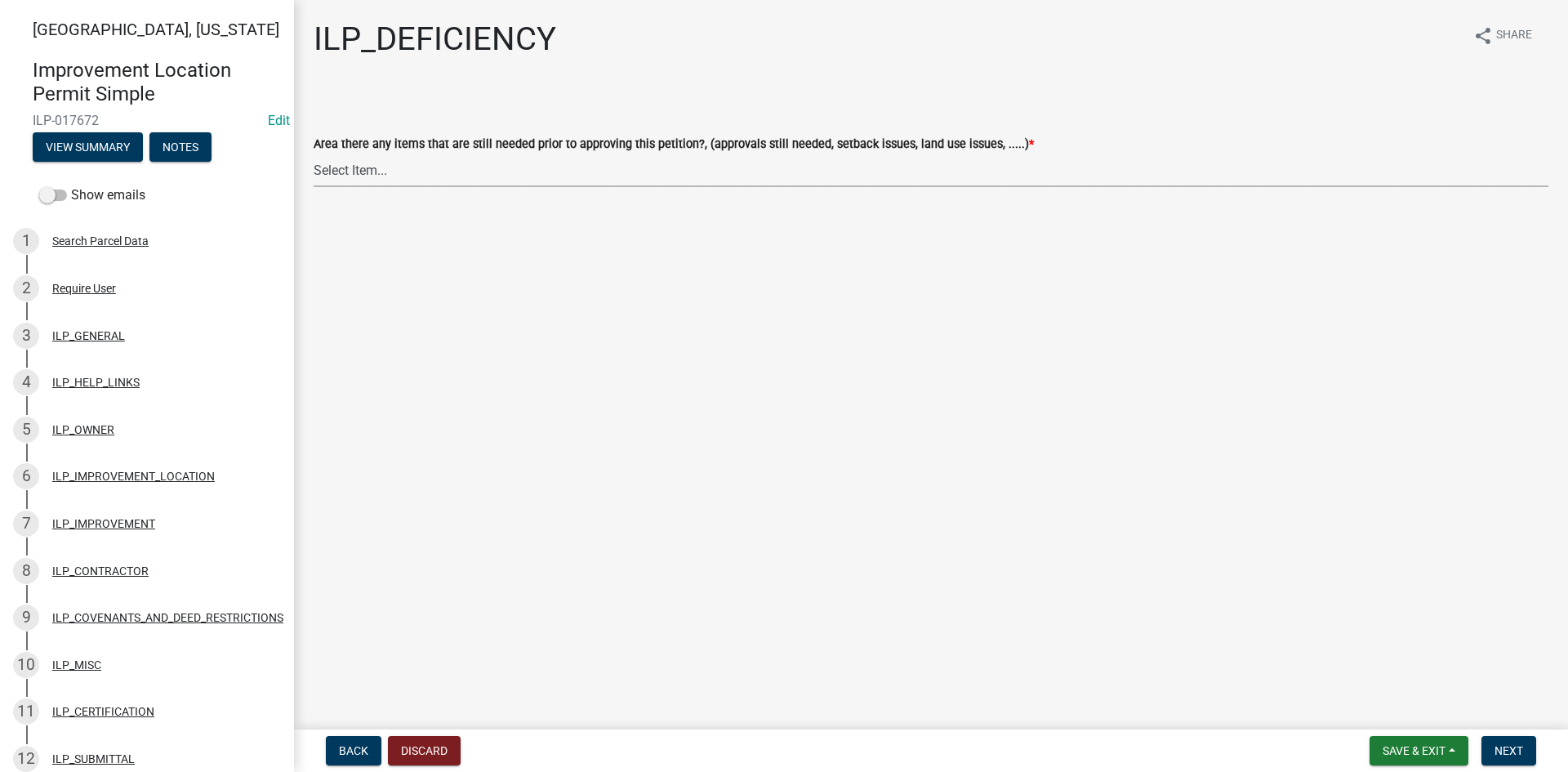
click at [431, 179] on select "Select Item... YES NO" at bounding box center [931, 171] width 1234 height 34
click at [314, 154] on select "Select Item... YES NO" at bounding box center [931, 171] width 1234 height 34
select select "88f51f67-ad00-412f-ad25-d9a24cd42bdb"
click at [1496, 747] on span "Next" at bounding box center [1508, 750] width 29 height 13
click at [439, 165] on select "Select Item... Denied Approved" at bounding box center [931, 171] width 1234 height 34
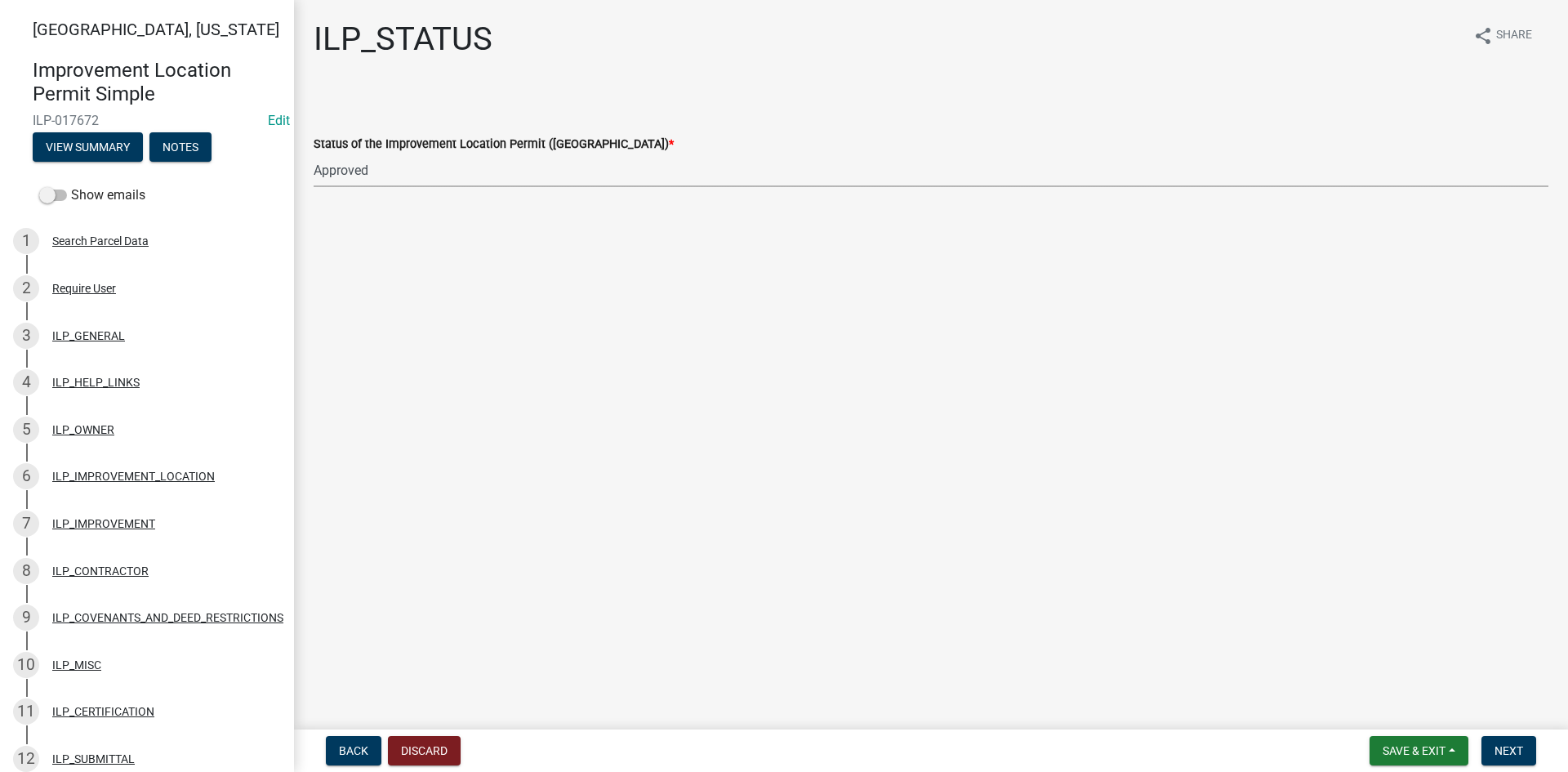
click at [314, 154] on select "Select Item... Denied Approved" at bounding box center [931, 171] width 1234 height 34
select select "676ca0ef-d742-4b5a-a79e-763cf2a28fc9"
click at [1494, 744] on span "Next" at bounding box center [1508, 750] width 29 height 13
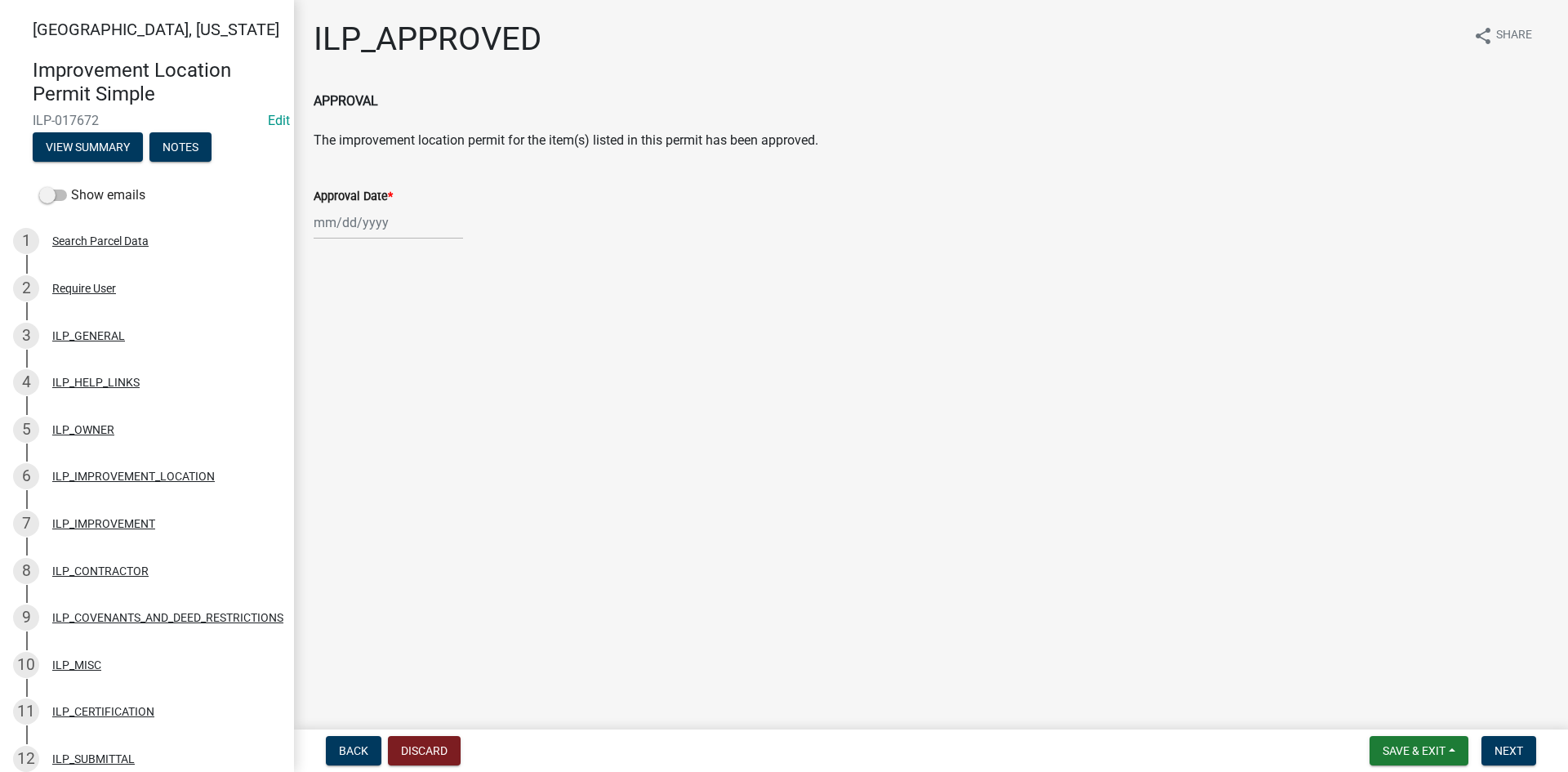
click at [341, 221] on div at bounding box center [389, 222] width 150 height 34
select select "9"
select select "2025"
click at [382, 332] on div "10" at bounding box center [382, 336] width 26 height 26
type input "[DATE]"
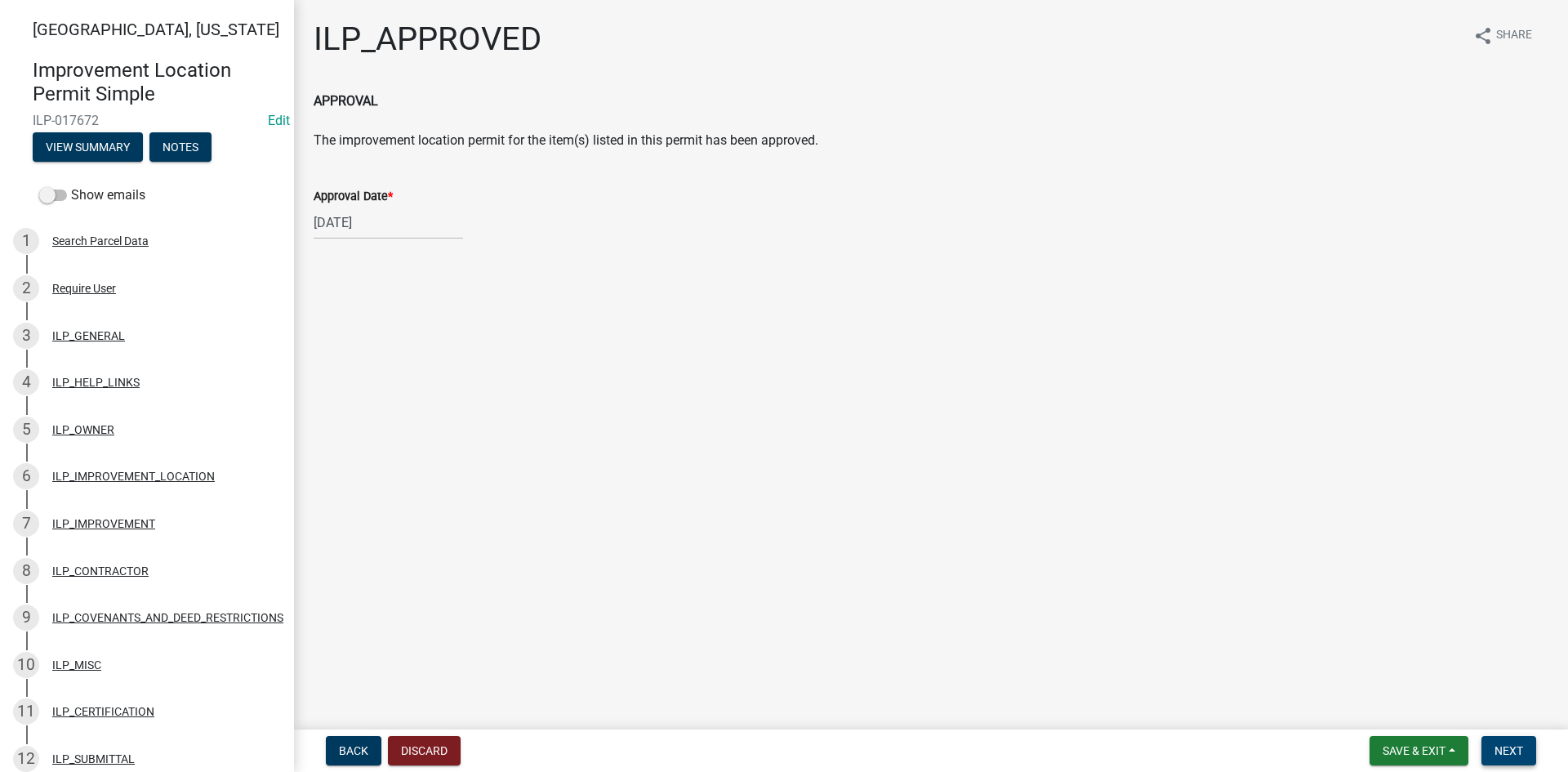
click at [1531, 758] on button "Next" at bounding box center [1508, 750] width 55 height 29
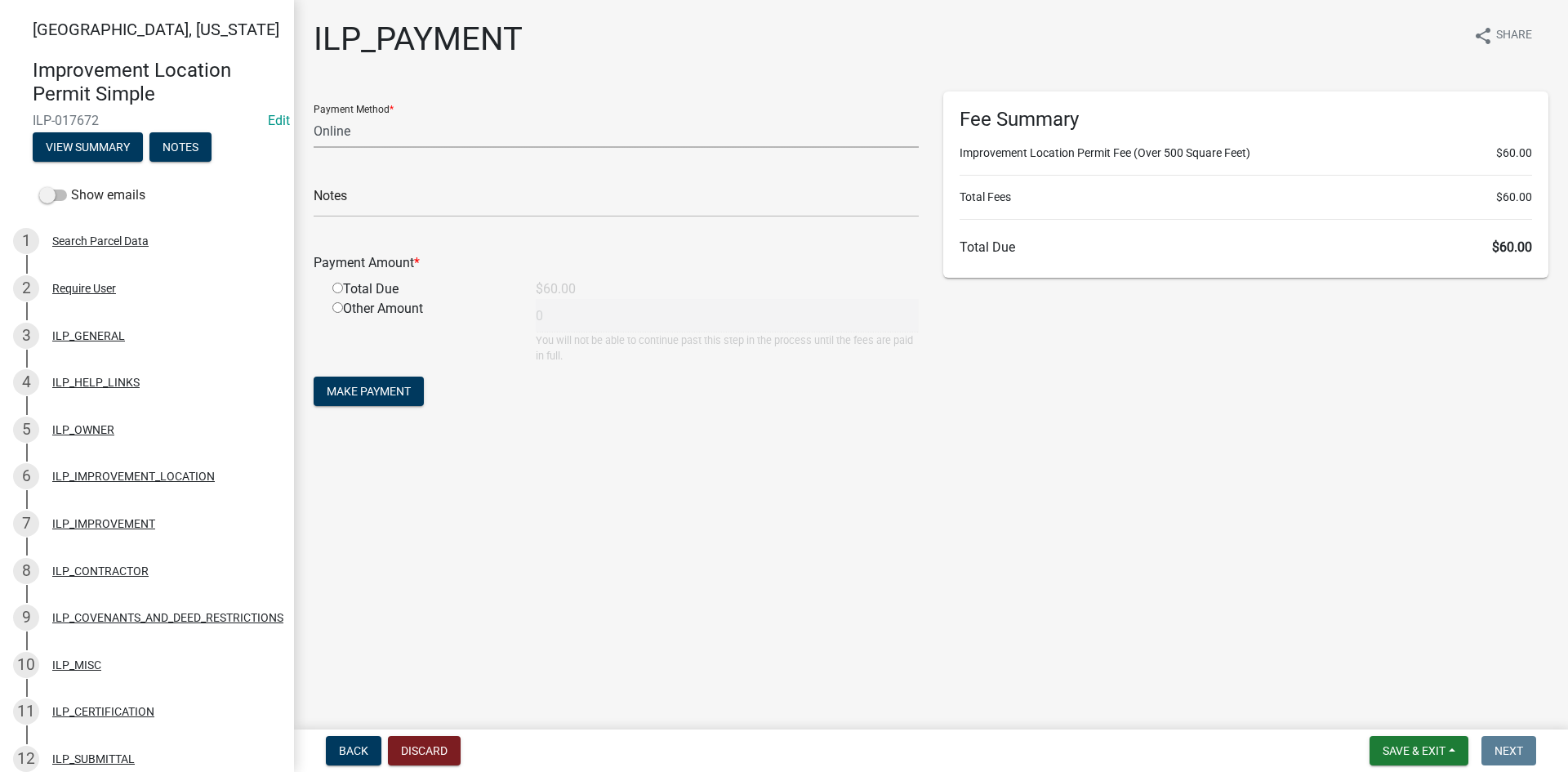
click at [318, 130] on select "Credit Card POS Check Cash Online" at bounding box center [616, 132] width 605 height 34
select select "1: 0"
click at [314, 115] on select "Credit Card POS Check Cash Online" at bounding box center [616, 132] width 605 height 34
click at [350, 201] on input "text" at bounding box center [616, 200] width 605 height 34
type input "1790"
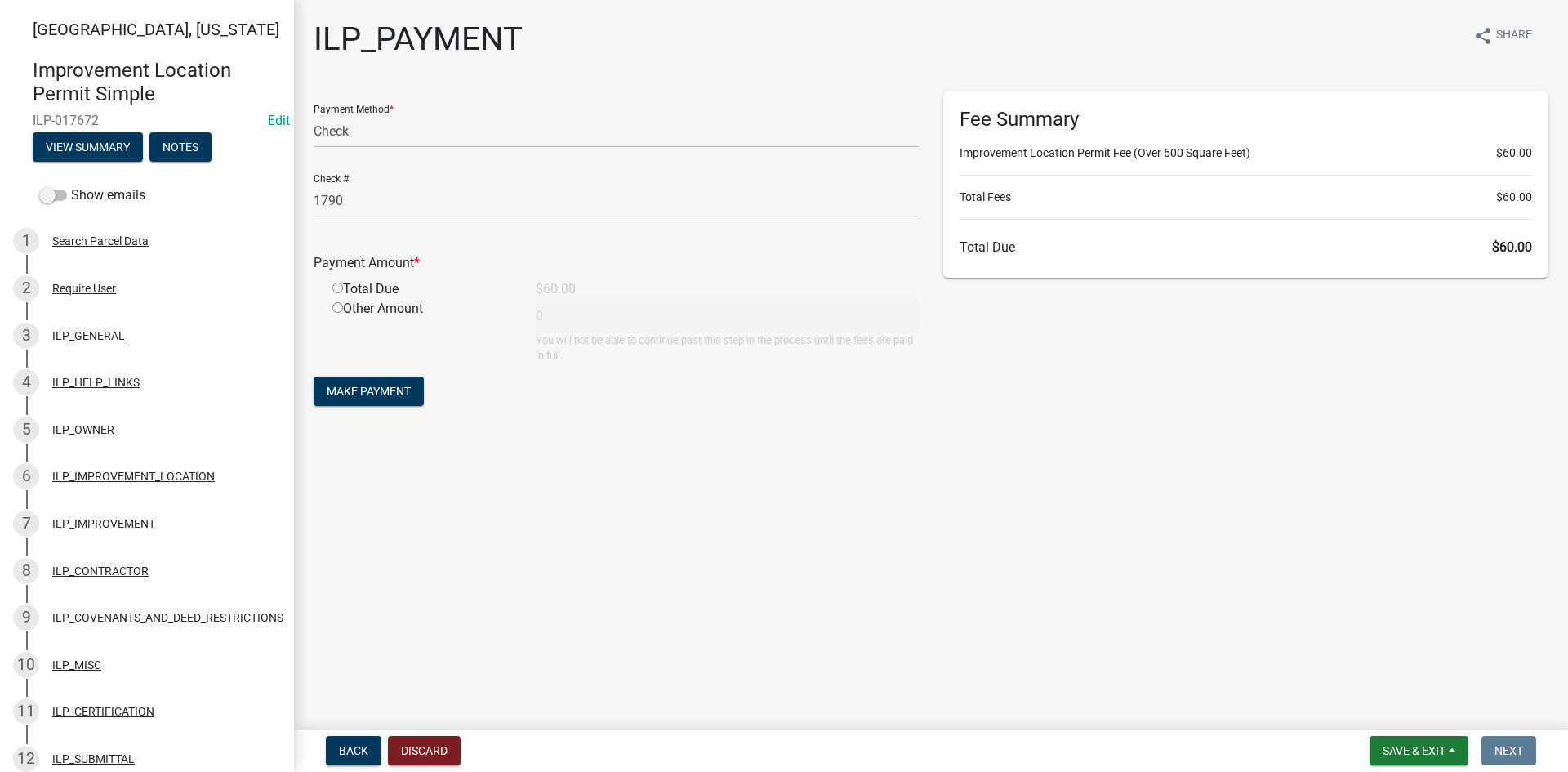
click at [332, 290] on input "radio" at bounding box center [337, 287] width 11 height 11
radio input "true"
type input "60"
click at [370, 382] on button "Make Payment" at bounding box center [369, 391] width 111 height 29
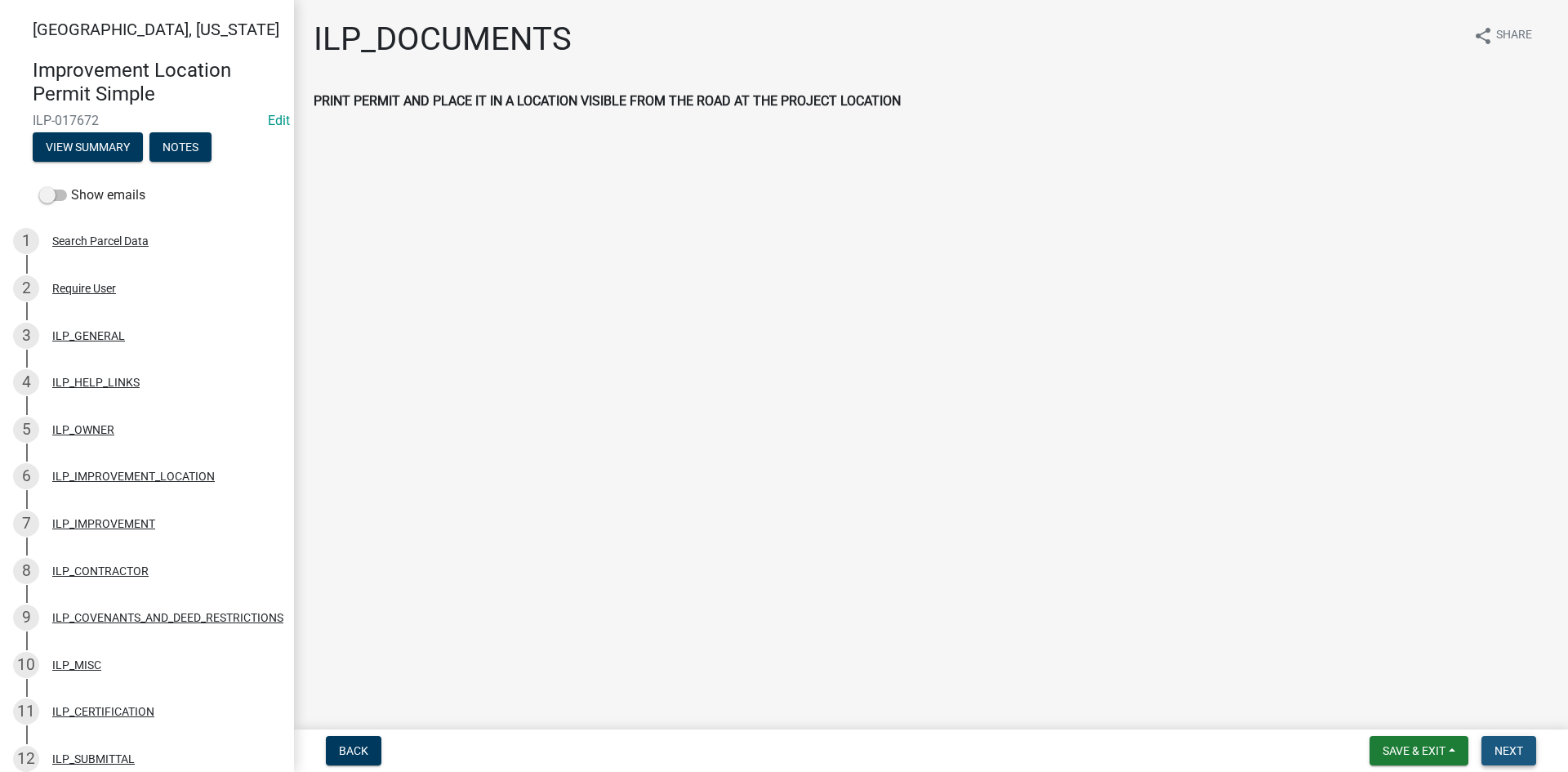
click at [1518, 753] on span "Next" at bounding box center [1508, 750] width 29 height 13
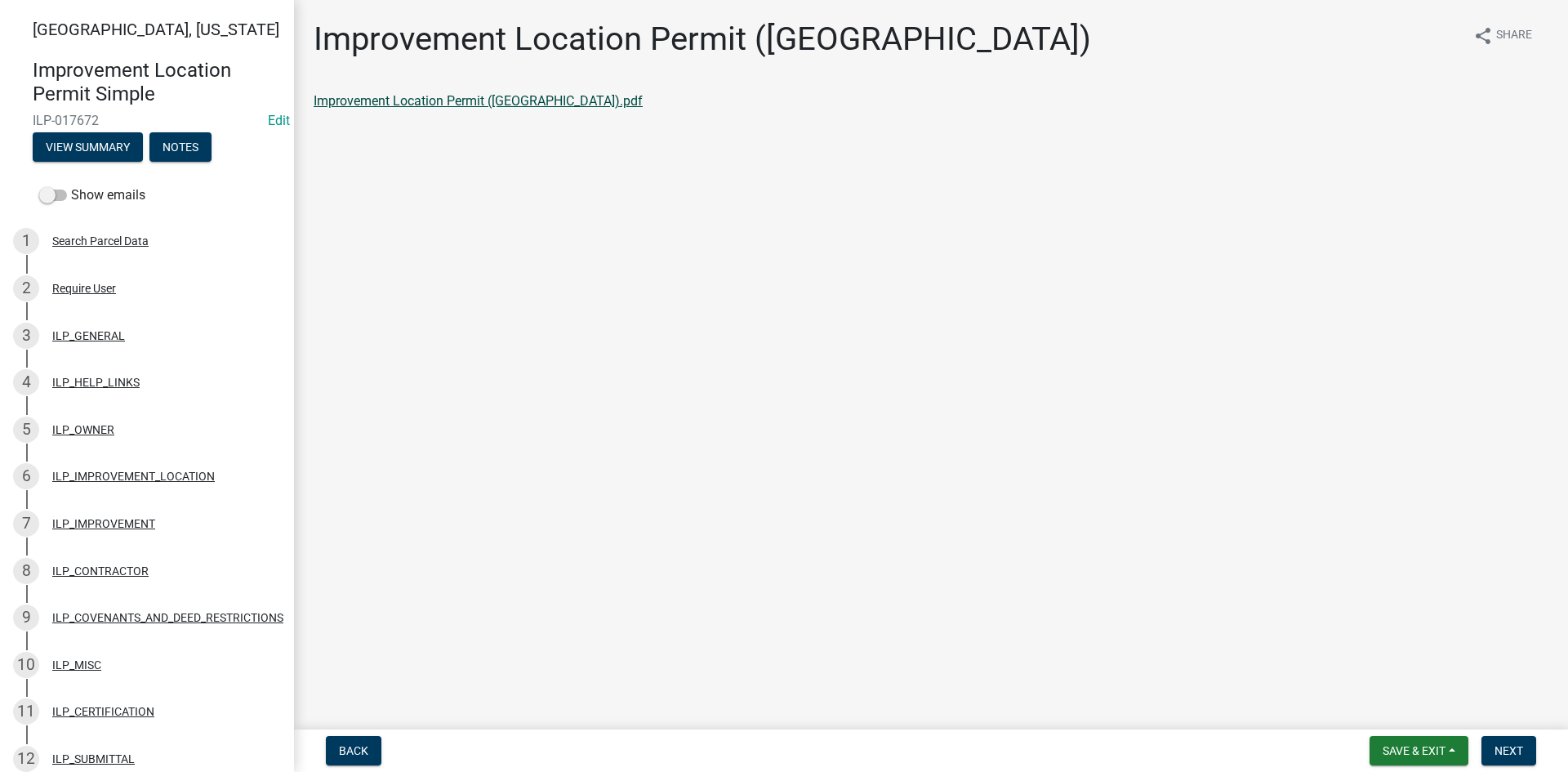
click at [399, 101] on link "Improvement Location Permit ([GEOGRAPHIC_DATA]).pdf" at bounding box center [478, 101] width 329 height 16
click at [1505, 748] on span "Next" at bounding box center [1508, 750] width 29 height 13
click at [492, 101] on link "Improvement Location Permit (ILP)(Form).pdf" at bounding box center [446, 101] width 264 height 16
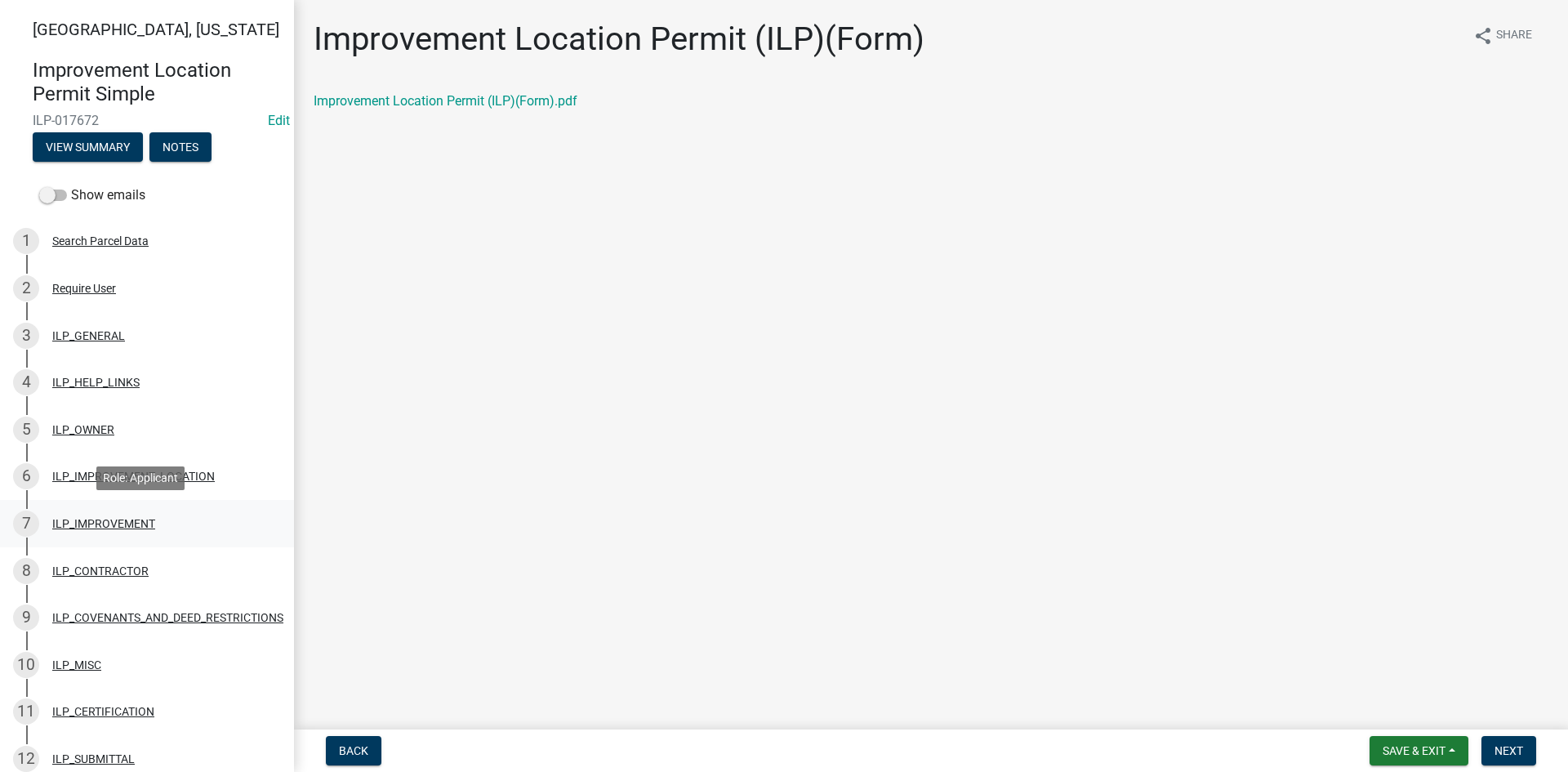
click at [141, 522] on div "ILP_IMPROVEMENT" at bounding box center [103, 523] width 103 height 11
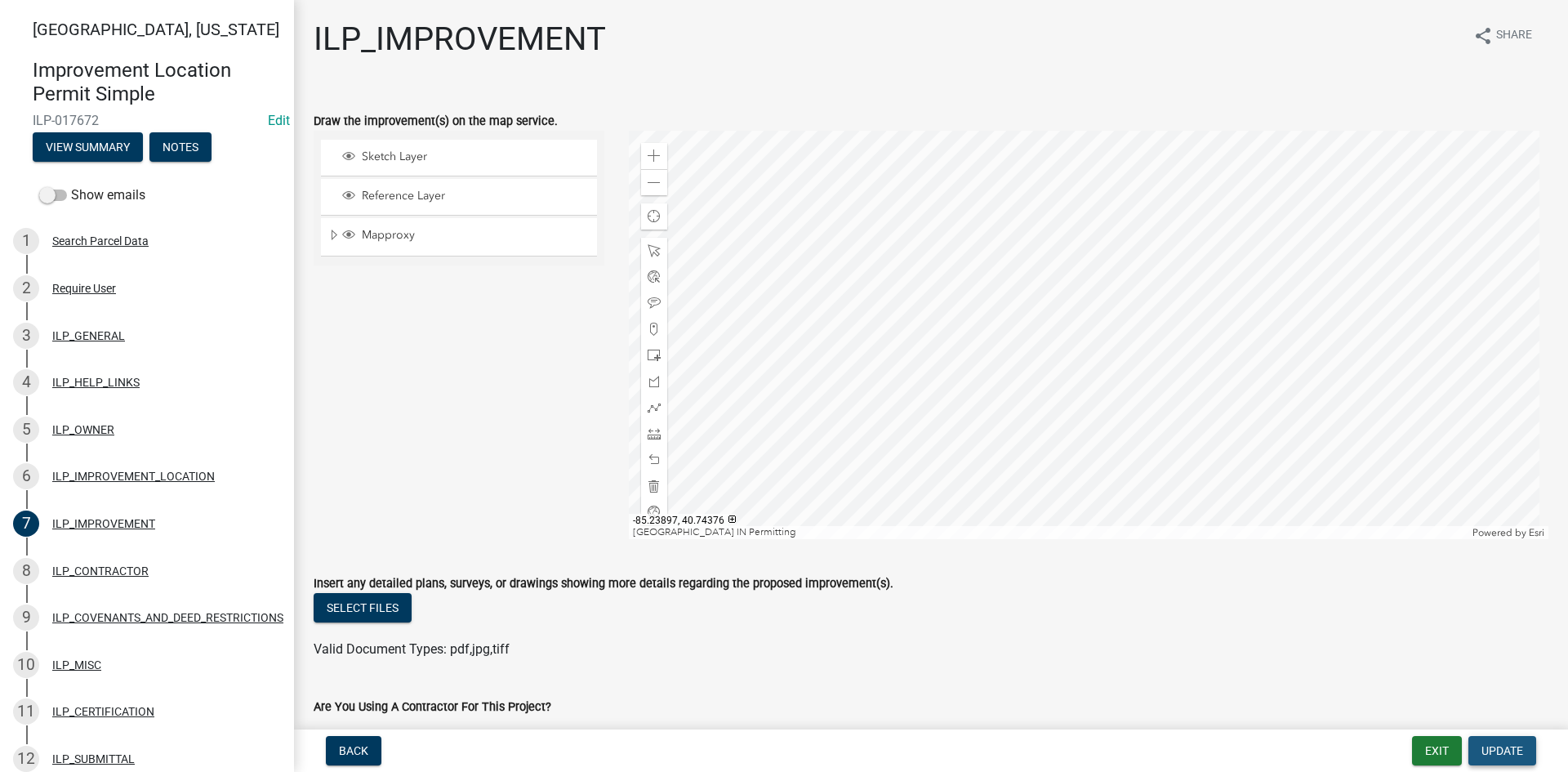
click at [1514, 750] on span "Update" at bounding box center [1502, 750] width 42 height 13
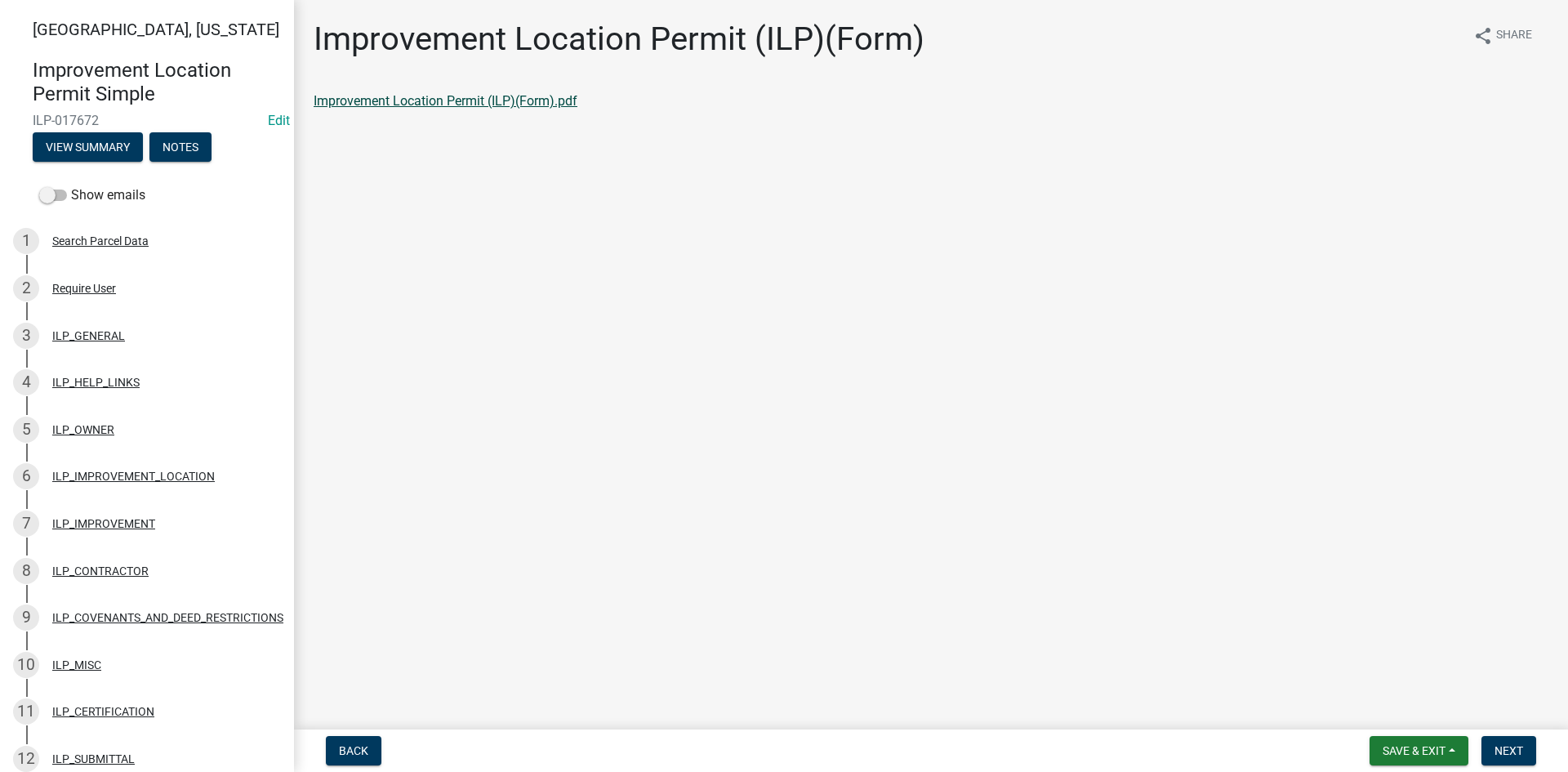
click at [471, 108] on link "Improvement Location Permit (ILP)(Form).pdf" at bounding box center [446, 101] width 264 height 16
click at [1526, 743] on button "Next" at bounding box center [1508, 750] width 55 height 29
